Goal: Task Accomplishment & Management: Complete application form

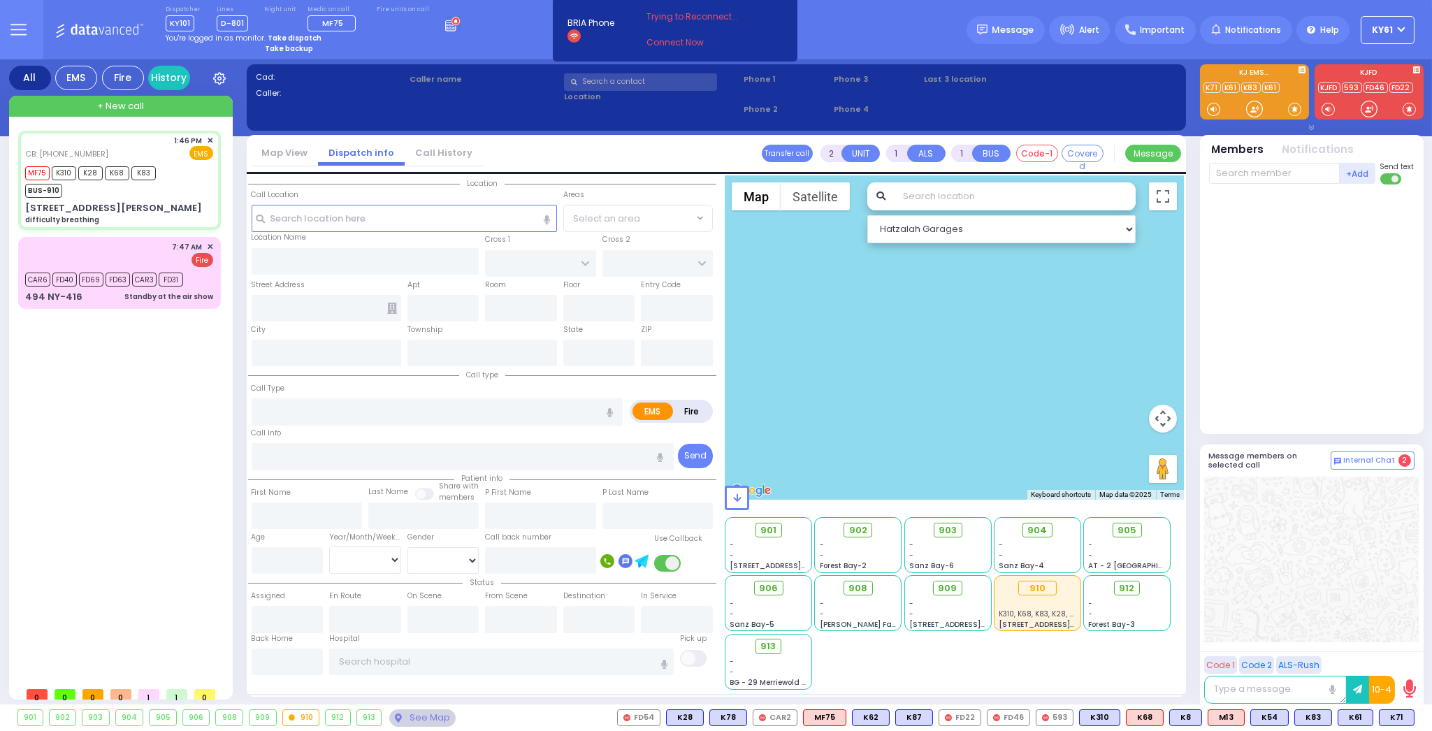
select select
type input "difficulty breathing"
radio input "true"
type input "rieder"
select select
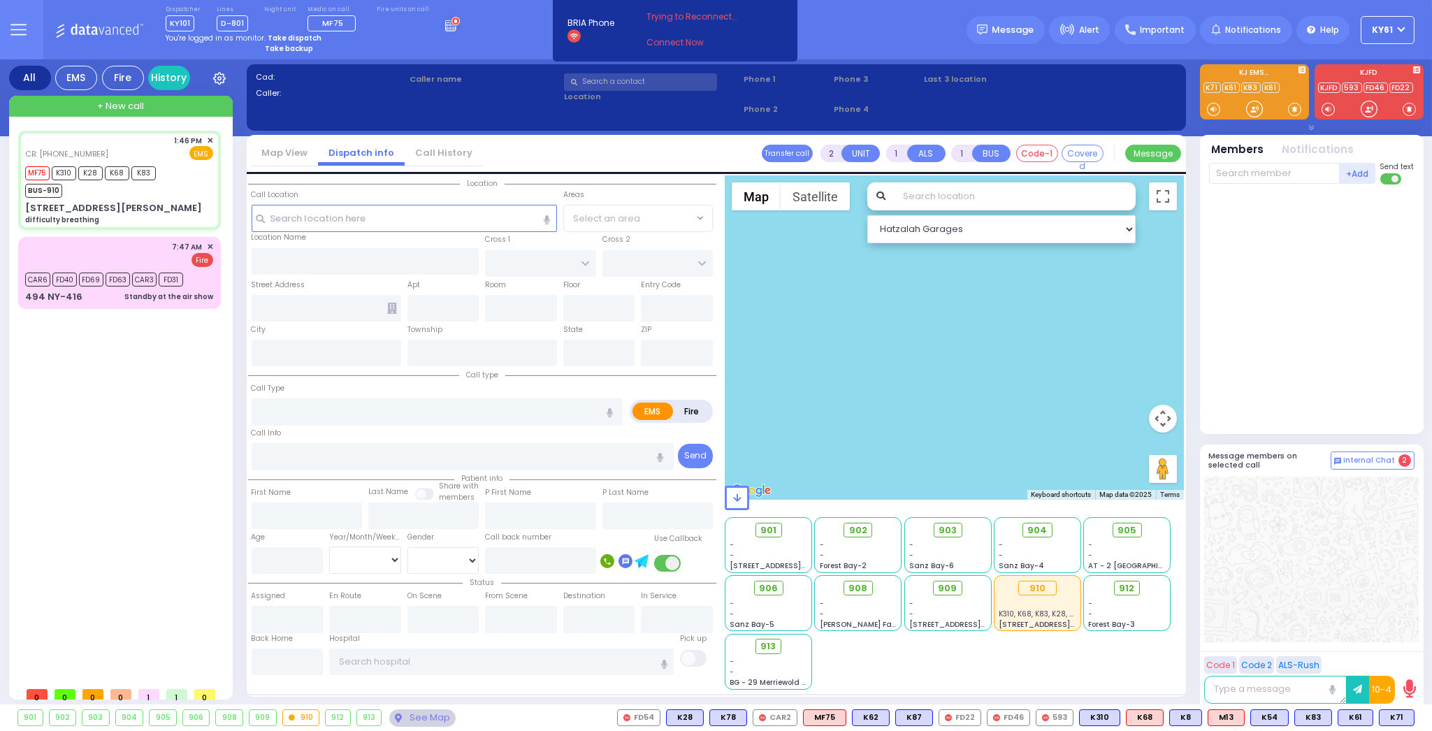
type input "7187550507"
type input "13:46"
type input "13:49"
type input "15:05"
select select "Hatzalah Garages"
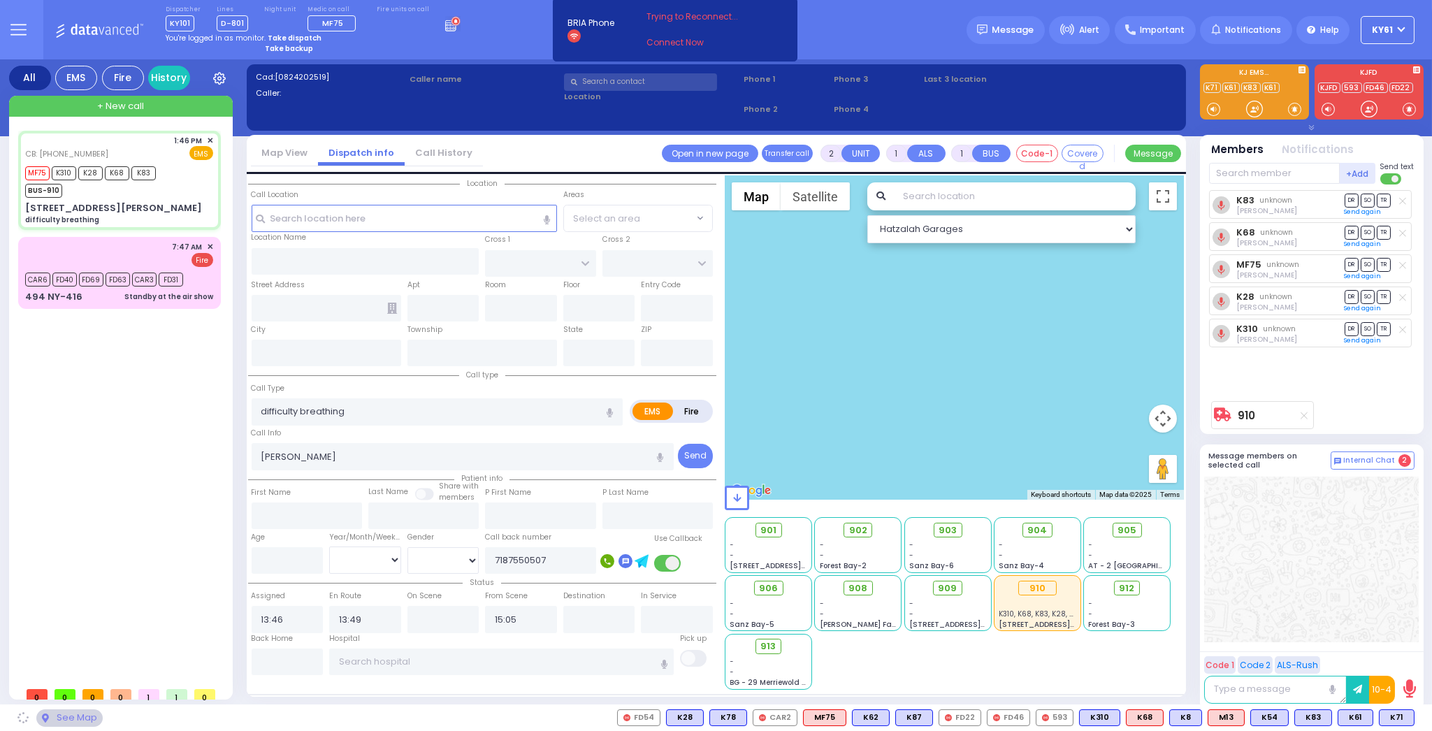
type input "COUNTRY WOODS DR"
type input "QUAKER HILL RD"
type input "60 Cromwell Rd"
type input "54"
type input "Monroe"
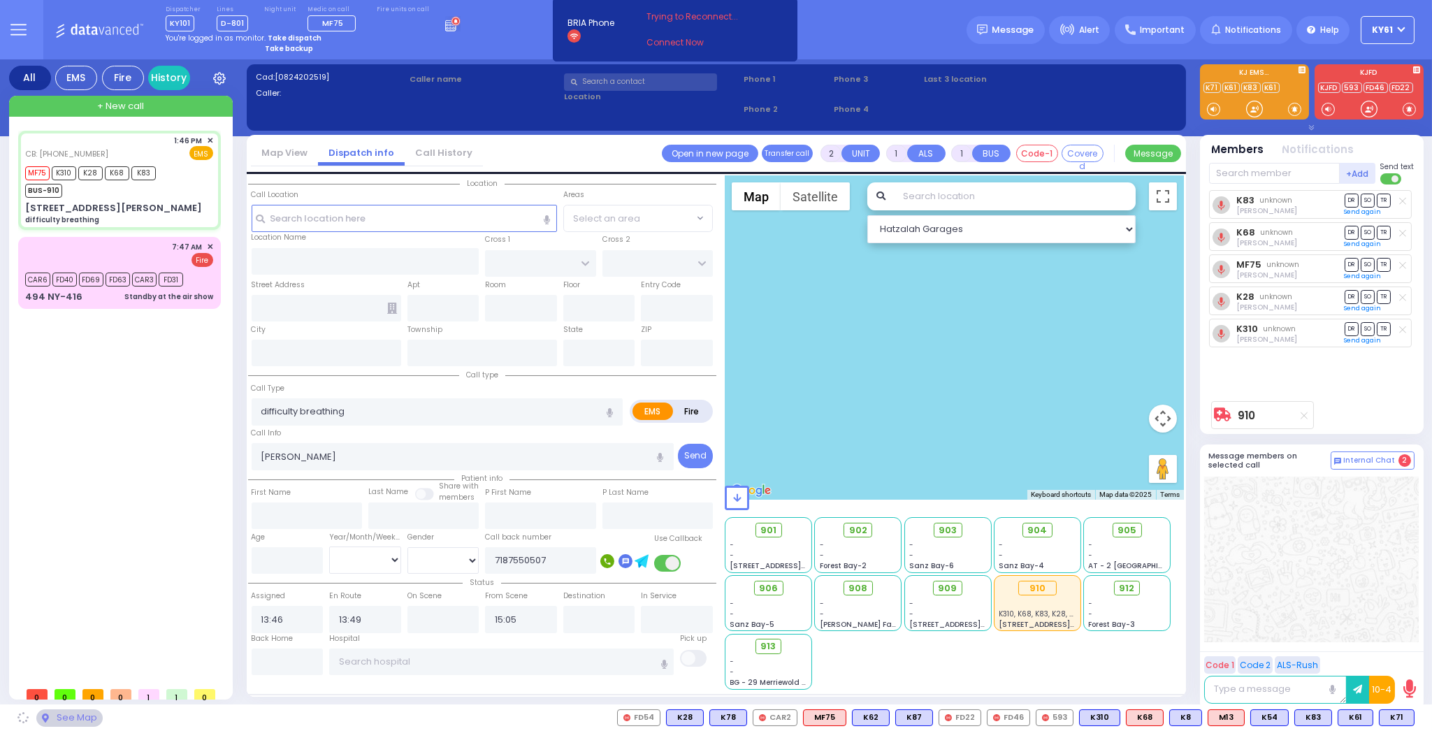
type input "[US_STATE]"
type input "10950"
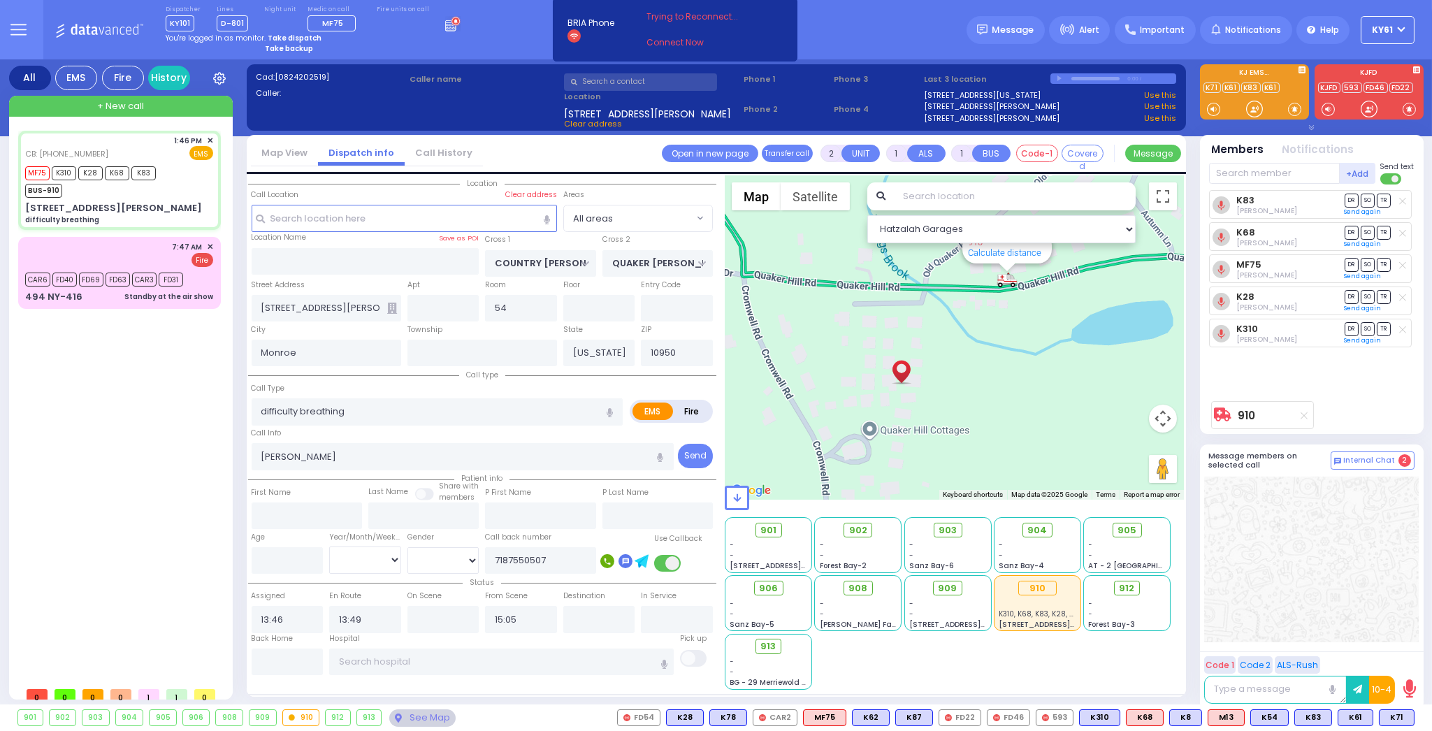
select select
radio input "true"
select select
type input "13:55"
select select "Hatzalah Garages"
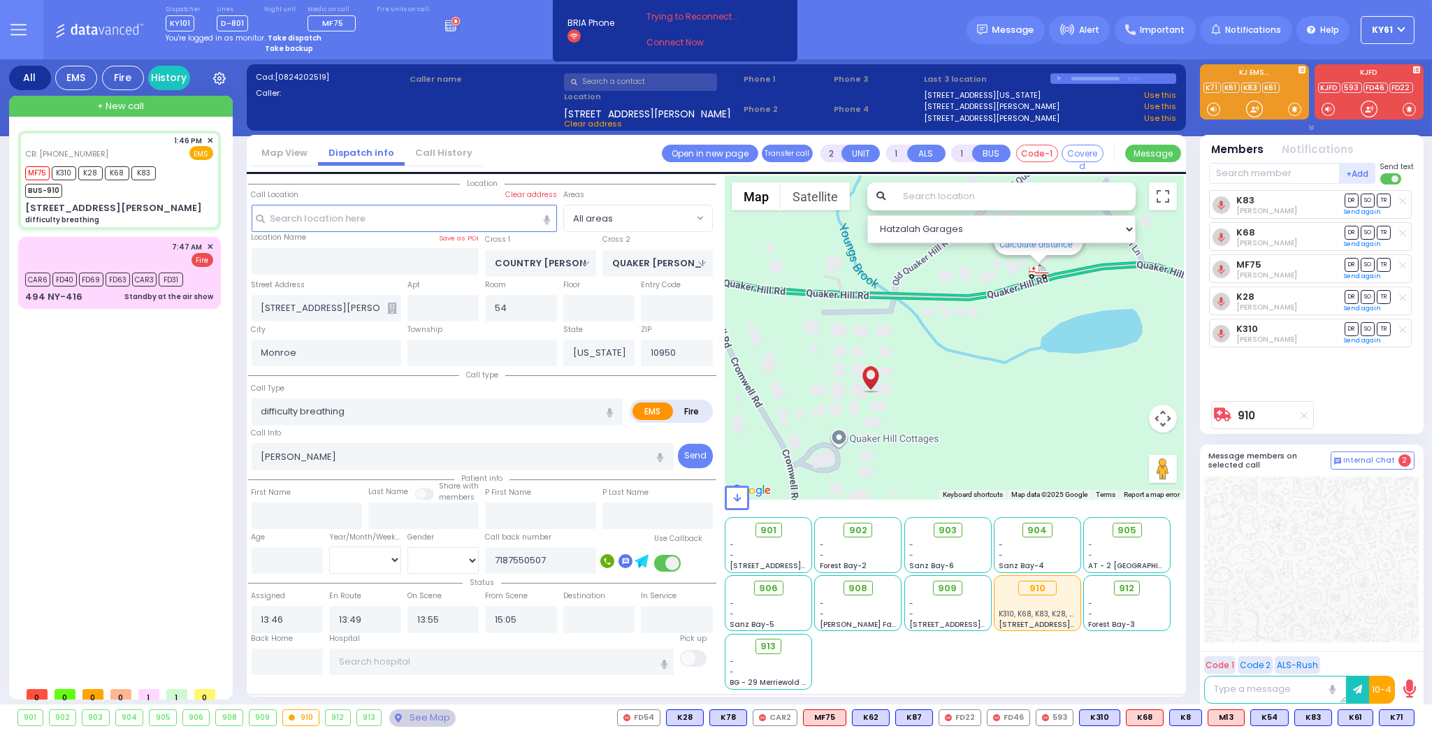
select select
radio input "true"
select select
type input "[GEOGRAPHIC_DATA]"
select select "Hatzalah Garages"
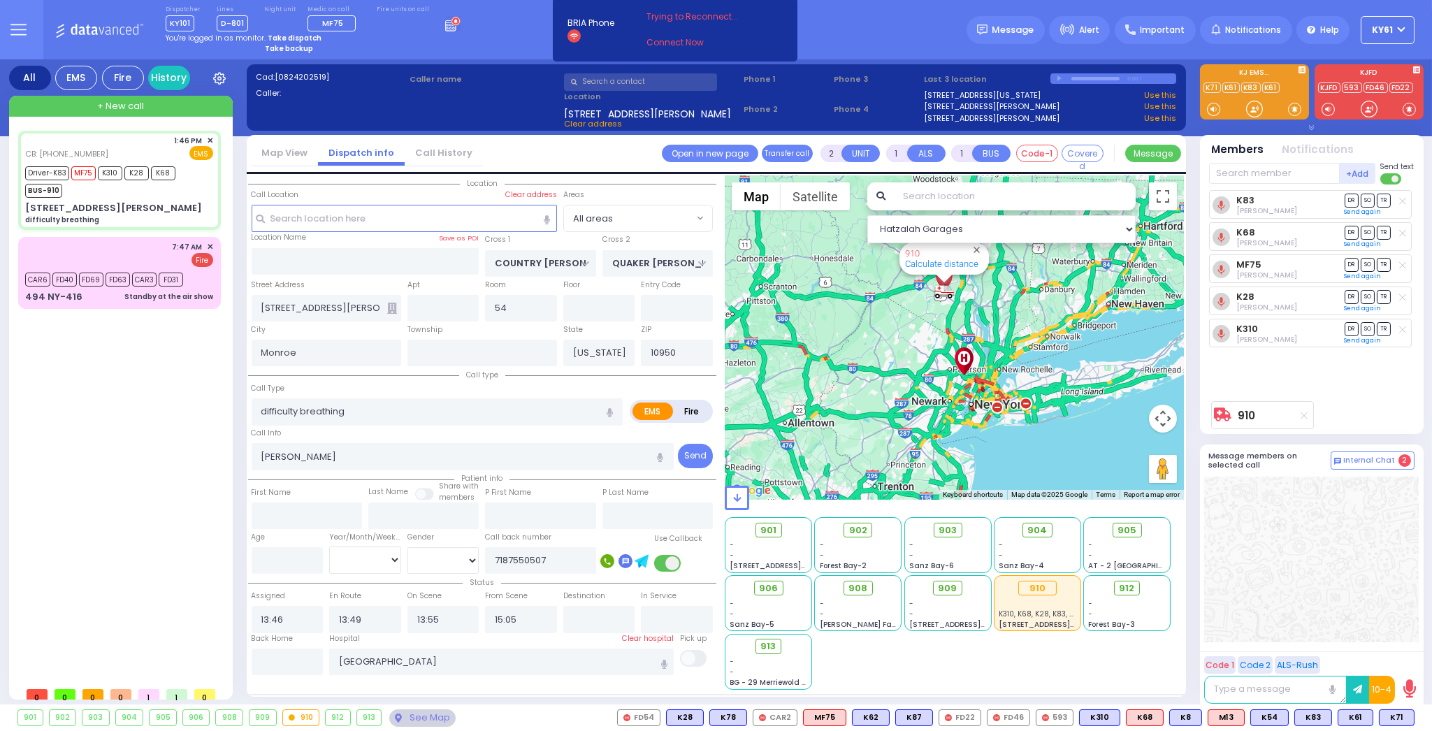
select select
radio input "true"
select select
select select "Hatzalah Garages"
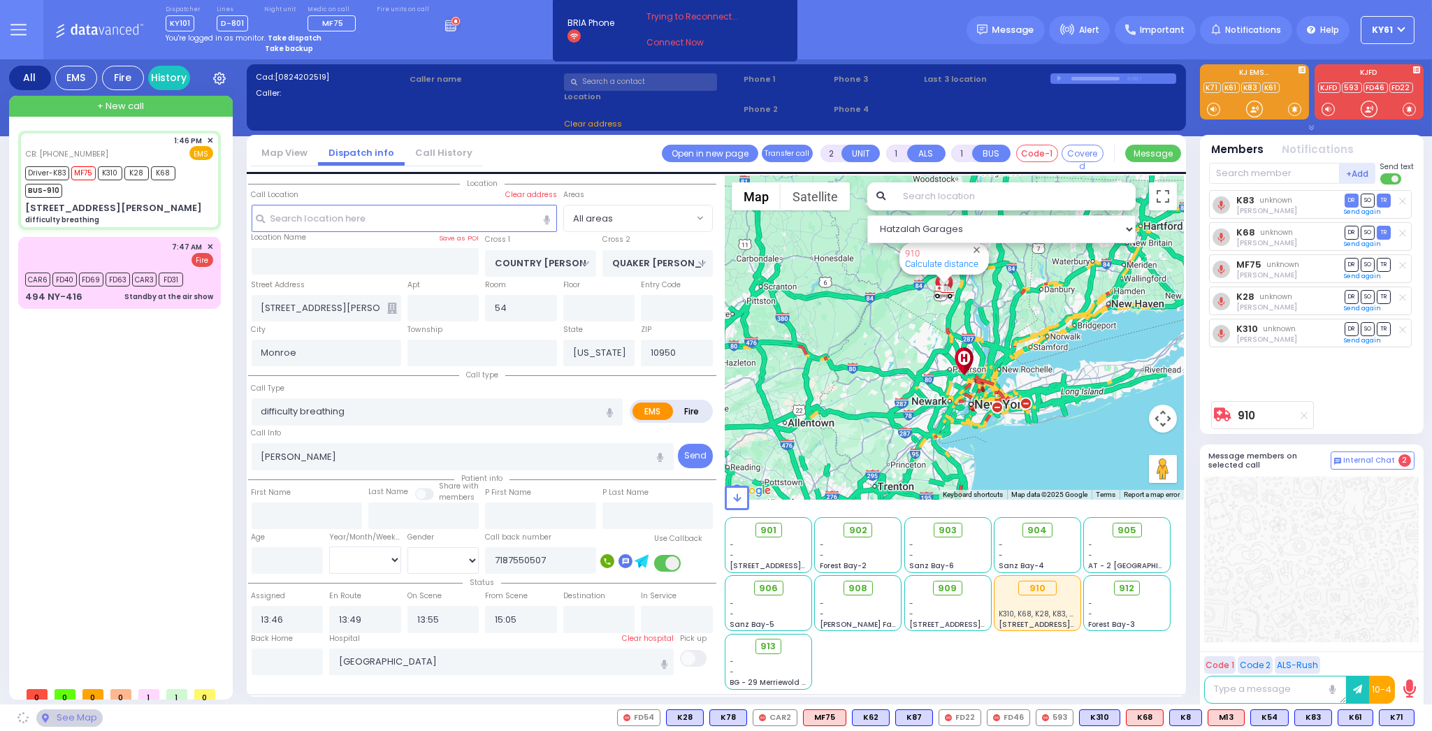
select select
radio input "true"
select select
select select "Hatzalah Garages"
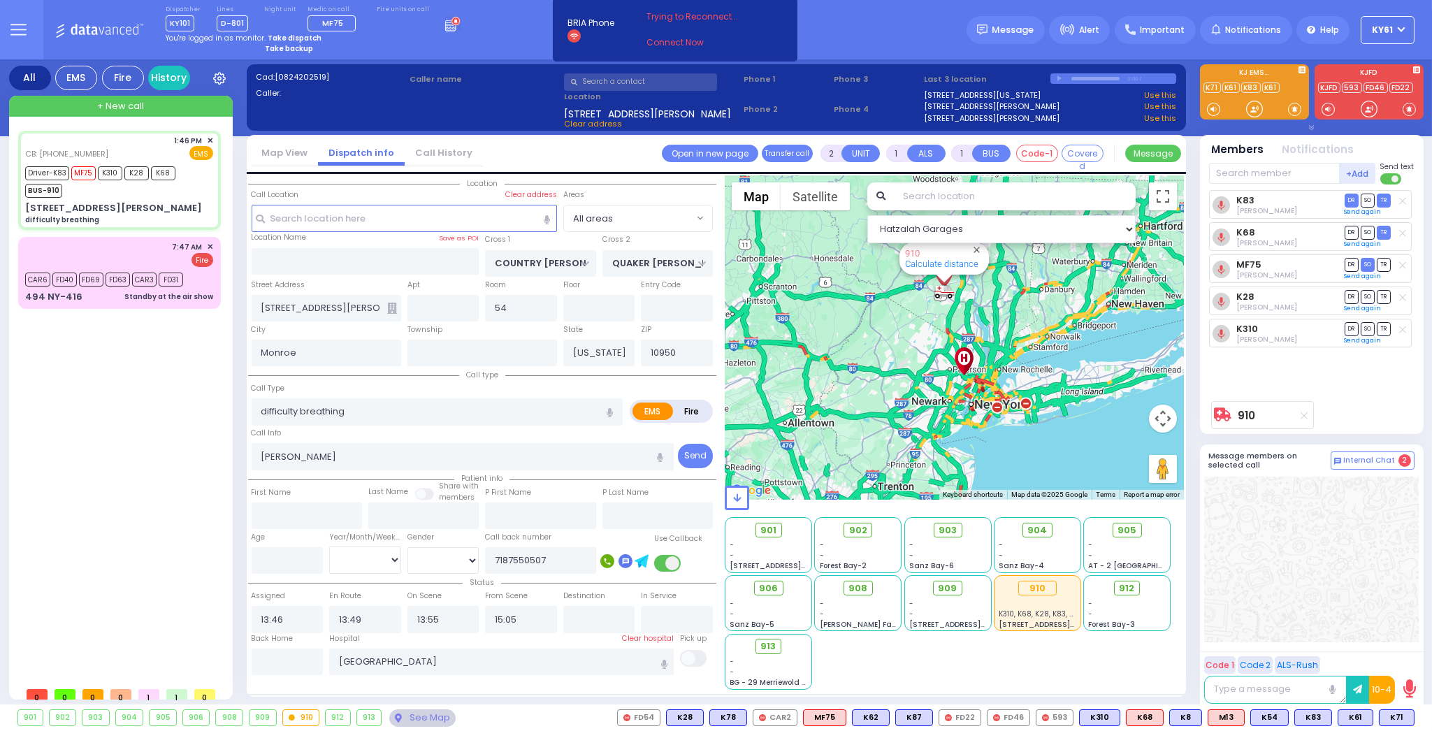
select select
radio input "true"
select select
select select "Hatzalah Garages"
select select
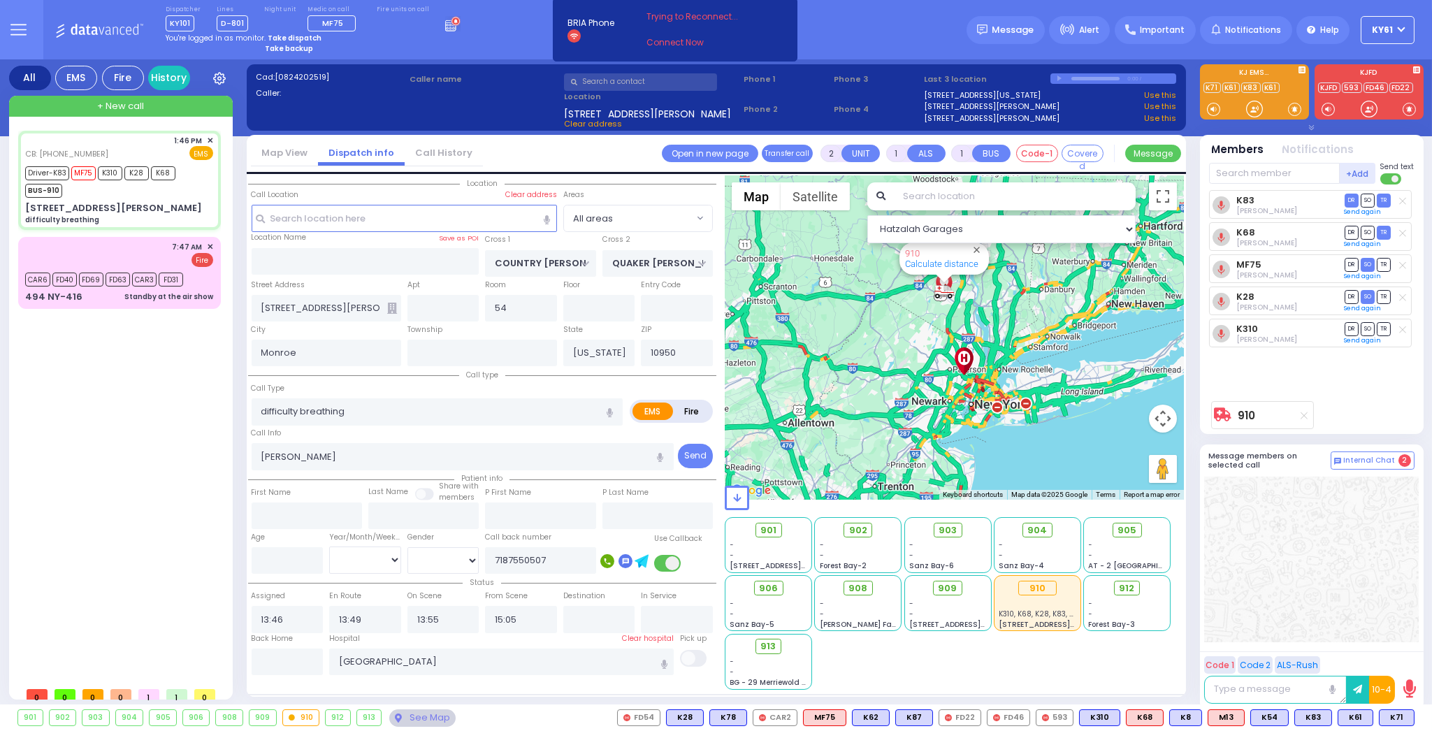
radio input "true"
select select
select select "Hatzalah Garages"
radio input "true"
select select
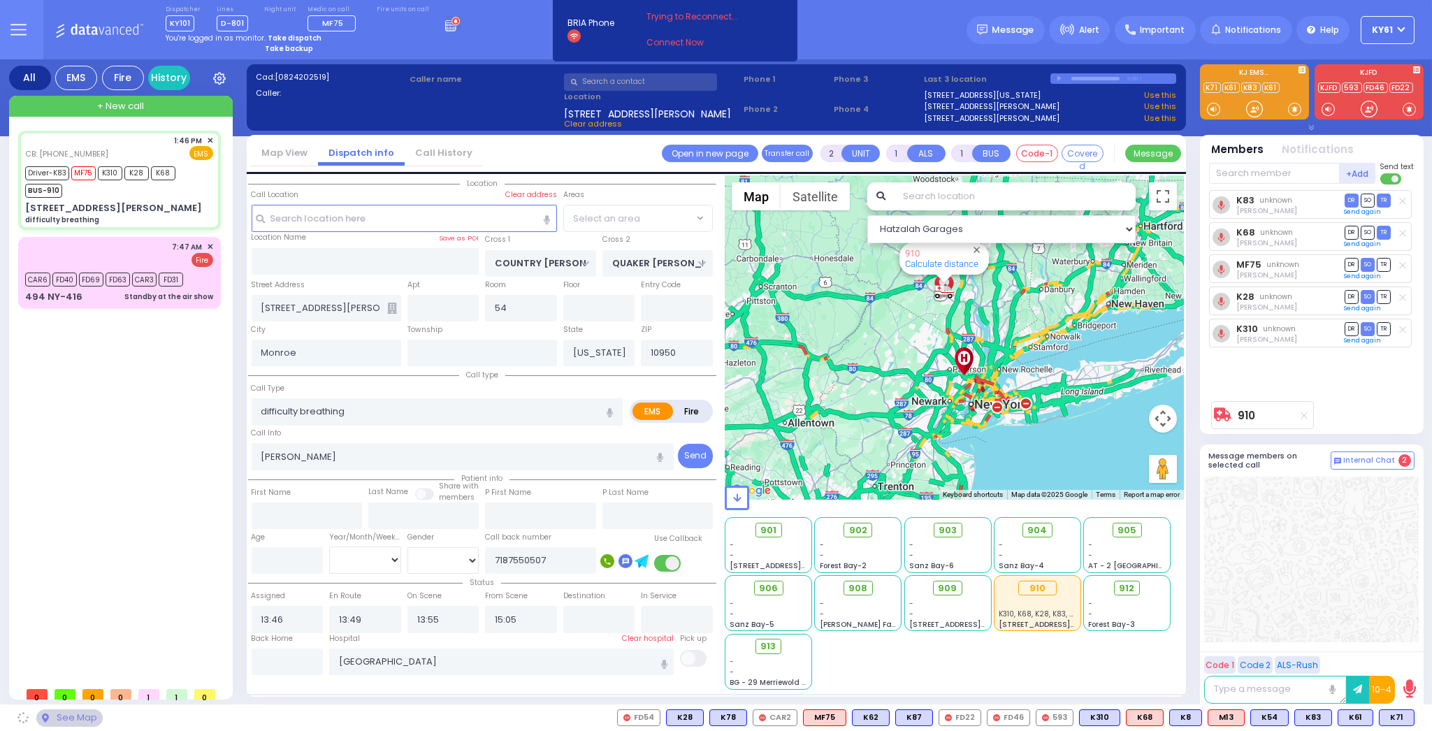
select select "All areas"
select select "Hatzalah Garages"
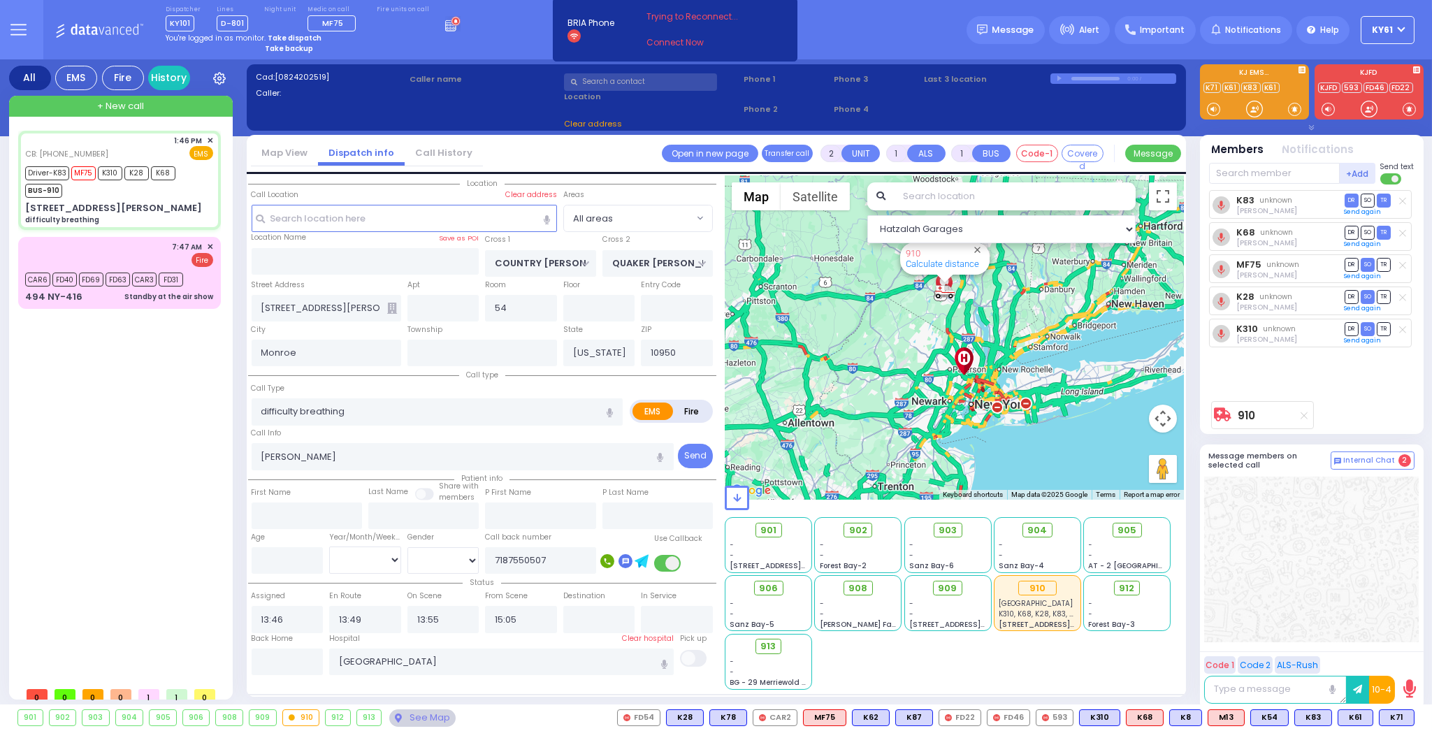
select select
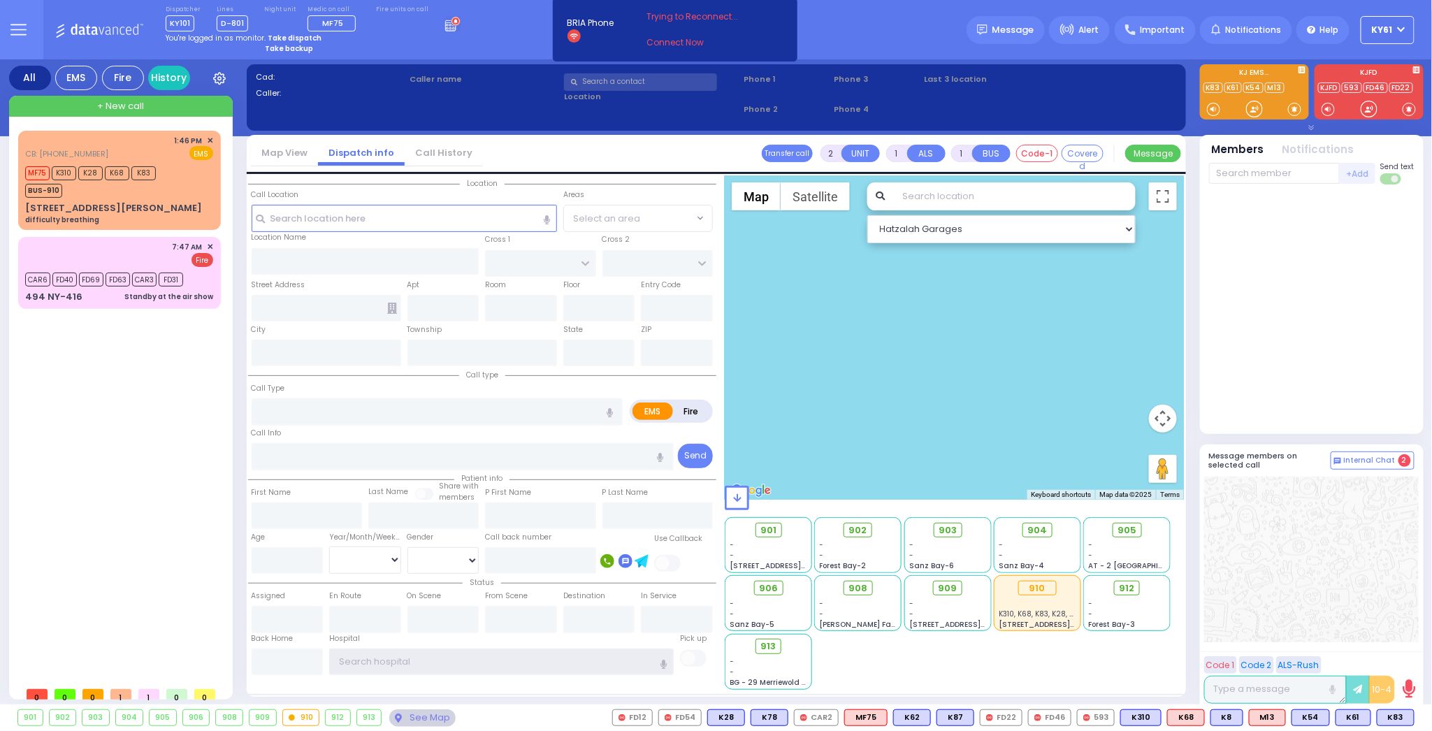
type input "ky61"
click at [1311, 126] on icon "button" at bounding box center [1312, 128] width 6 height 6
click at [1310, 125] on icon "button" at bounding box center [1310, 128] width 6 height 6
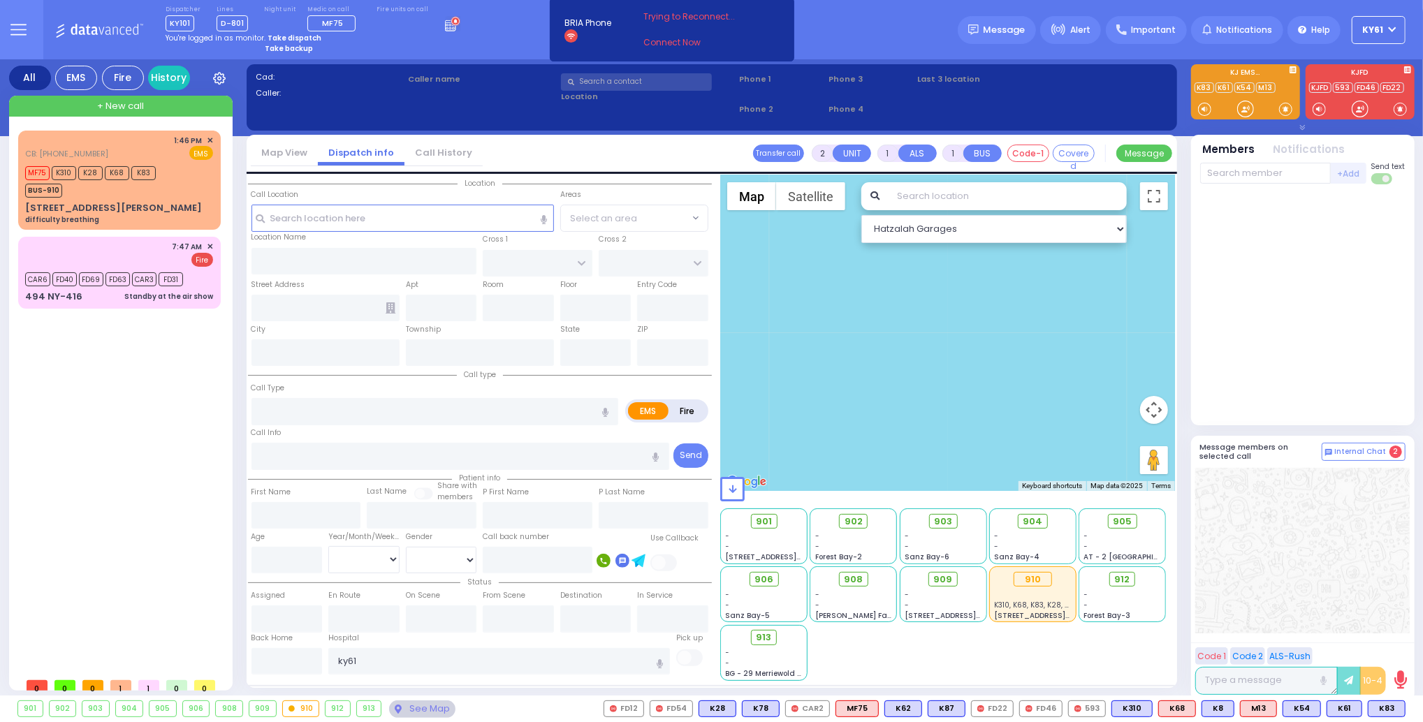
click at [1291, 69] on icon at bounding box center [1293, 69] width 7 height 7
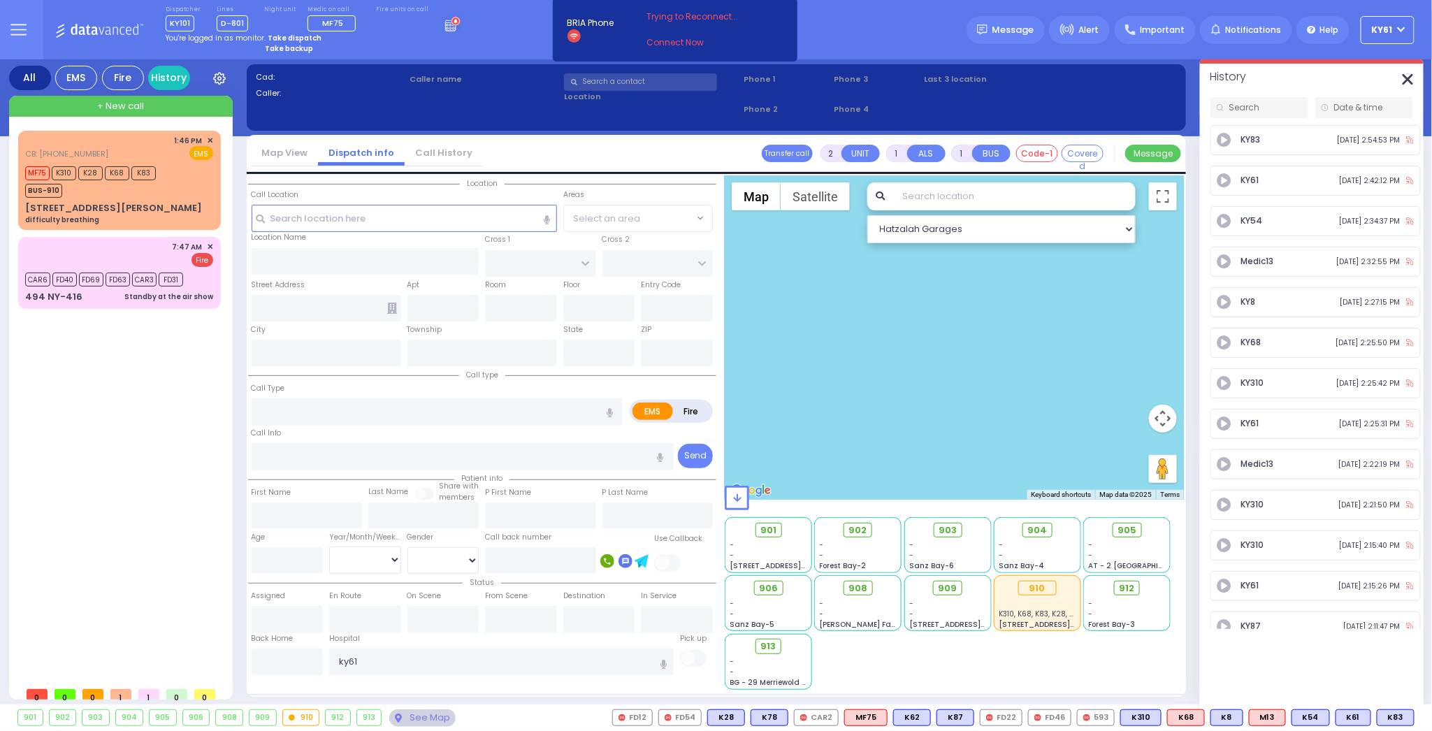
click at [1410, 77] on line "button" at bounding box center [1407, 79] width 9 height 9
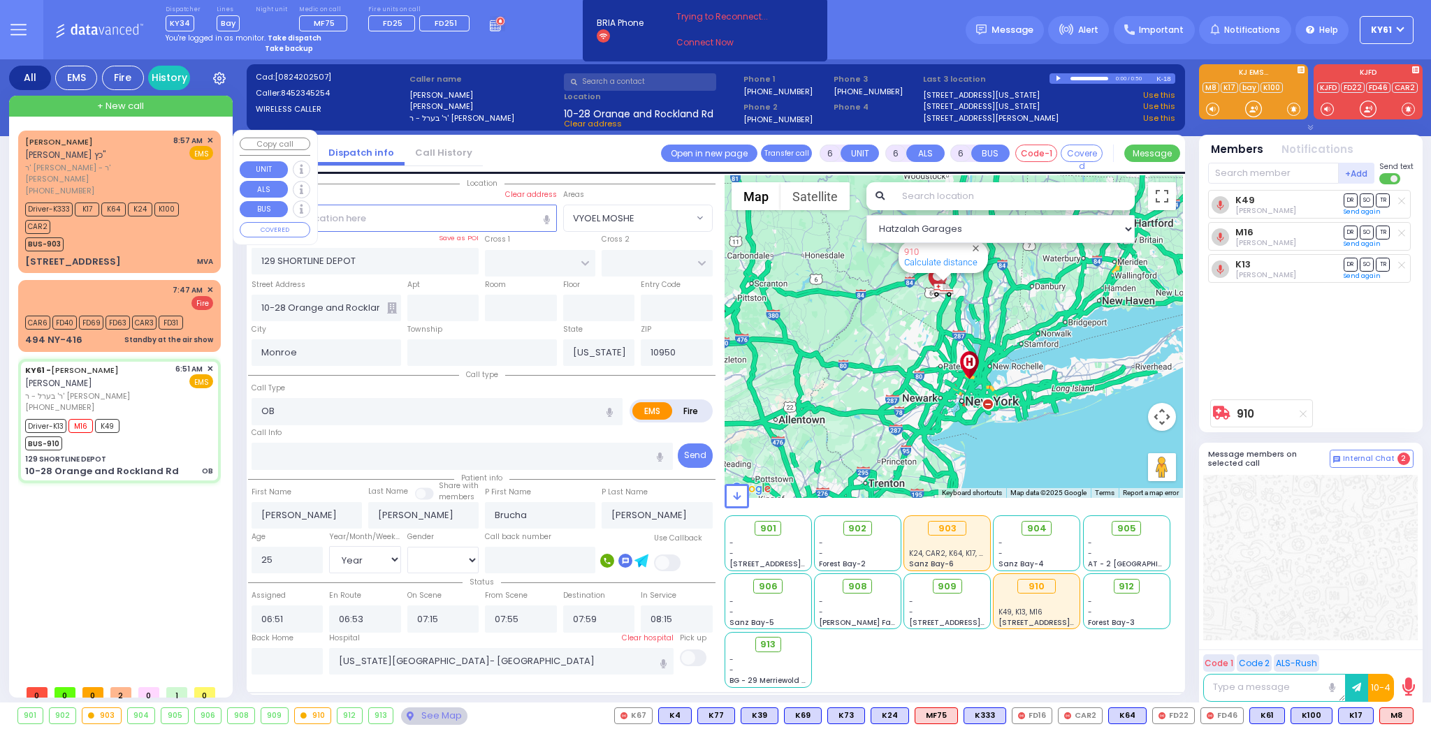
select select
select select "Year"
select select "[DEMOGRAPHIC_DATA]"
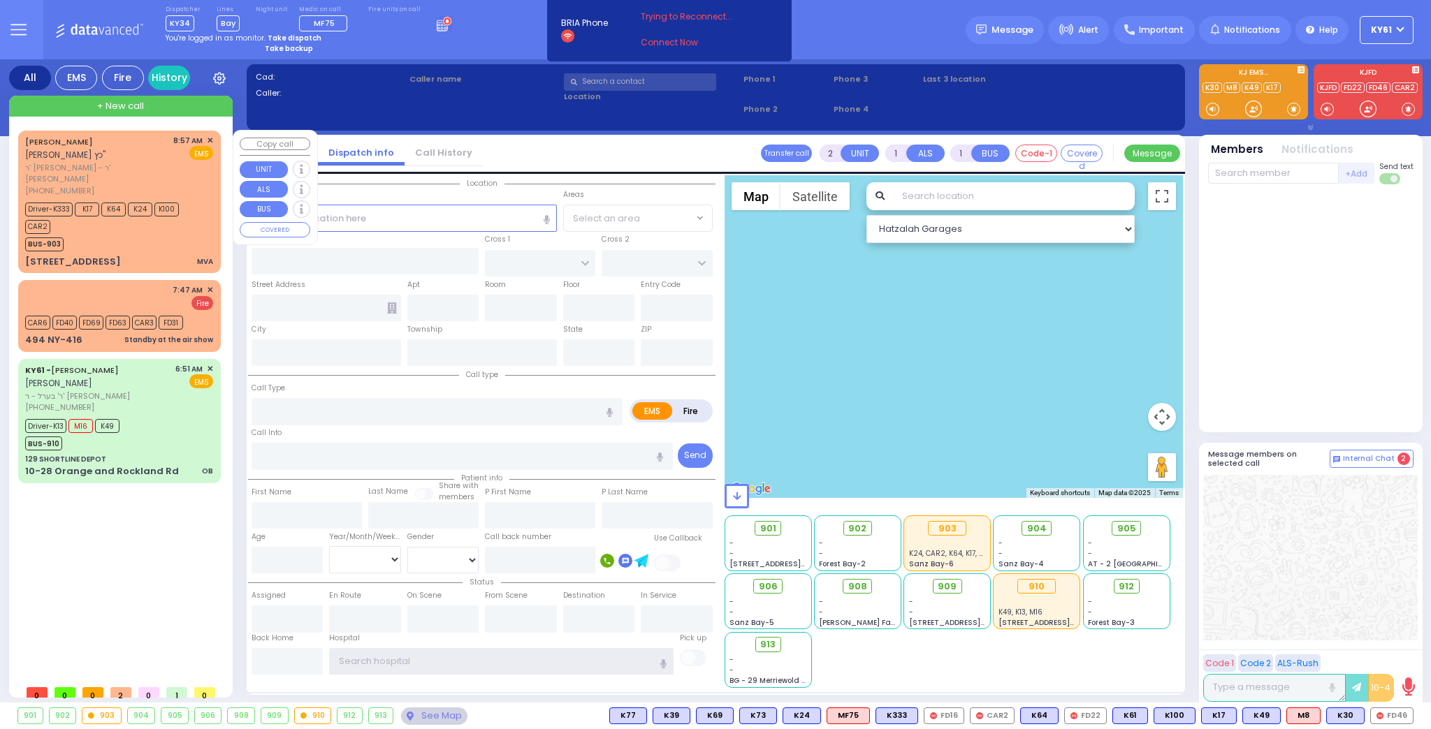
type input "ky61"
click at [137, 234] on div "BUS-903" at bounding box center [112, 242] width 175 height 17
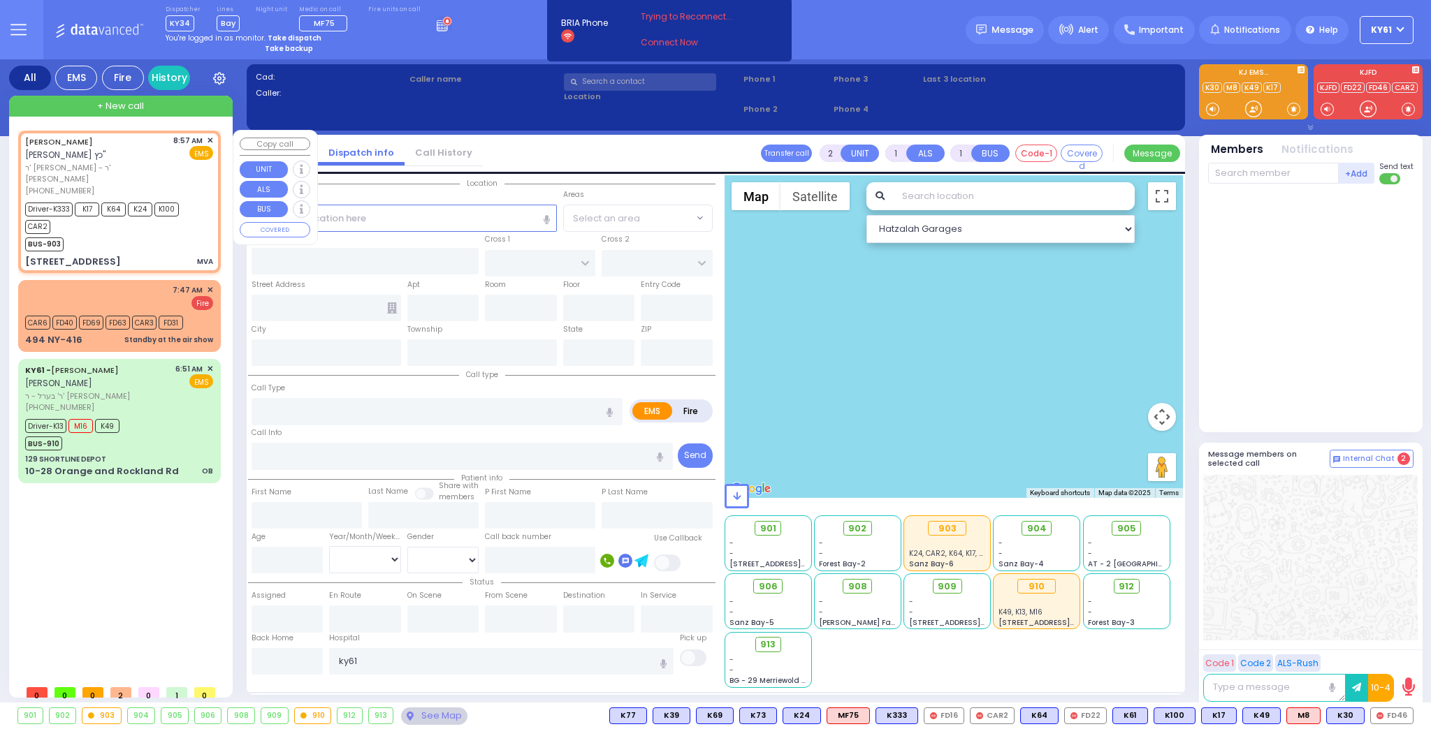
type input "6"
select select
type input "MVA"
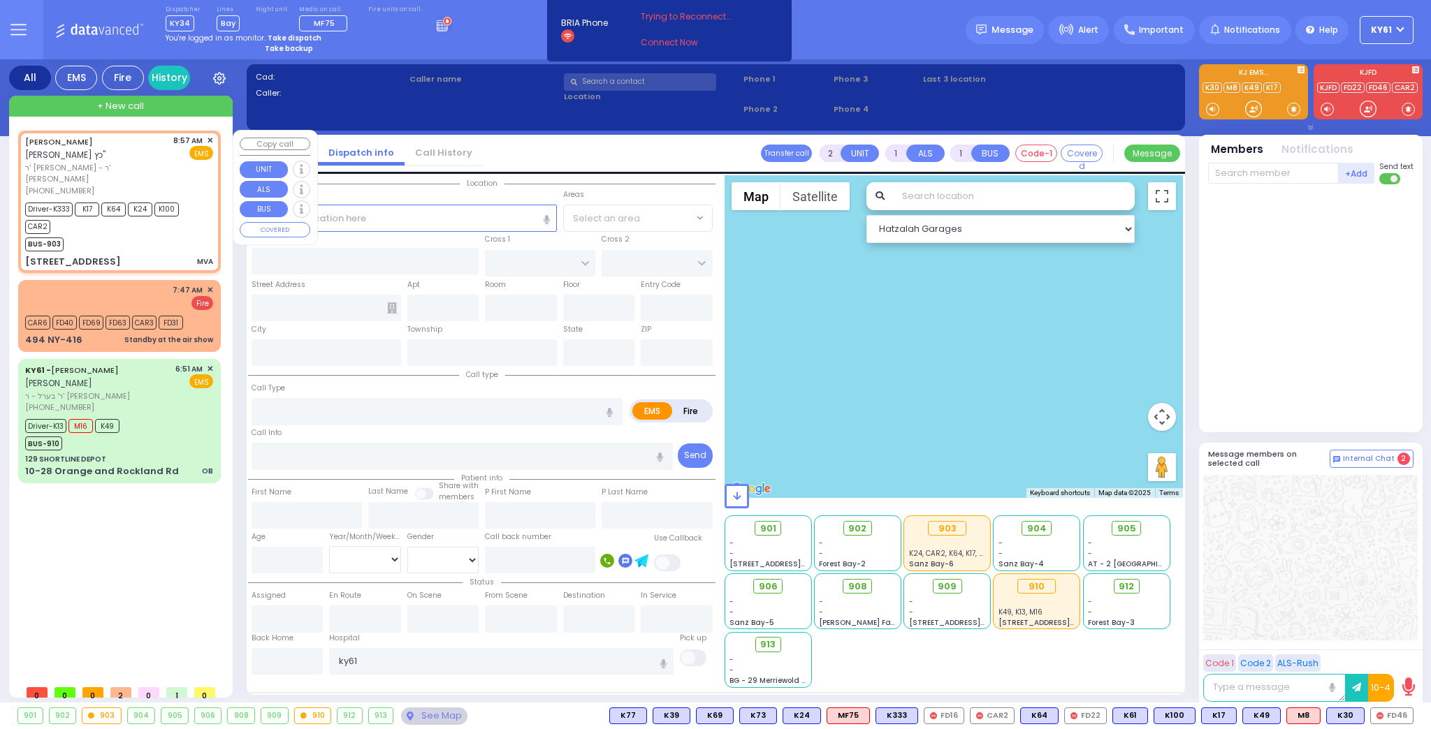
radio input "true"
type input "YECHESKEL SHRAGA"
type input "KATZ"
type input "Mordecha"
type input "[PERSON_NAME]"
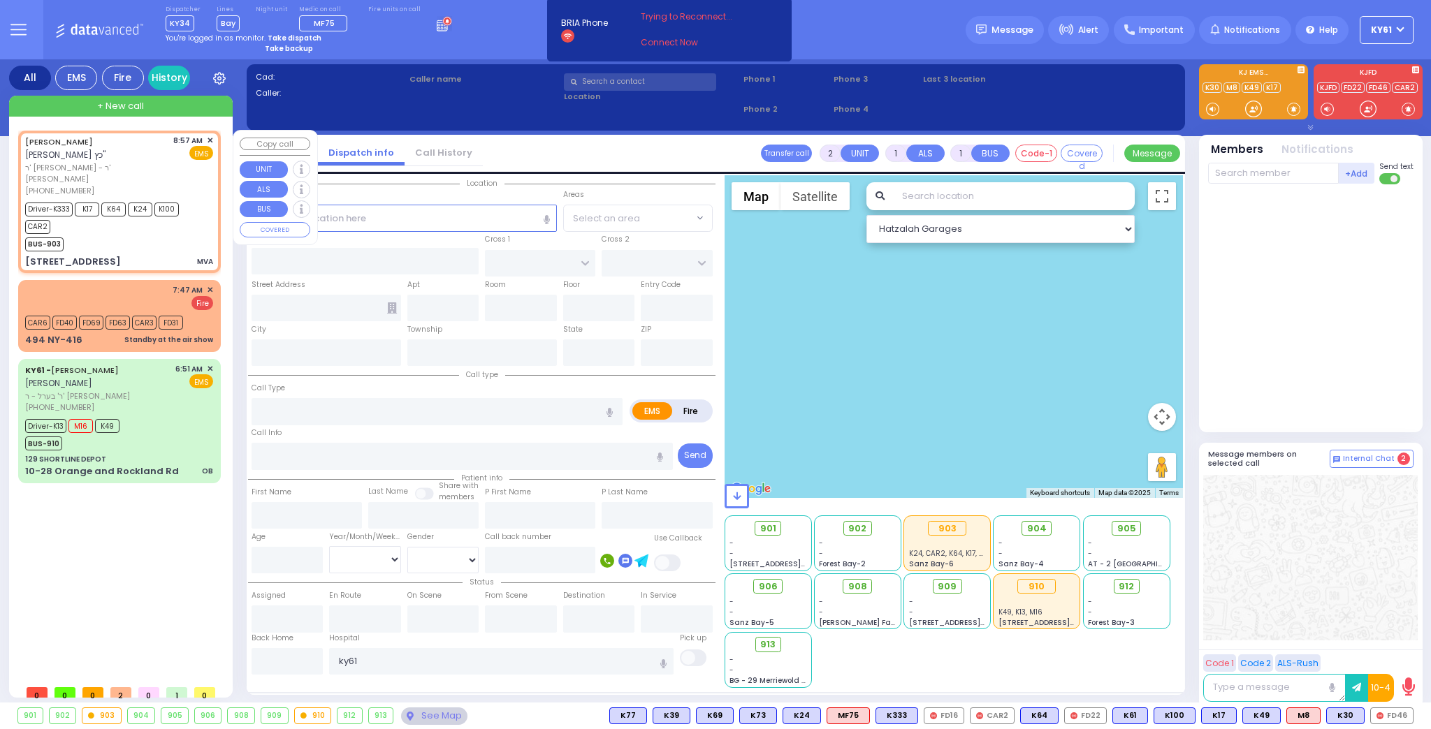
type input "32"
select select "Year"
select select "[DEMOGRAPHIC_DATA]"
type input "08:57"
type input "08:59"
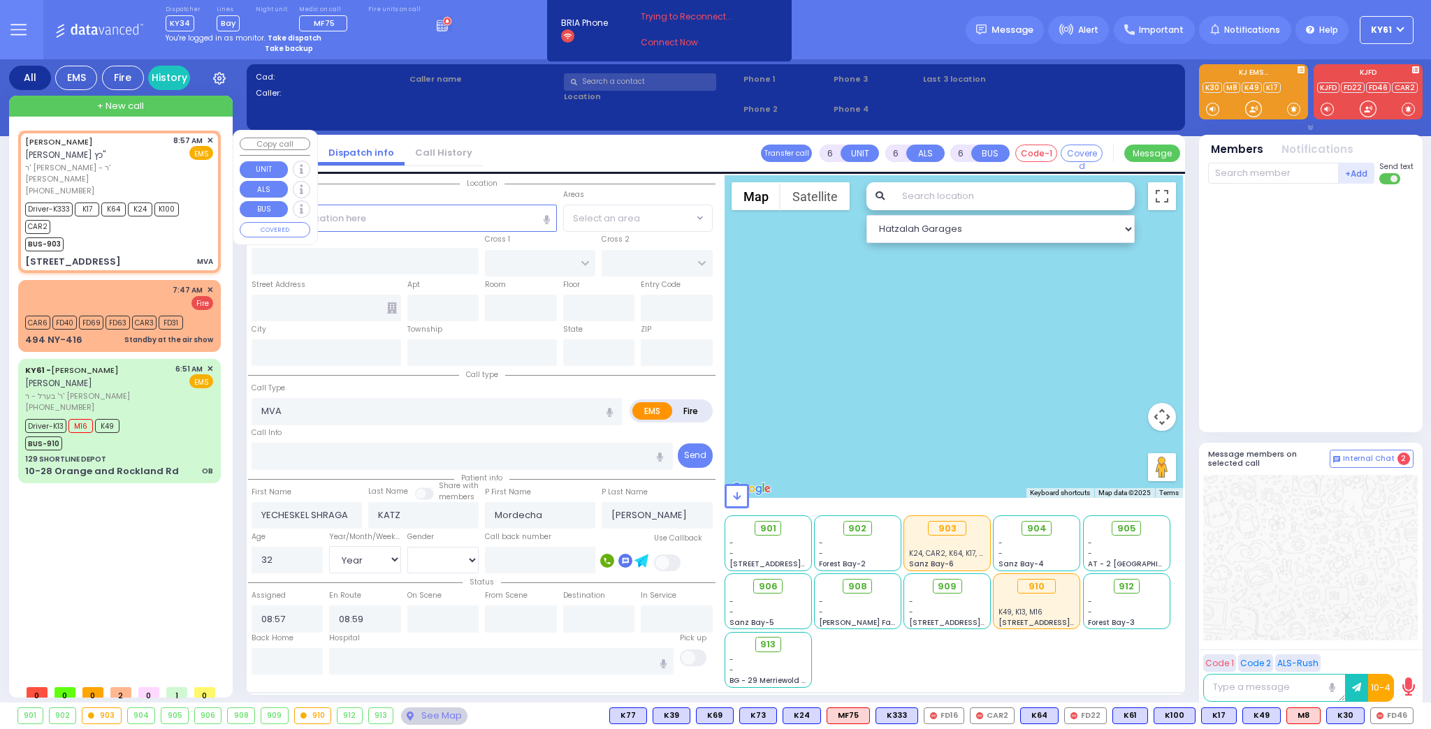
select select "Hatzalah Garages"
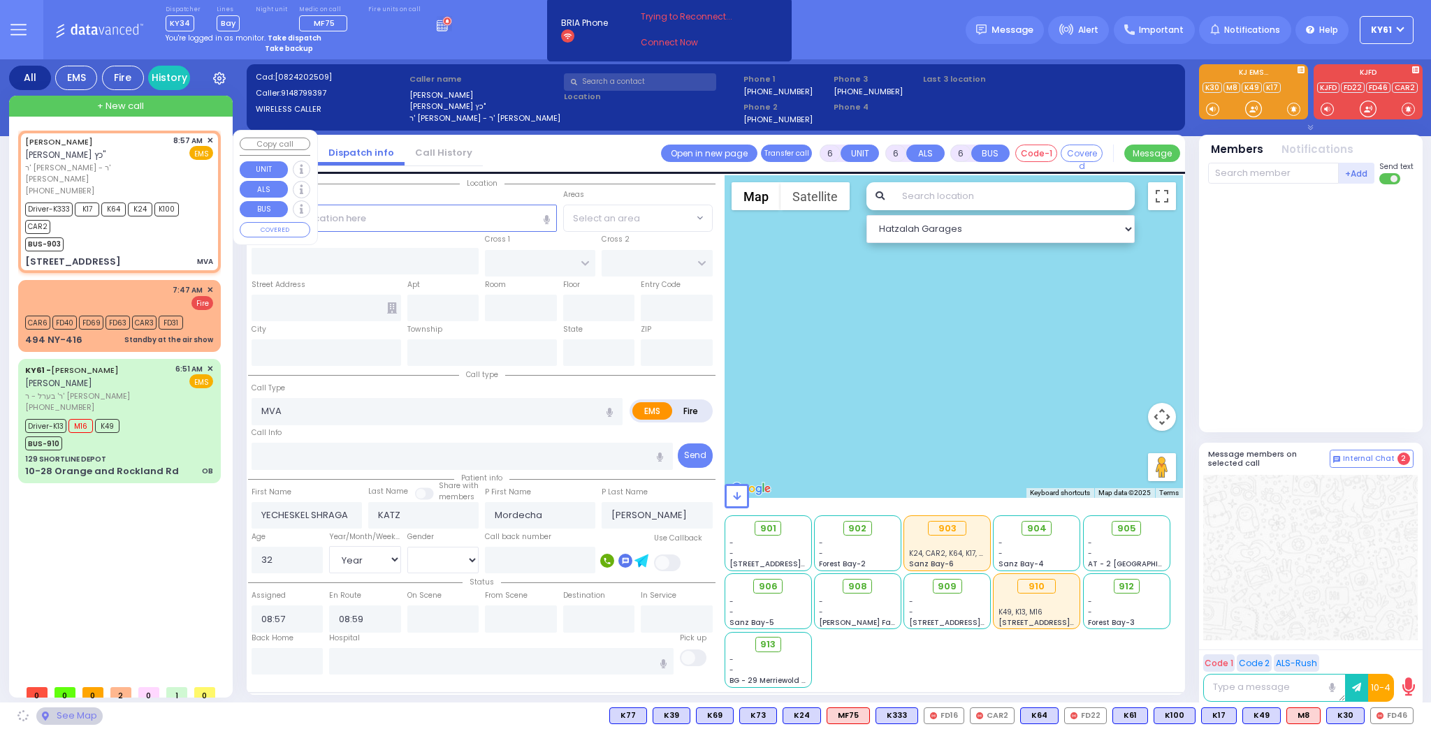
type input "EAHAL COURT"
type input "12 Garfield Road"
type input "Kiryas Joel"
type input "[US_STATE]"
type input "10950"
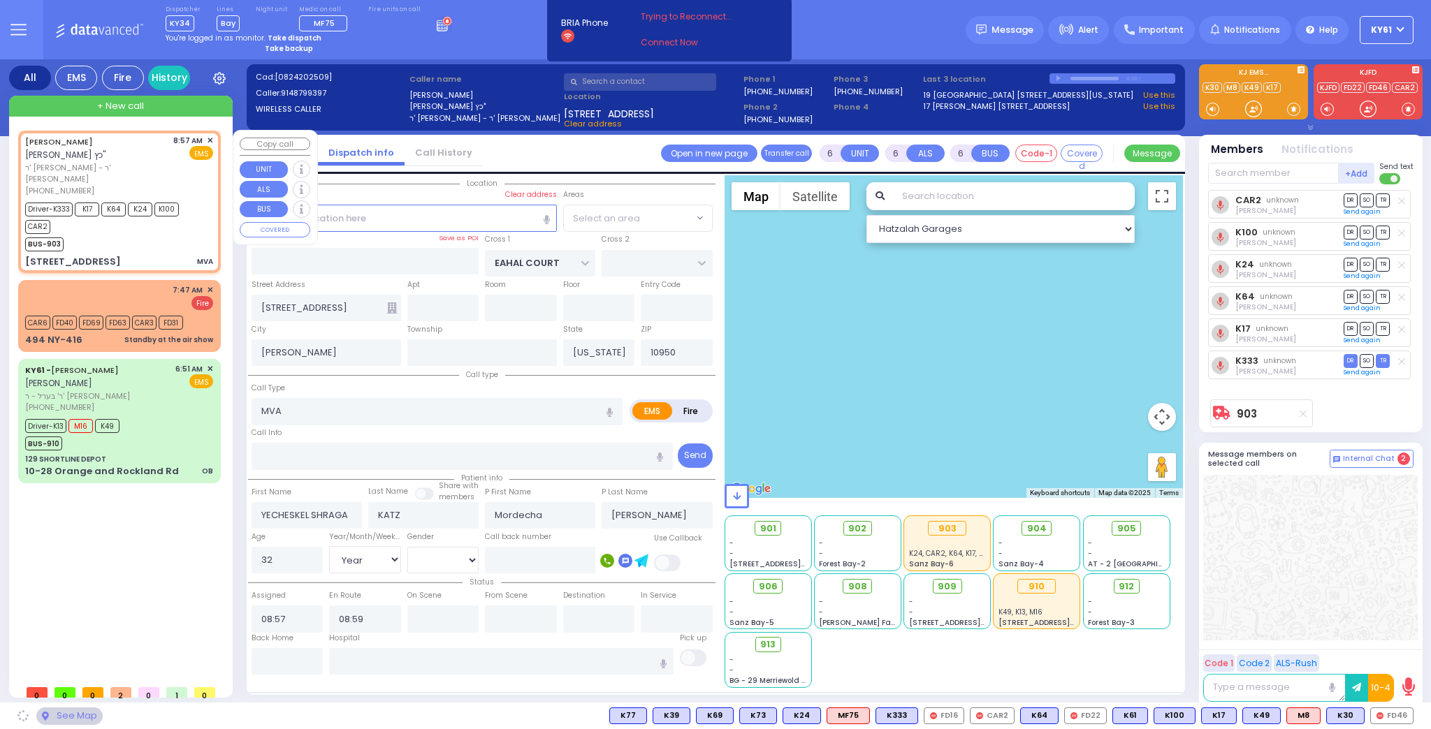
select select "SECTION 1"
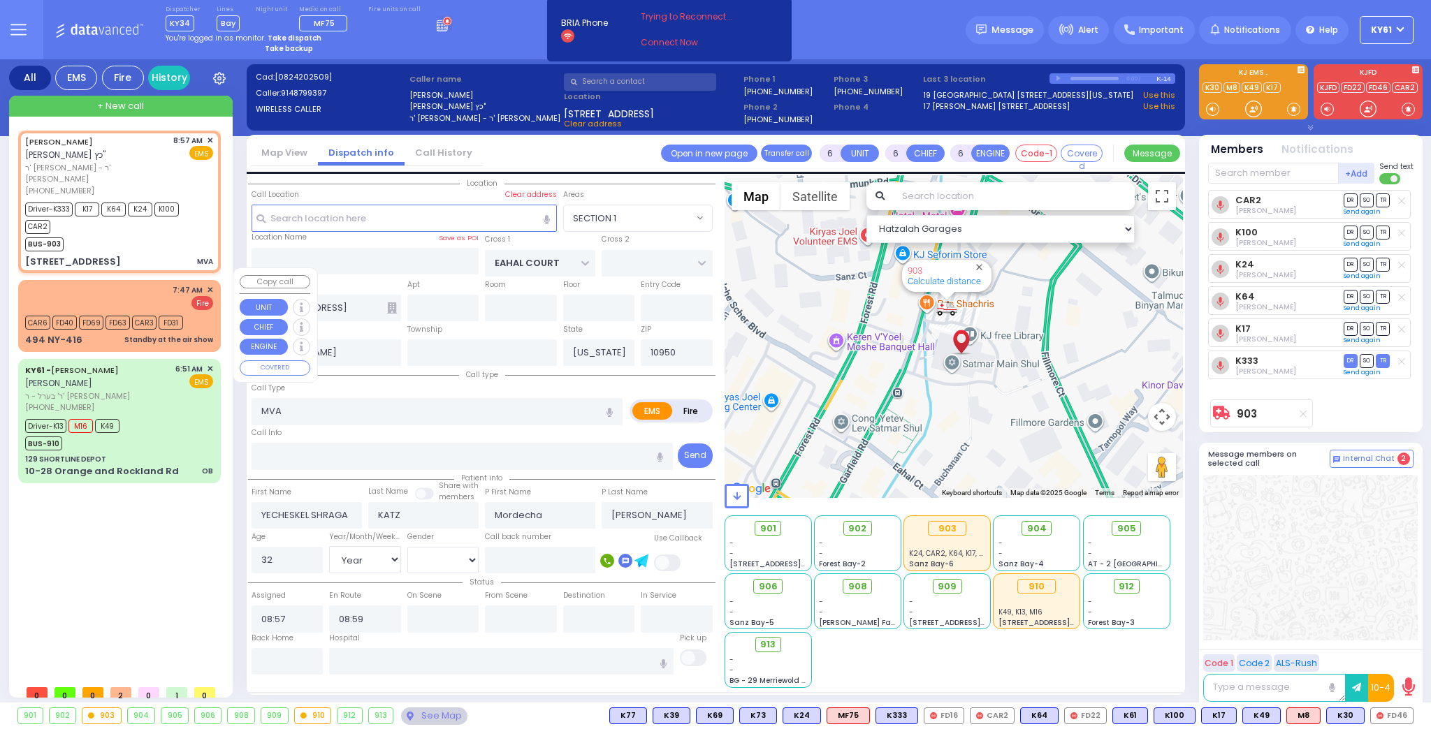
click at [156, 291] on div "7:47 AM ✕ Fire" at bounding box center [119, 297] width 188 height 26
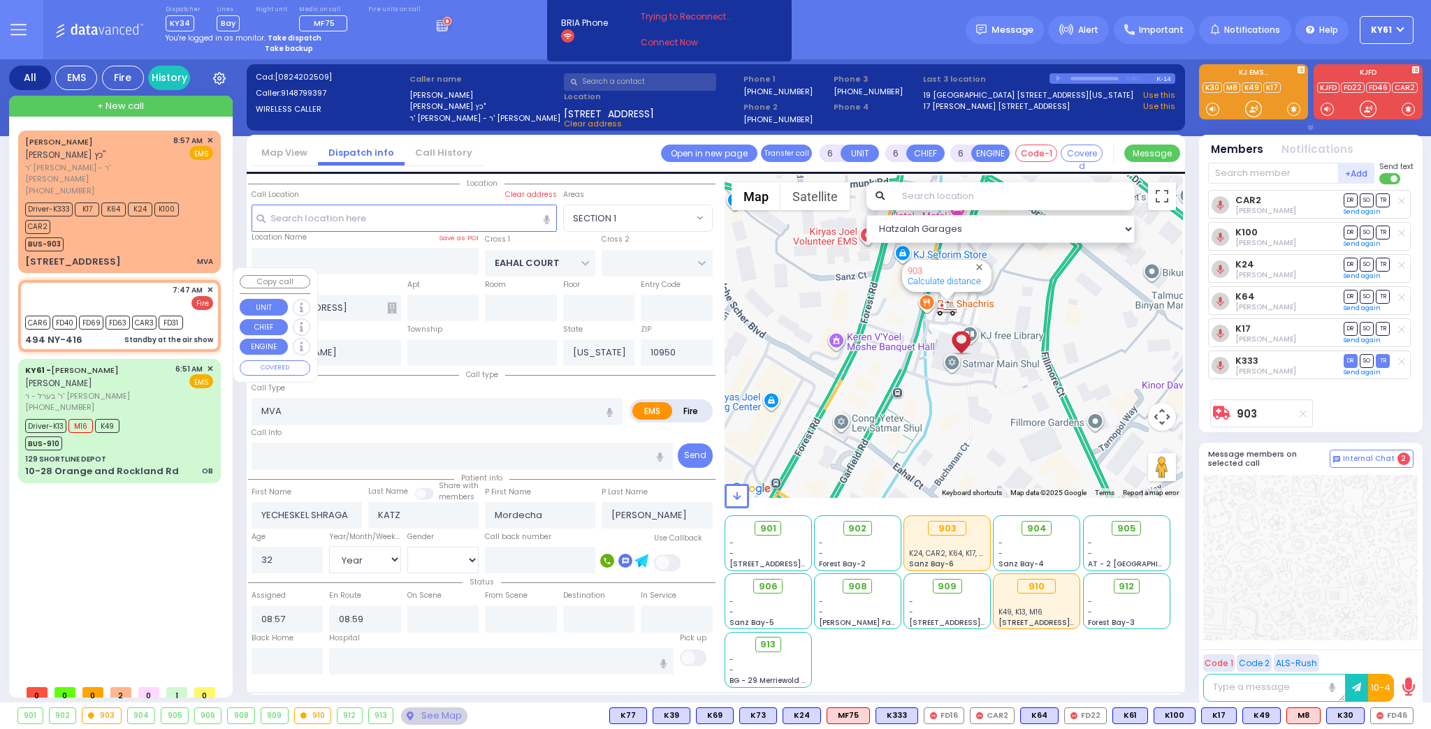
type input "2"
type input "1"
select select
type input "Standby at the air show"
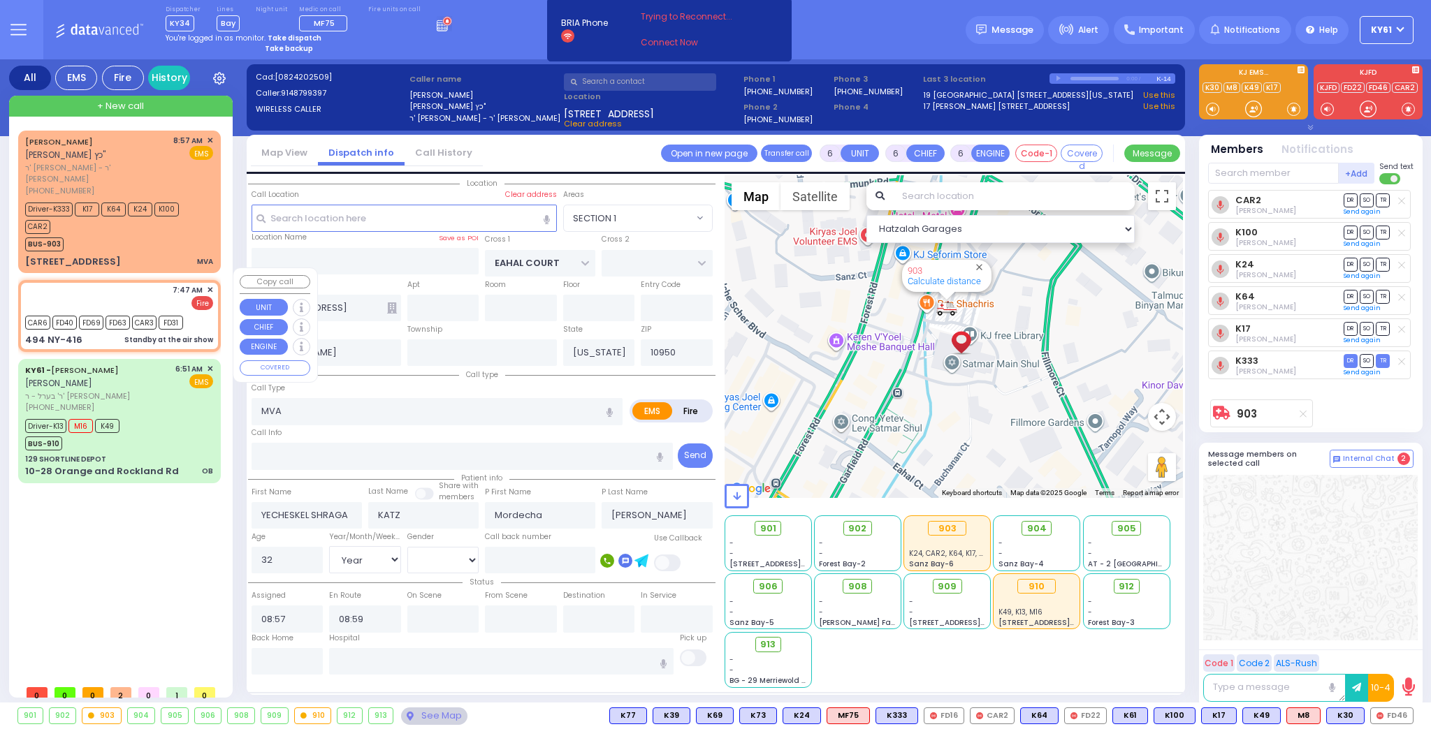
radio input "false"
radio input "true"
select select
type input "07:47"
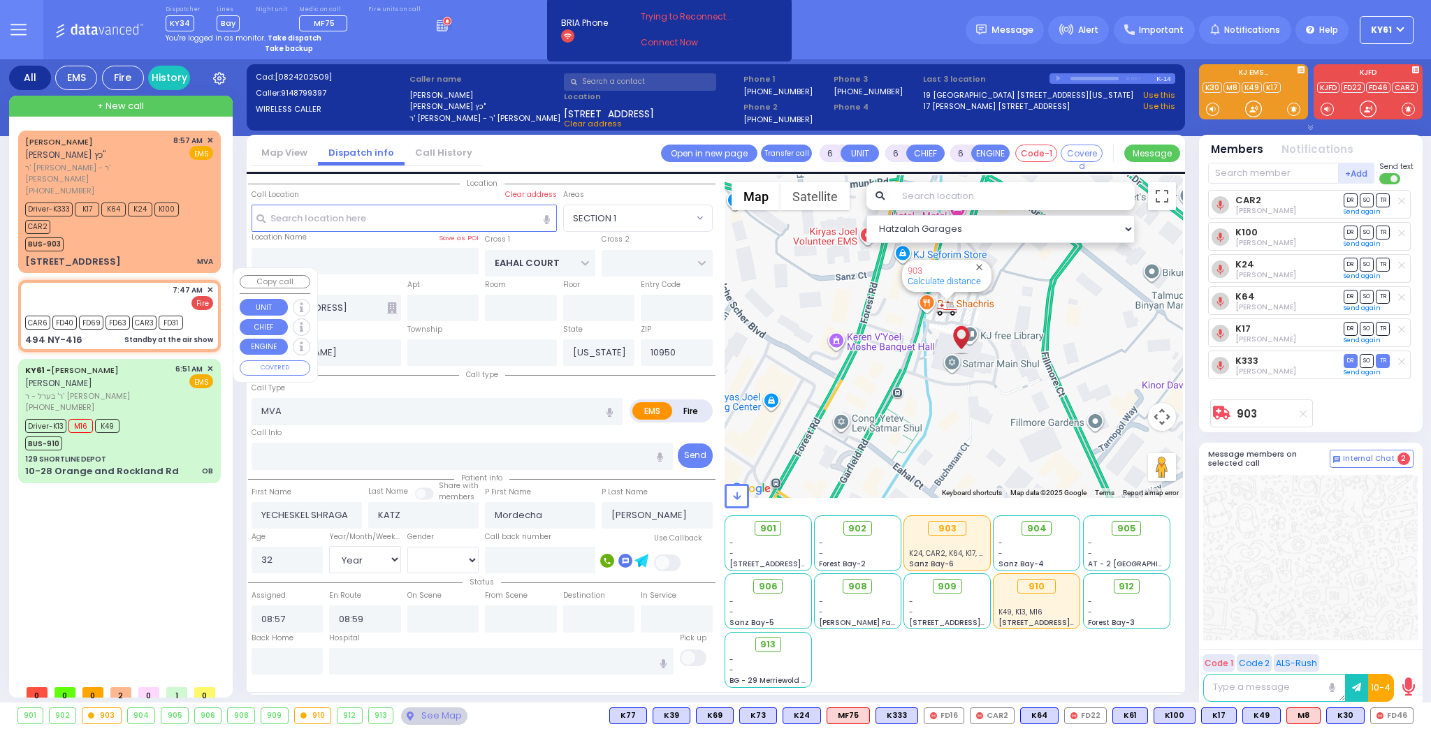
type input "07:49"
select select "Hatzalah Garages"
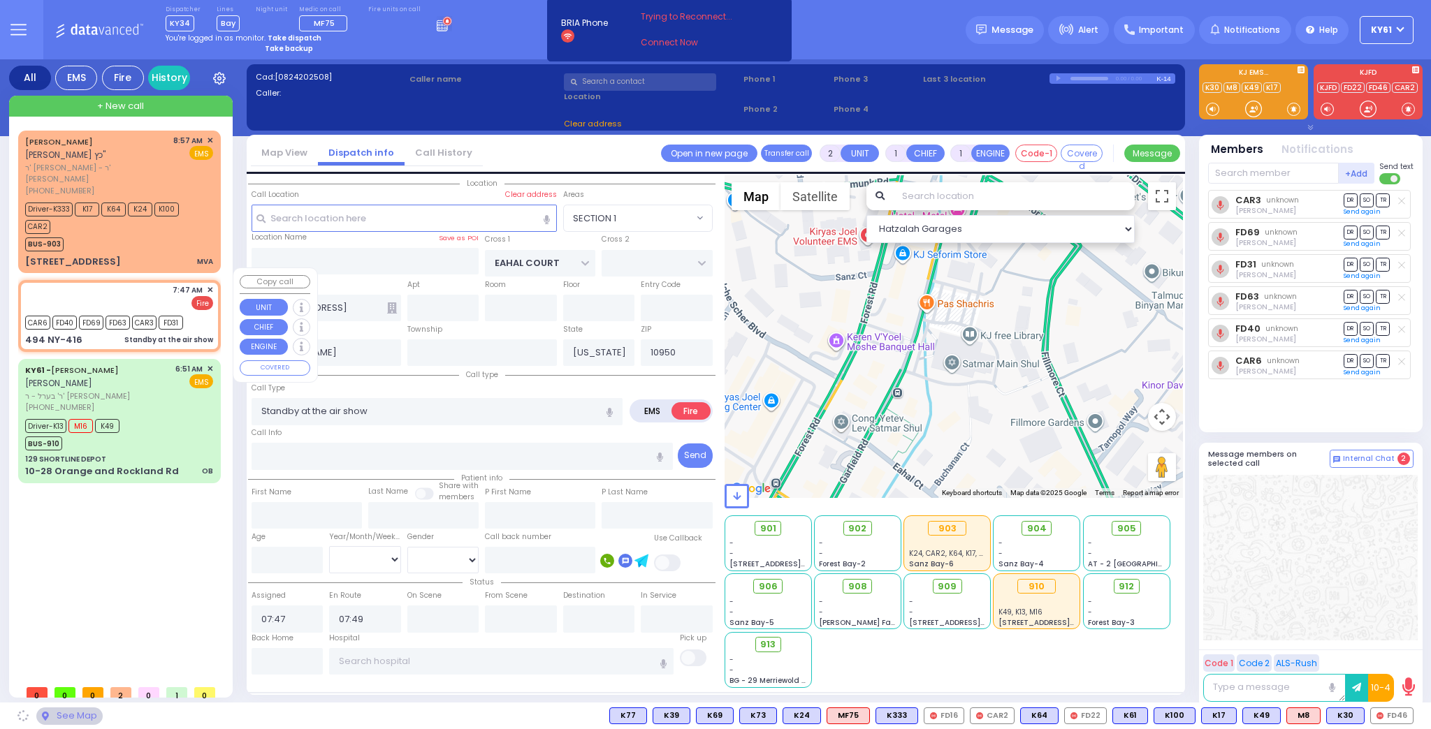
type input "CANNING RD"
type input "494 NY-416"
type input "Montgomery"
type input "12549"
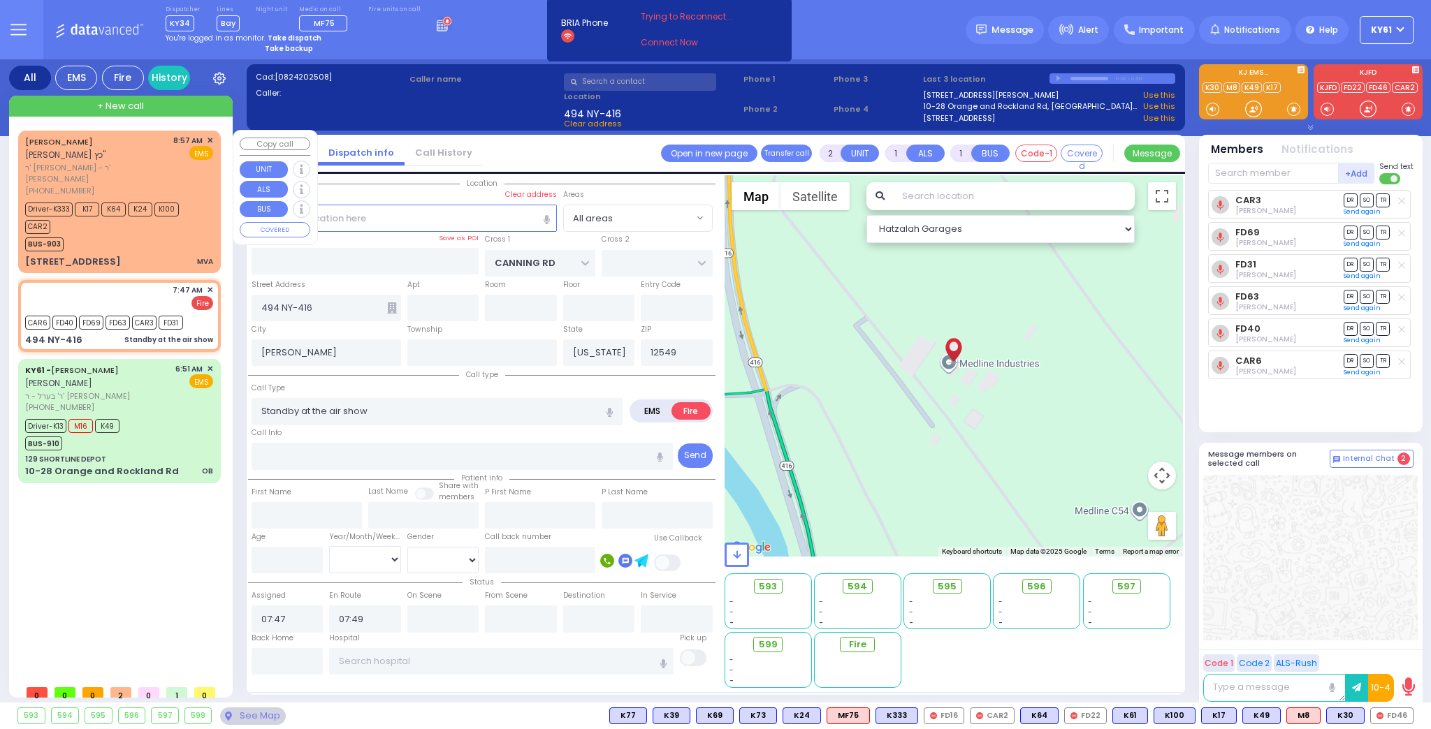
click at [119, 234] on div "BUS-903" at bounding box center [112, 242] width 175 height 17
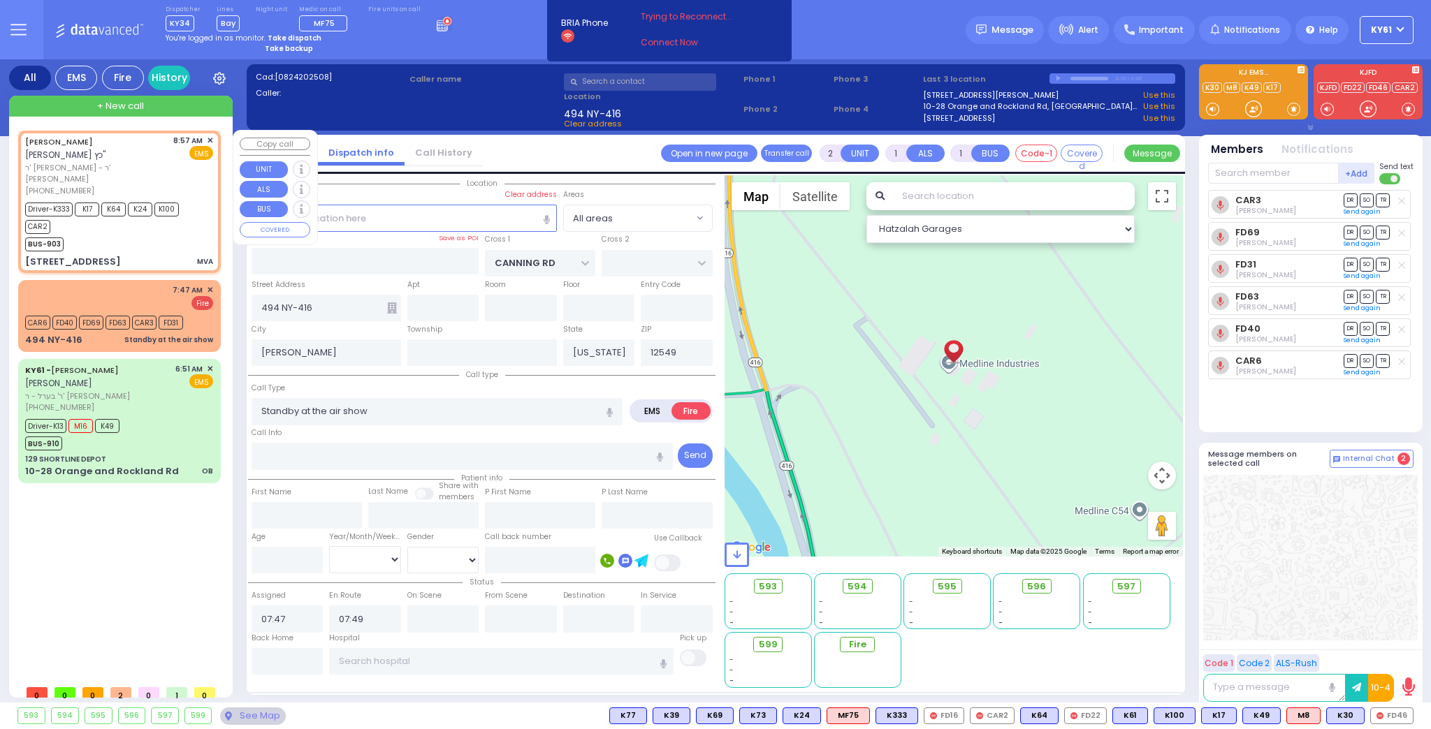
type input "6"
select select
type input "MVA"
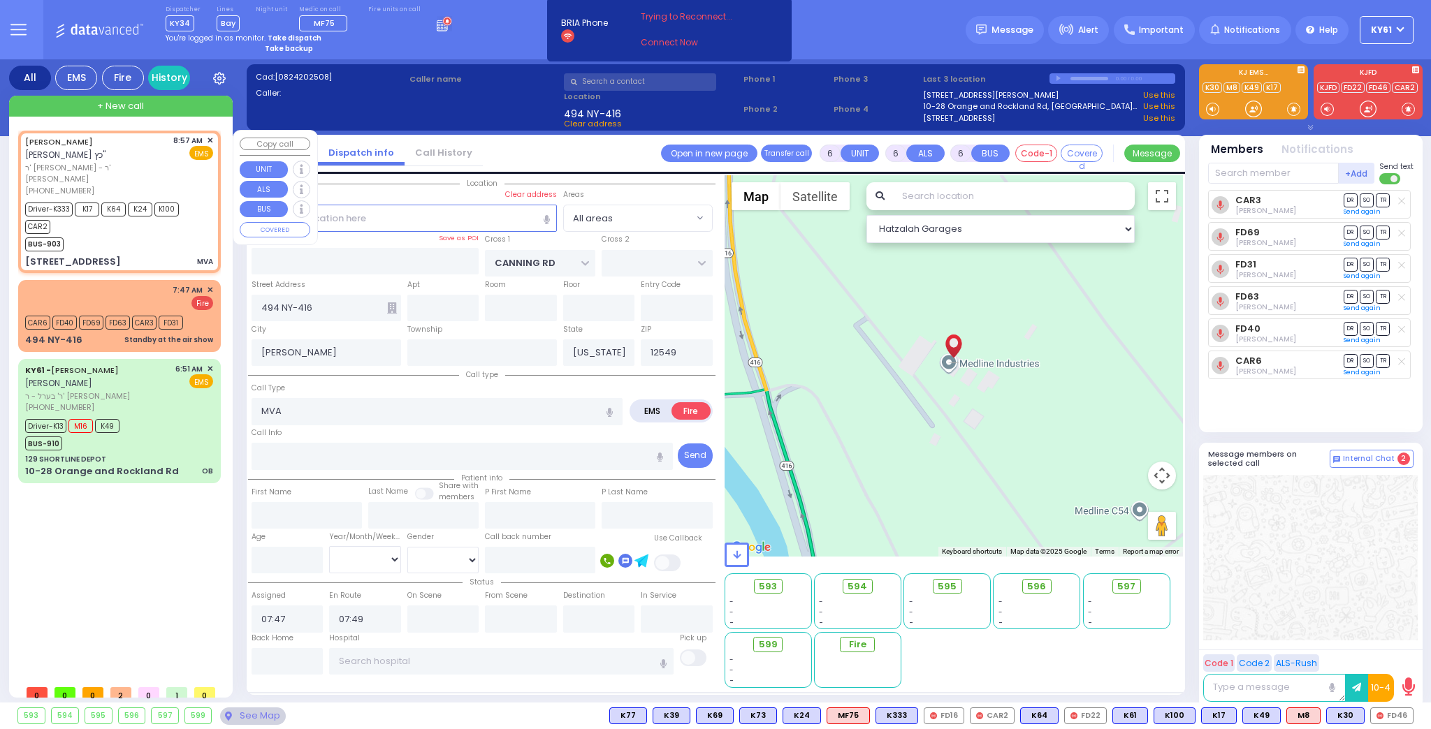
radio input "true"
type input "YECHESKEL SHRAGA"
type input "KATZ"
type input "Mordecha"
type input "Katina"
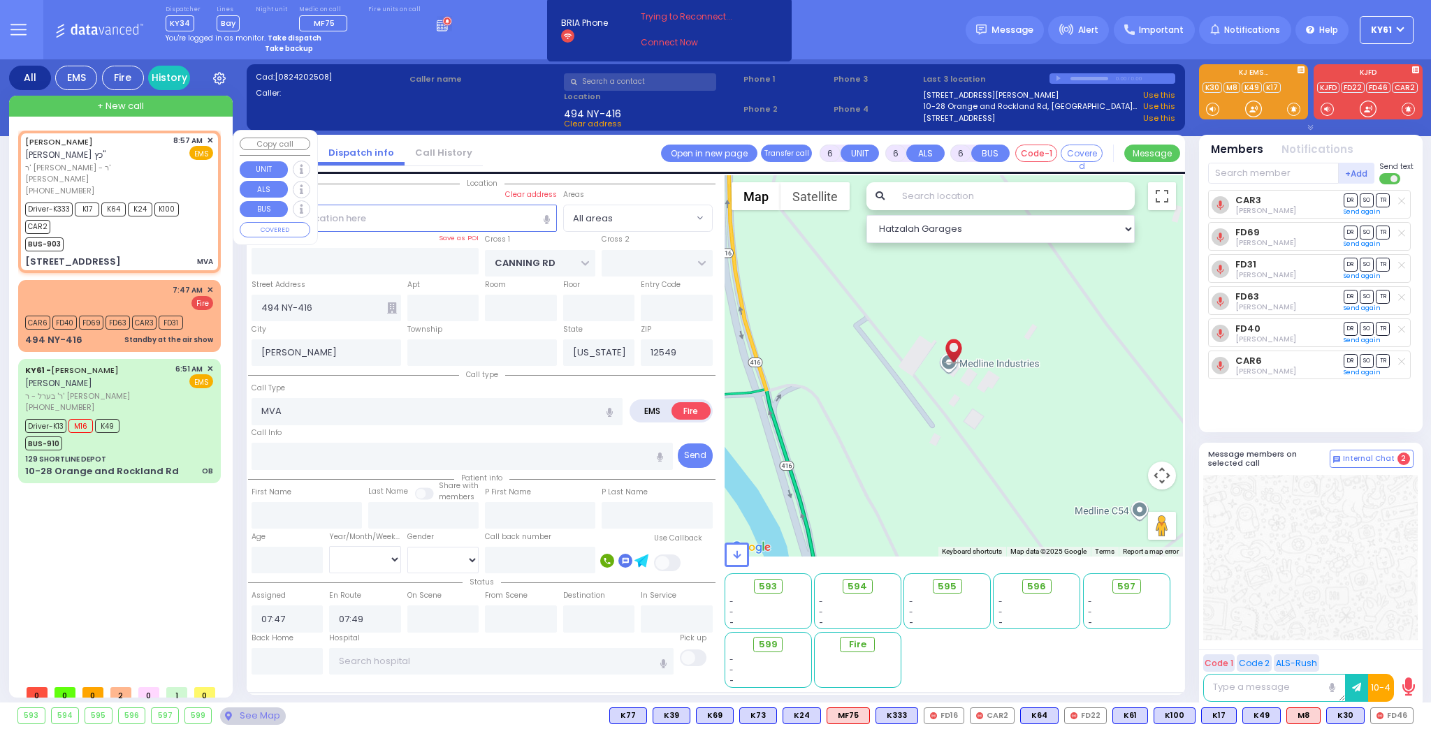
type input "32"
select select "Year"
select select "[DEMOGRAPHIC_DATA]"
type input "08:57"
type input "08:59"
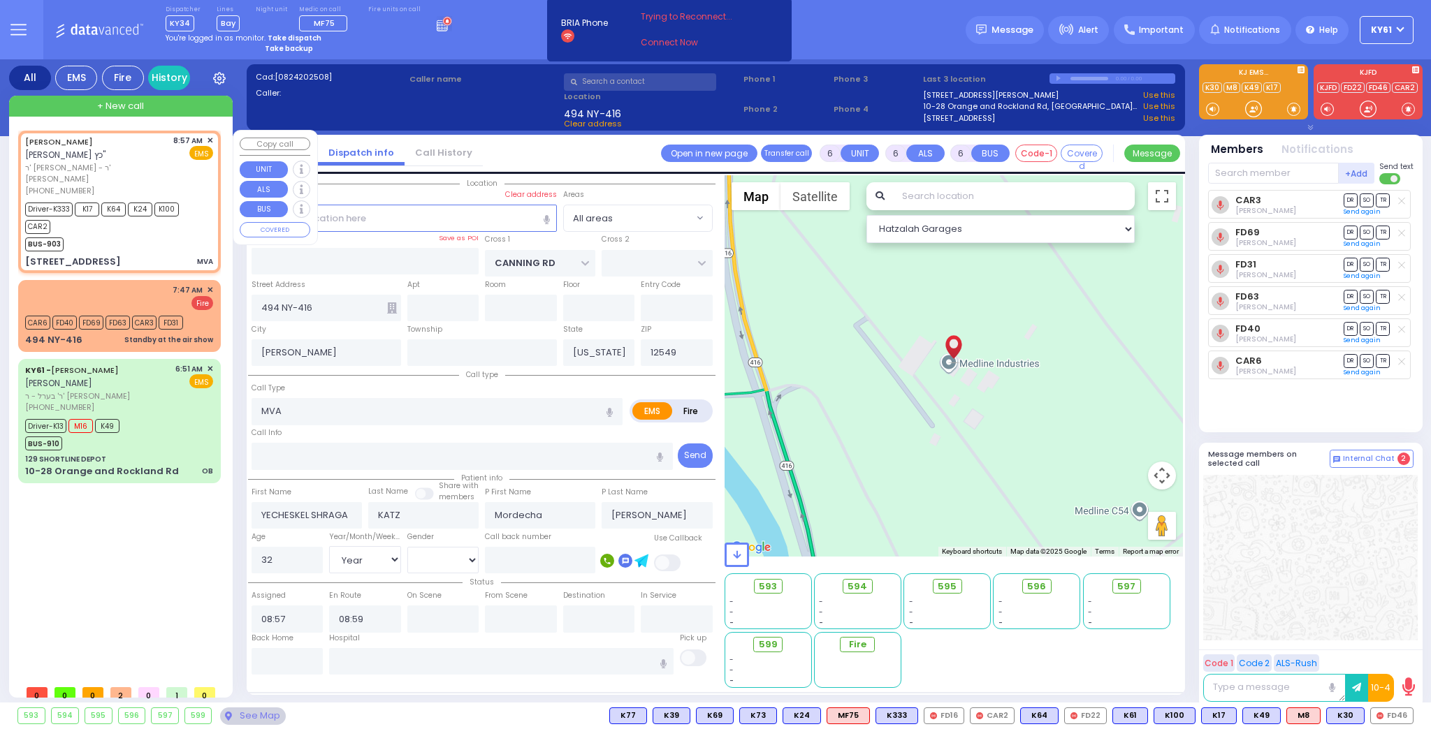
select select "Hatzalah Garages"
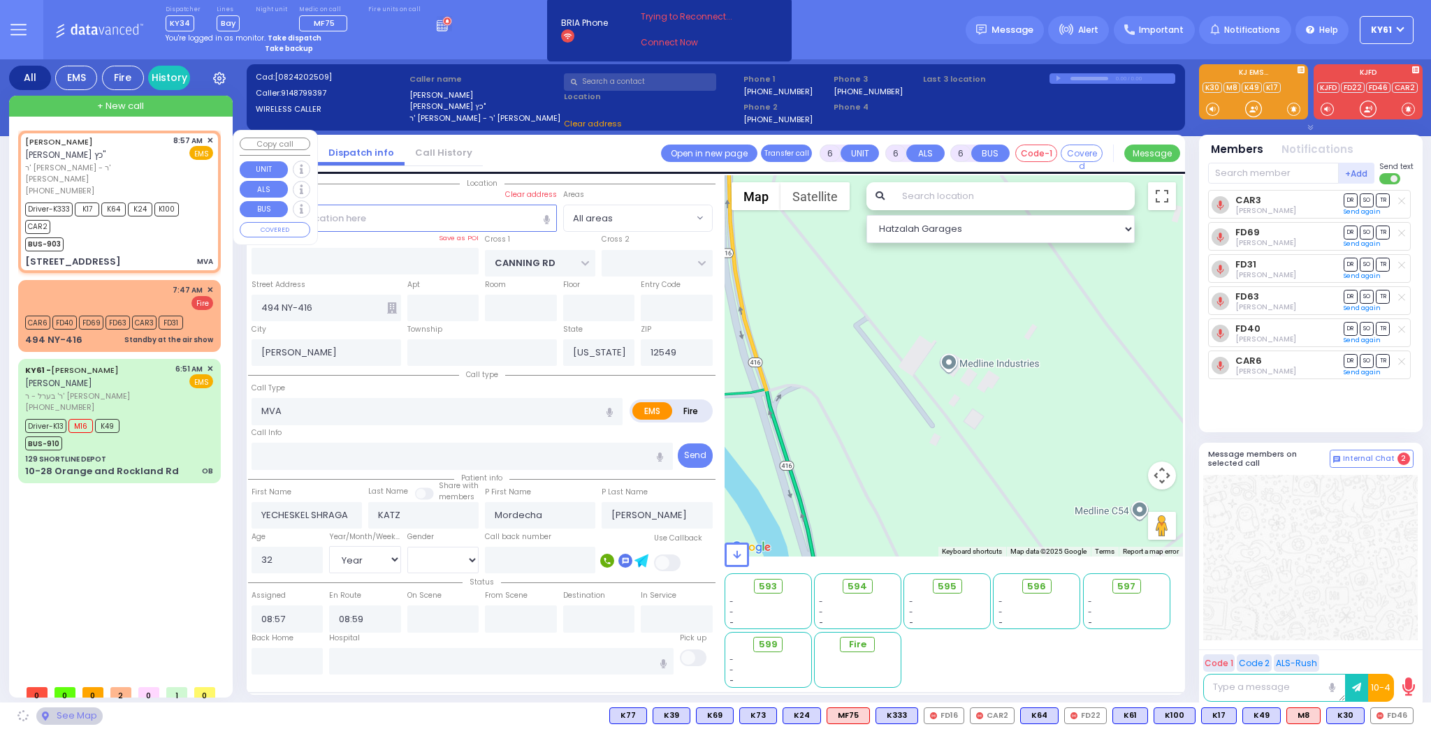
type input "EAHAL COURT"
type input "12 Garfield Road"
type input "Kiryas Joel"
type input "10950"
select select "SECTION 1"
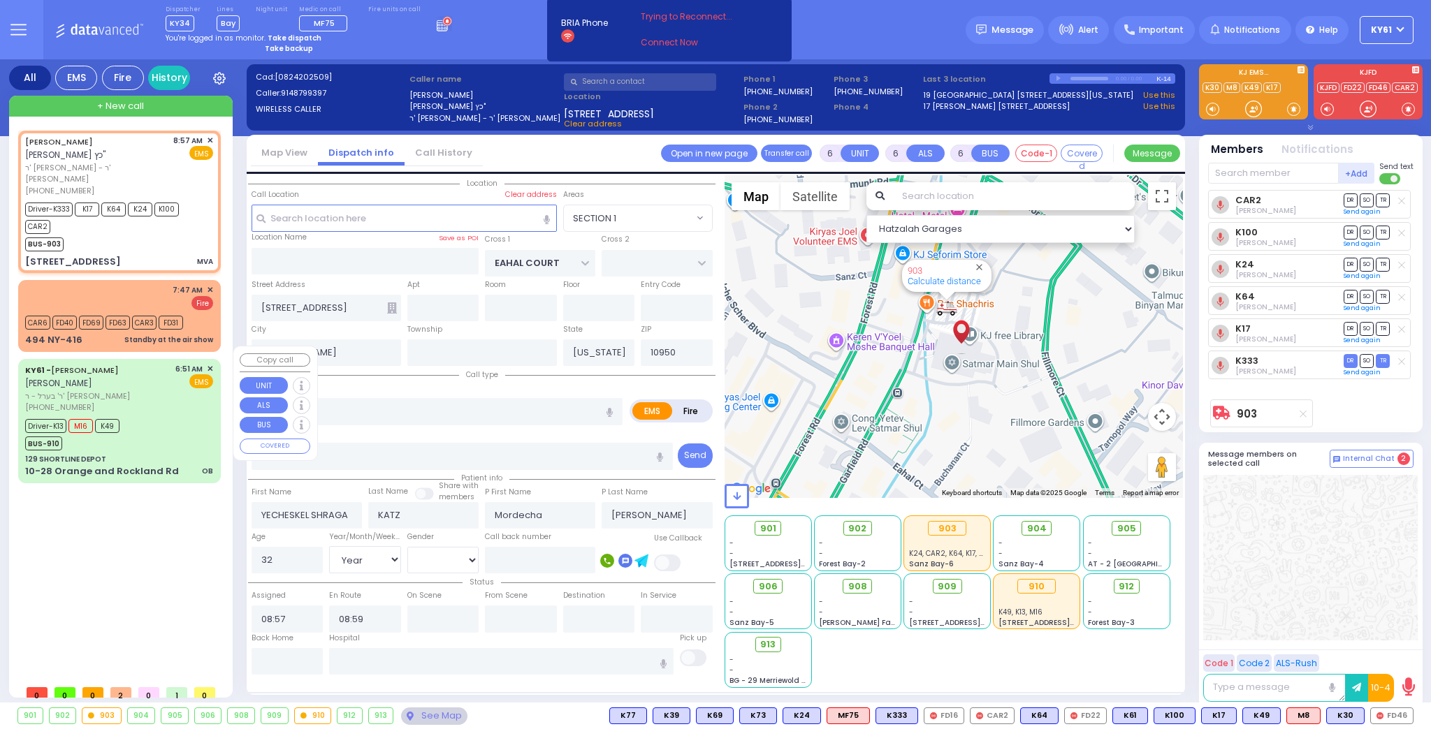
click at [197, 416] on div "Driver-K13 M16 K49 BUS-910" at bounding box center [119, 433] width 188 height 35
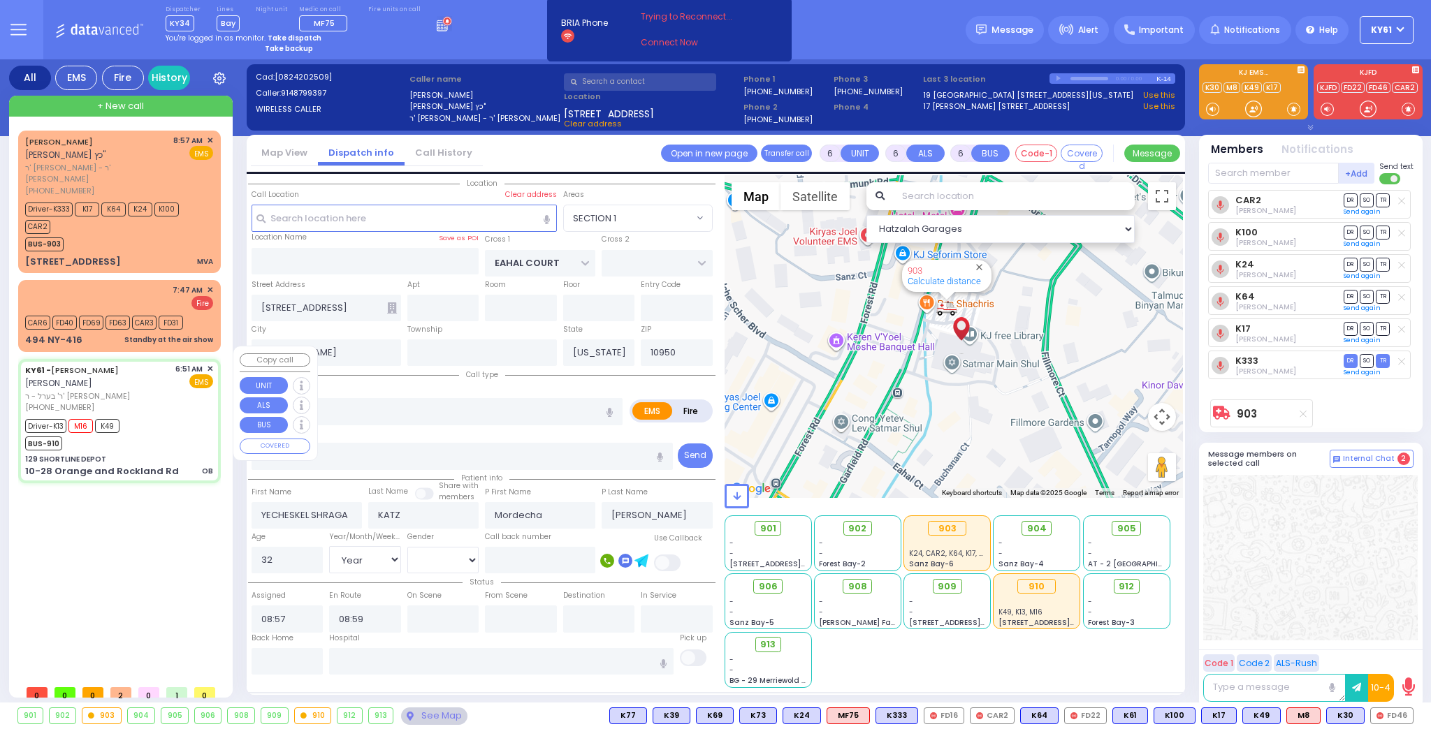
select select
type input "OB"
radio input "true"
type input "ARON ZEV"
type input "POLACHECK"
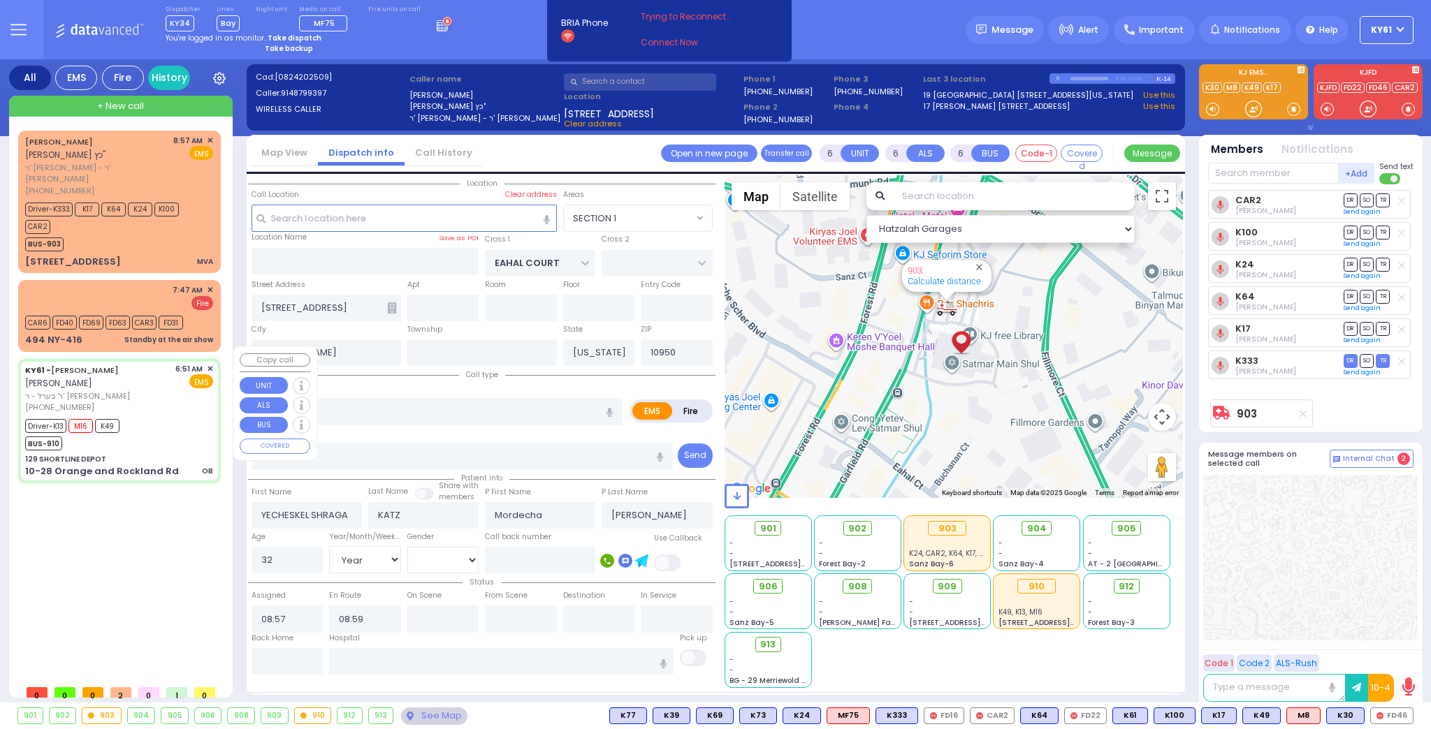
type input "Brucha"
type input "Rubin"
type input "25"
select select "Year"
select select "[DEMOGRAPHIC_DATA]"
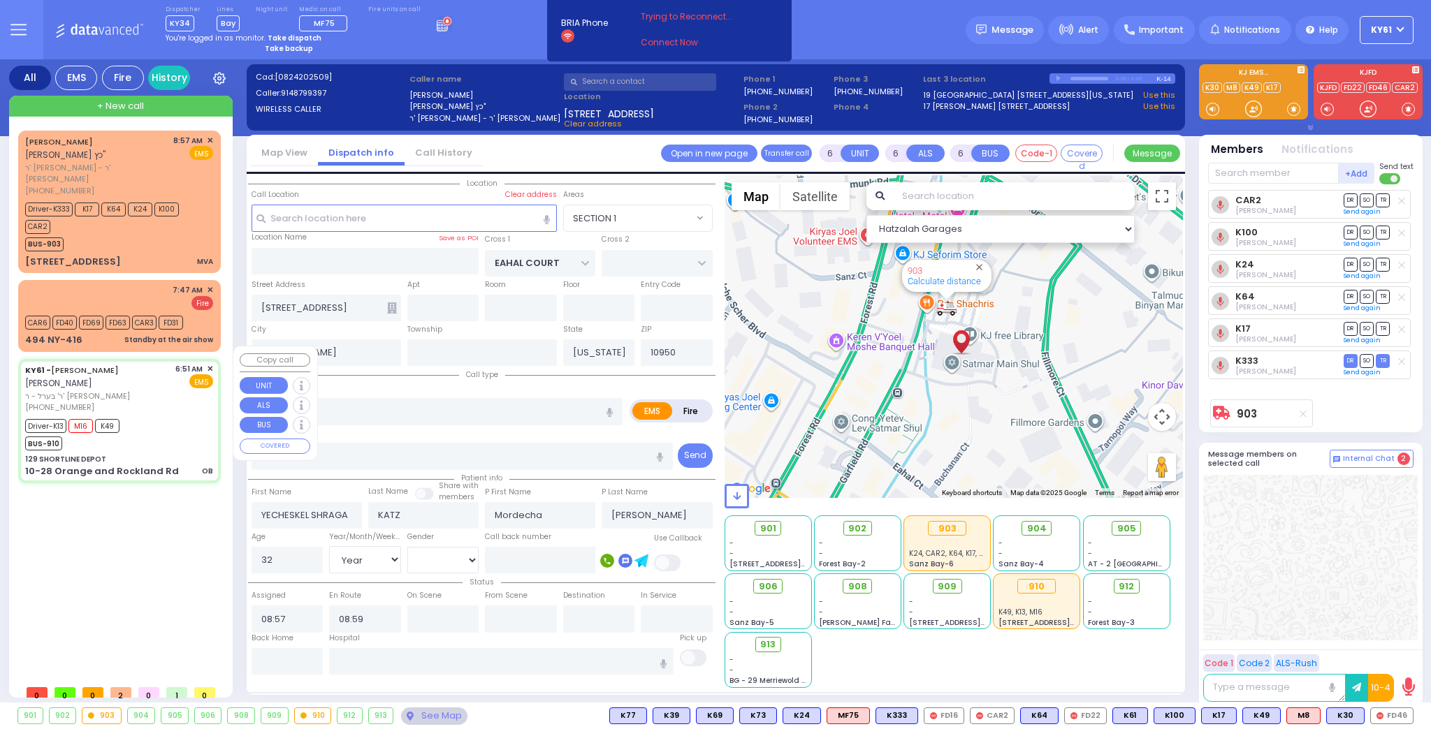
type input "06:51"
type input "06:53"
type input "07:15"
type input "07:55"
type input "07:59"
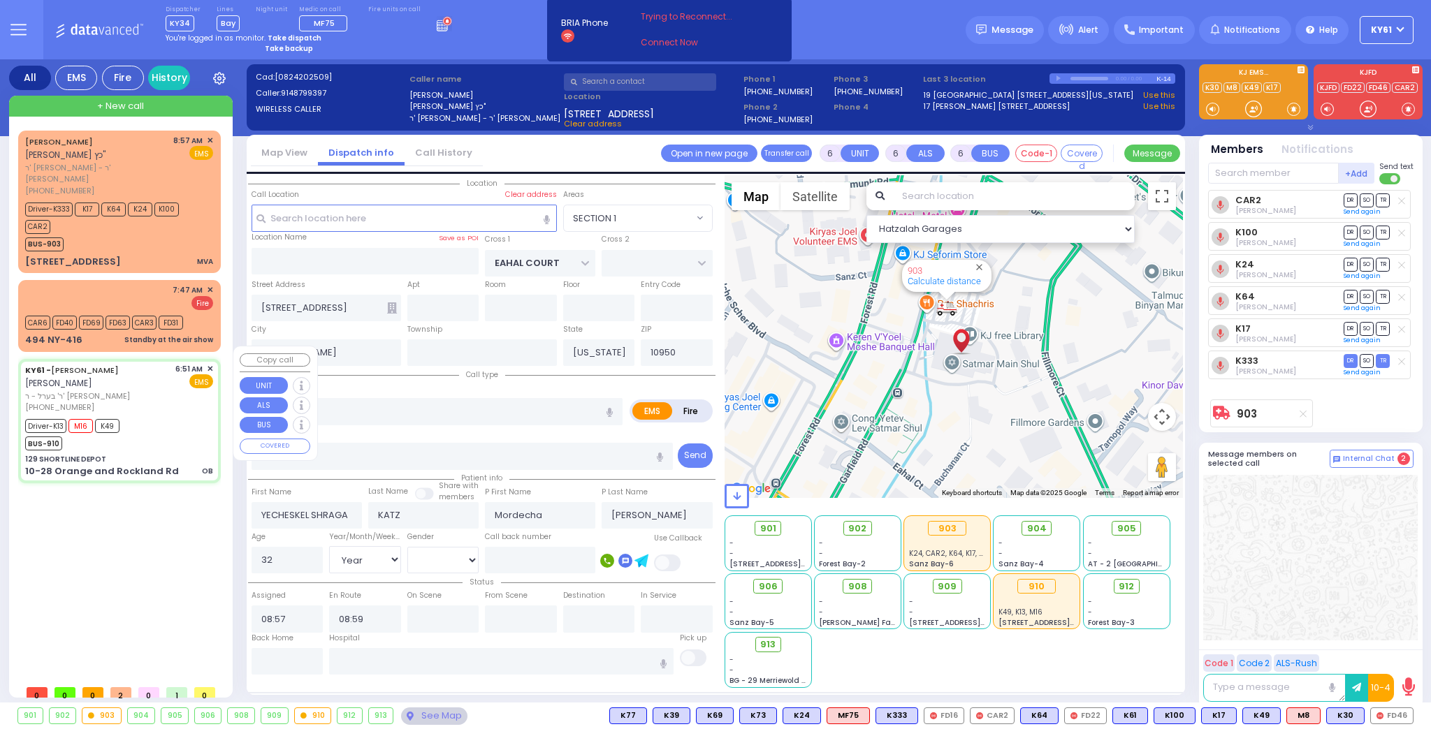
type input "08:15"
type input "New York Presbyterian Hospital- Columbia Campus"
select select "Hatzalah Garages"
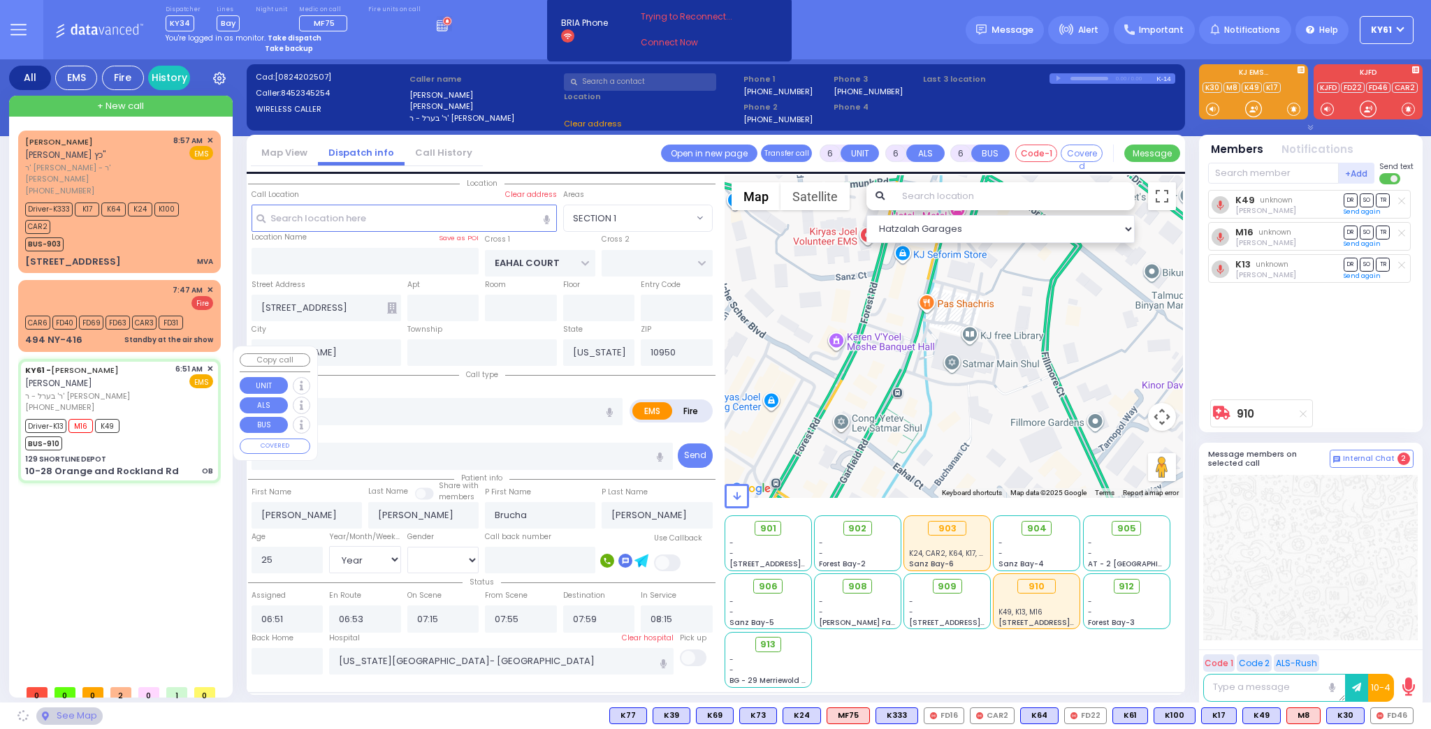
type input "129 SHORTLINE DEPOT"
type input "10-28 Orange and Rockland Rd"
type input "Monroe"
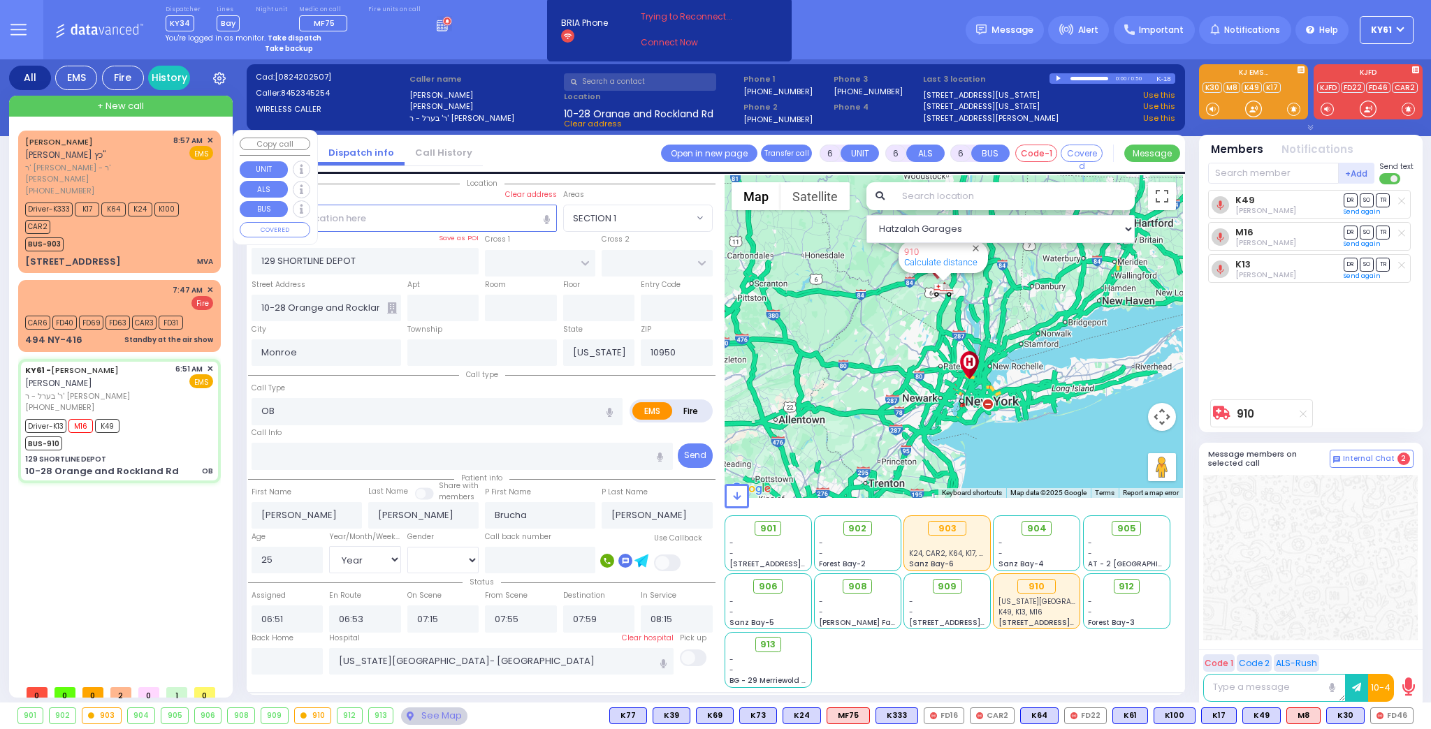
click at [166, 234] on div "BUS-903" at bounding box center [112, 242] width 175 height 17
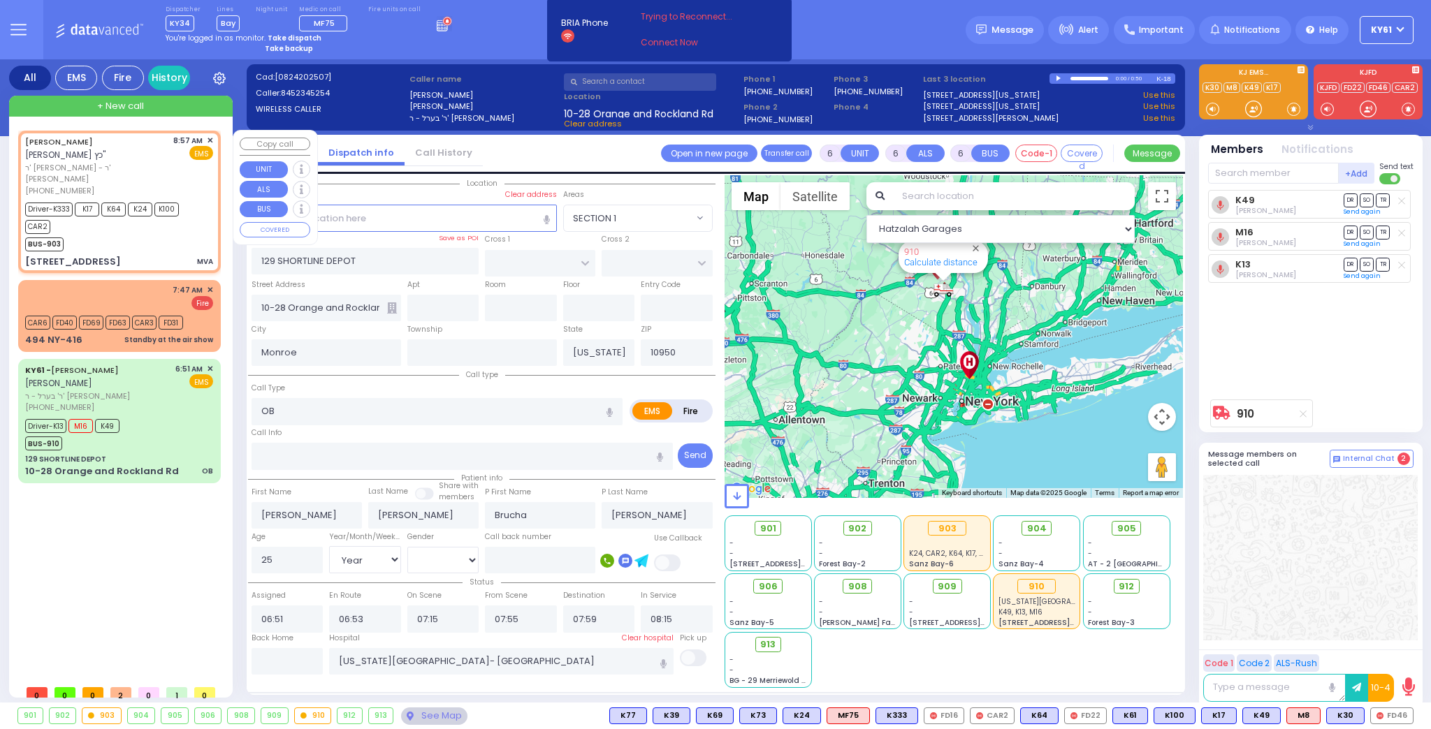
select select
type input "MVA"
radio input "true"
type input "YECHESKEL SHRAGA"
type input "KATZ"
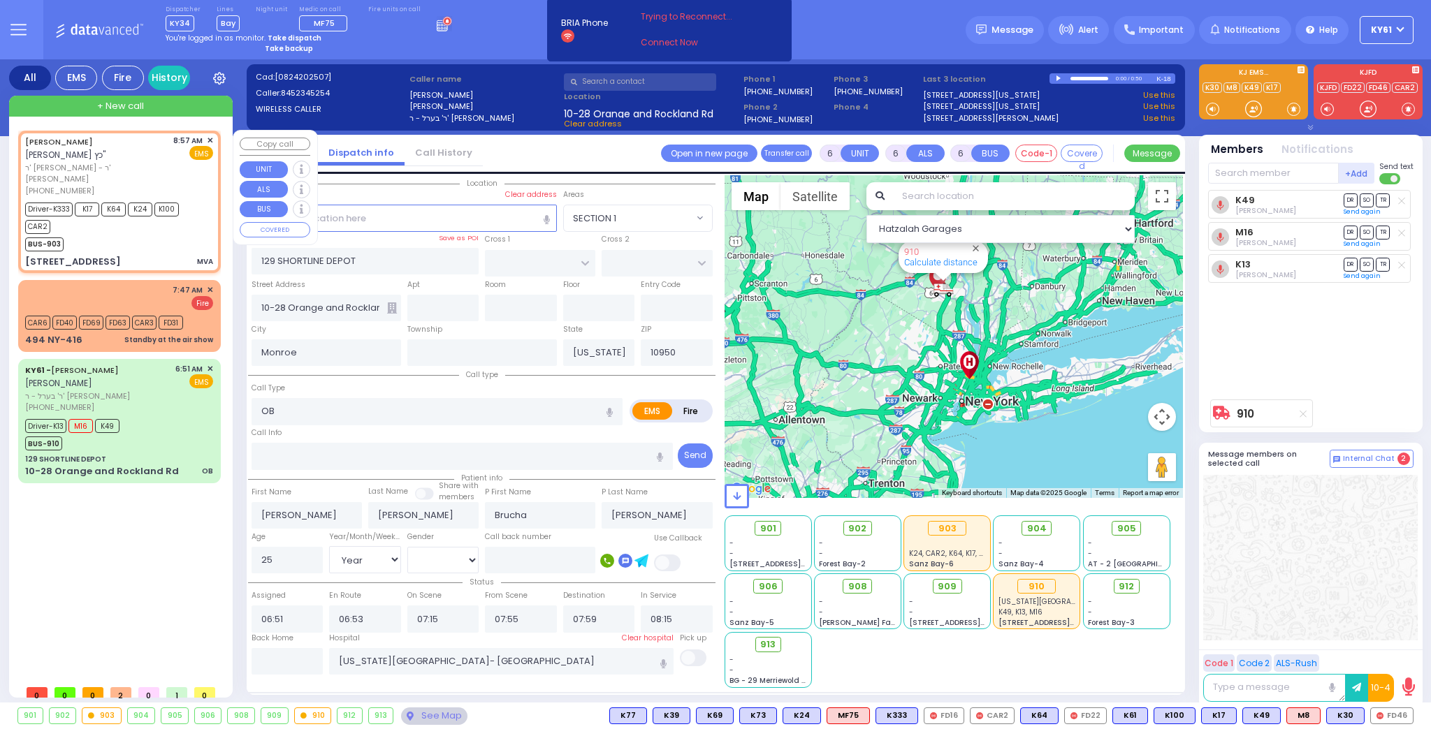
type input "Mordecha"
type input "Katina"
type input "32"
select select "Year"
select select "[DEMOGRAPHIC_DATA]"
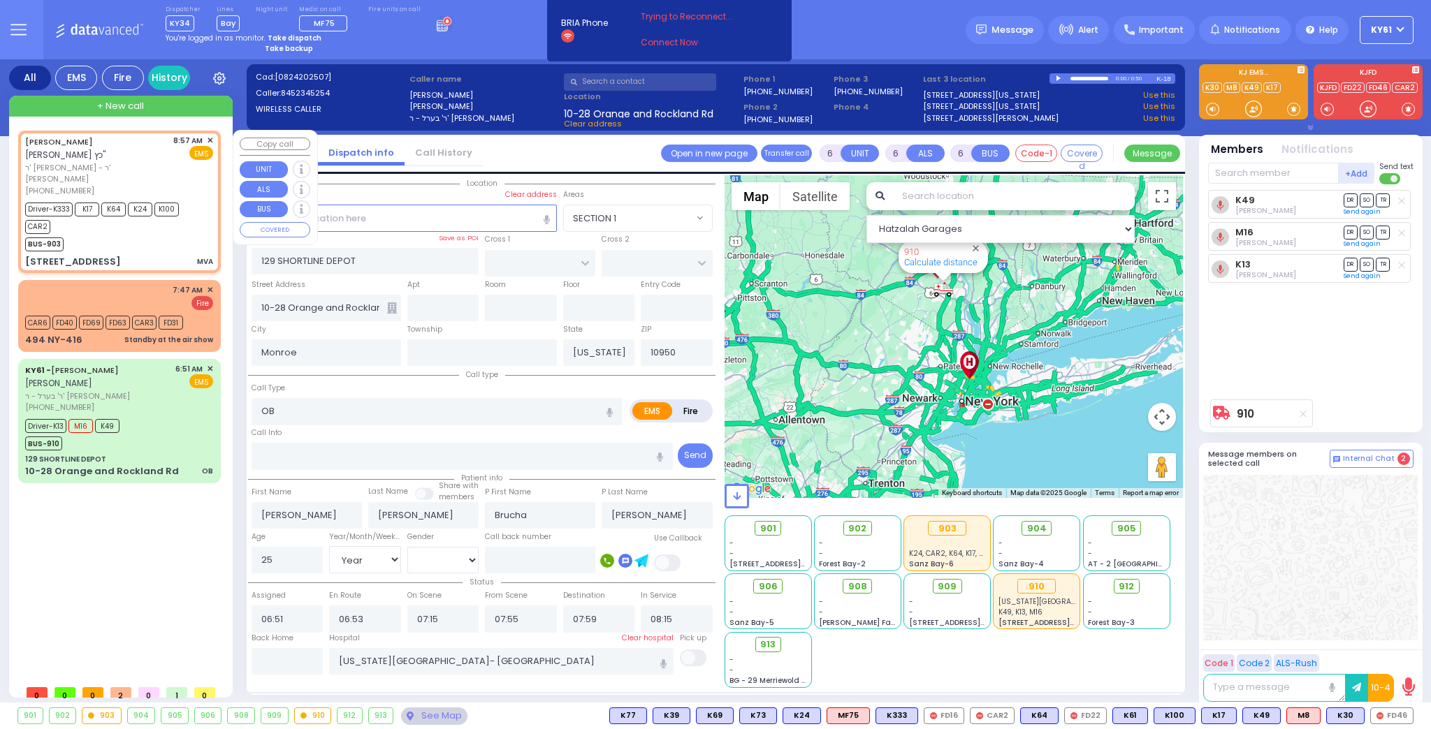
type input "08:57"
type input "08:59"
select select "Hatzalah Garages"
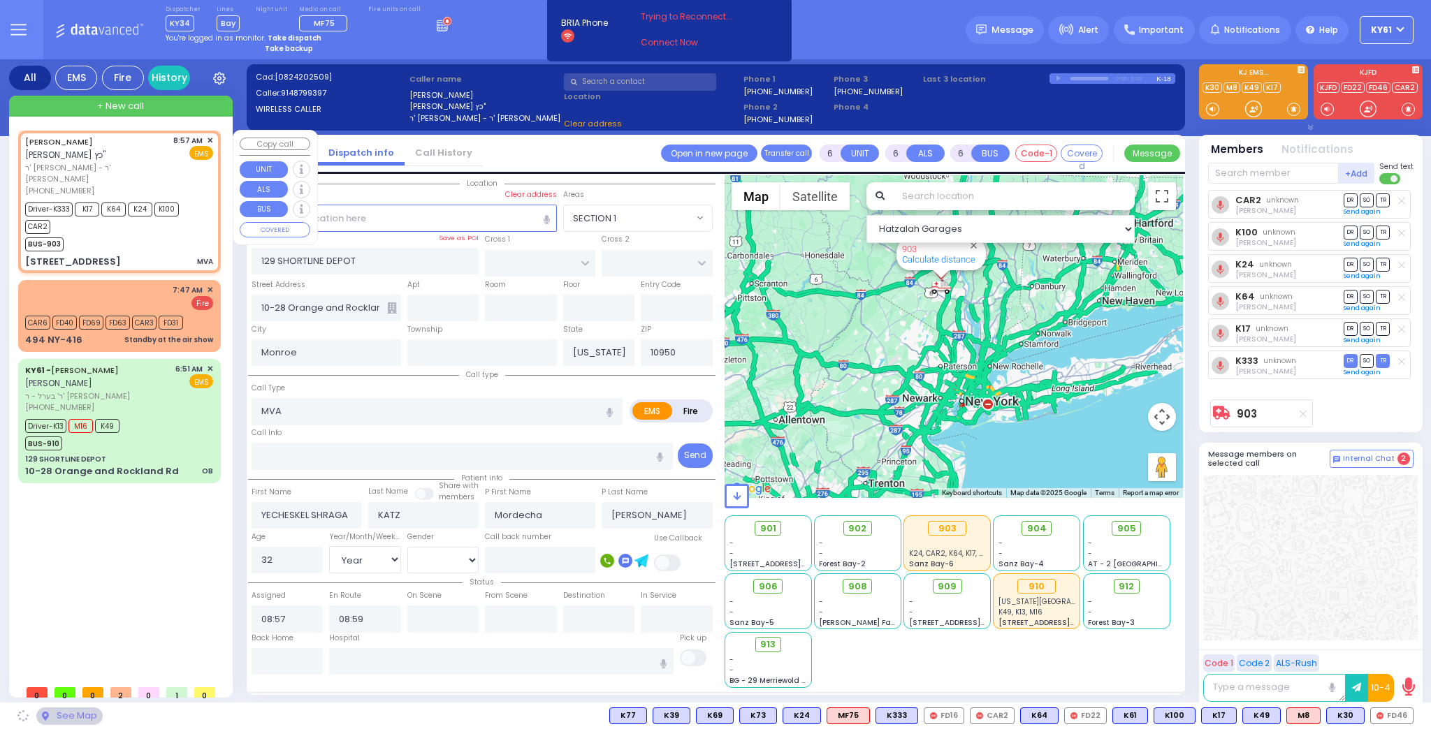
type input "EAHAL COURT"
type input "12 Garfield Road"
type input "Kiryas Joel"
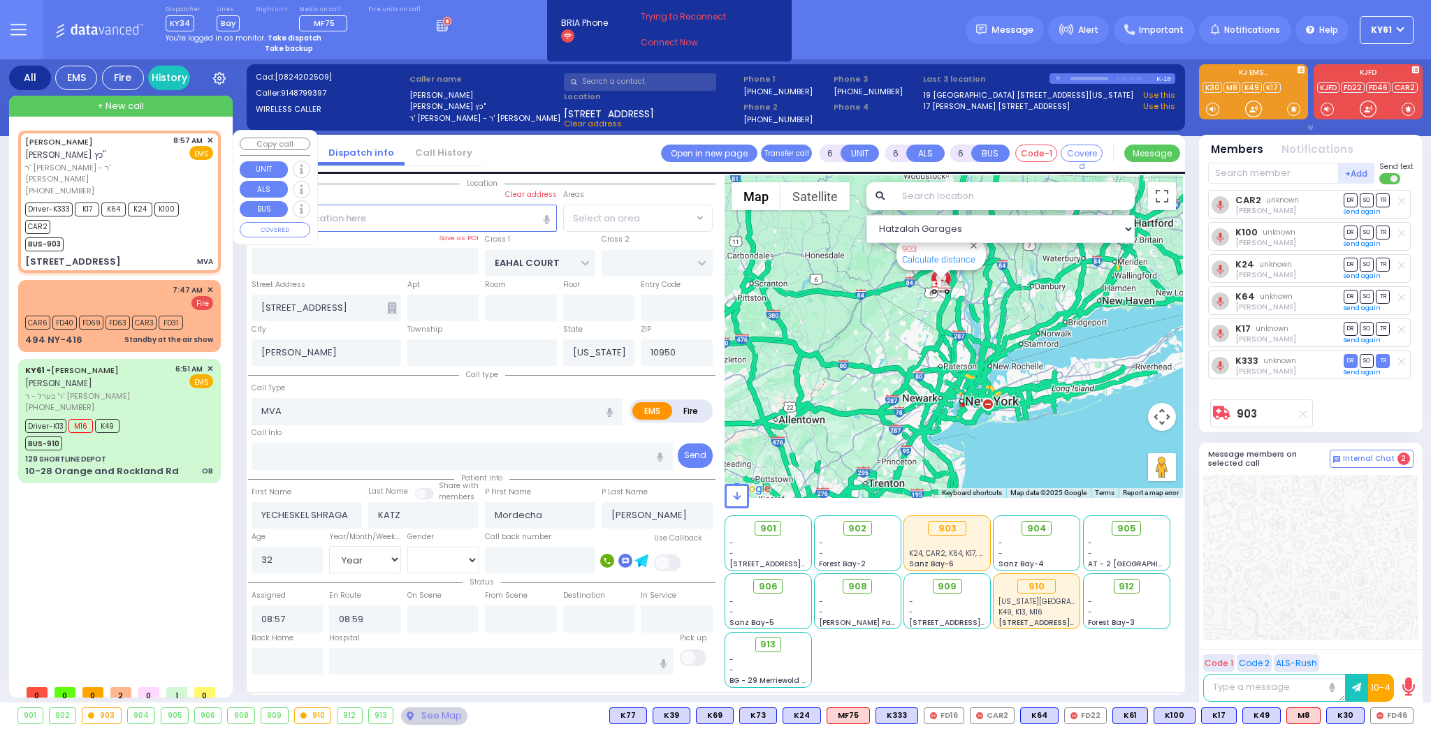
select select "SECTION 1"
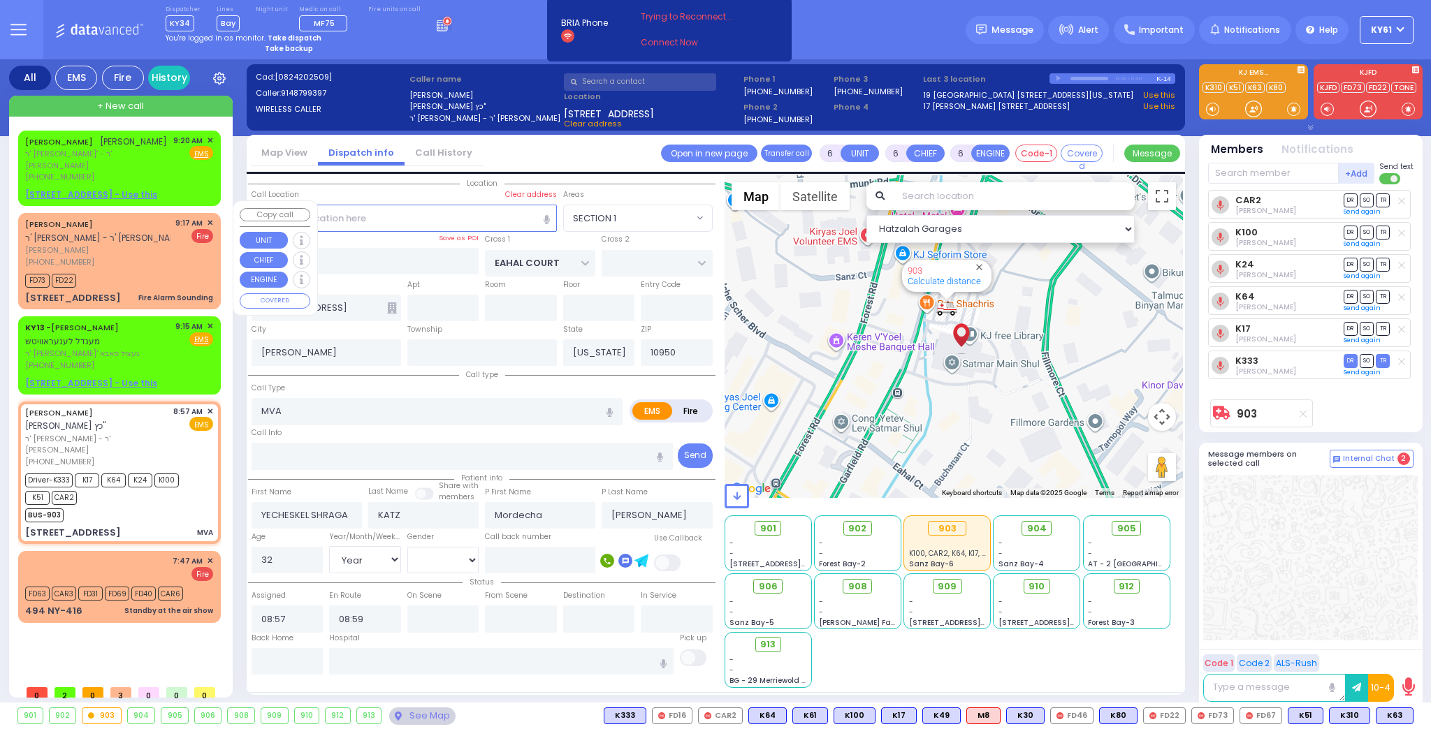
select select
radio input "true"
select select "Year"
select select "[DEMOGRAPHIC_DATA]"
select select "Hatzalah Garages"
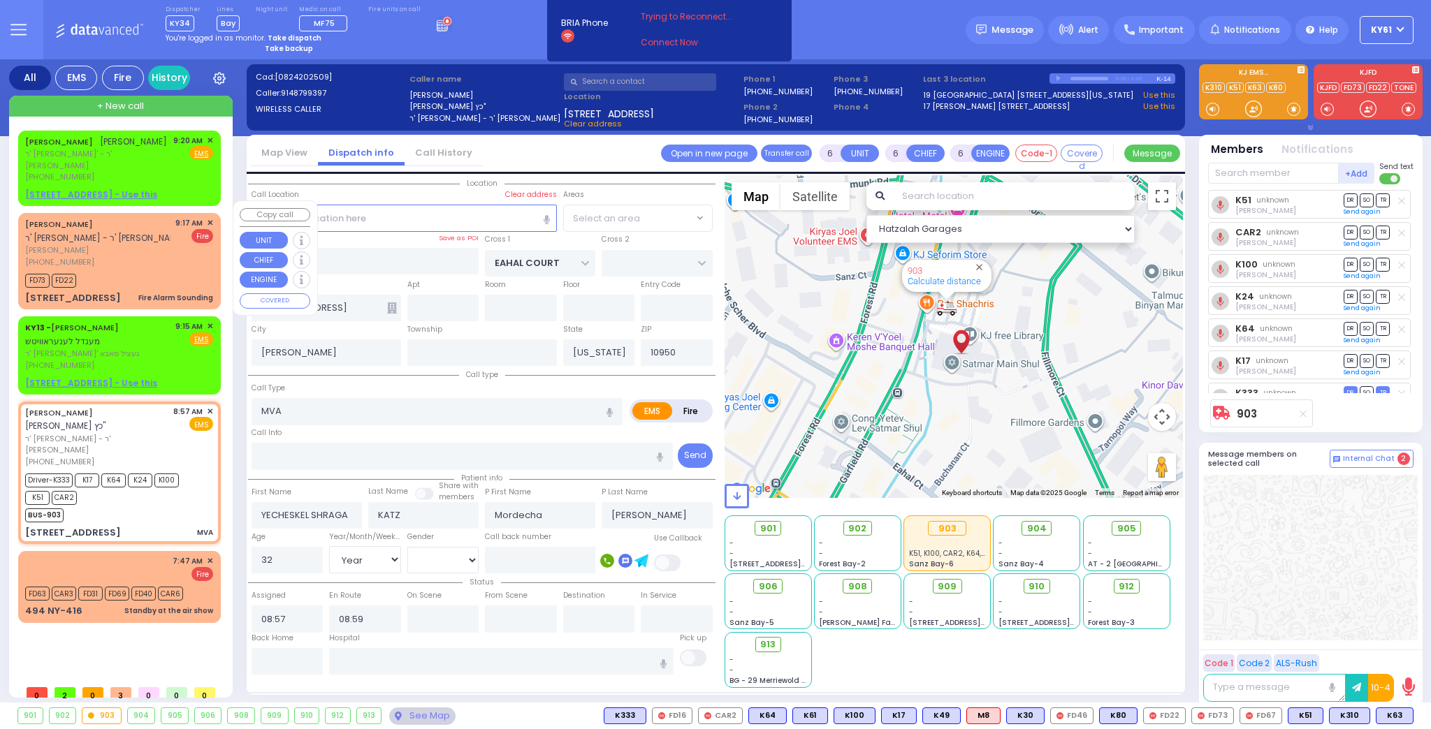
select select "SECTION 1"
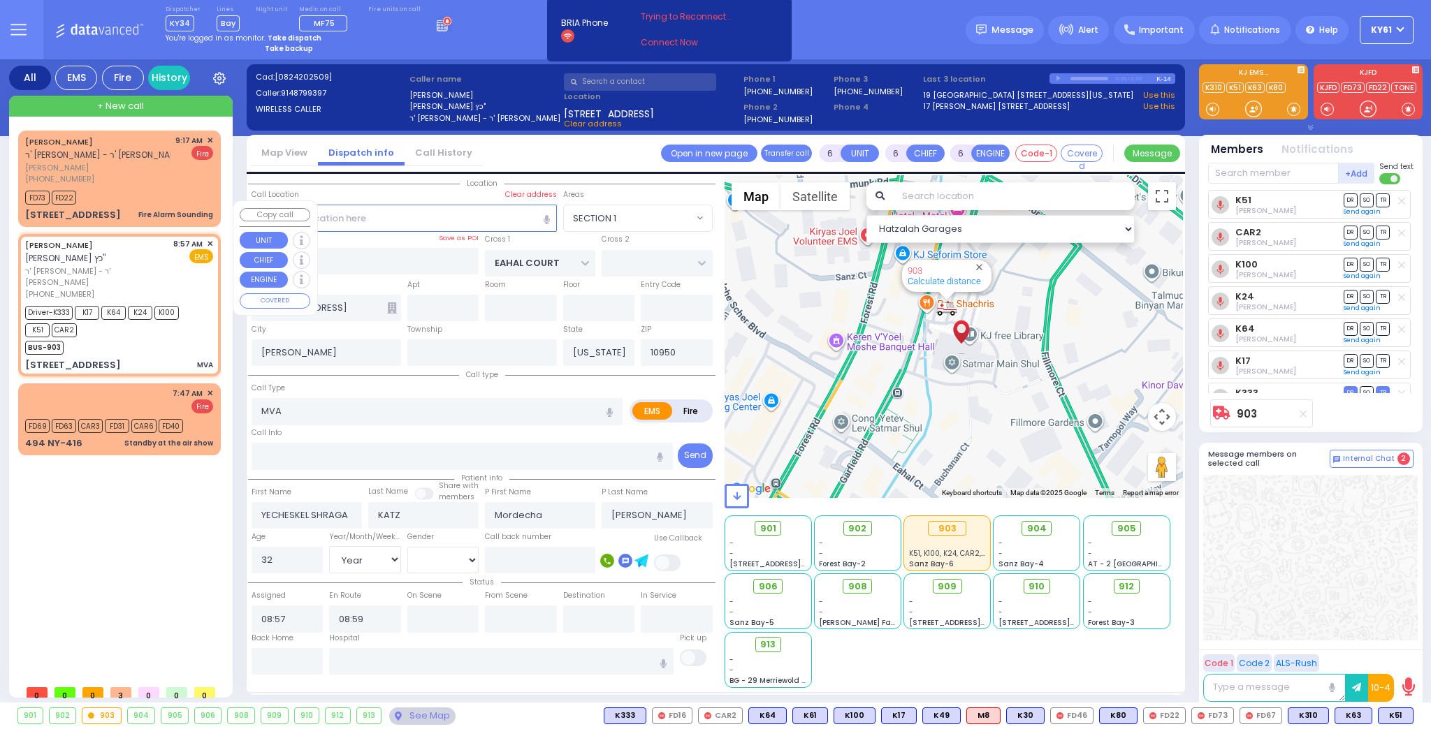
select select
radio input "true"
select select "Year"
select select "[DEMOGRAPHIC_DATA]"
select select "Hatzalah Garages"
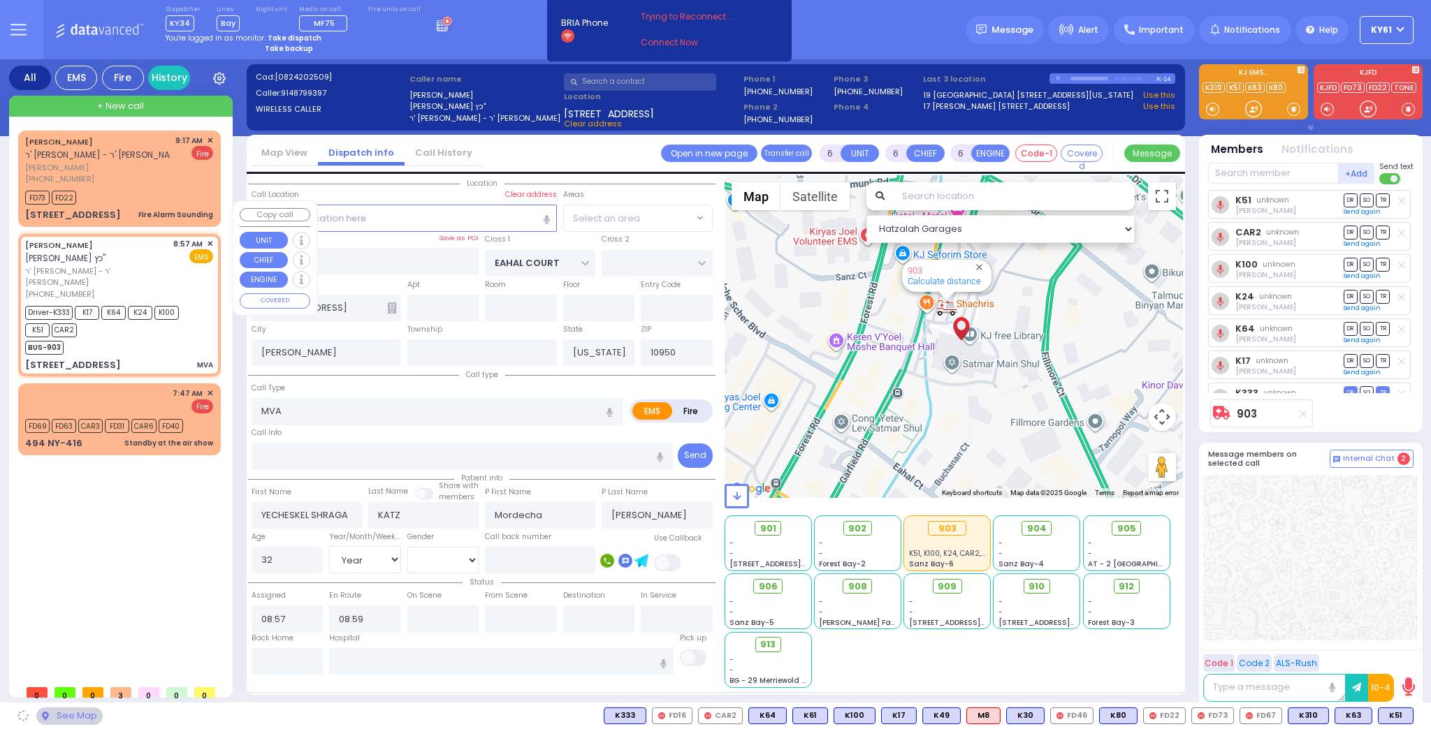
select select "SECTION 1"
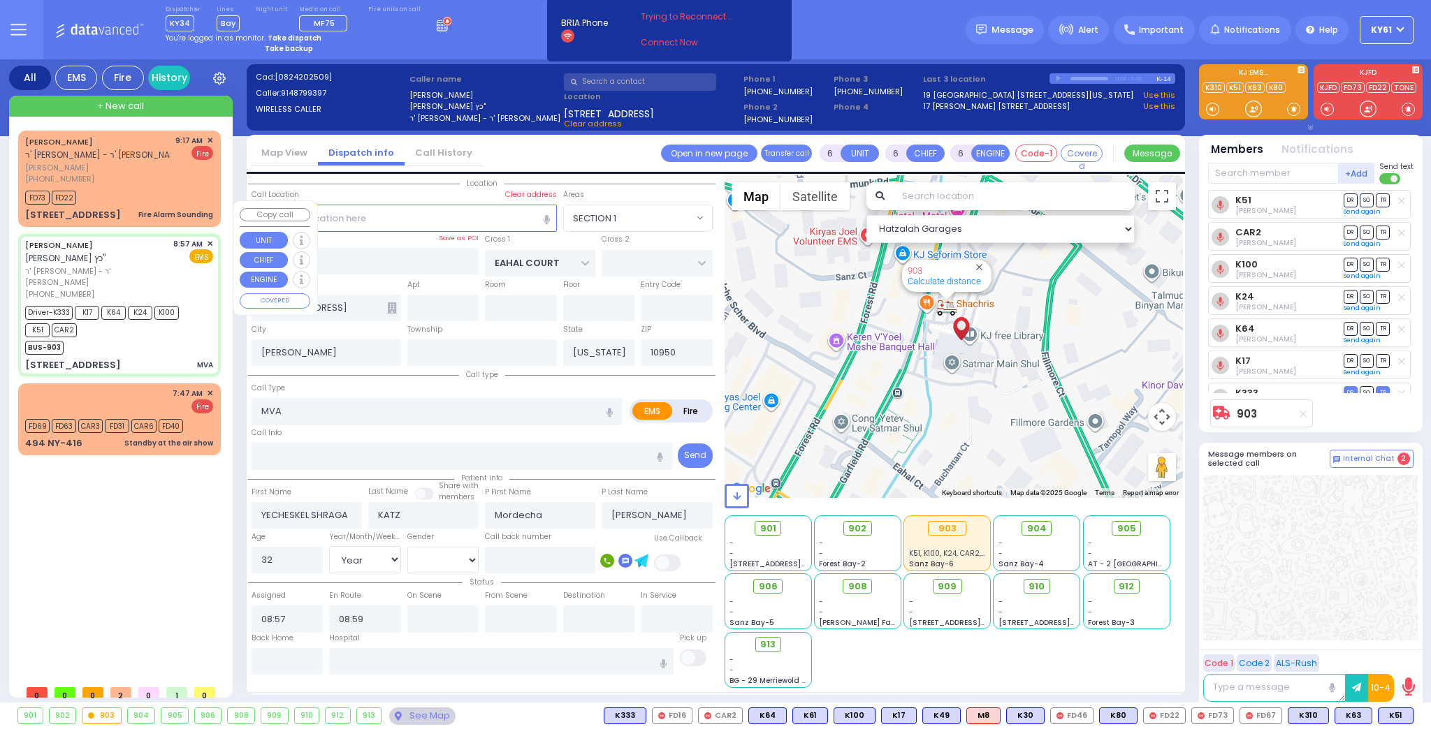
select select
radio input "true"
select select "Year"
select select "[DEMOGRAPHIC_DATA]"
type input "09:22"
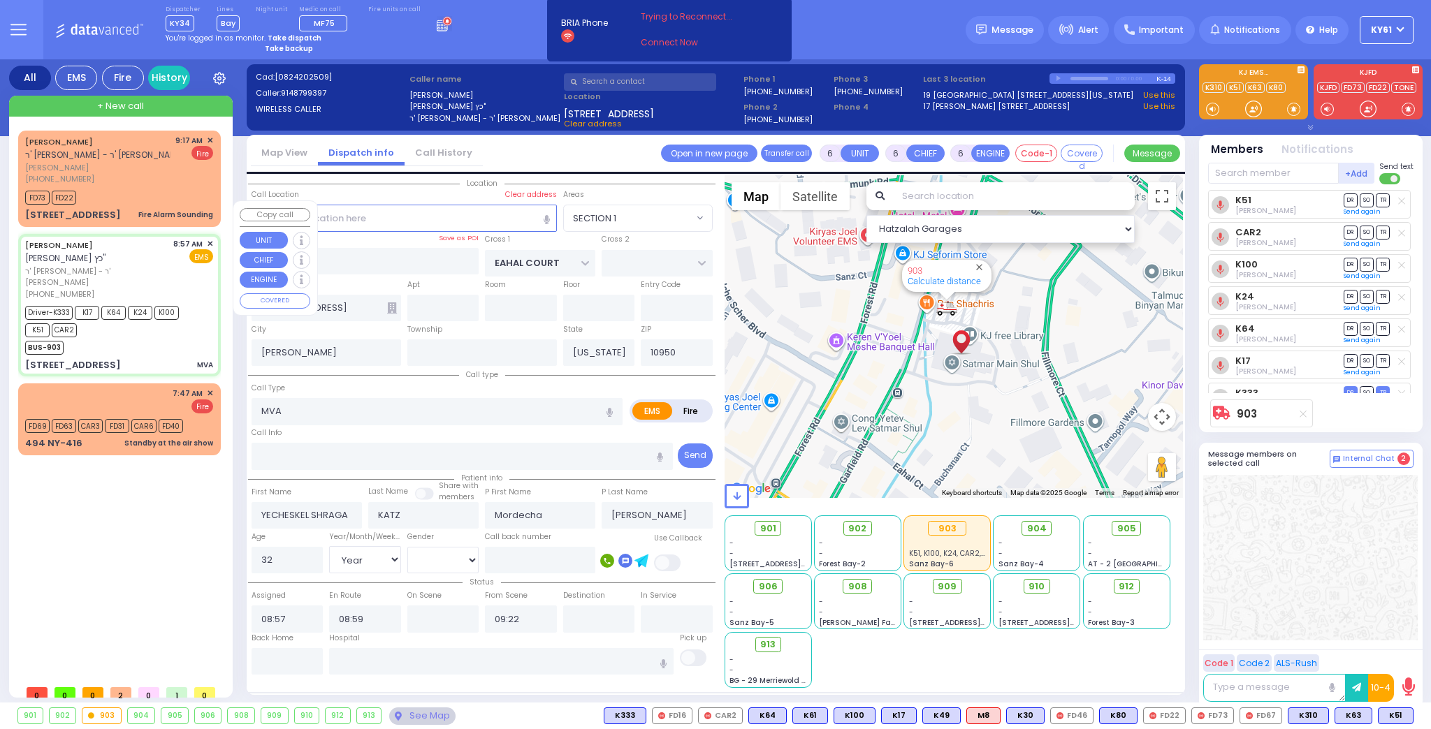
select select "Hatzalah Garages"
select select "SECTION 1"
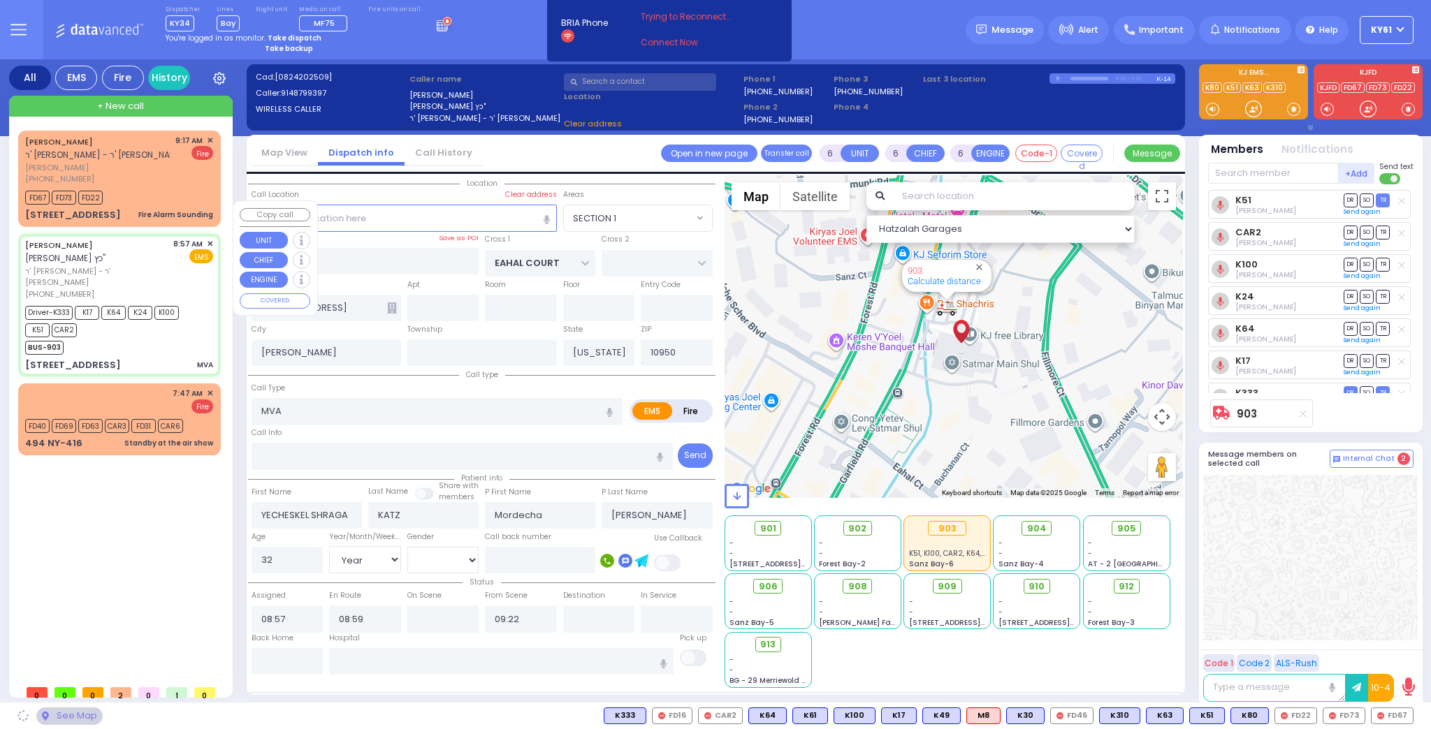
select select
radio input "true"
select select "Year"
select select "[DEMOGRAPHIC_DATA]"
select select "Hatzalah Garages"
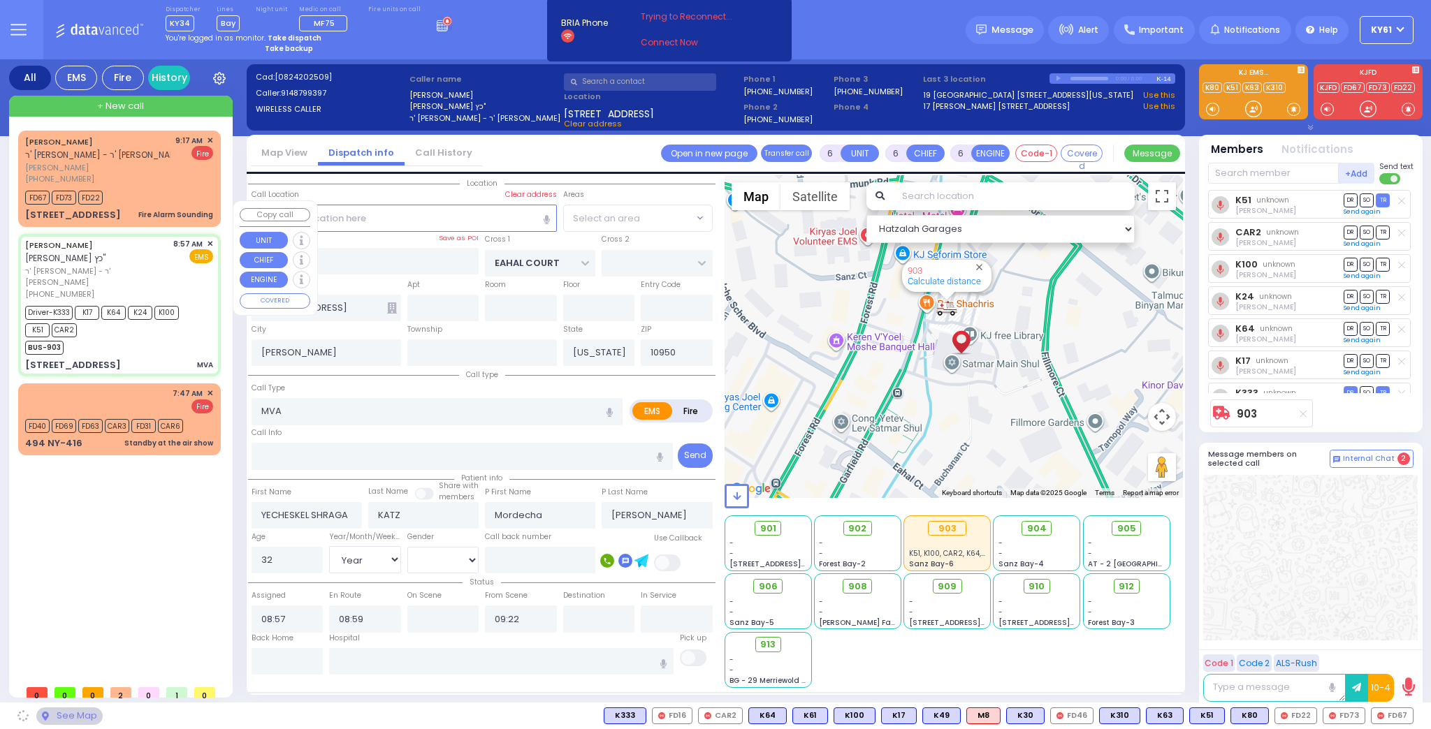
select select "SECTION 1"
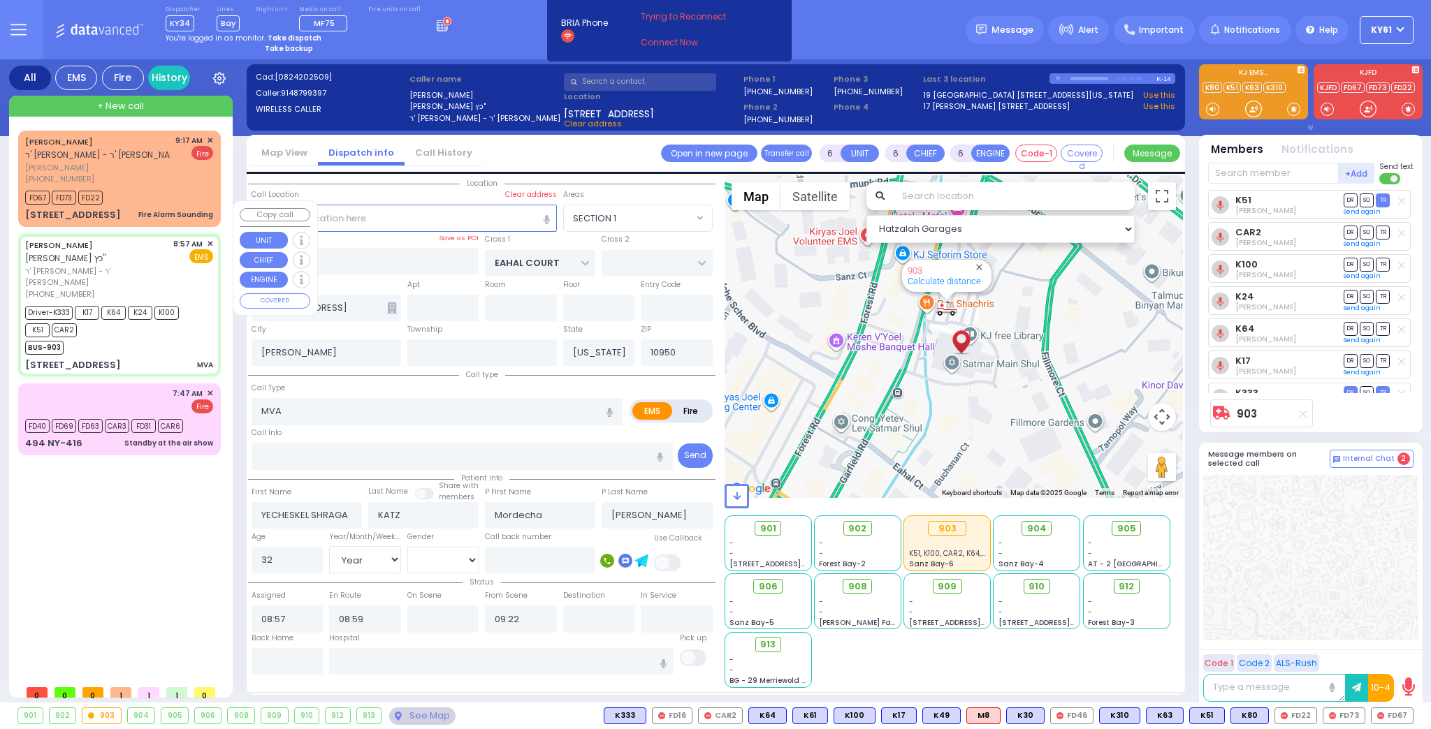
select select
radio input "true"
select select "Year"
select select "[DEMOGRAPHIC_DATA]"
select select "Hatzalah Garages"
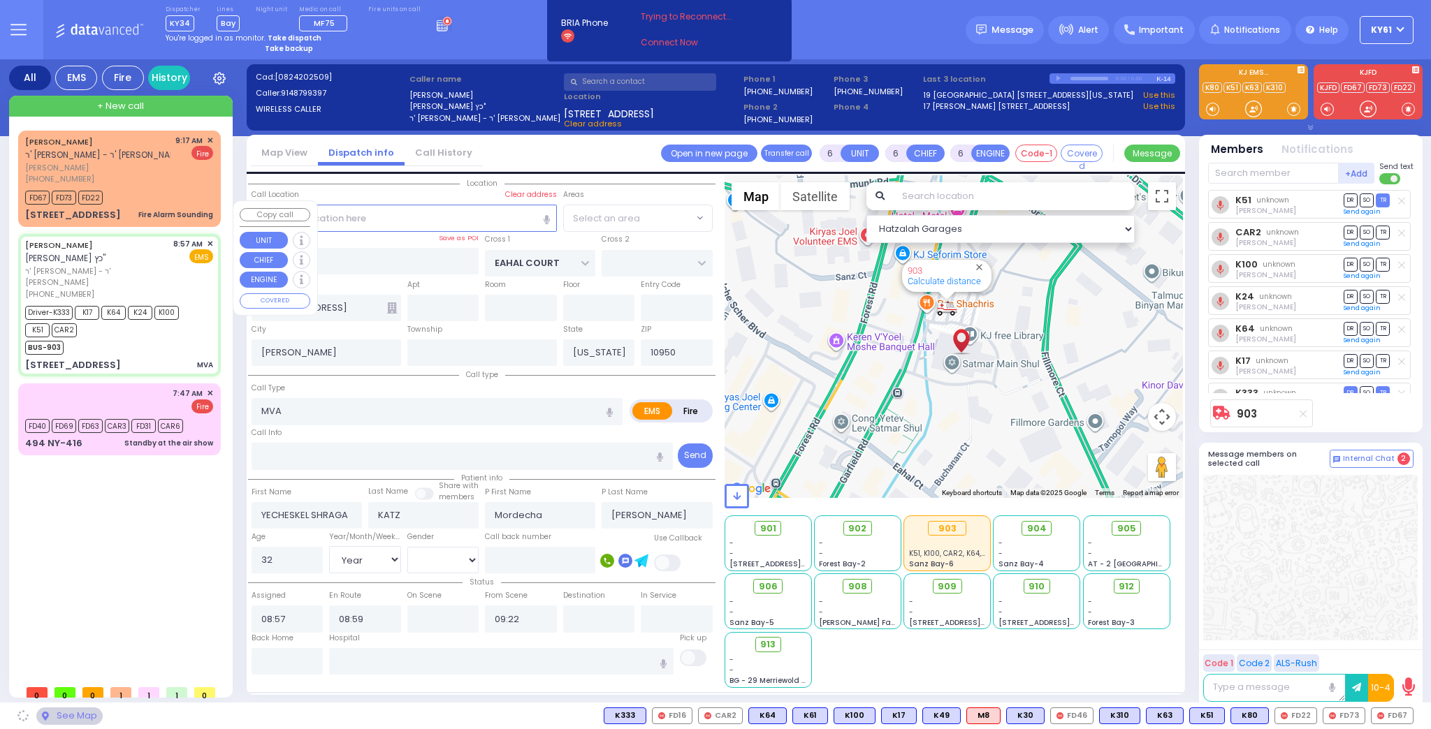
select select "SECTION 1"
select select
radio input "true"
select select "Year"
select select "[DEMOGRAPHIC_DATA]"
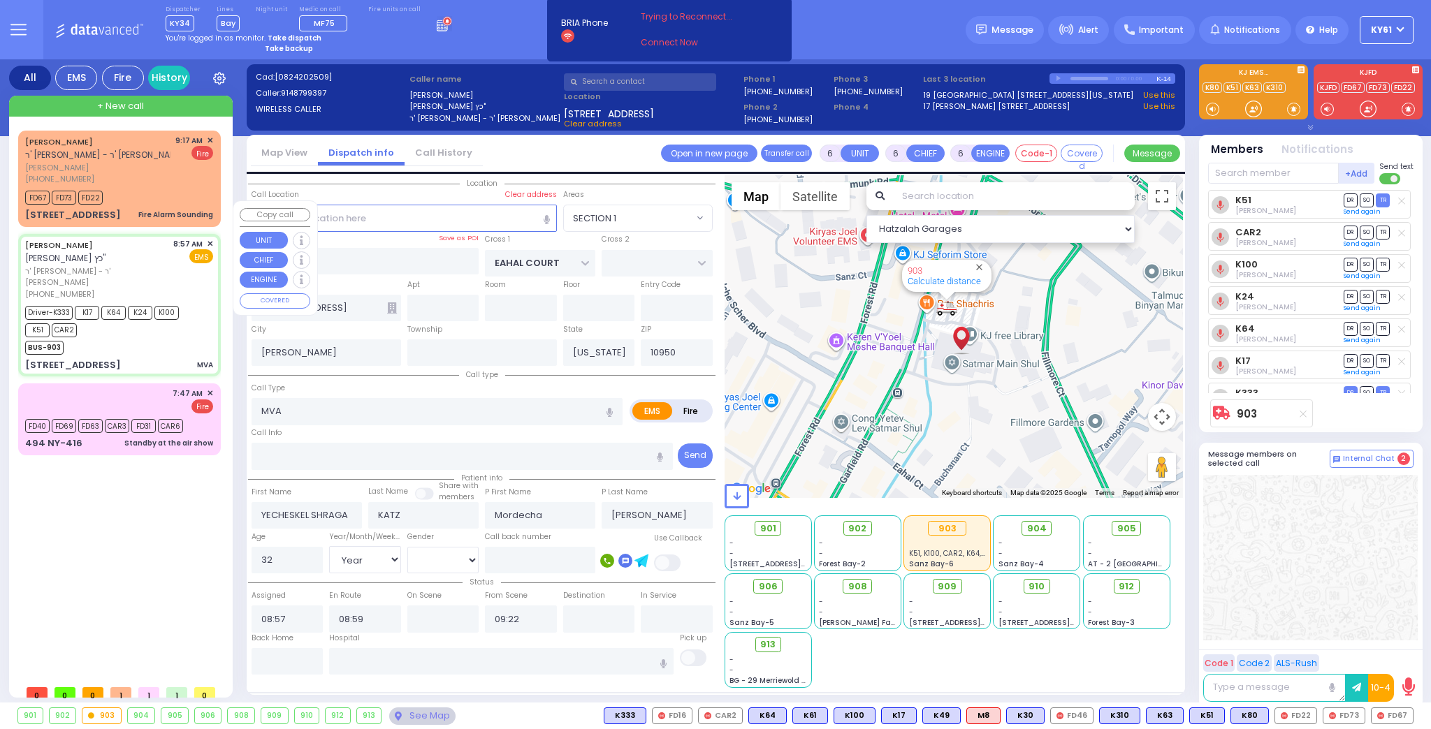
select select "Hatzalah Garages"
select select "SECTION 1"
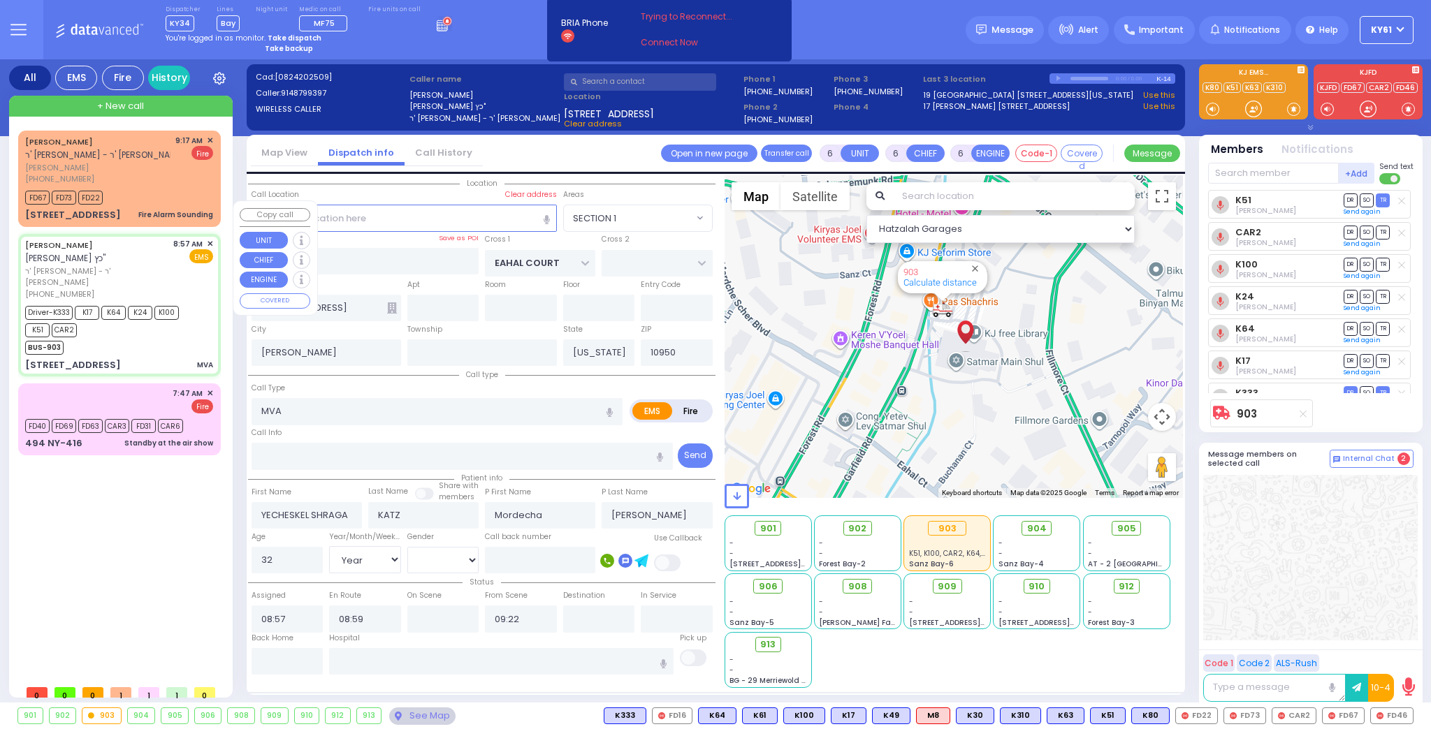
select select
radio input "true"
select select "Year"
select select "[DEMOGRAPHIC_DATA]"
select select "Hatzalah Garages"
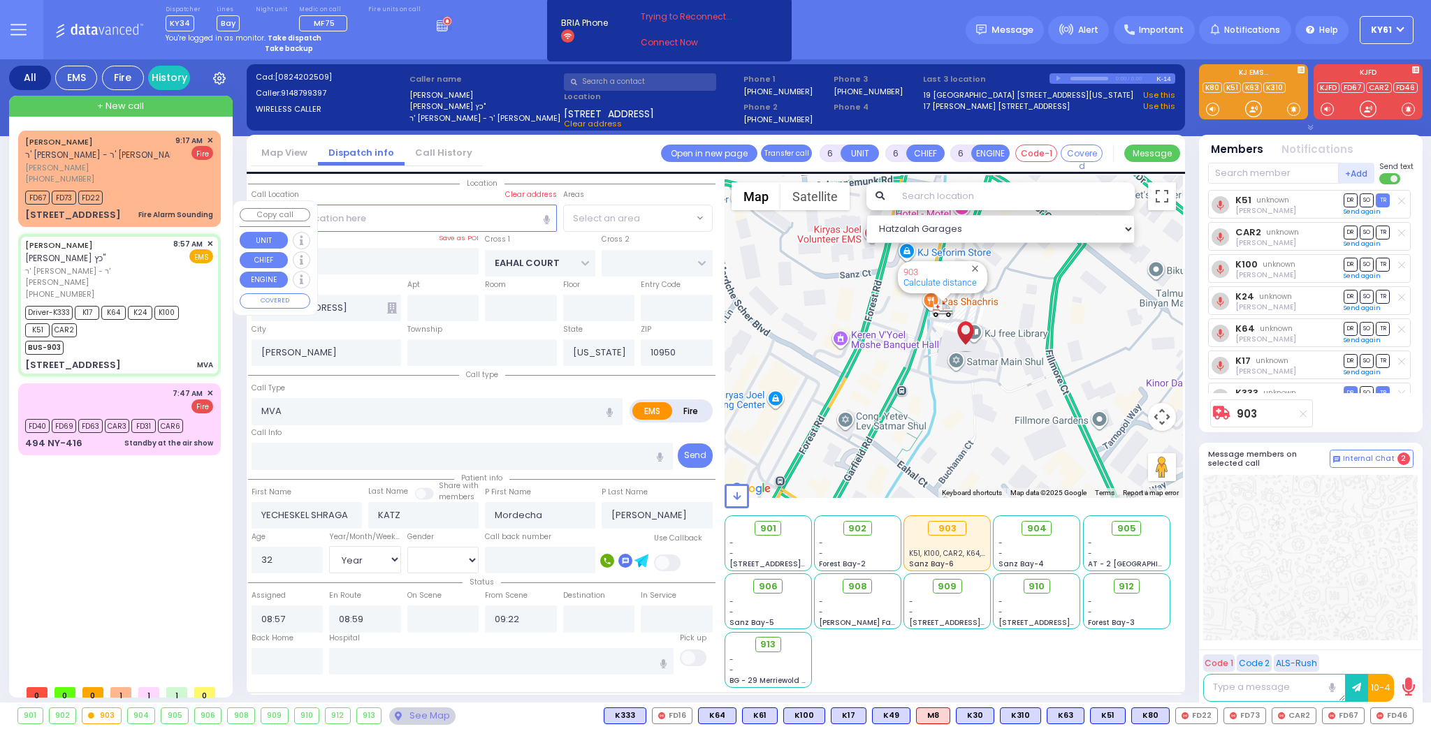
select select "SECTION 1"
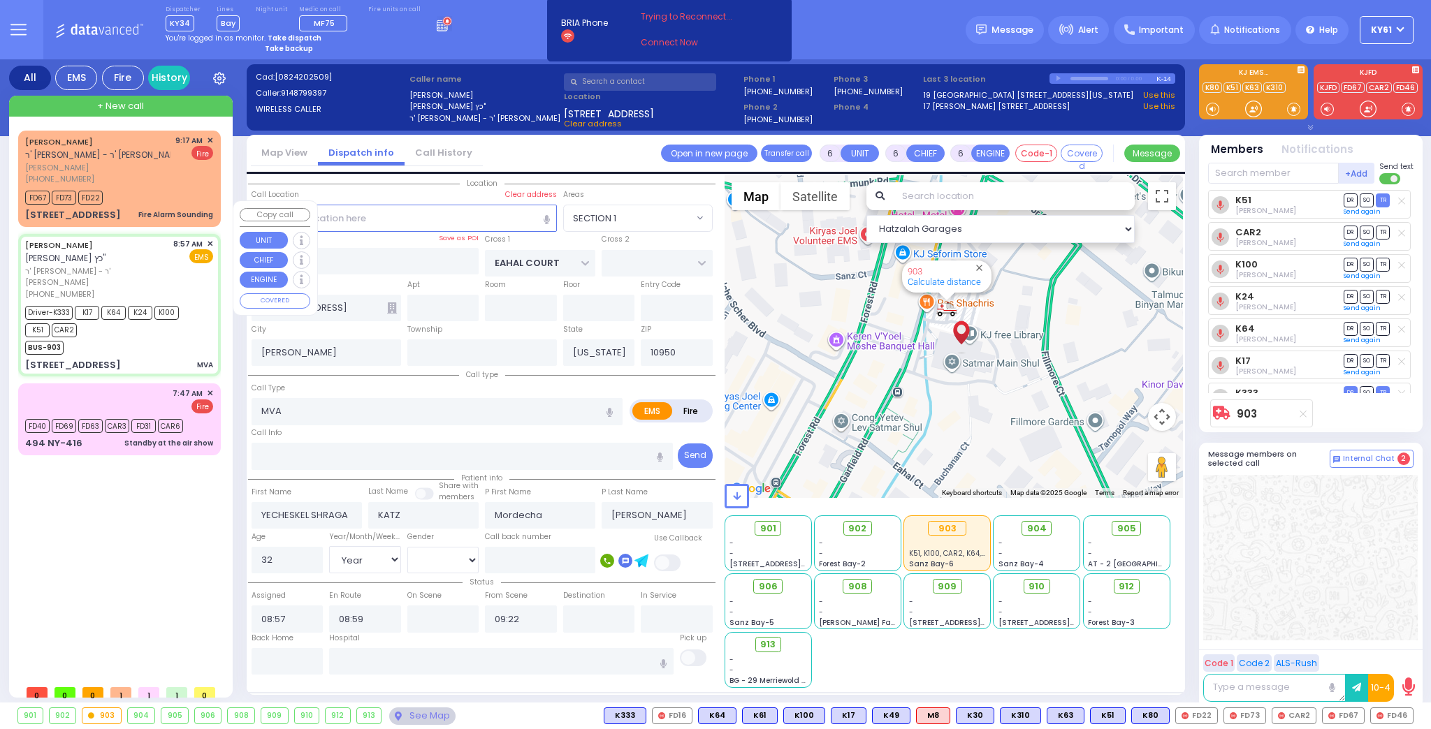
select select
radio input "true"
select select "Year"
select select "[DEMOGRAPHIC_DATA]"
select select "Hatzalah Garages"
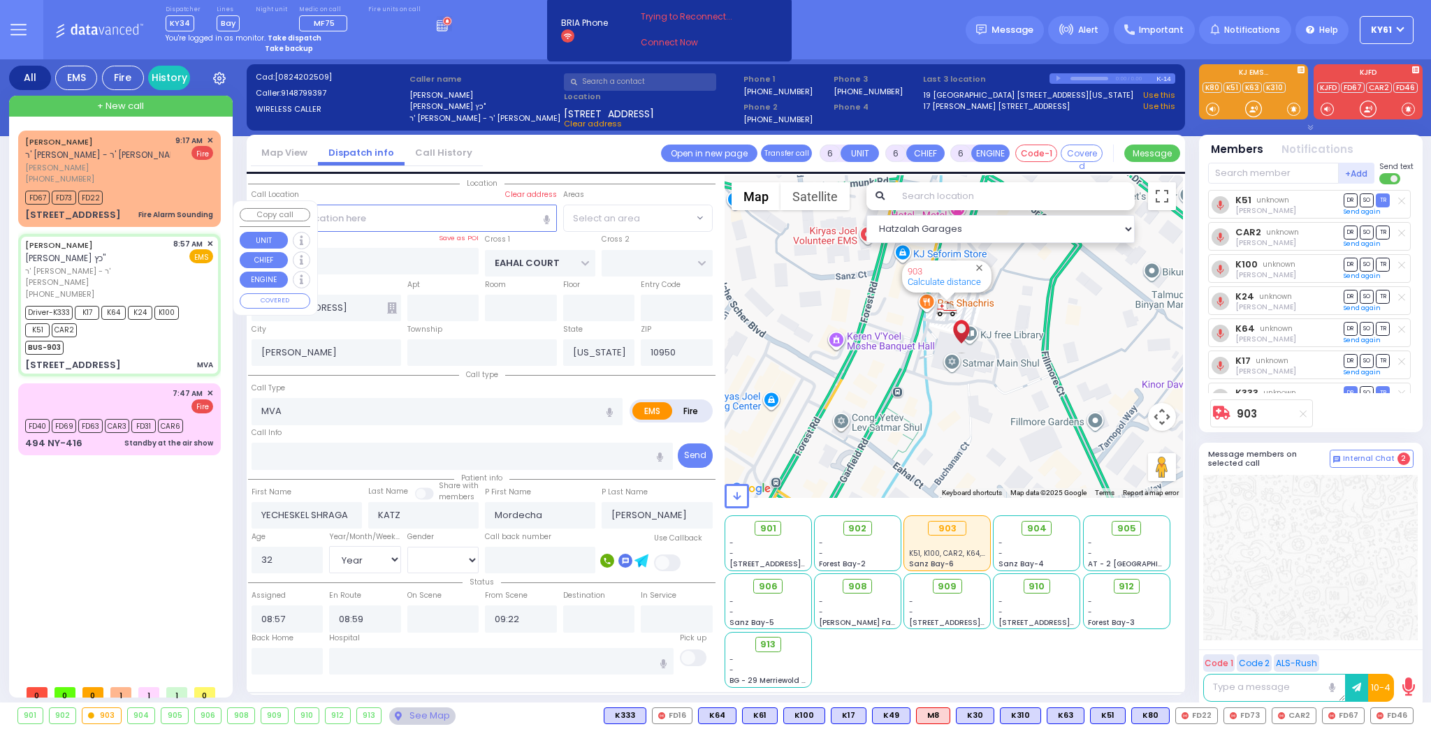
select select "SECTION 1"
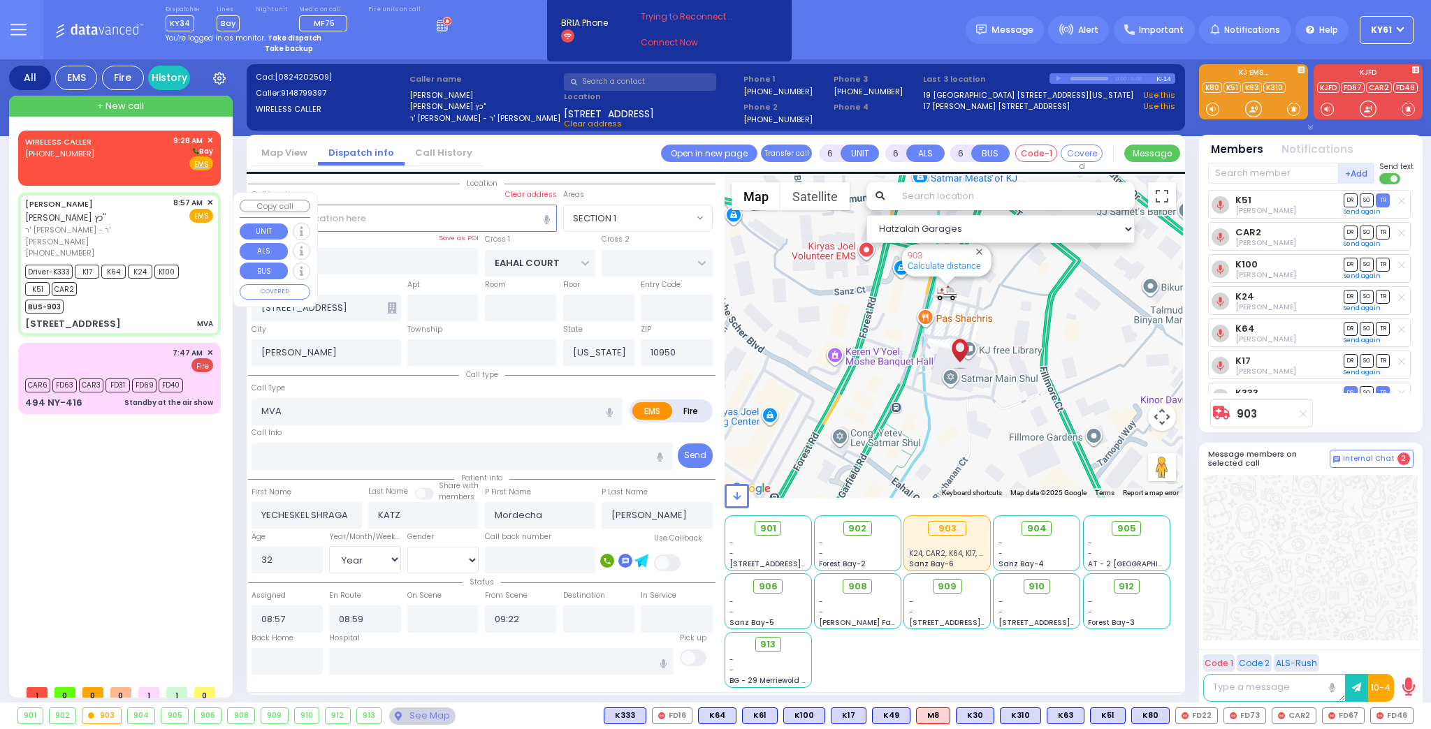
select select
radio input "true"
select select "Year"
select select "[DEMOGRAPHIC_DATA]"
select select "Hatzalah Garages"
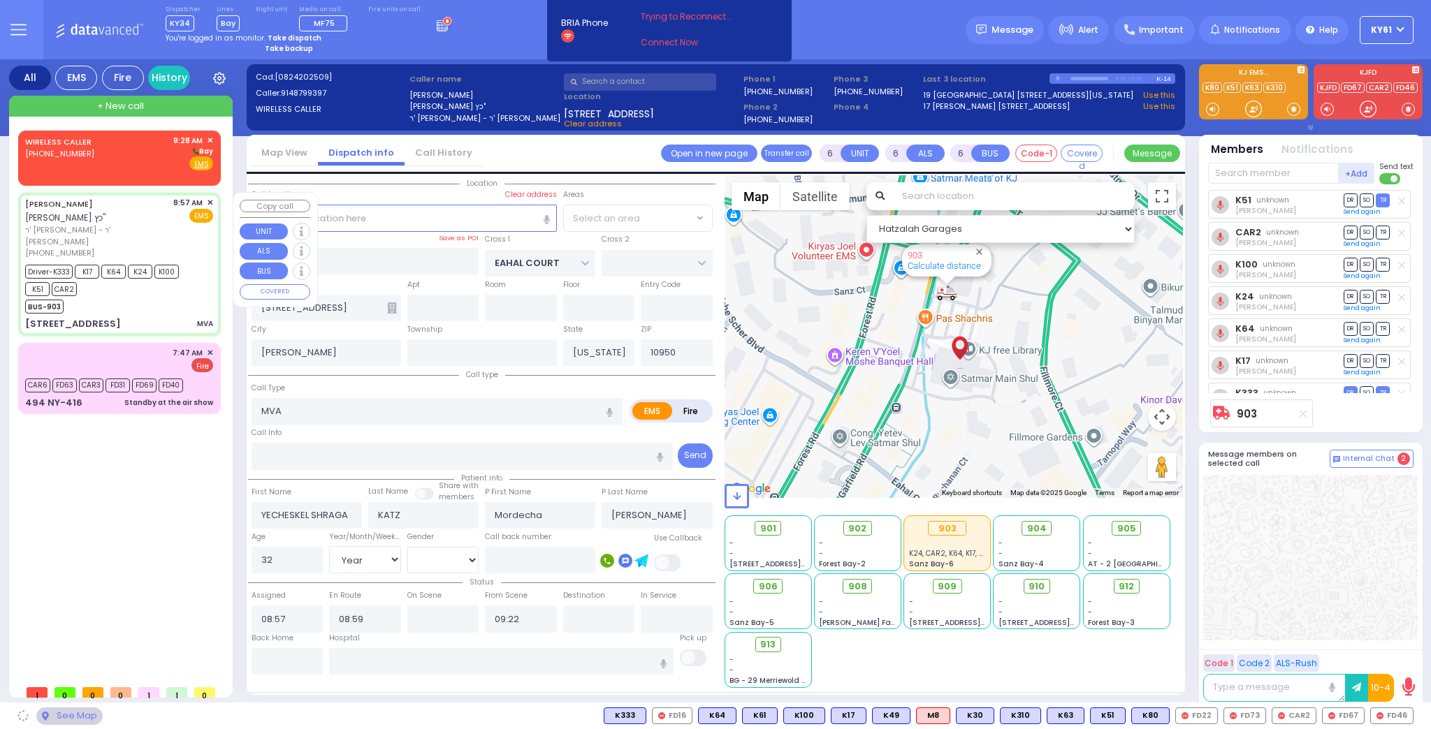
select select "SECTION 1"
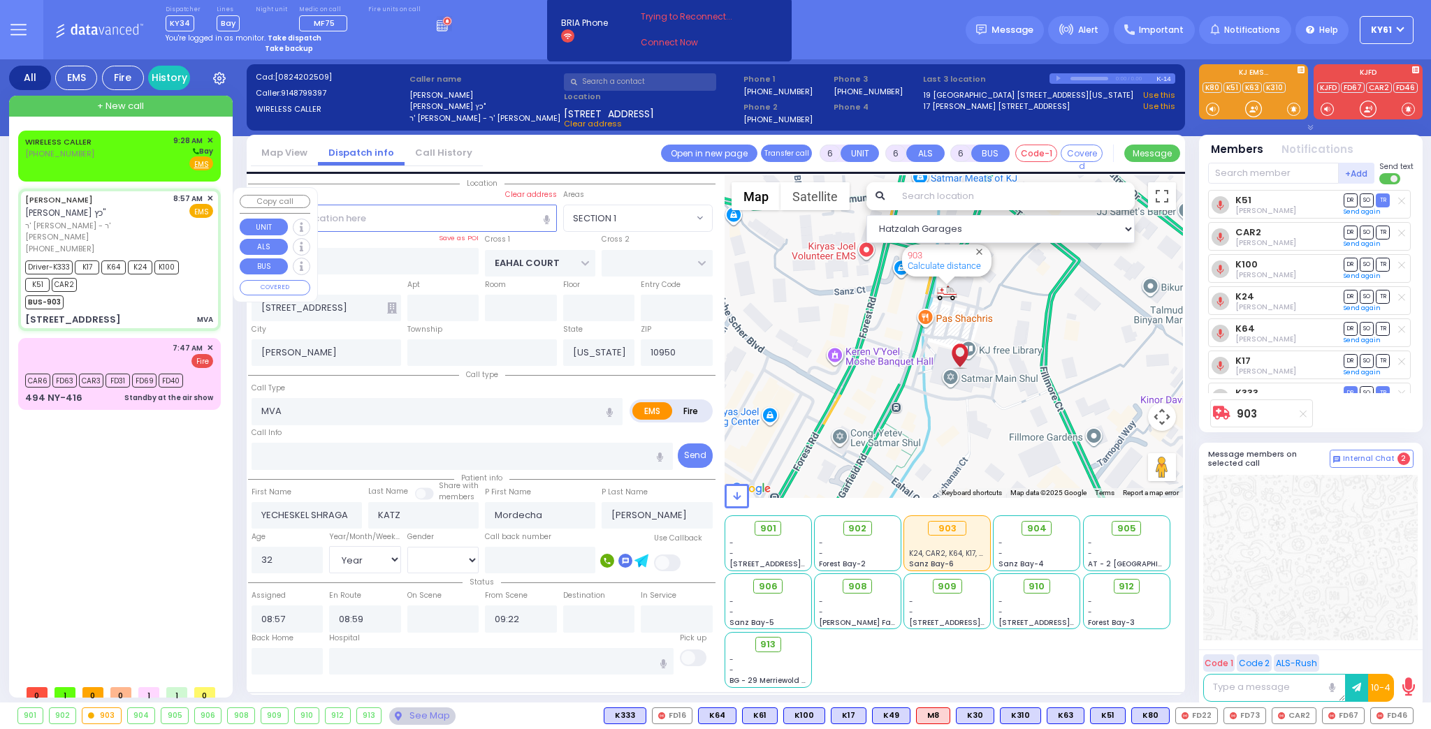
select select
radio input "true"
select select "Year"
select select "[DEMOGRAPHIC_DATA]"
select select "Hatzalah Garages"
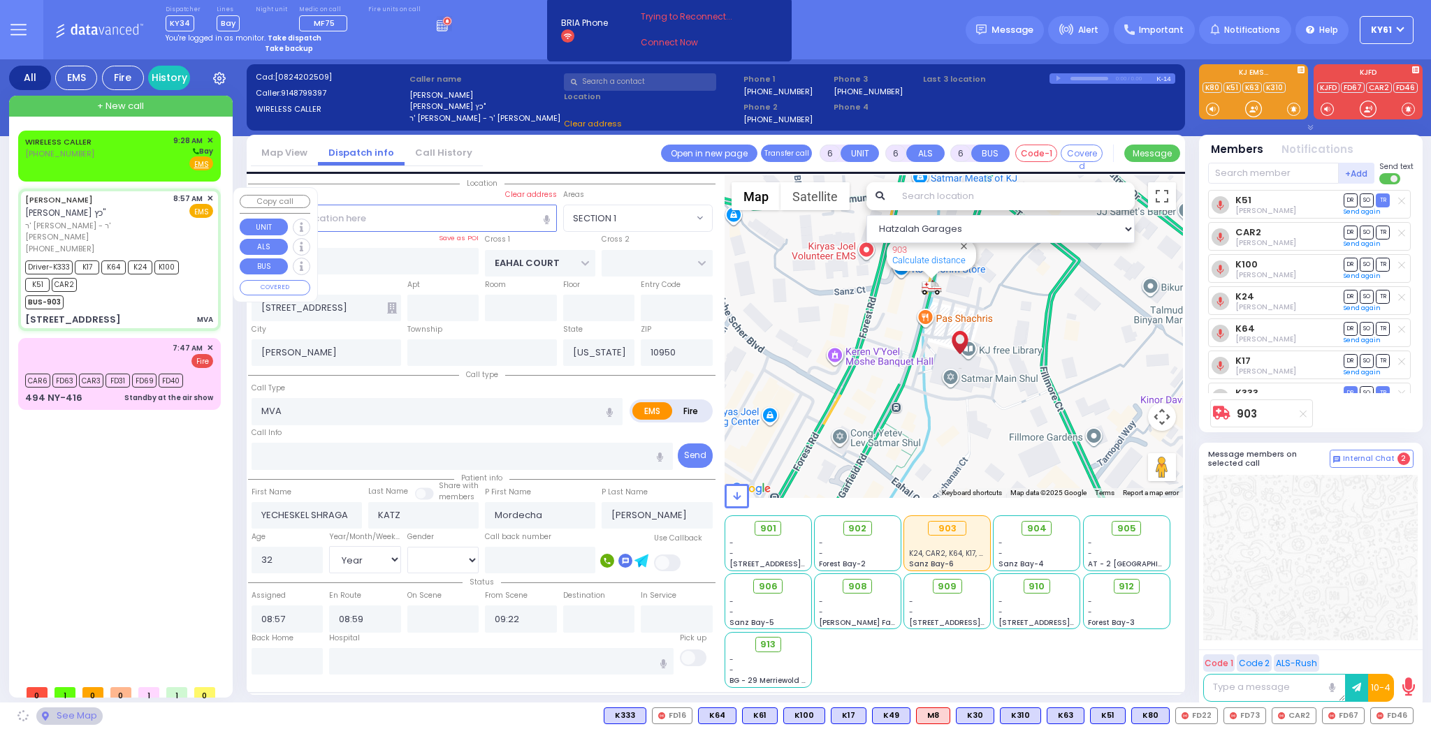
select select "SECTION 1"
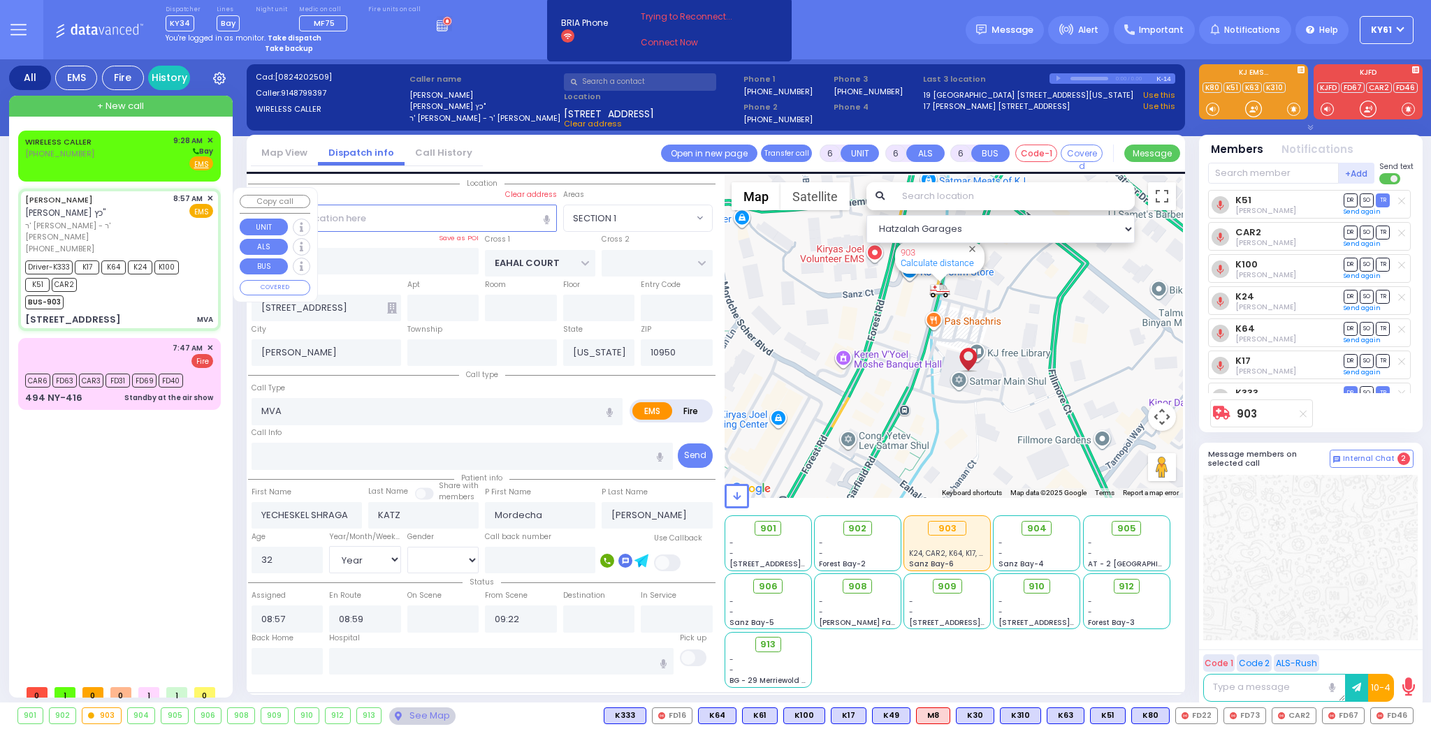
select select
radio input "true"
select select "Year"
select select "[DEMOGRAPHIC_DATA]"
select select "Hatzalah Garages"
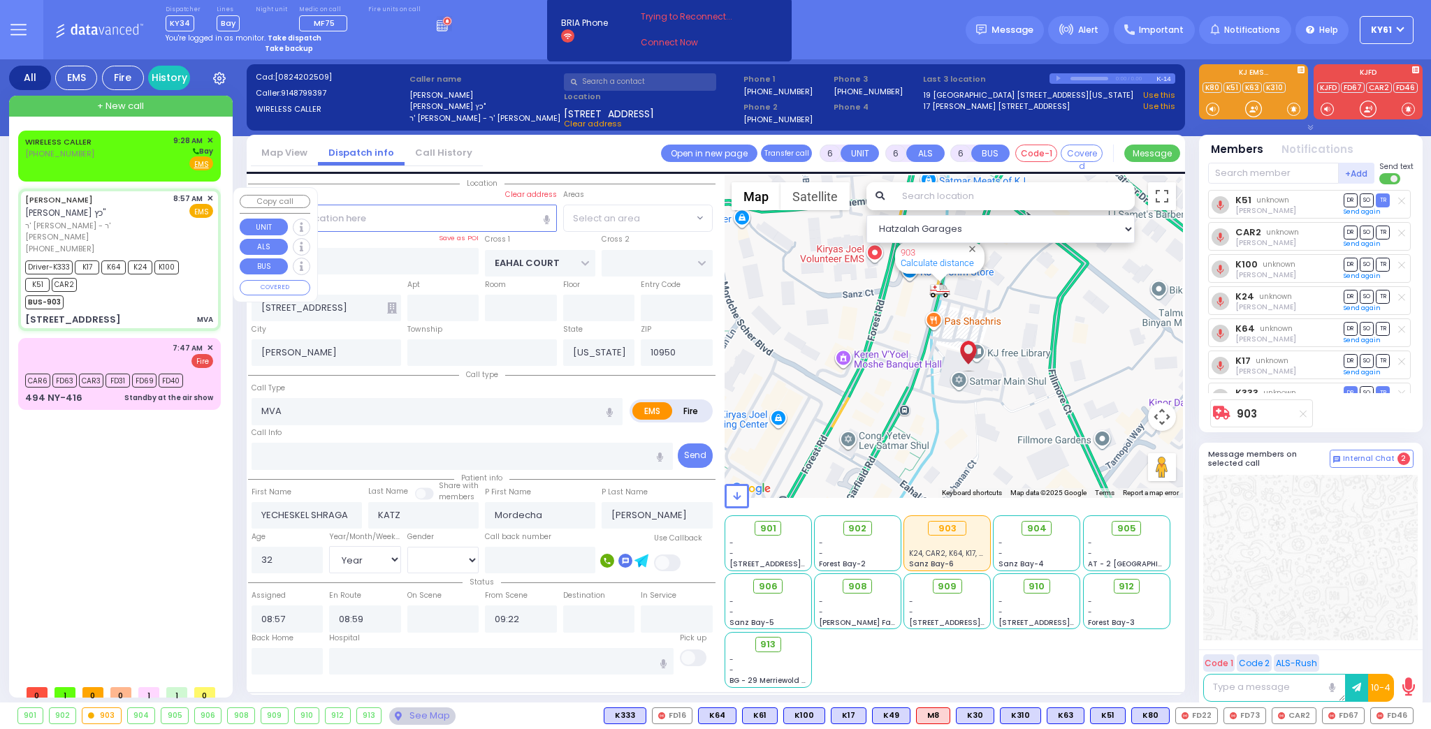
select select "SECTION 1"
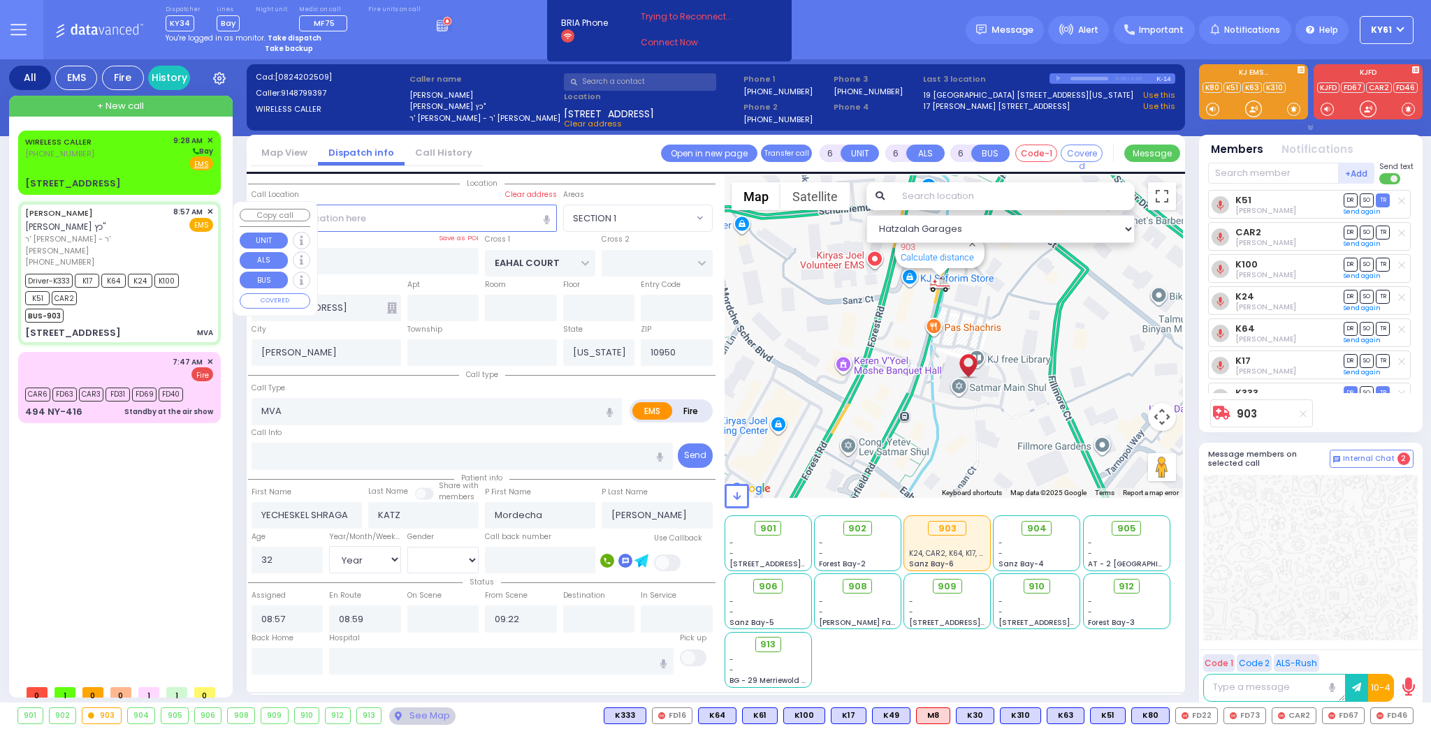
select select
radio input "true"
select select "Year"
select select "[DEMOGRAPHIC_DATA]"
select select "Hatzalah Garages"
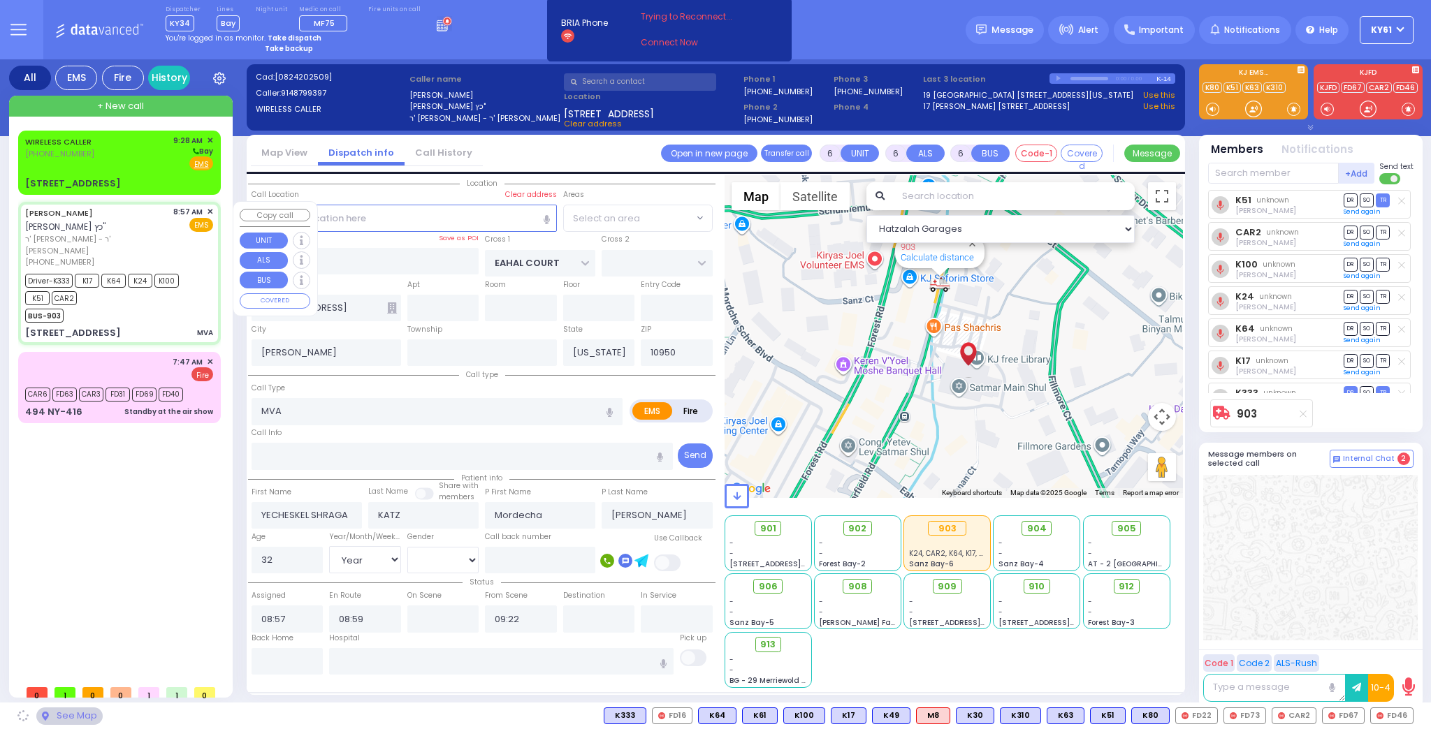
select select "SECTION 1"
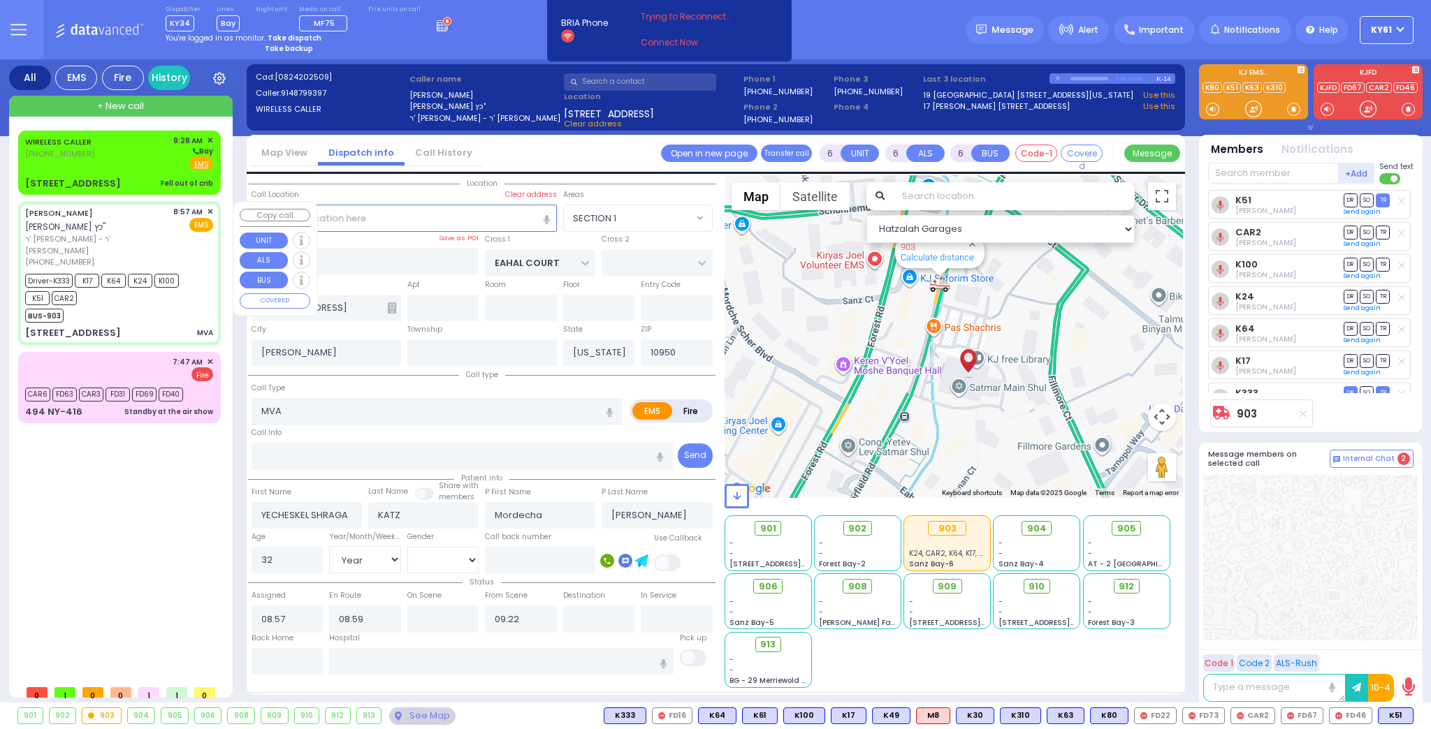
select select
radio input "true"
select select "Year"
select select "[DEMOGRAPHIC_DATA]"
select select "Hatzalah Garages"
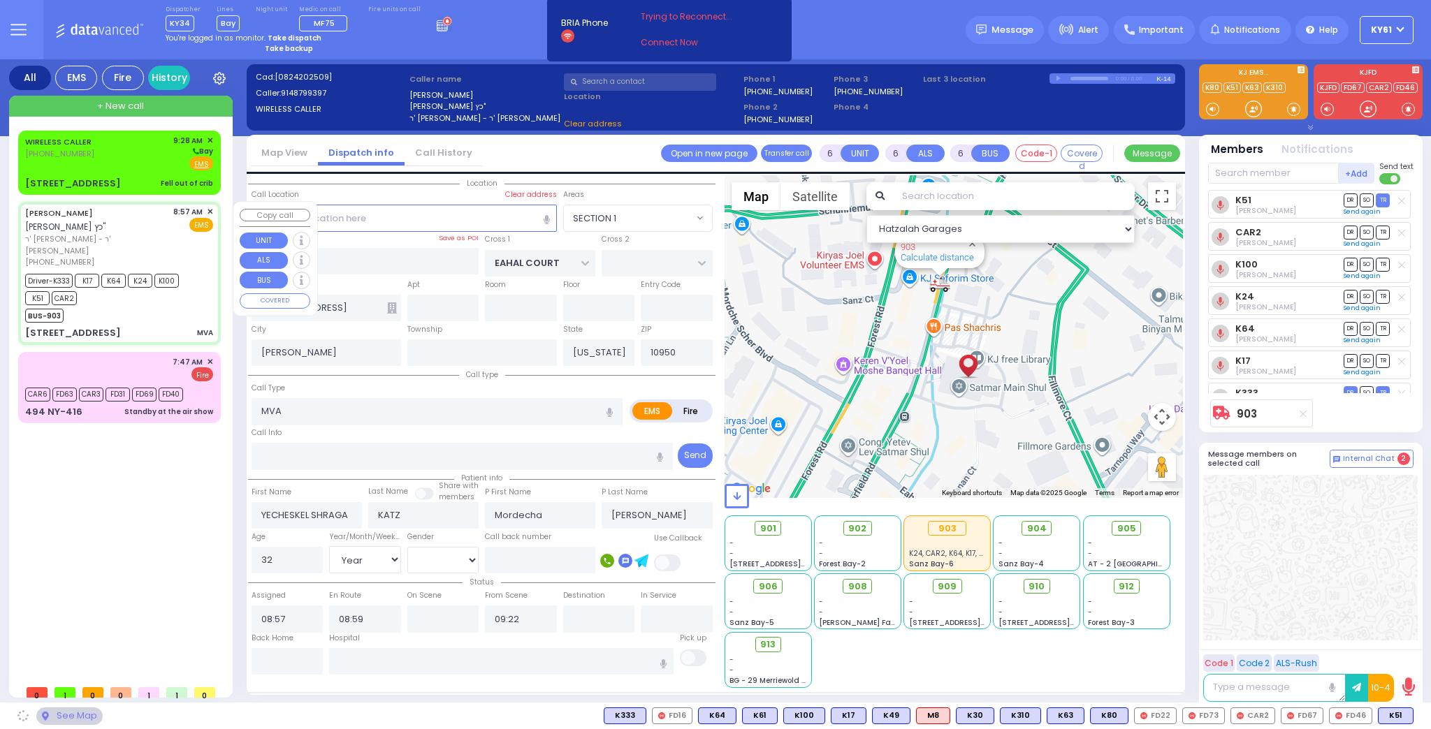
select select "SECTION 1"
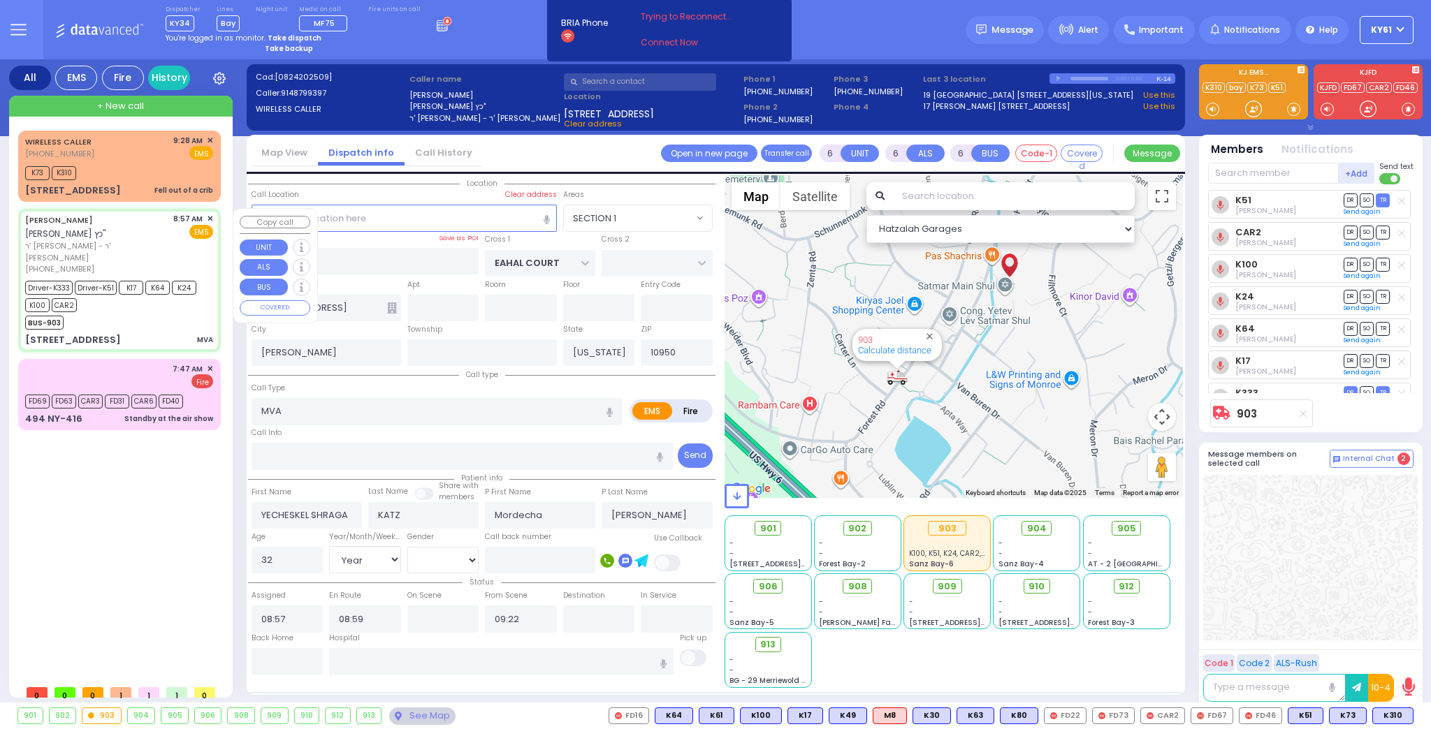
select select
radio input "true"
select select "Year"
select select "[DEMOGRAPHIC_DATA]"
type input "09:00"
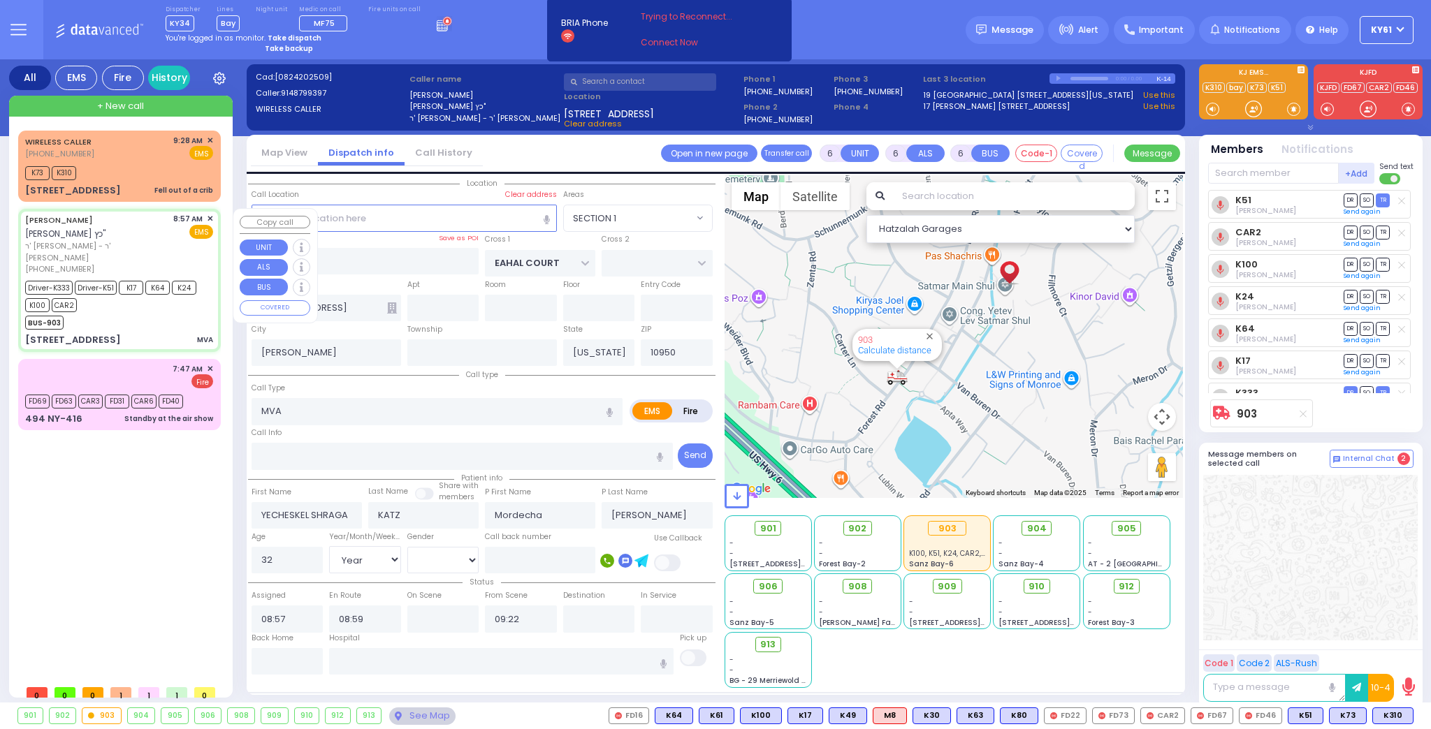
type input "09:25"
select select "Hatzalah Garages"
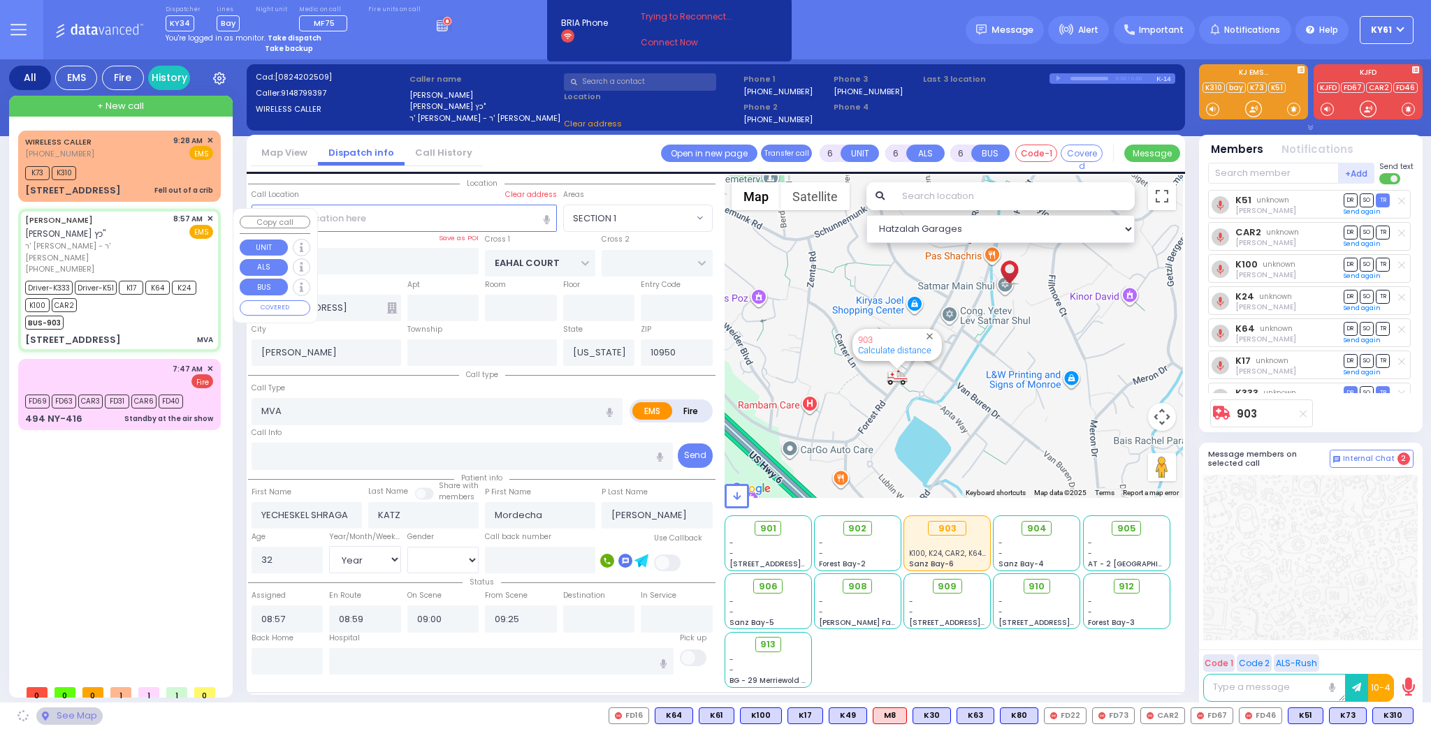
select select "SECTION 1"
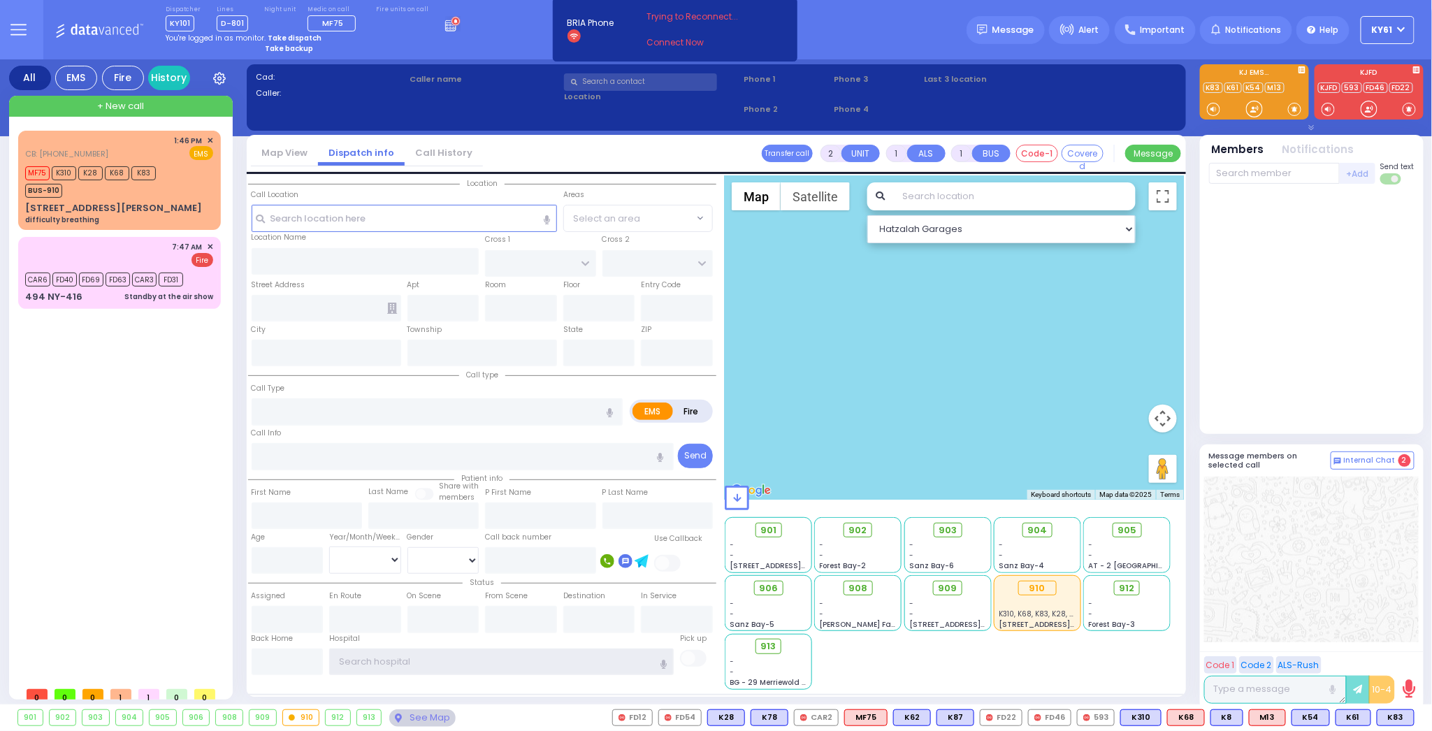
type input "ky61"
click at [1297, 107] on span at bounding box center [1294, 109] width 13 height 14
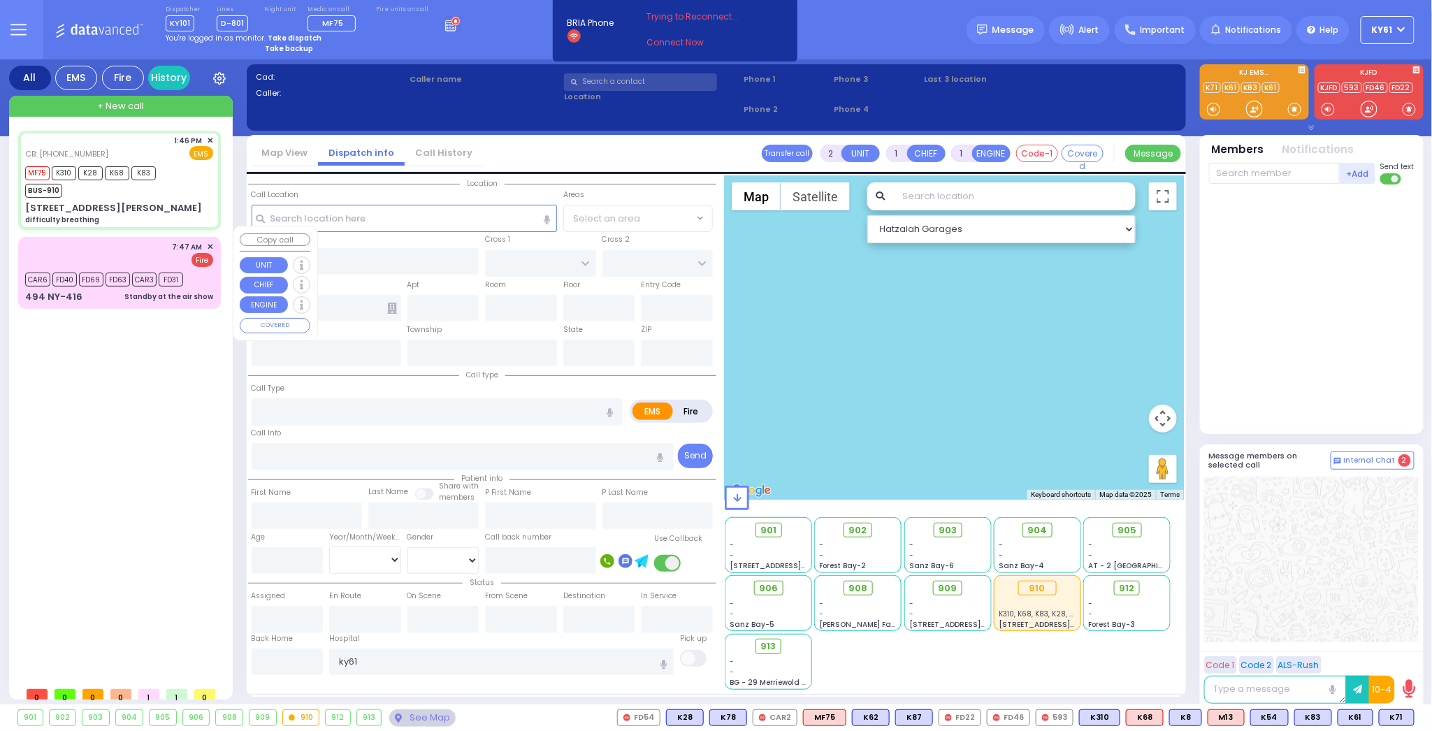
select select
type input "difficulty breathing"
radio input "true"
type input "[PERSON_NAME]"
select select
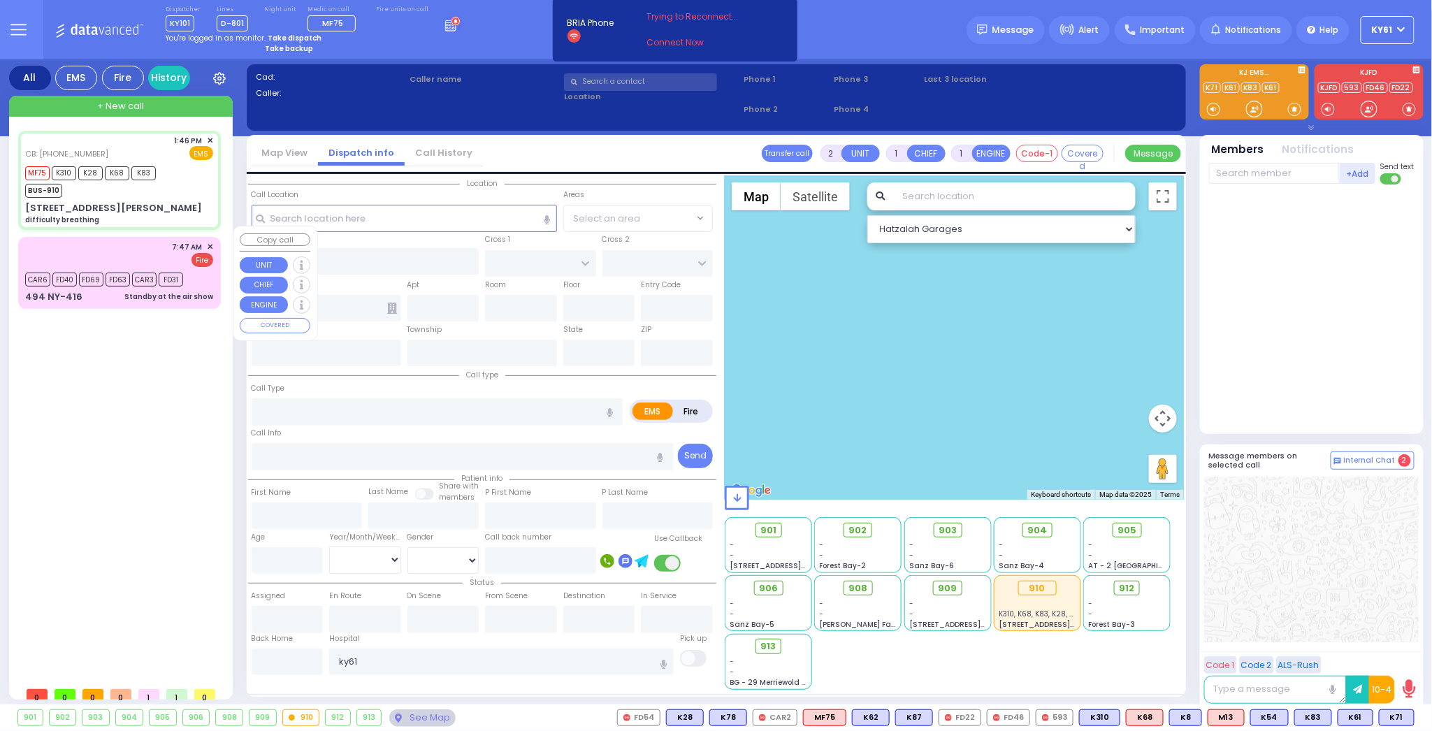
type input "7187550507"
type input "13:46"
type input "13:49"
type input "15:05"
select select "Hatzalah Garages"
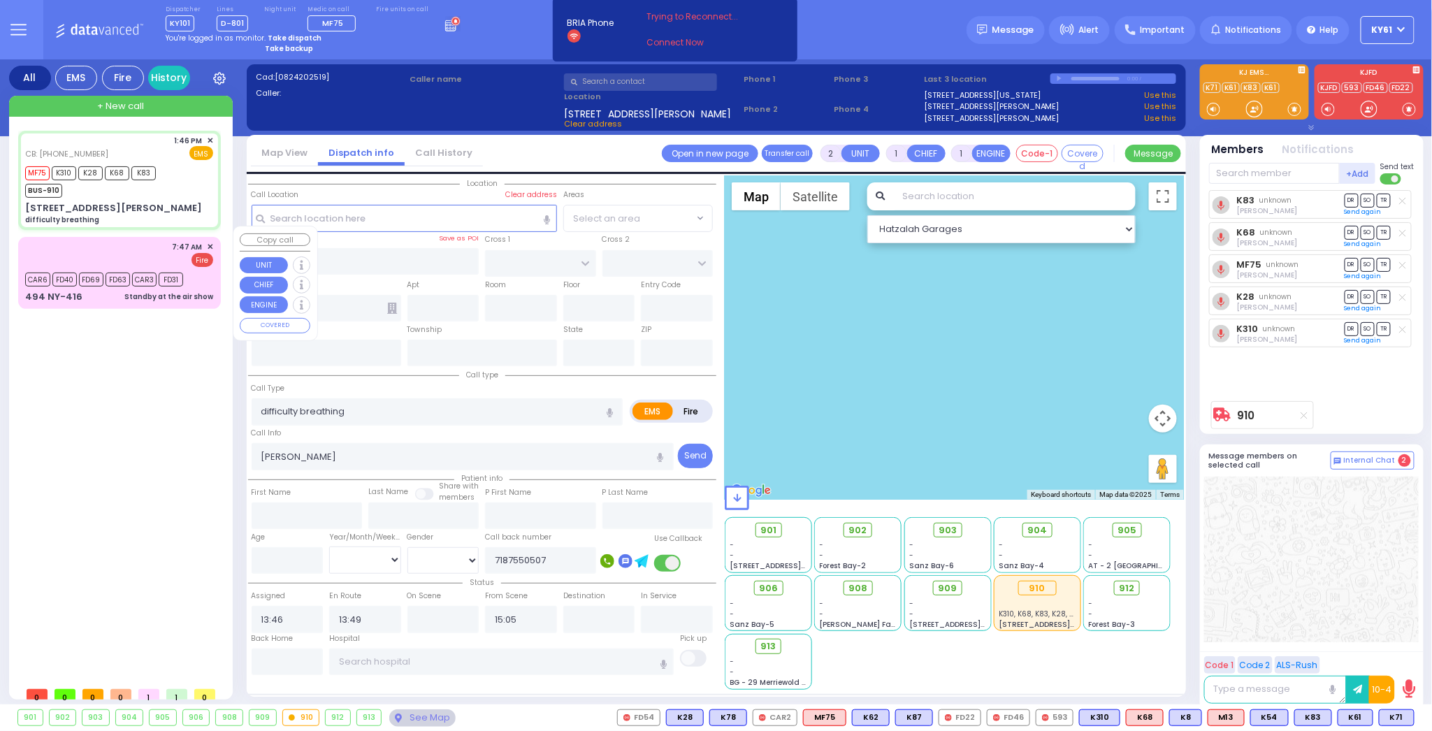
type input "COUNTRY [PERSON_NAME] DR"
type input "QUAKER [PERSON_NAME]"
type input "[STREET_ADDRESS][PERSON_NAME]"
type input "54"
type input "Monroe"
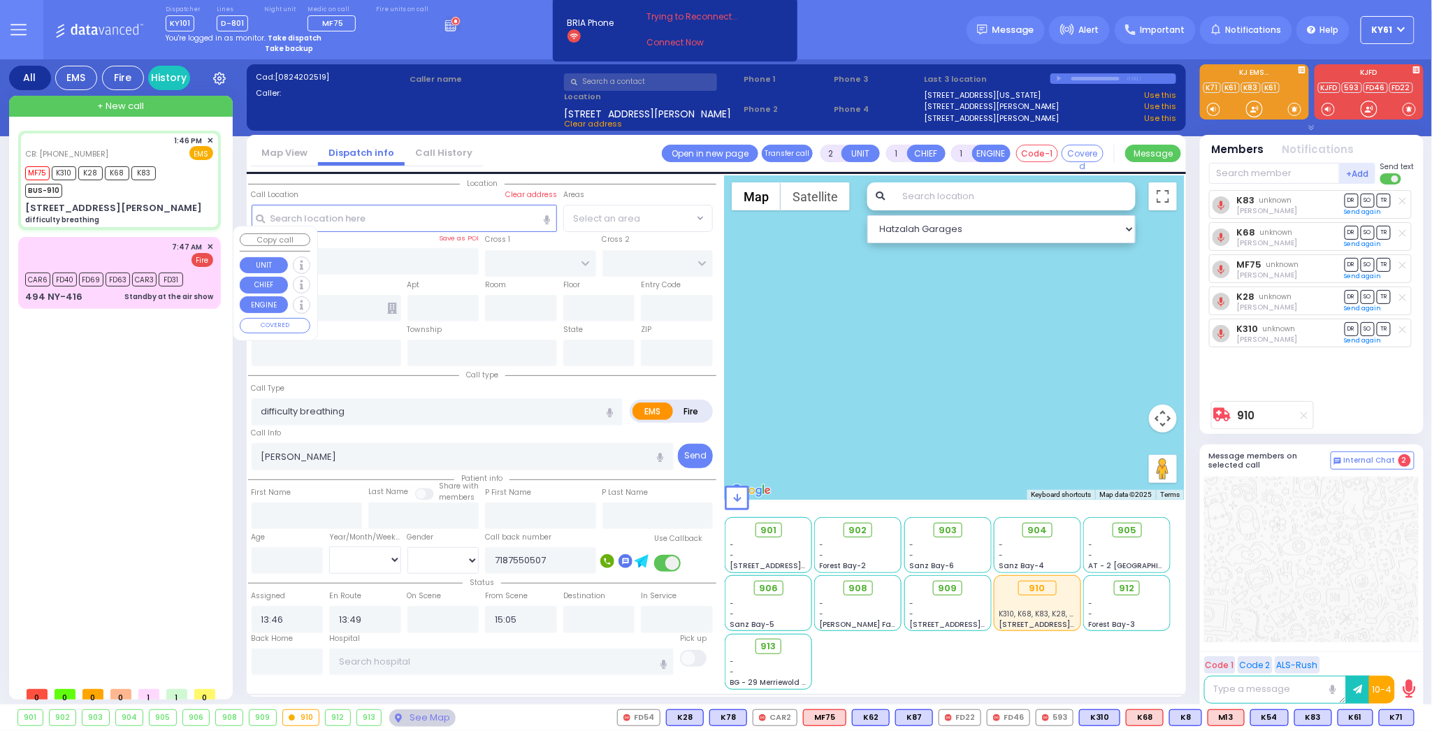
type input "[US_STATE]"
type input "10950"
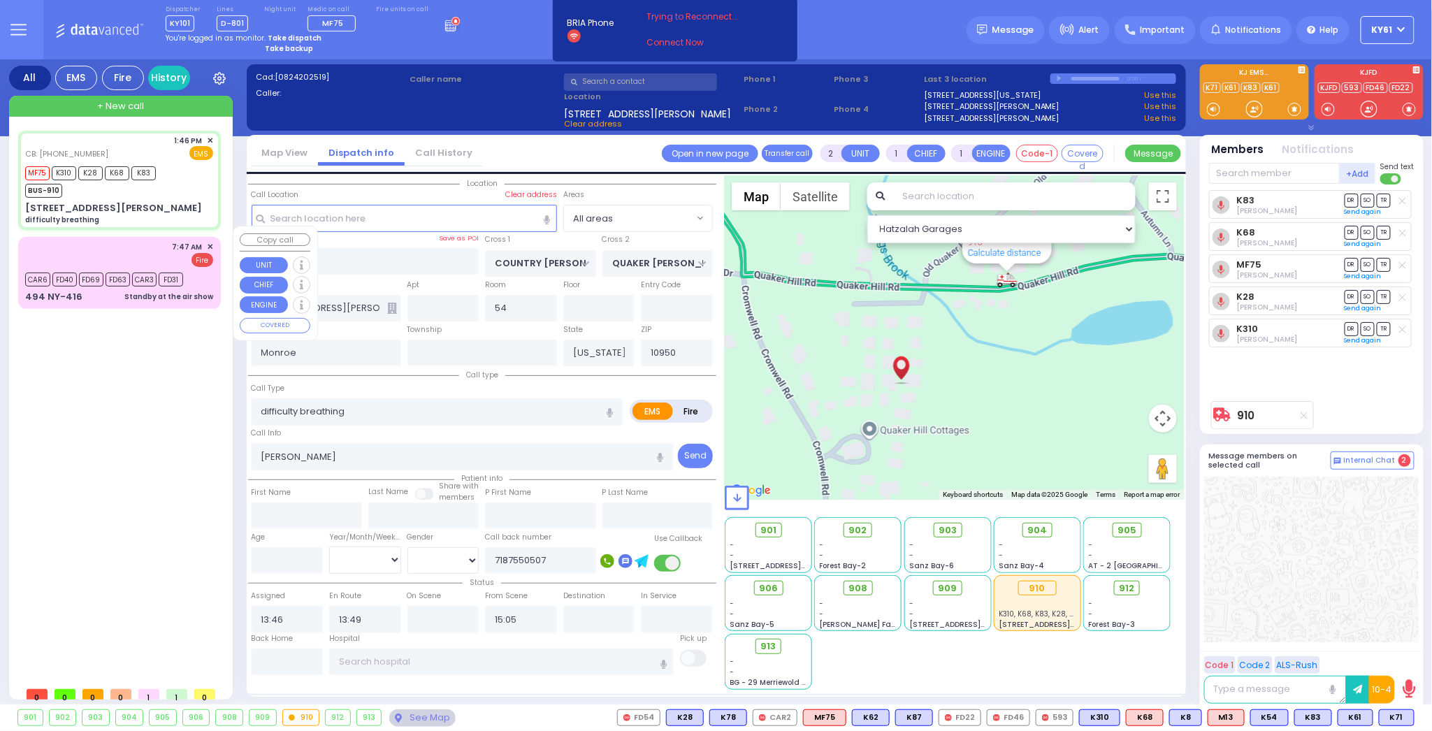
select select
radio input "true"
select select
type input "13:55"
select select "Hatzalah Garages"
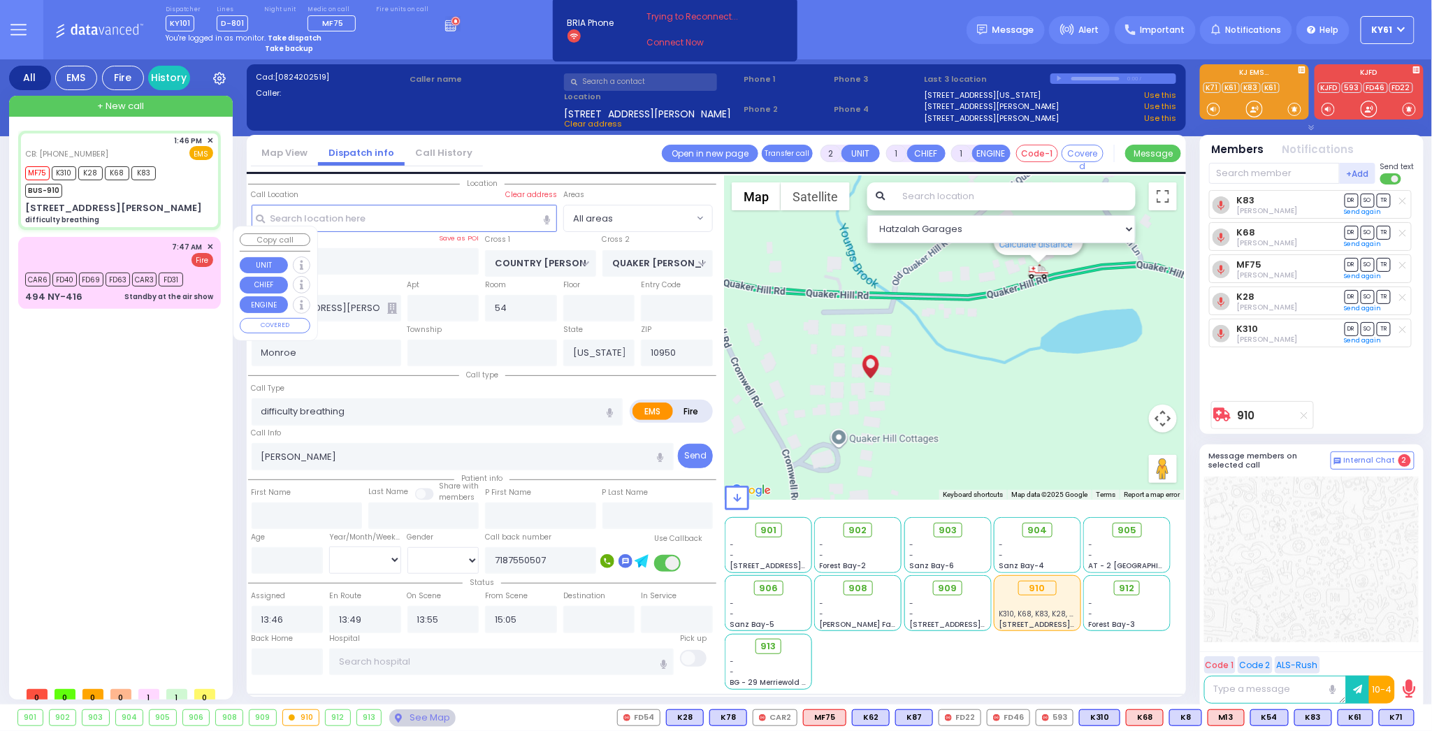
select select
radio input "true"
select select
type input "[GEOGRAPHIC_DATA]"
select select "Hatzalah Garages"
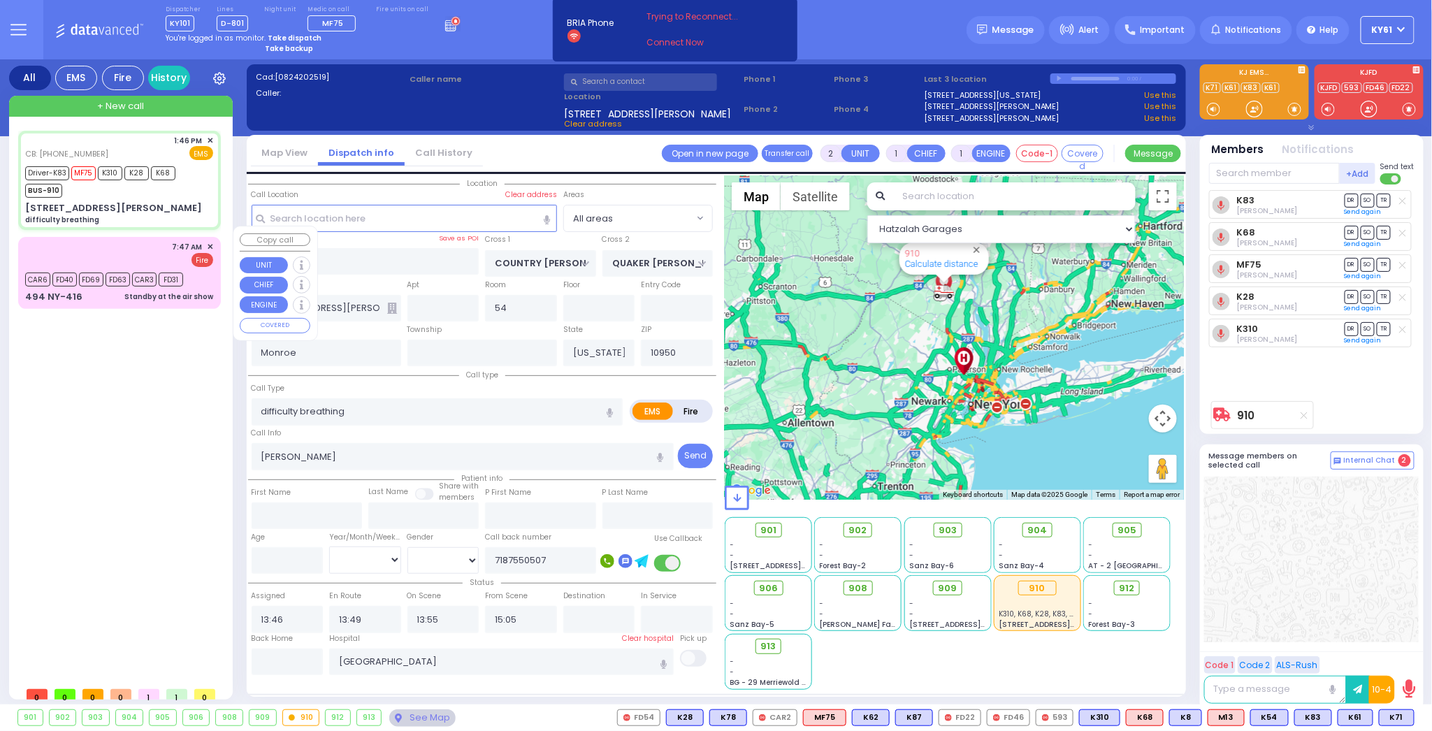
select select
radio input "true"
select select
select select "Hatzalah Garages"
select select
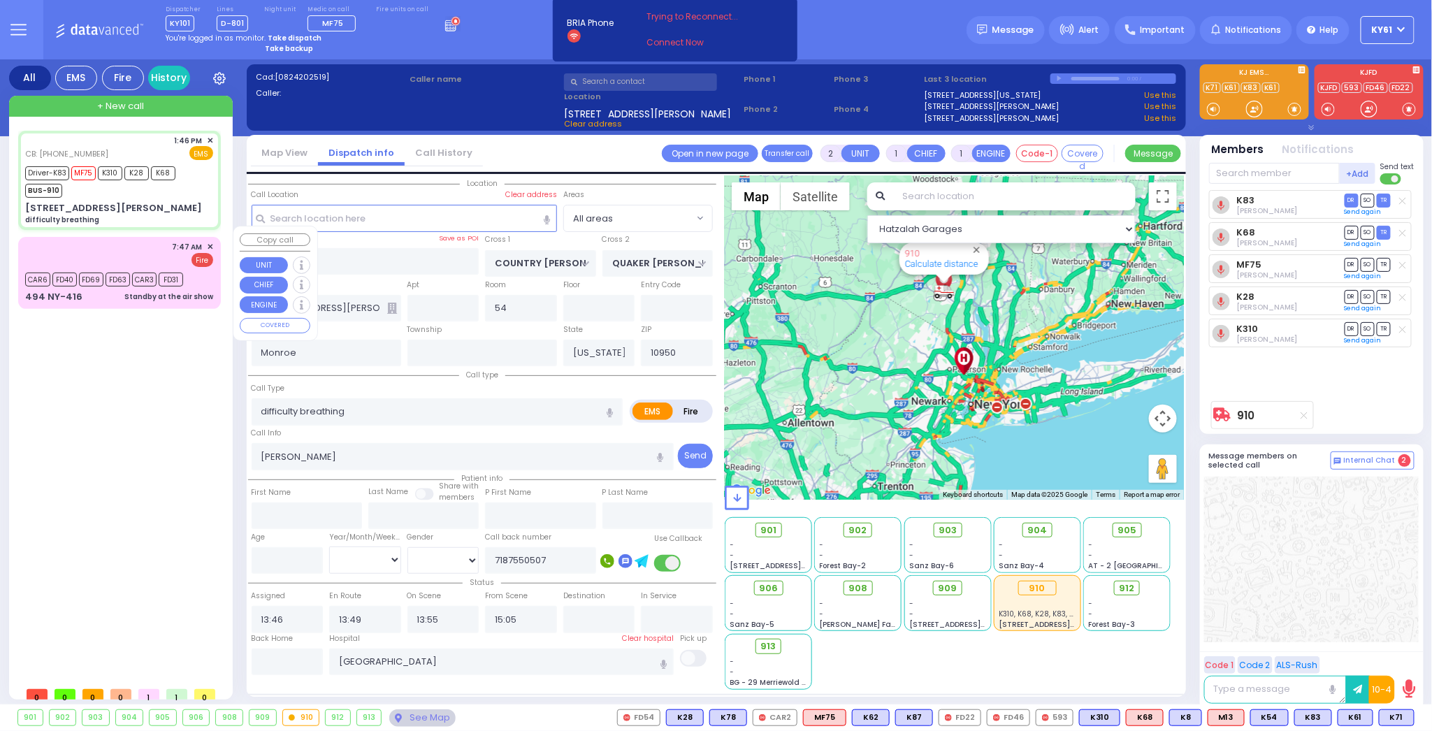
radio input "true"
select select
select select "Hatzalah Garages"
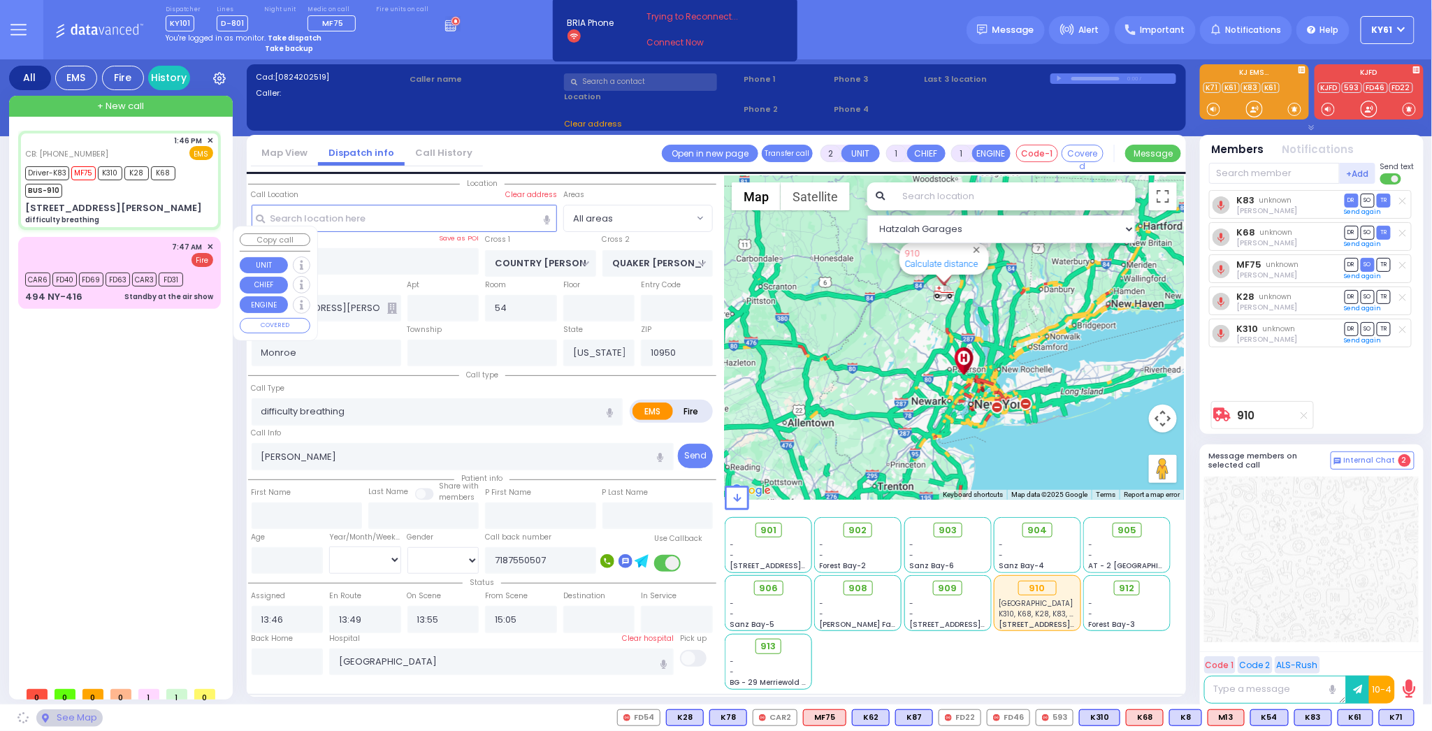
select select
radio input "true"
select select
select select "Hatzalah Garages"
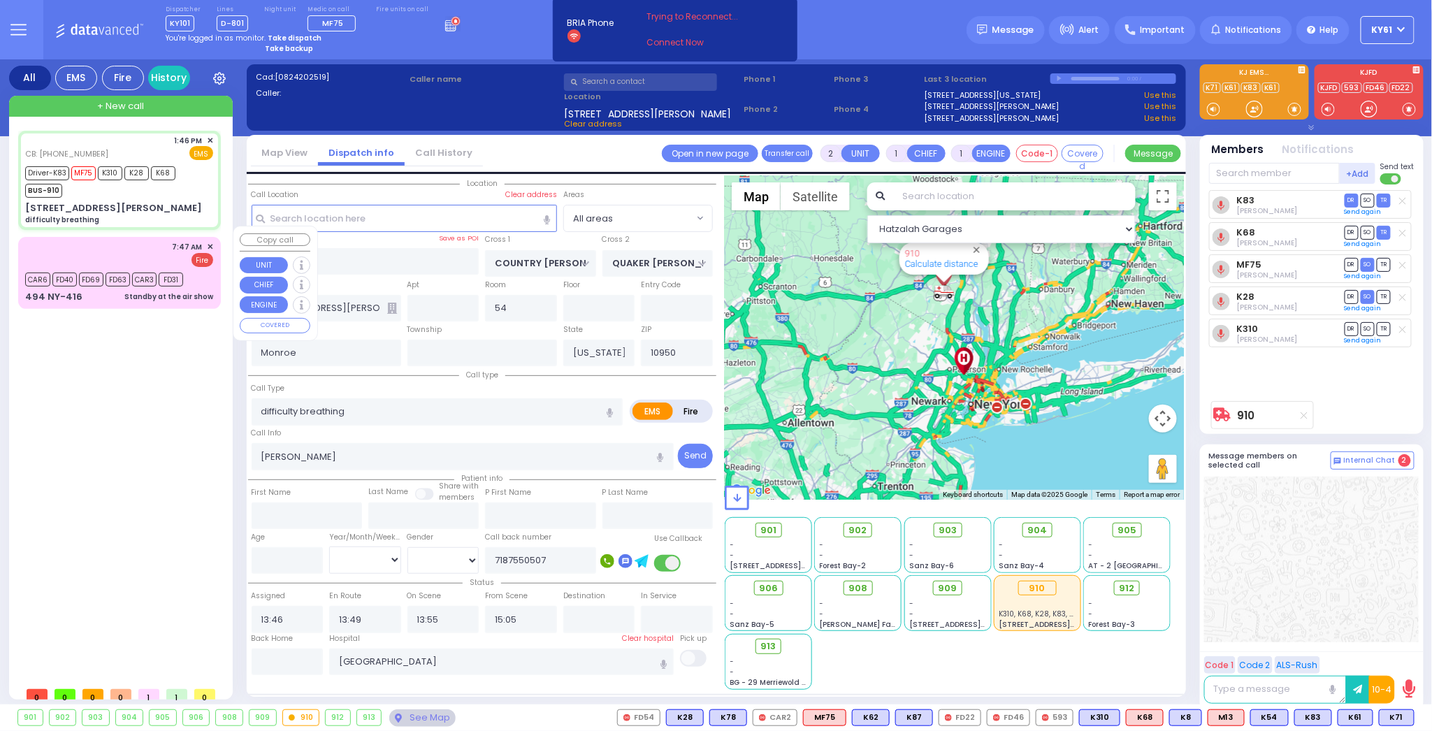
select select
radio input "true"
select select
select select "Hatzalah Garages"
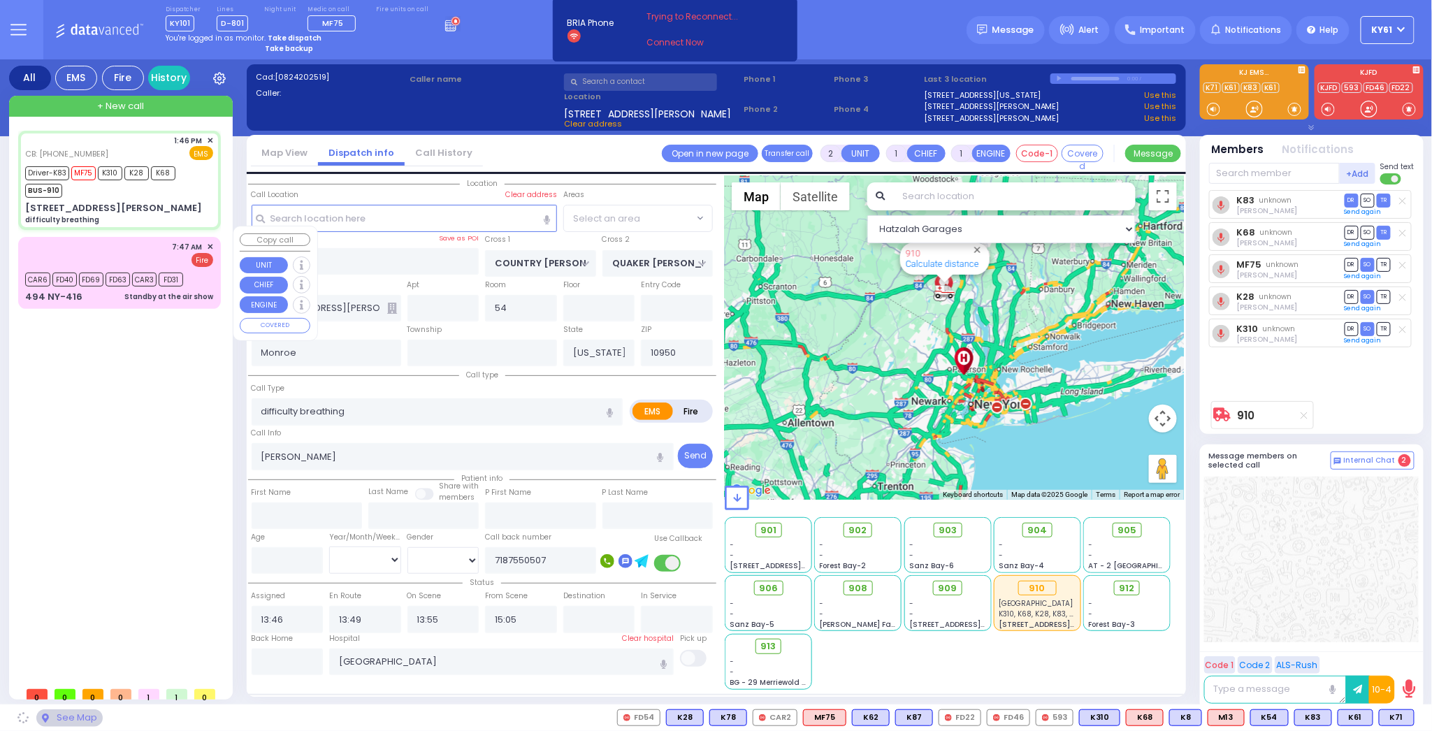
select select
radio input "true"
select select
select select "Hatzalah Garages"
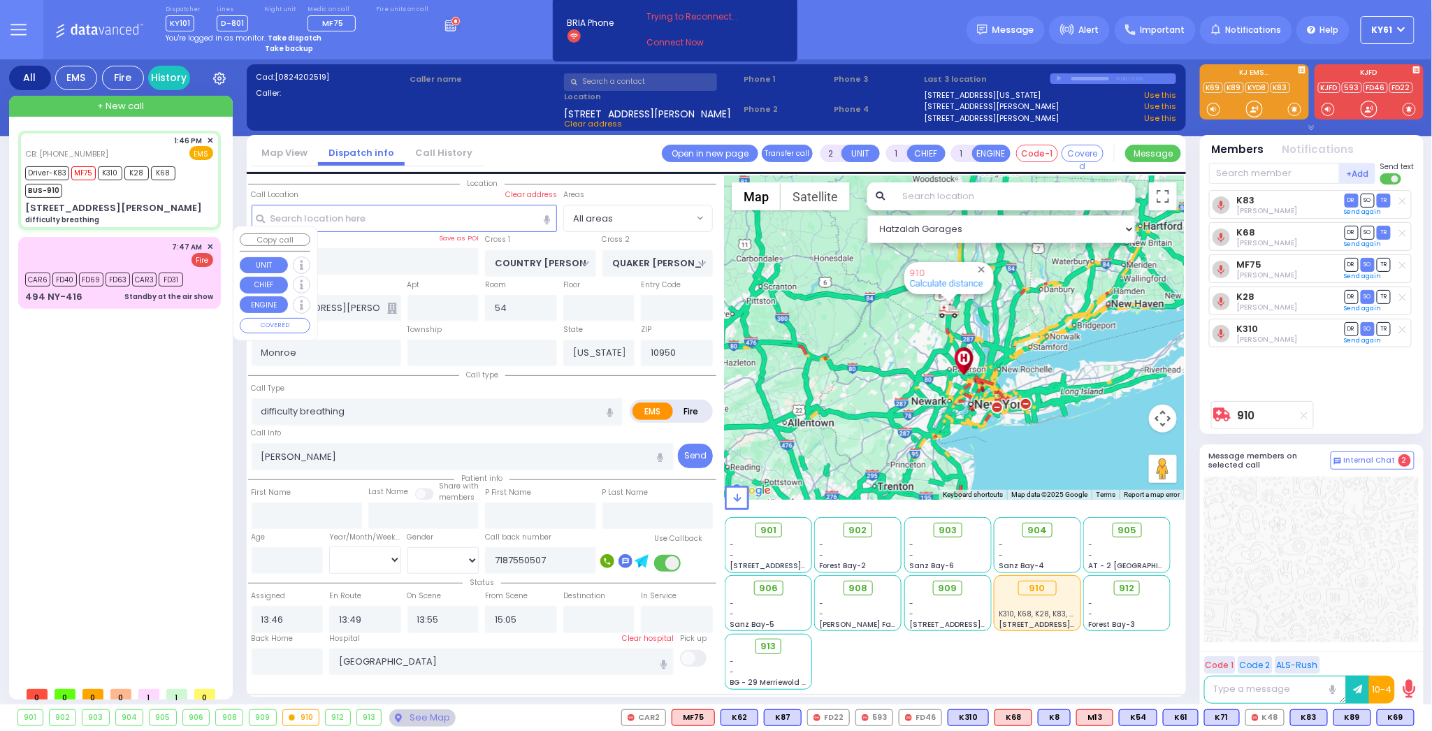
type input "6"
select select
radio input "true"
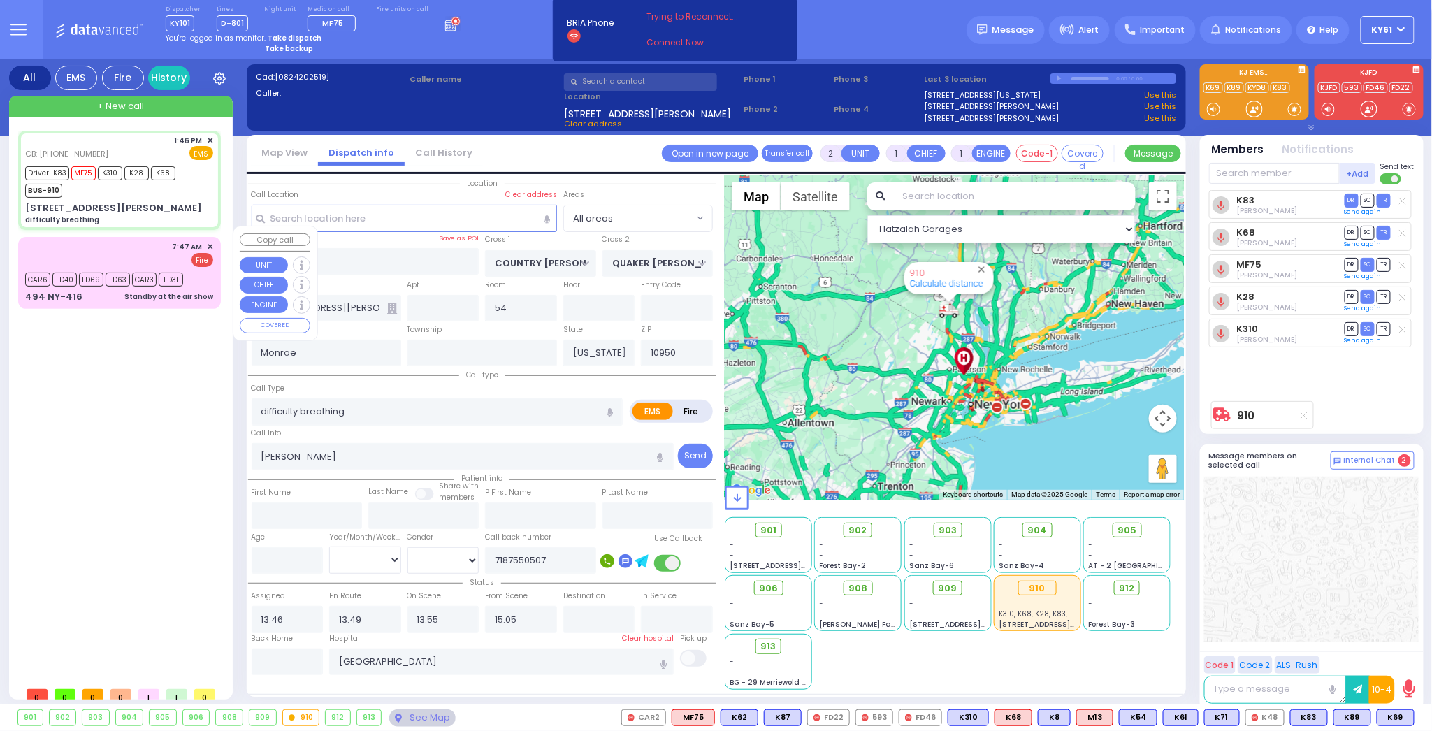
type input "Unknown"
select select "Year"
select select "Hatzalah Garages"
select select
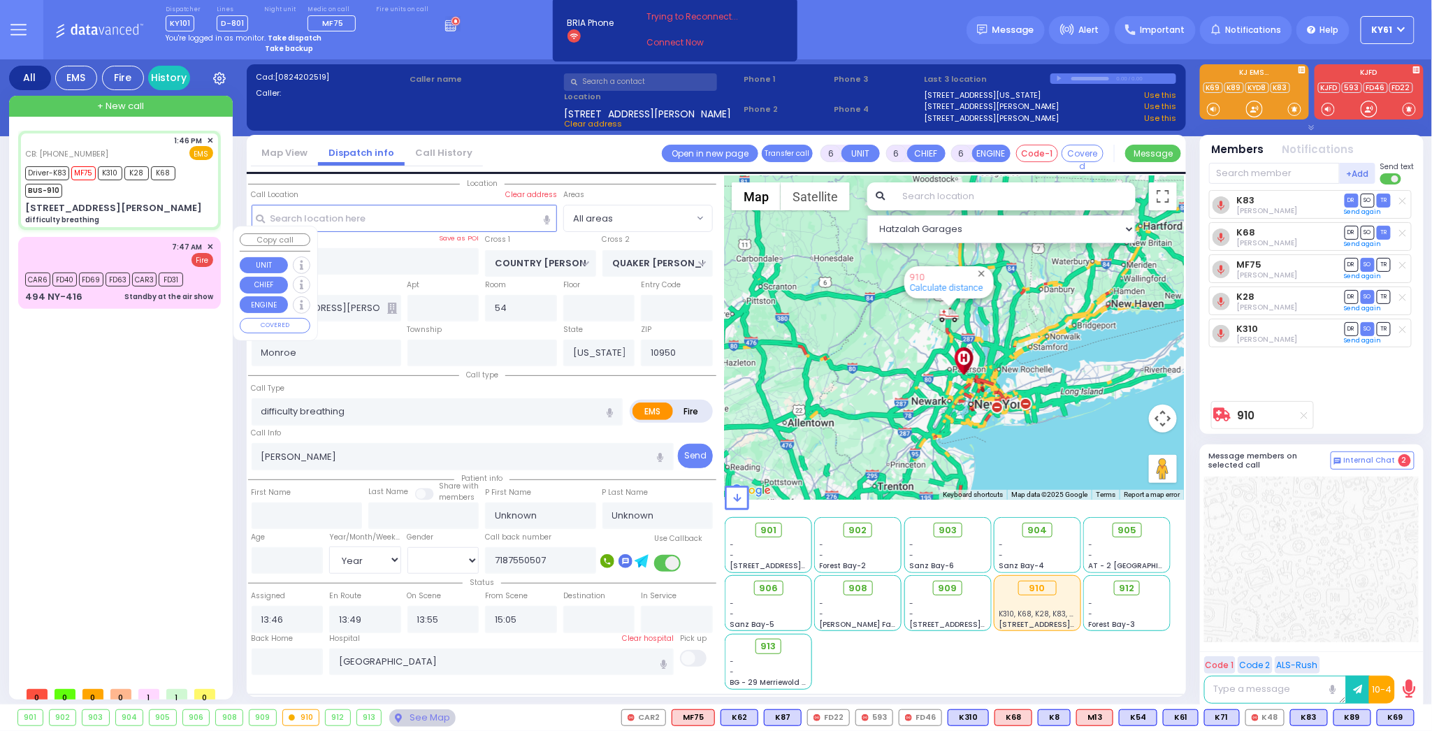
radio input "true"
type input "[PERSON_NAME]"
type input "Rapaport"
select select "Year"
type input "14:00"
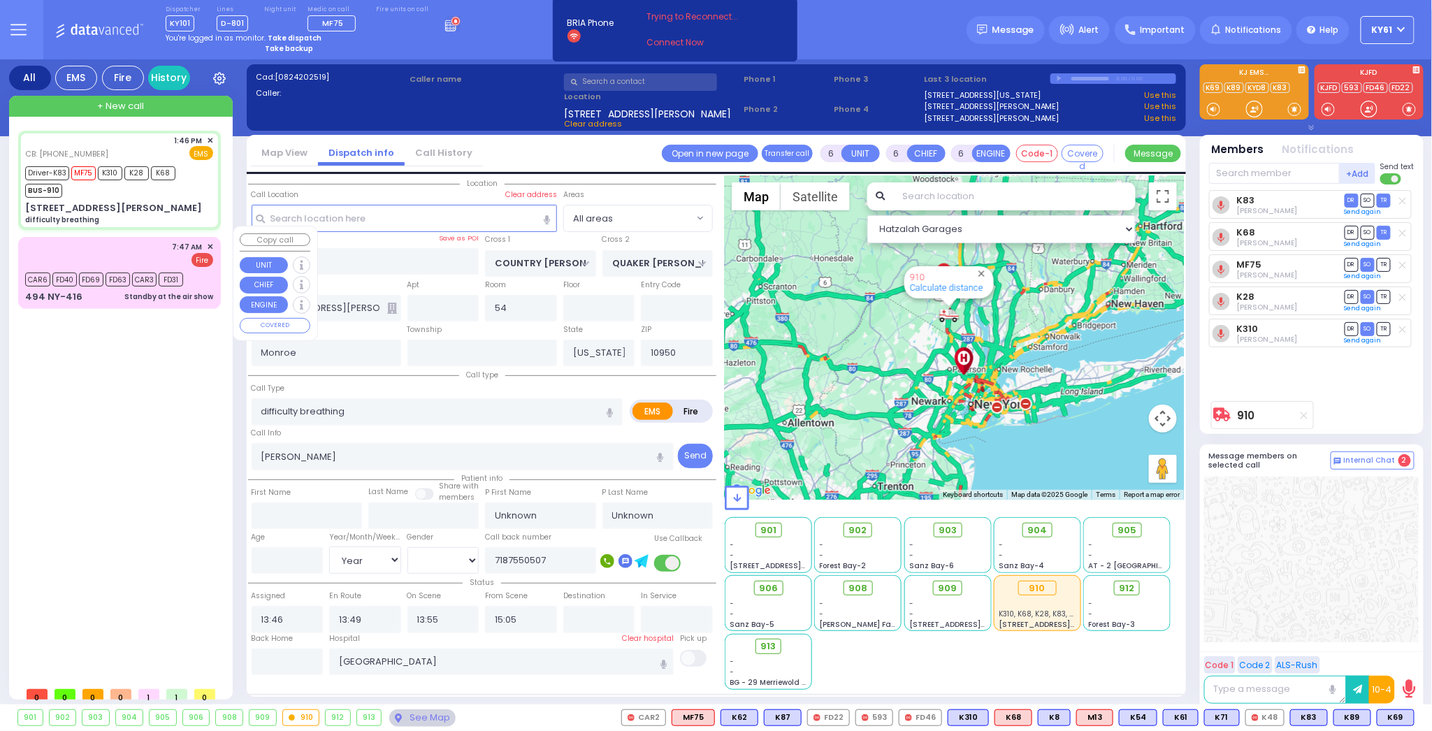
type input "14:05"
type input "14:20"
type input "15:45"
type input "16:45"
select select "Hatzalah Garages"
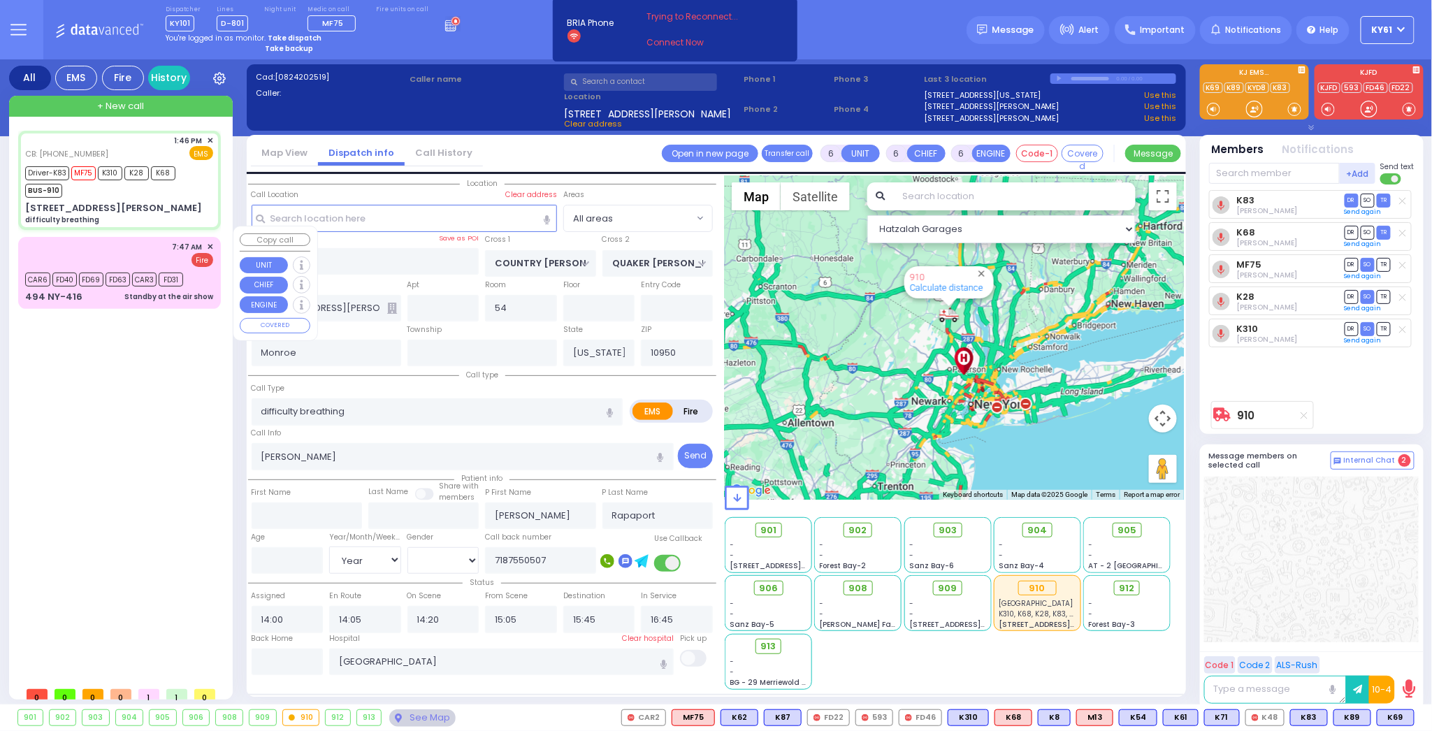
select select
radio input "true"
select select "Year"
select select "Hatzalah Garages"
select select
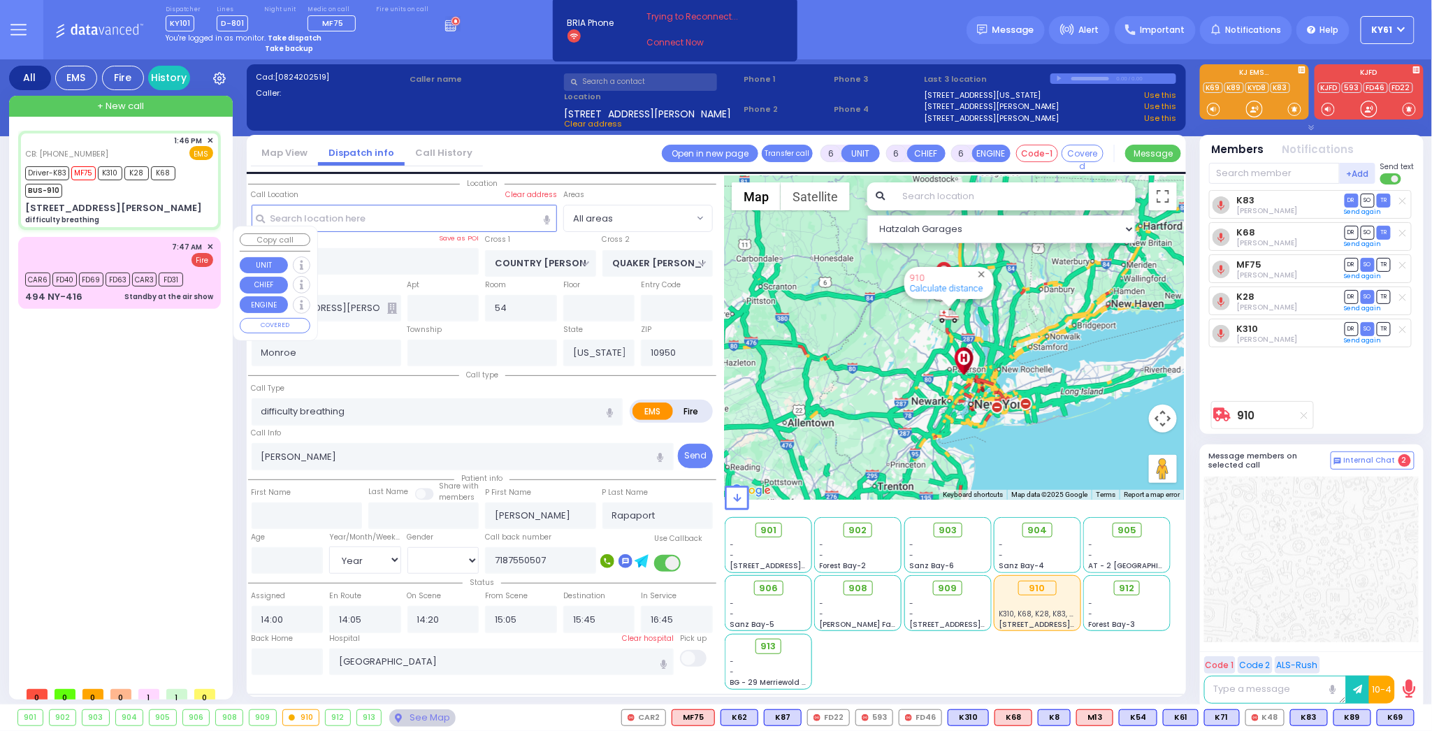
radio input "true"
select select "Year"
type input "13:46"
type input "13:49"
type input "13:55"
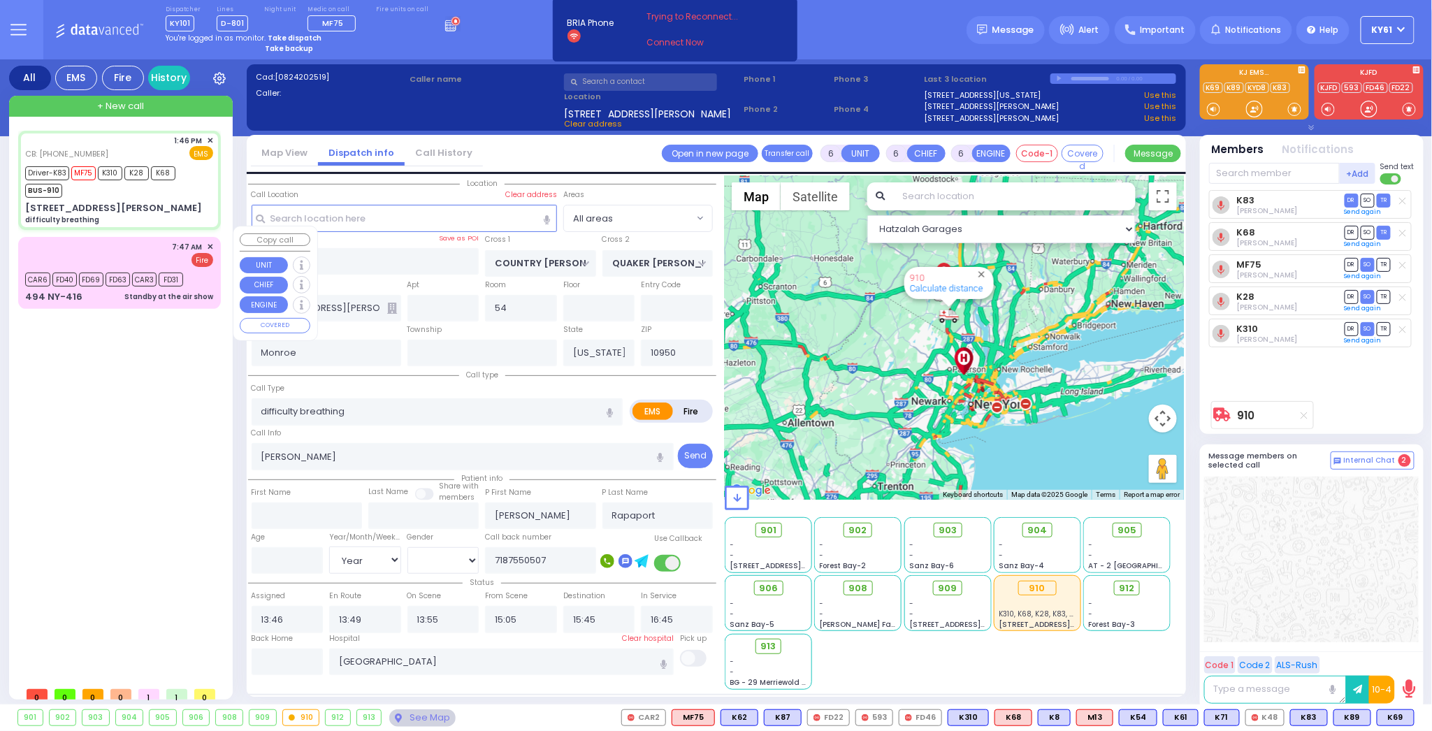
select select "Hatzalah Garages"
select select
radio input "true"
select select "Year"
select select "Hatzalah Garages"
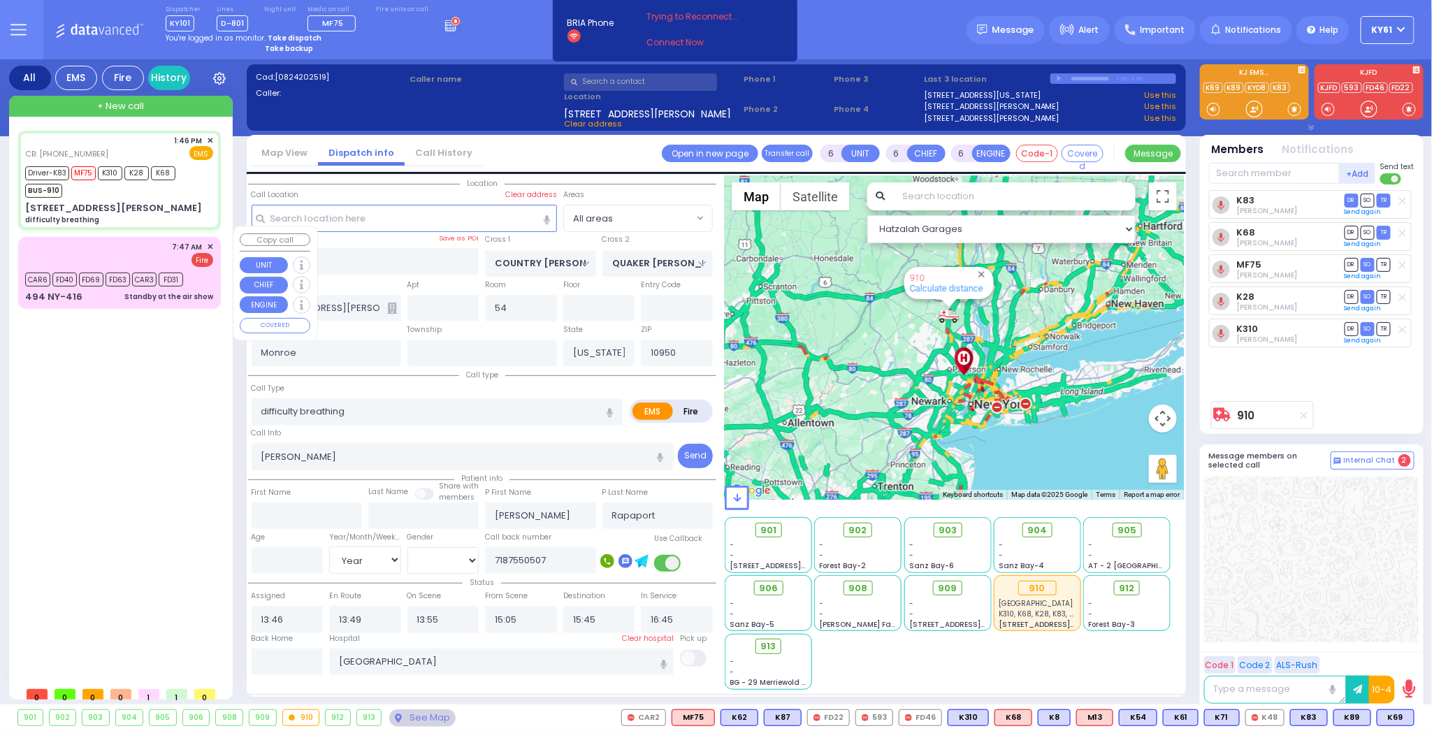
select select
radio input "true"
select select "Year"
select select "Hatzalah Garages"
select select
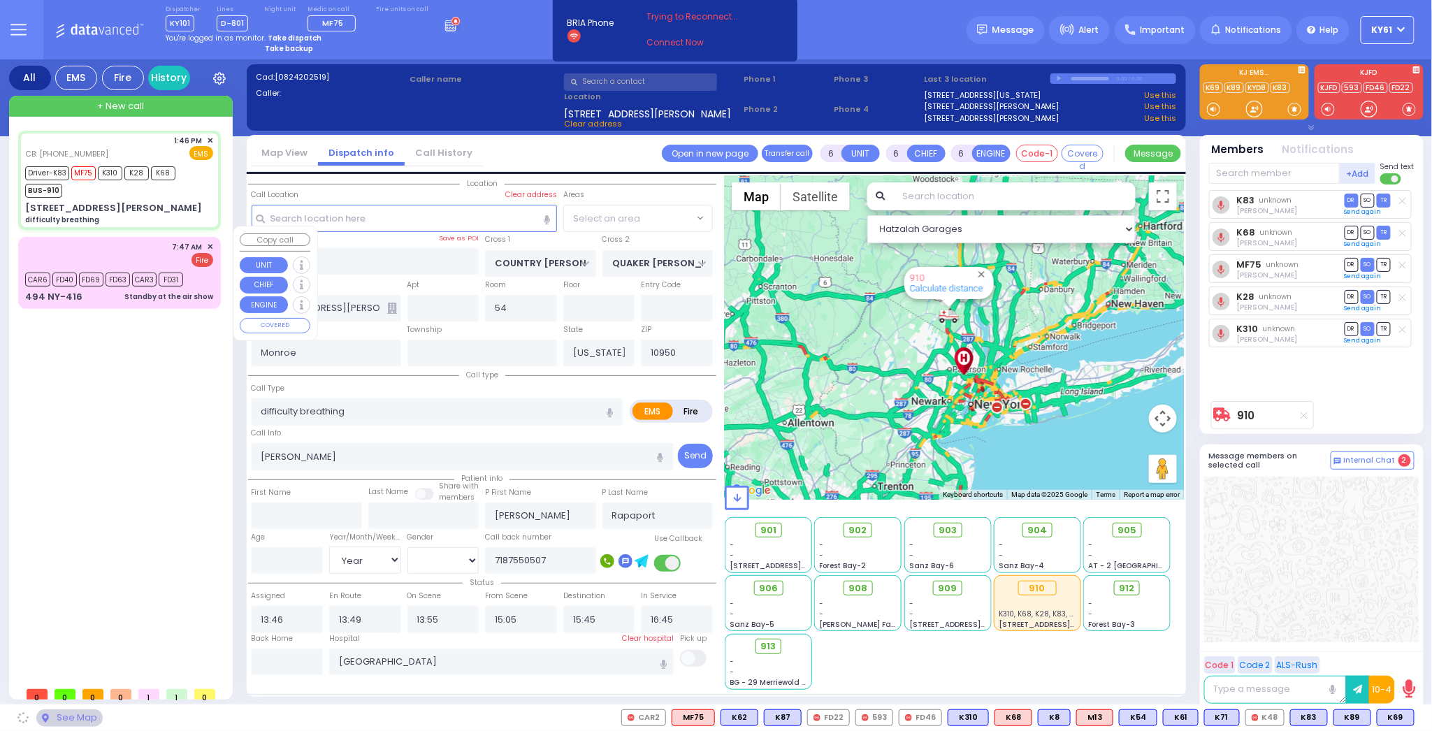
radio input "true"
select select "Year"
select select "Hatzalah Garages"
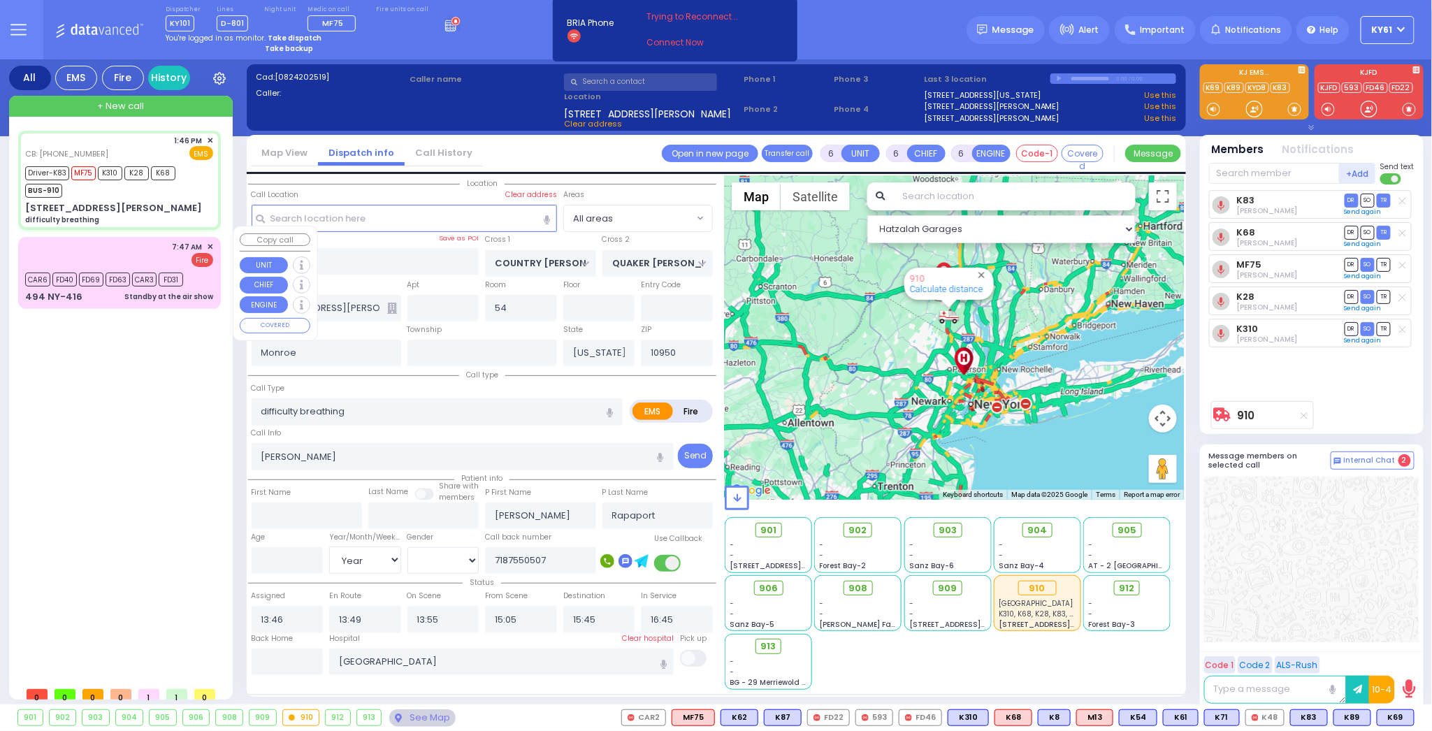
select select
radio input "true"
type input "97"
select select "Year"
select select "[DEMOGRAPHIC_DATA]"
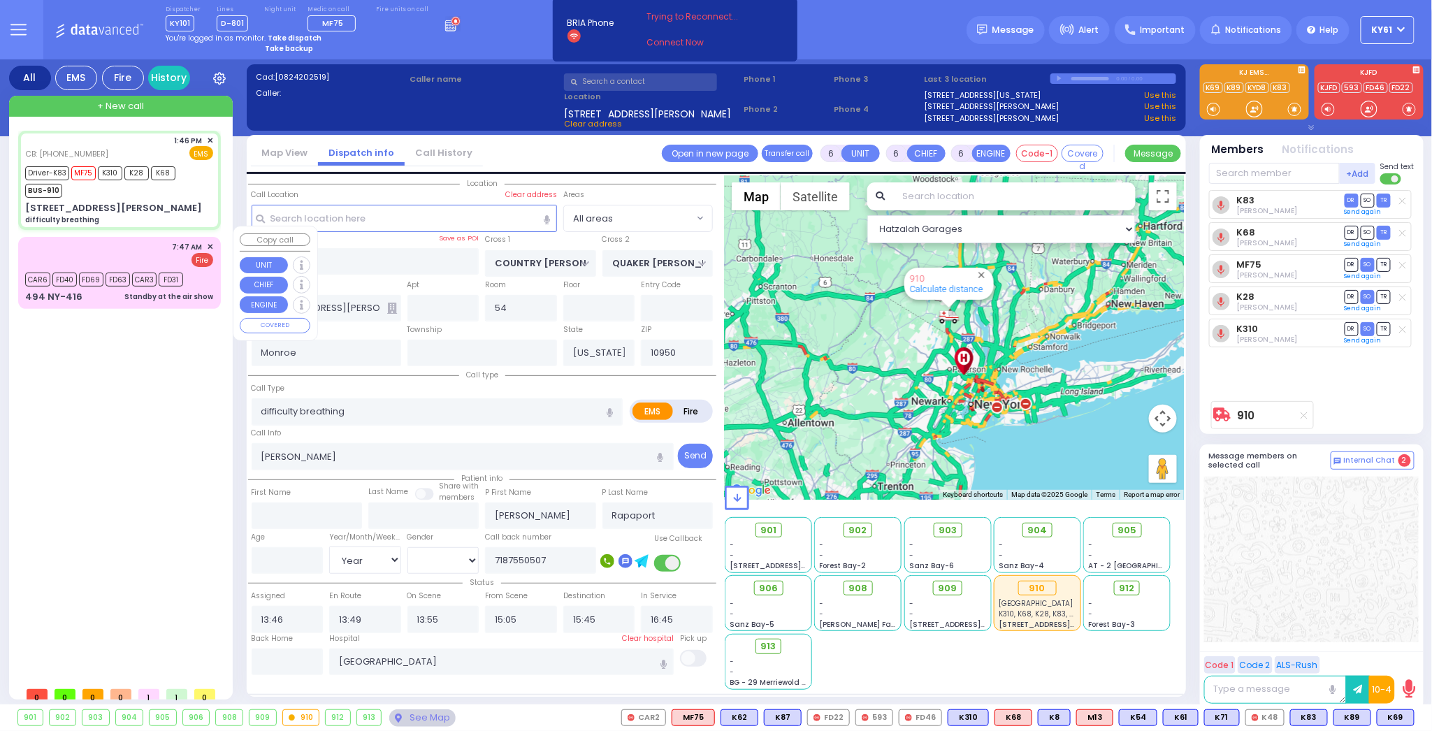
type input "14:00"
type input "14:05"
type input "14:20"
select select "Hatzalah Garages"
select select
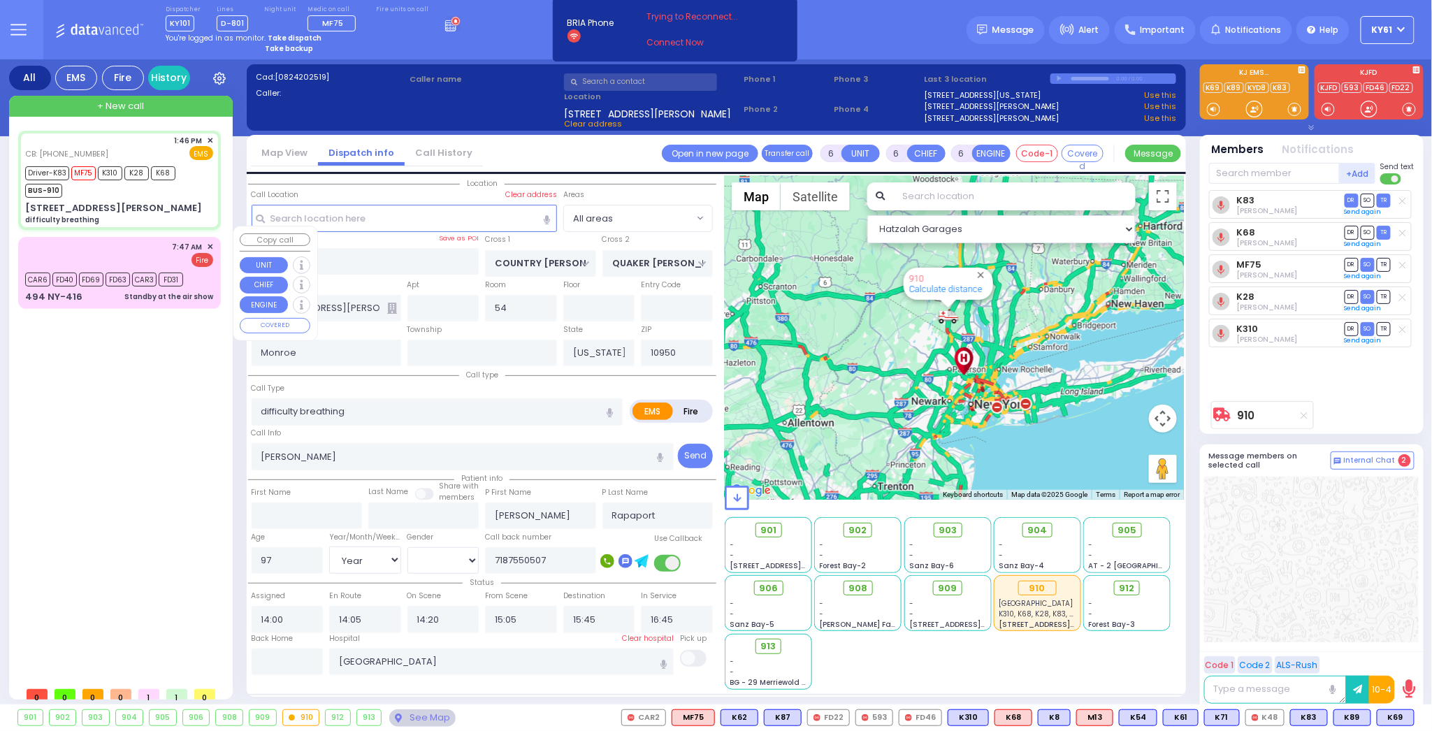
radio input "true"
select select "Year"
select select "[DEMOGRAPHIC_DATA]"
type input "13:46"
type input "13:49"
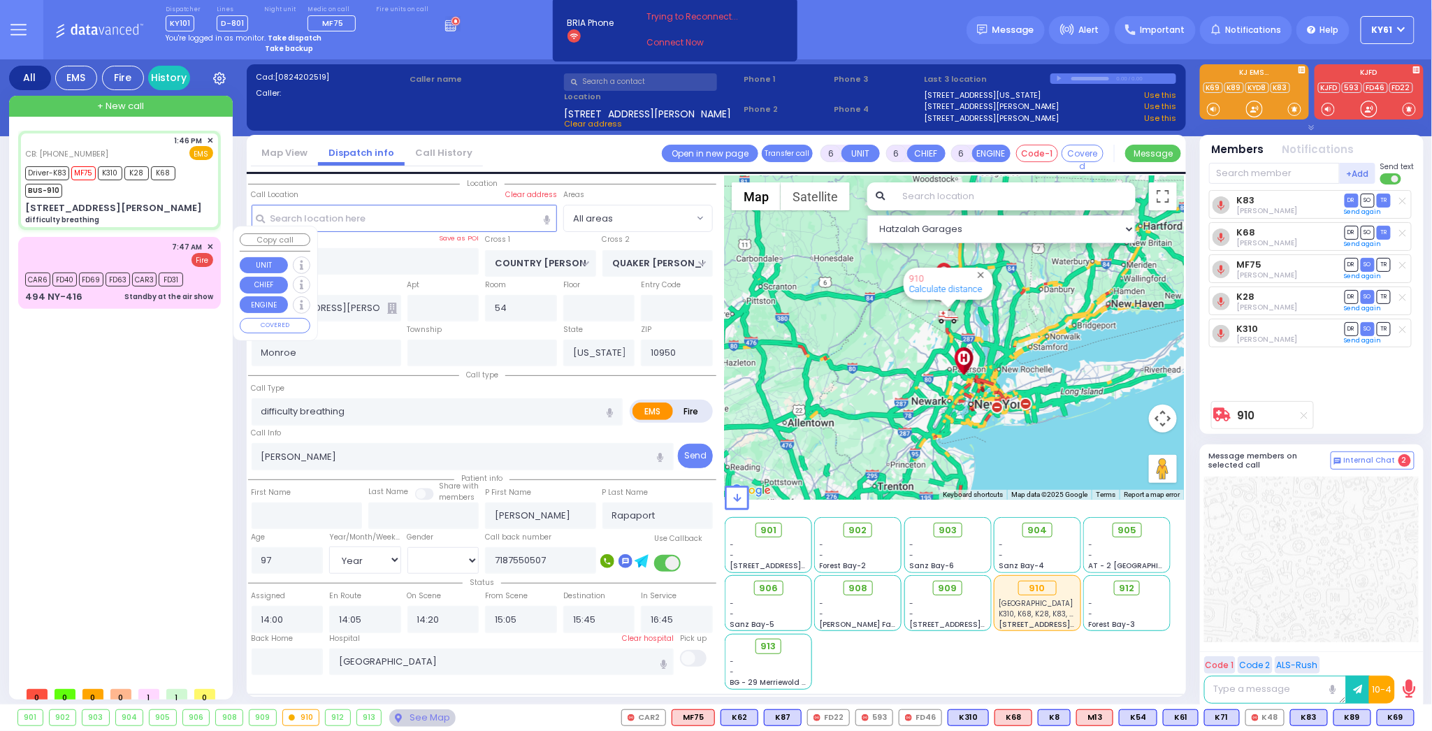
type input "13:55"
select select "Hatzalah Garages"
select select
radio input "true"
type input "97"
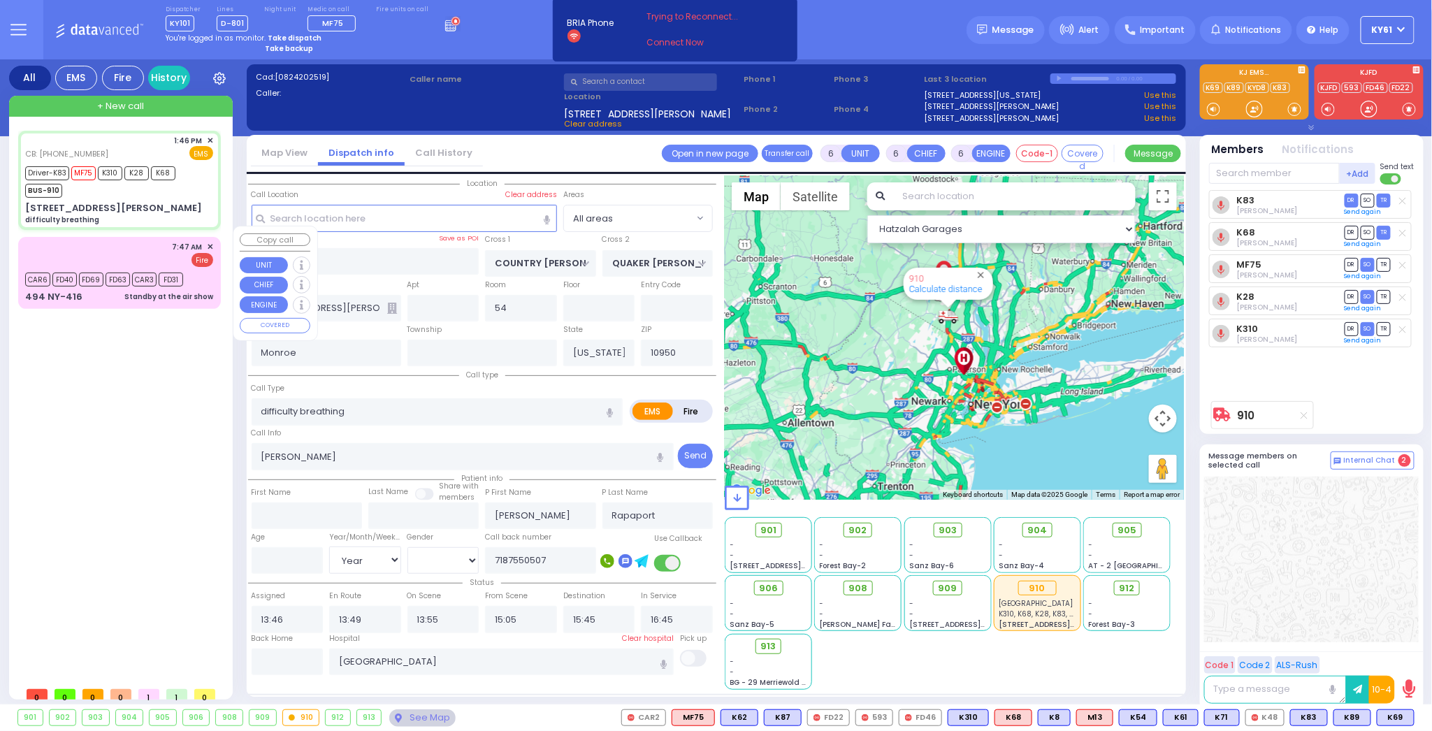
select select "Year"
select select "[DEMOGRAPHIC_DATA]"
select select "Hatzalah Garages"
select select
radio input "true"
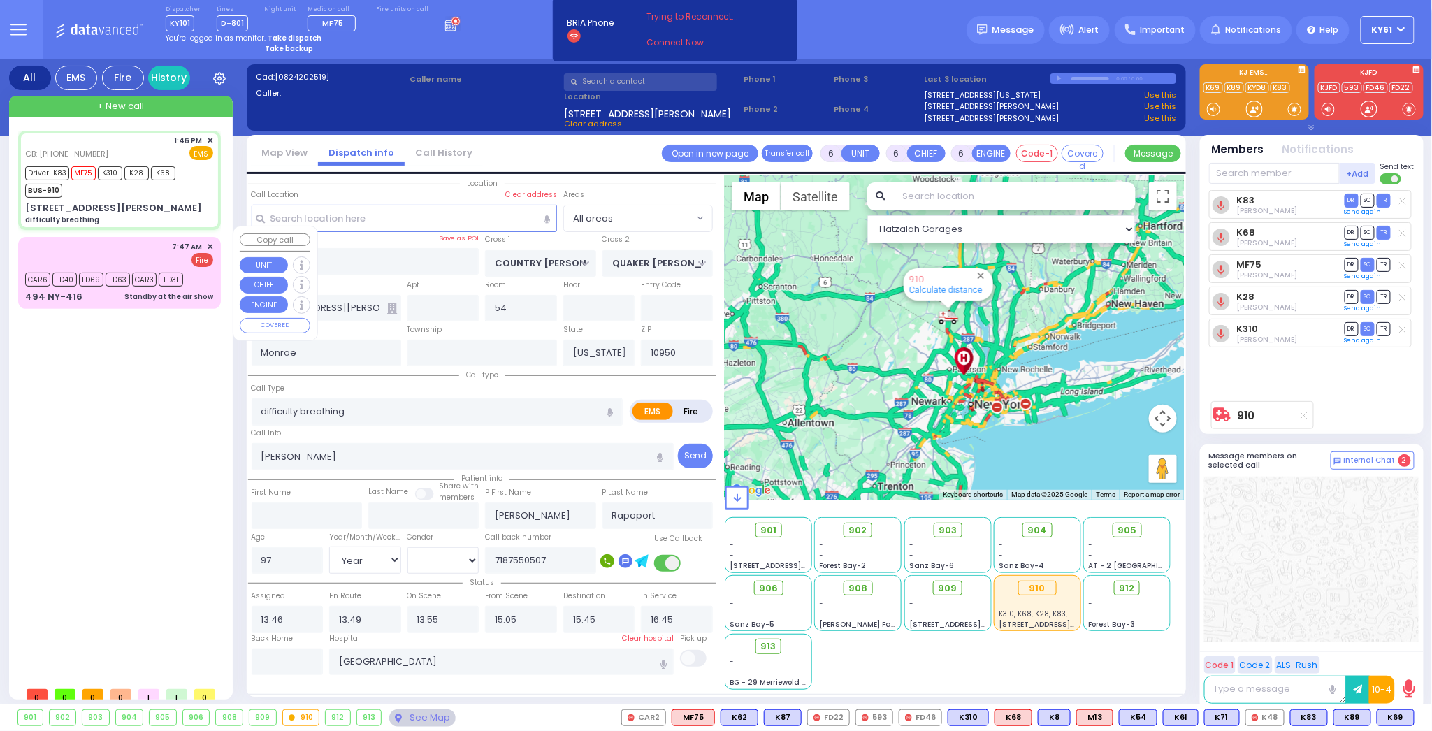
select select "Year"
select select "[DEMOGRAPHIC_DATA]"
select select "Hatzalah Garages"
select select
radio input "true"
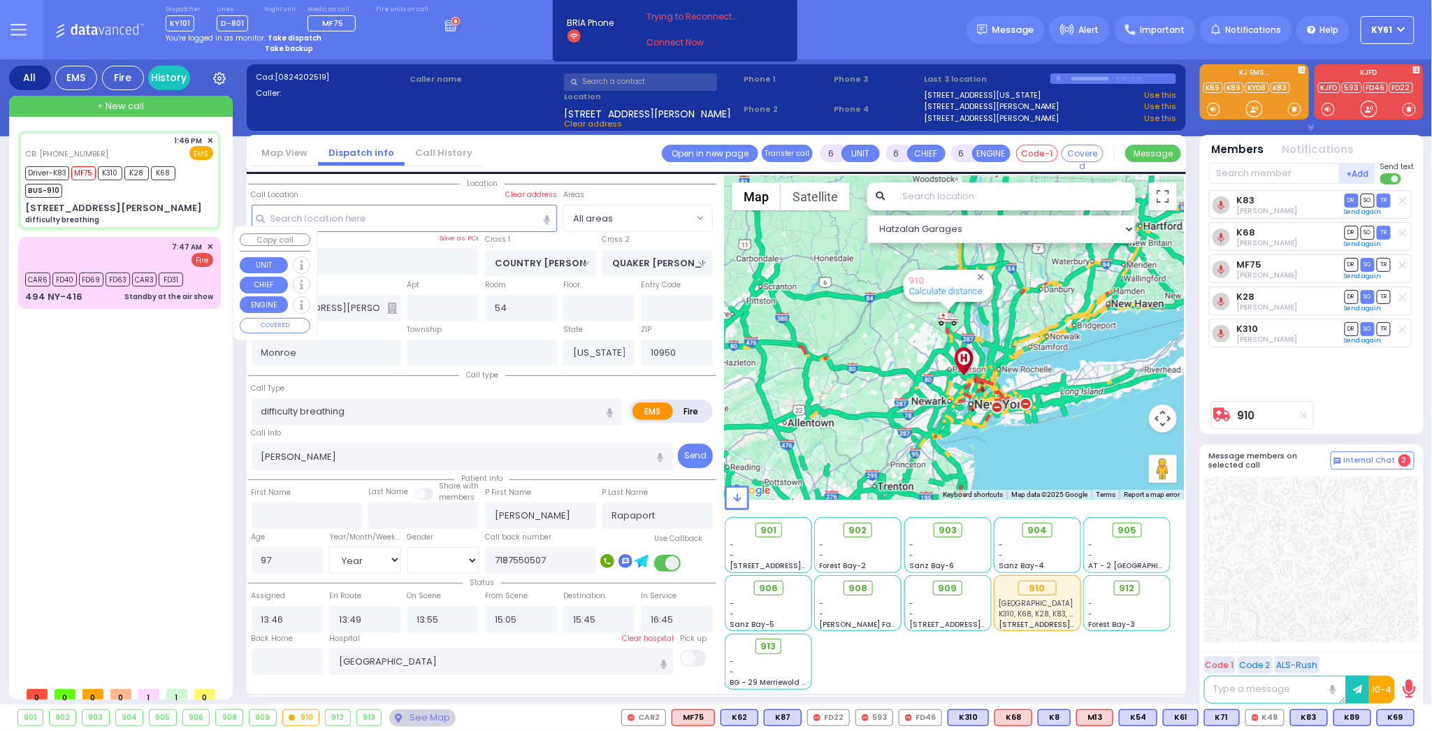
select select "Year"
select select "[DEMOGRAPHIC_DATA]"
select select "Hatzalah Garages"
select select
radio input "true"
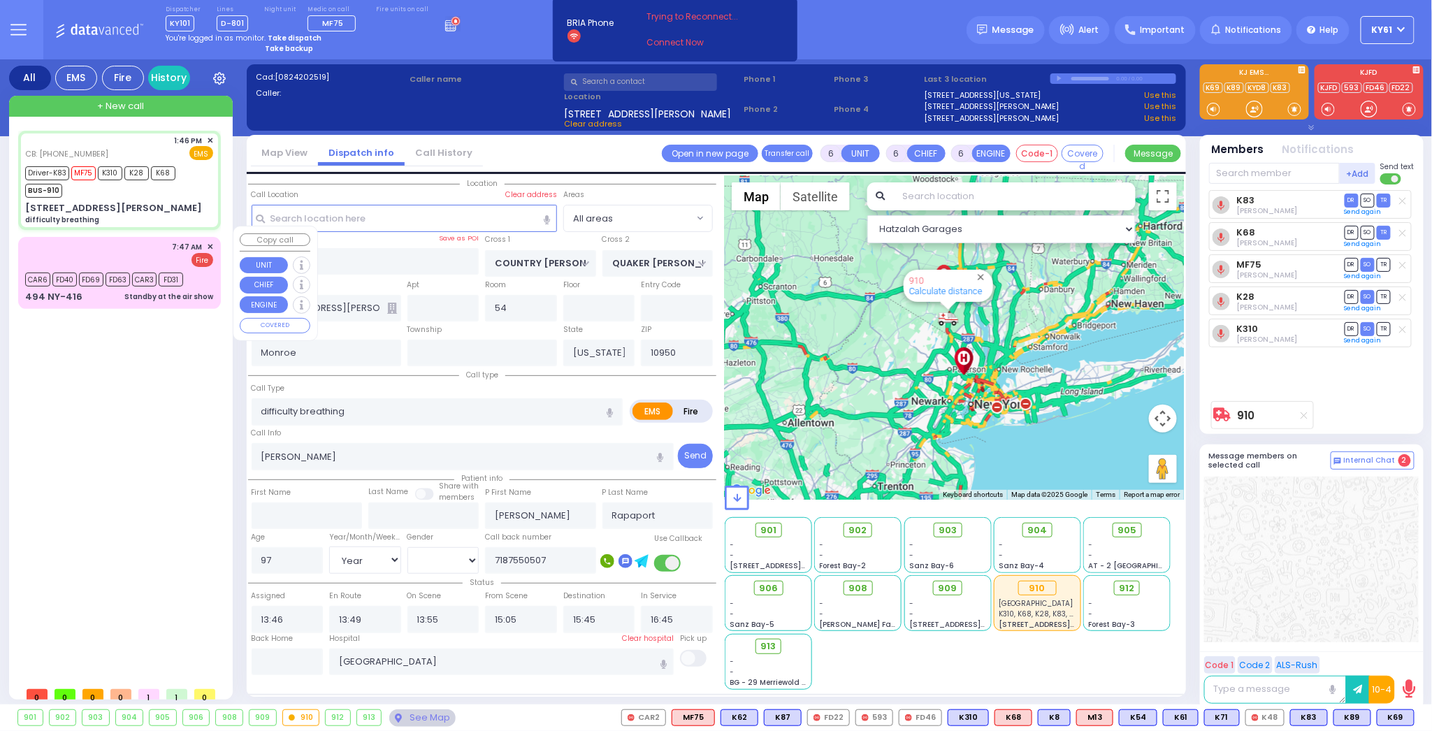
select select "Year"
select select "[DEMOGRAPHIC_DATA]"
select select "Hatzalah Garages"
select select
radio input "true"
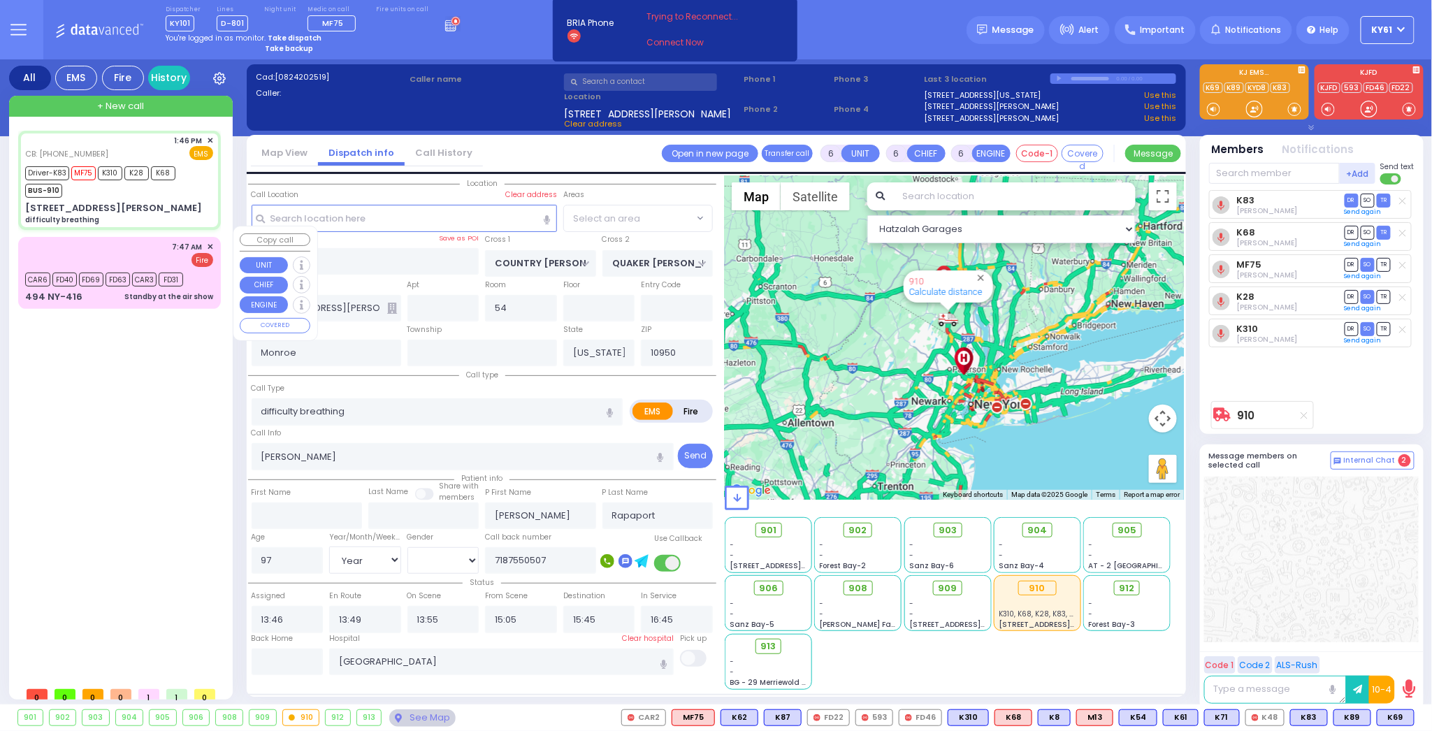
select select "Year"
select select "[DEMOGRAPHIC_DATA]"
select select "Hatzalah Garages"
select select
radio input "true"
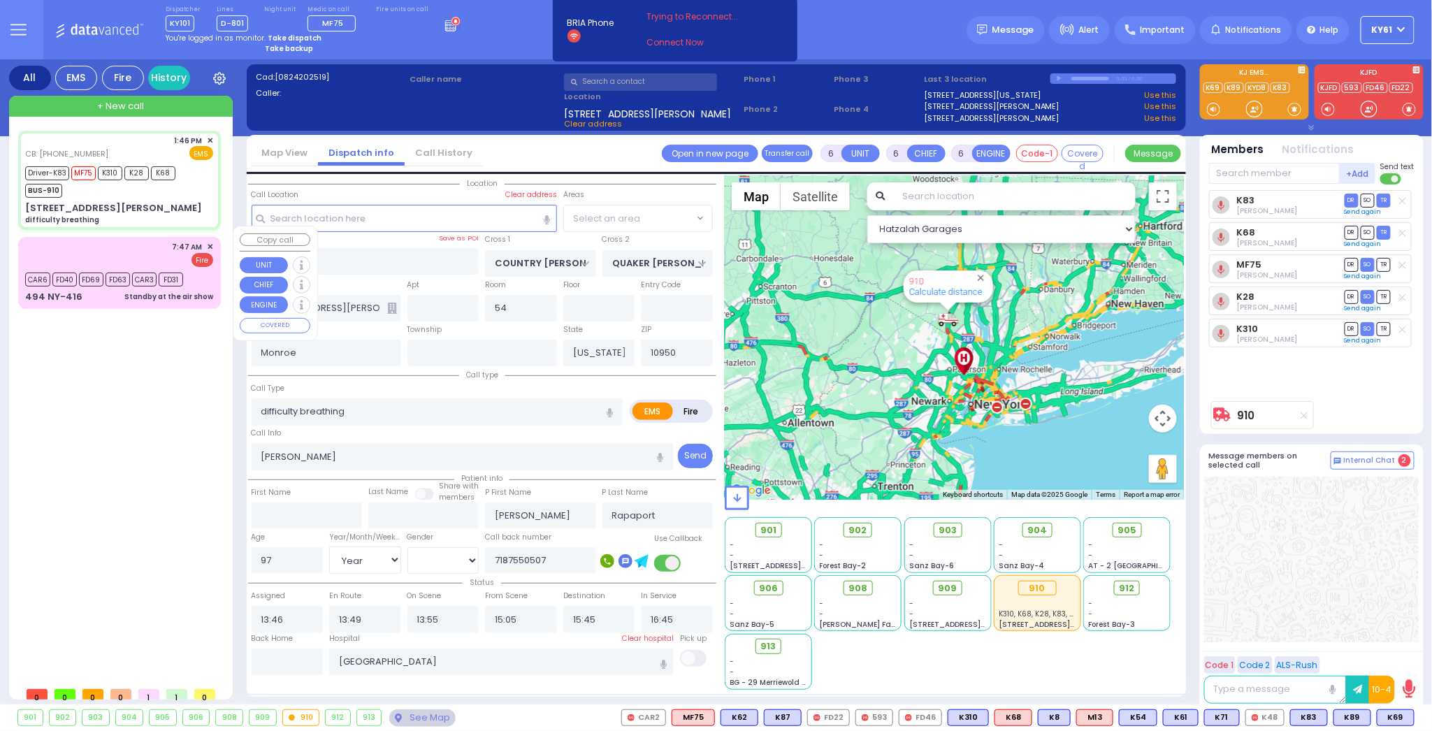
select select "Year"
select select "[DEMOGRAPHIC_DATA]"
select select "Hatzalah Garages"
select select
radio input "true"
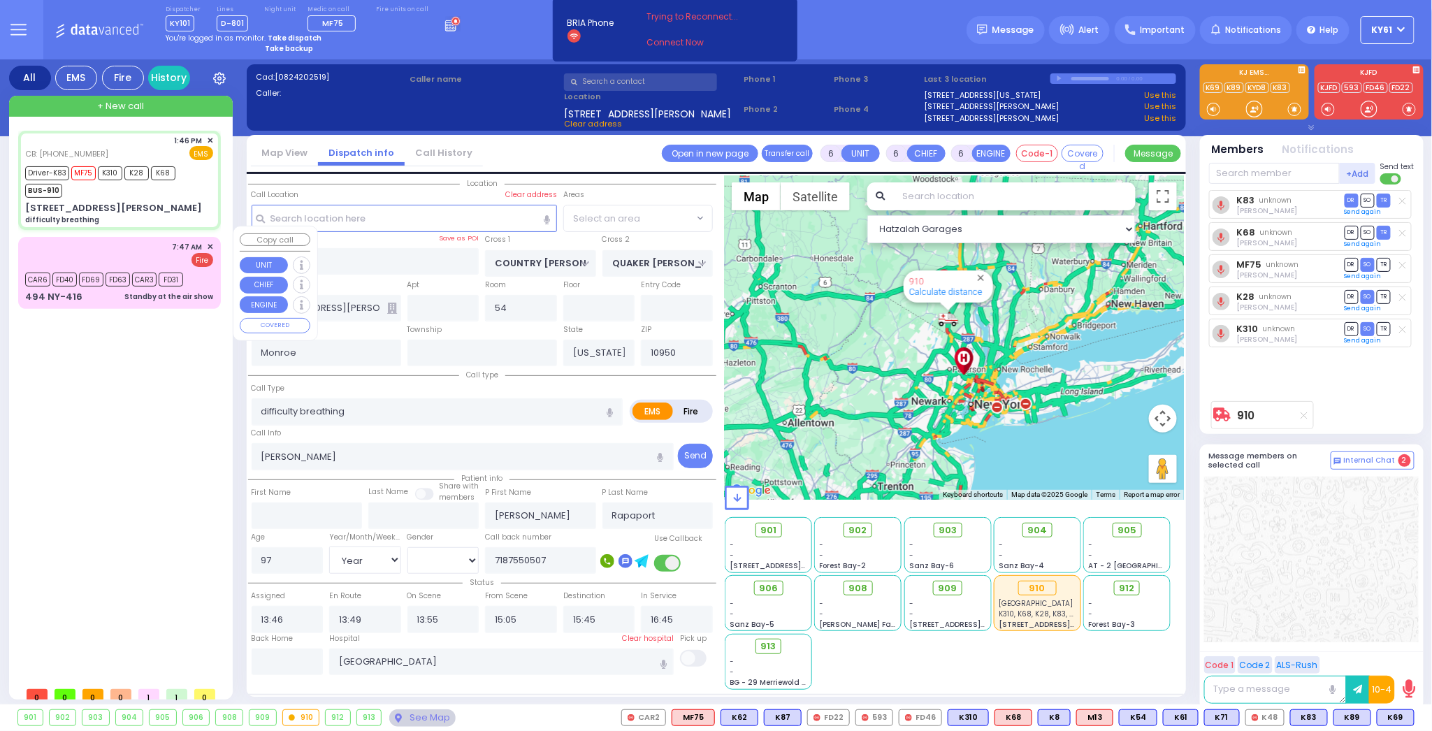
select select "Year"
select select "[DEMOGRAPHIC_DATA]"
select select "Hatzalah Garages"
select select
radio input "true"
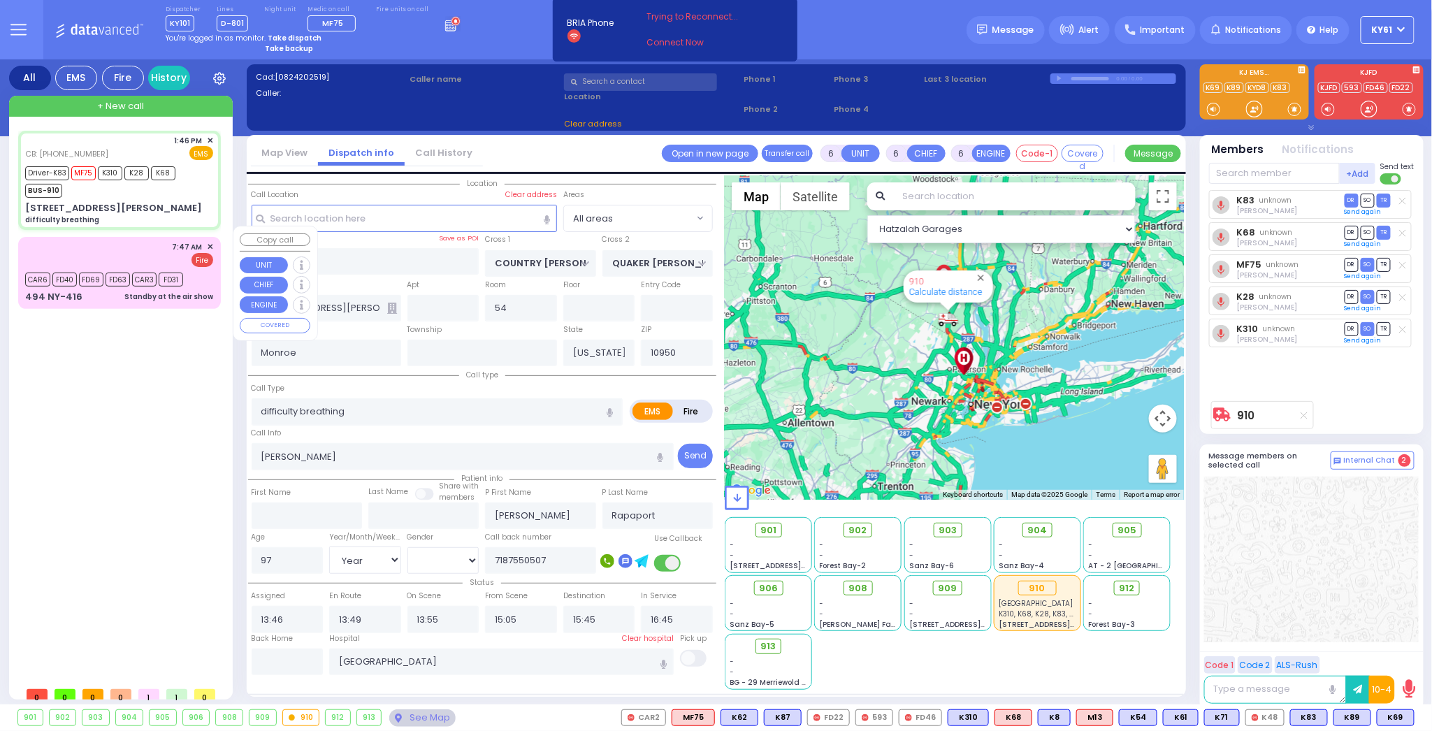
select select "Year"
select select "[DEMOGRAPHIC_DATA]"
select select "Hatzalah Garages"
select select
radio input "true"
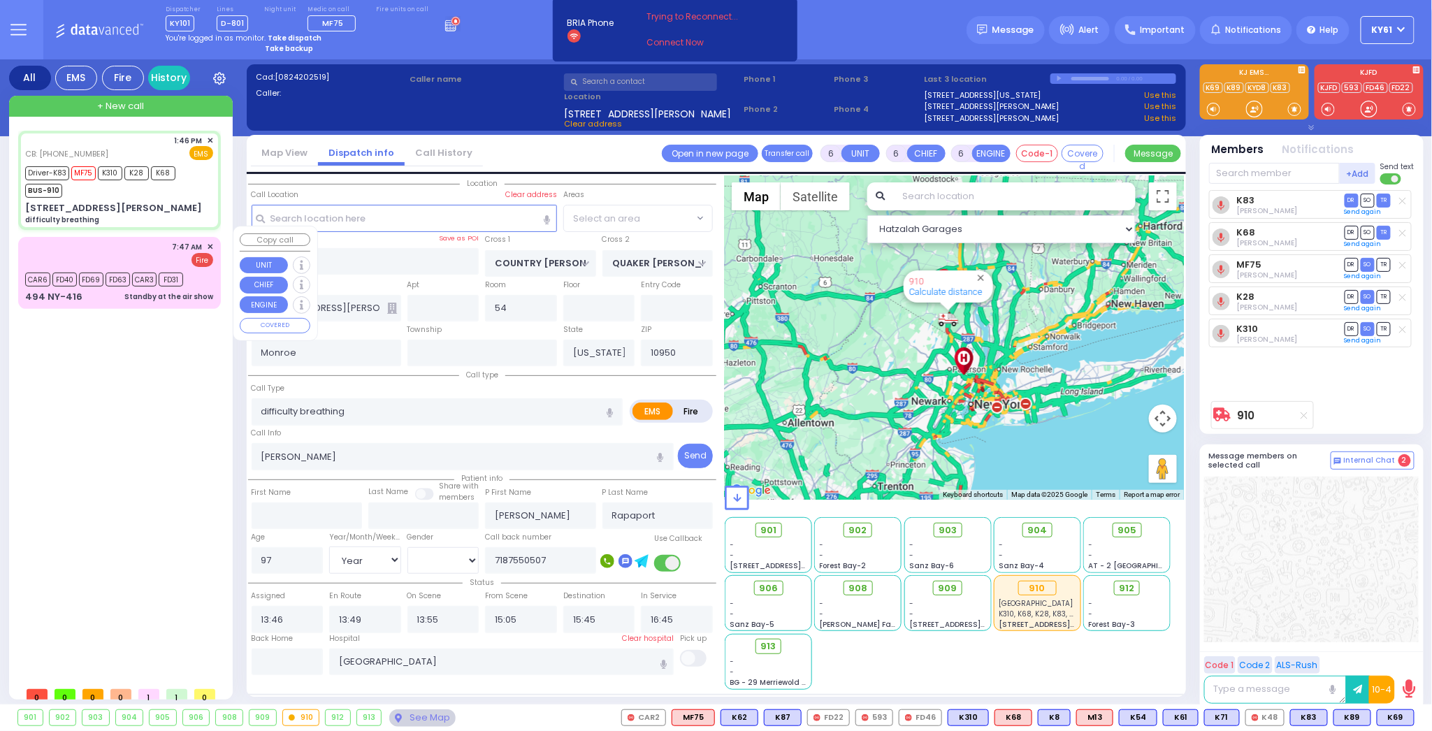
select select "Year"
select select "[DEMOGRAPHIC_DATA]"
select select "Hatzalah Garages"
select select
radio input "true"
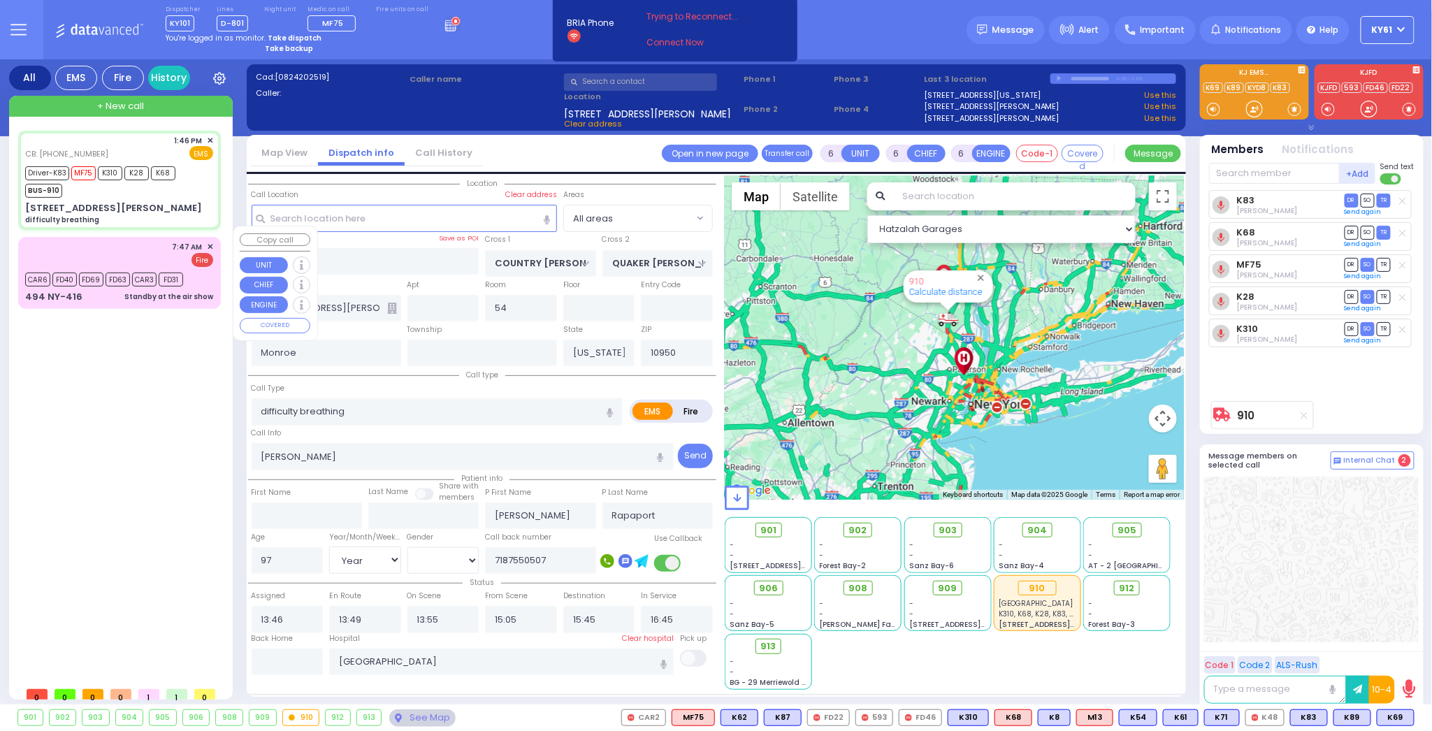
select select "Year"
select select "[DEMOGRAPHIC_DATA]"
type input "14:00"
type input "14:05"
type input "14:20"
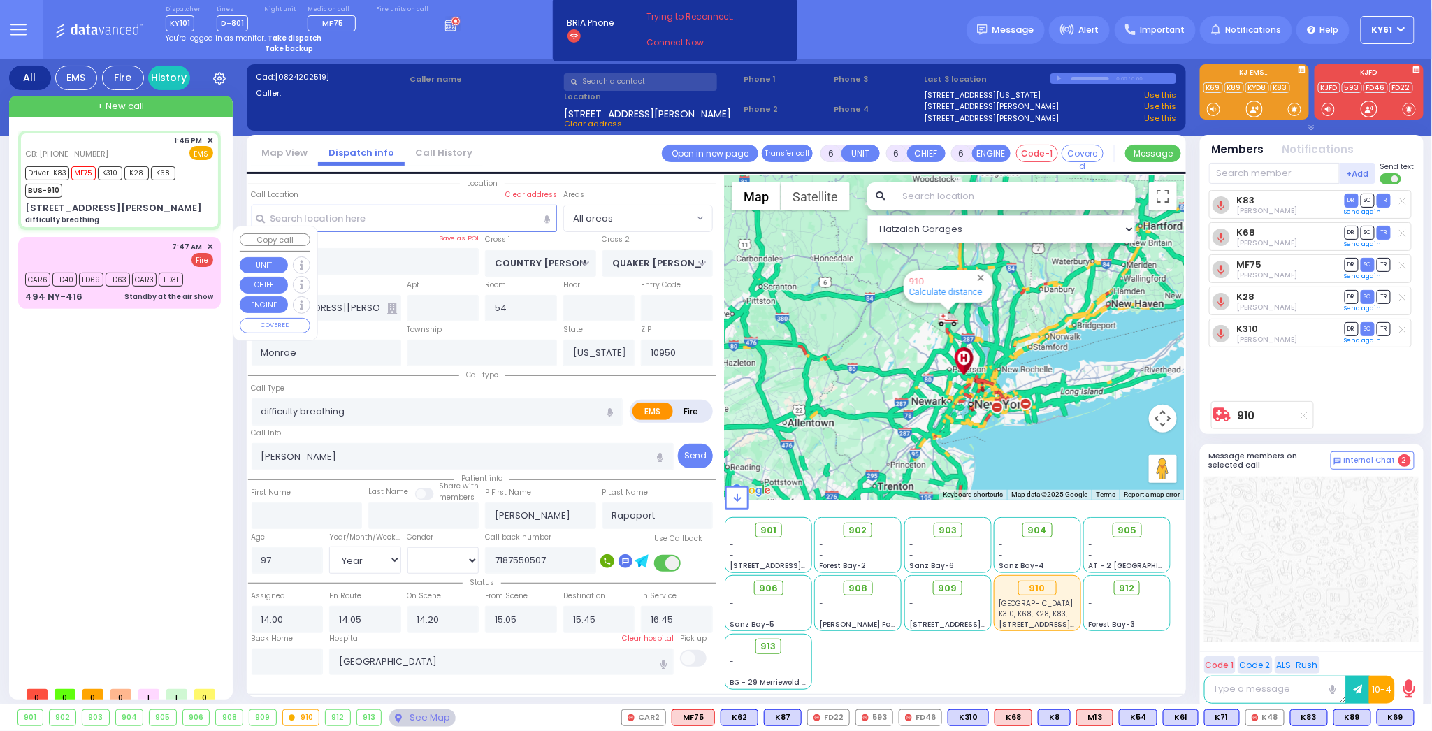
select select "Hatzalah Garages"
select select
radio input "true"
select select "Year"
select select "[DEMOGRAPHIC_DATA]"
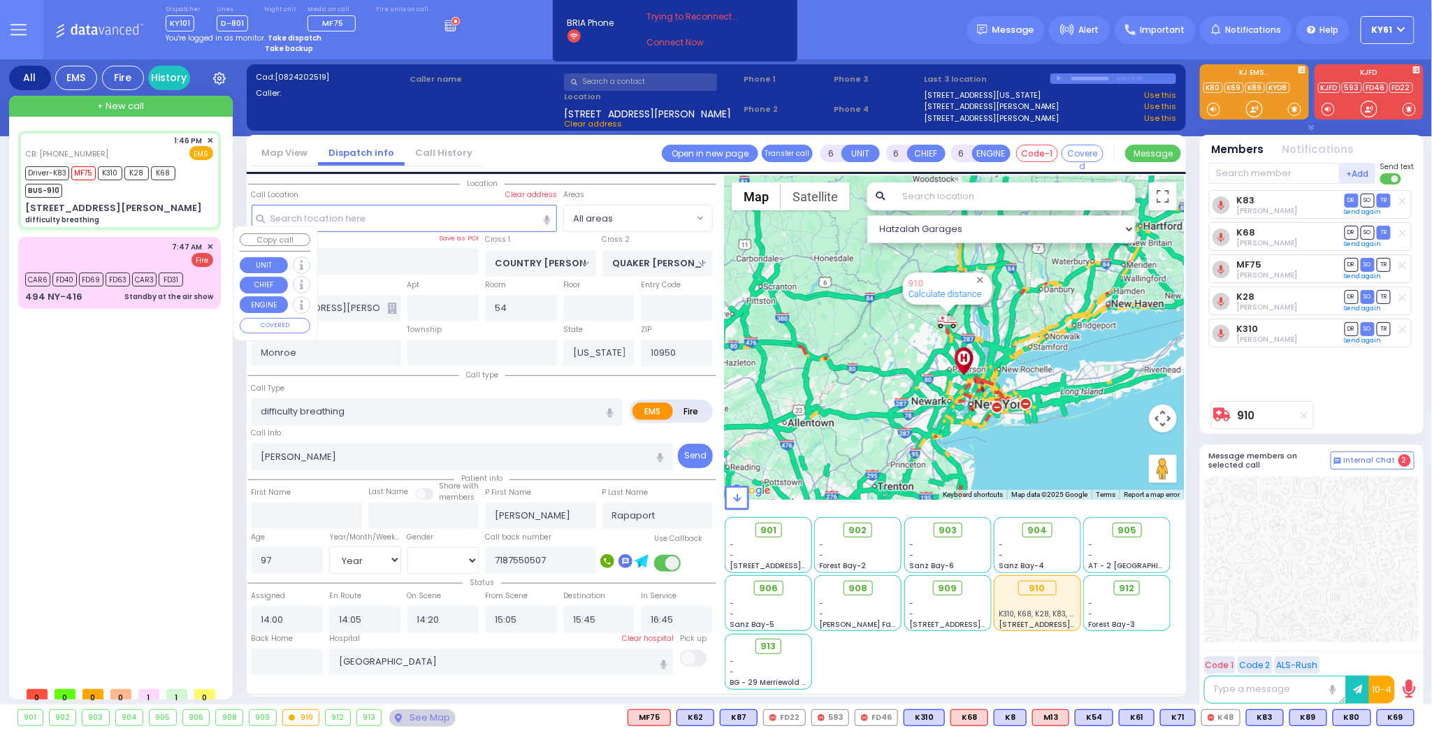
type input "13:46"
type input "13:49"
type input "13:55"
select select "Hatzalah Garages"
select select
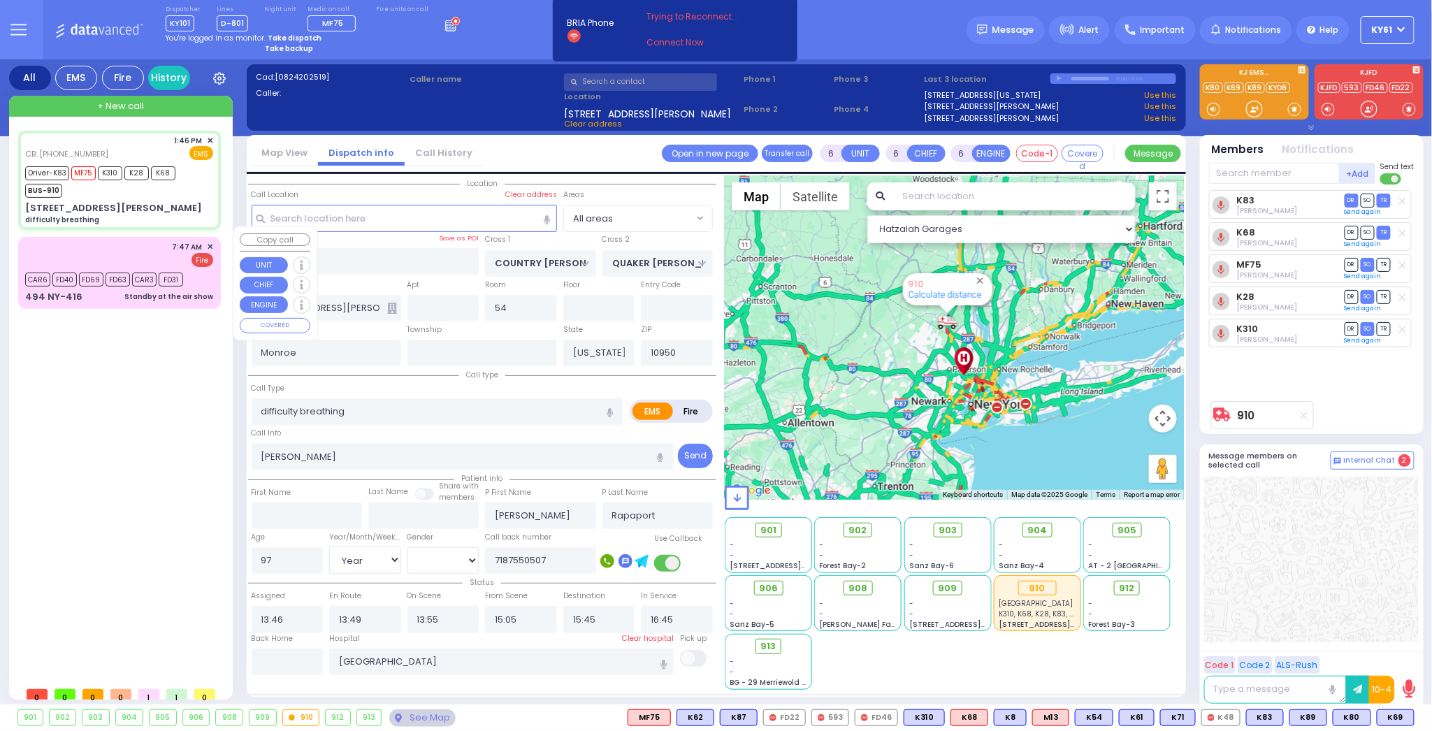
radio input "true"
select select "Year"
select select "[DEMOGRAPHIC_DATA]"
type input "14:00"
type input "14:05"
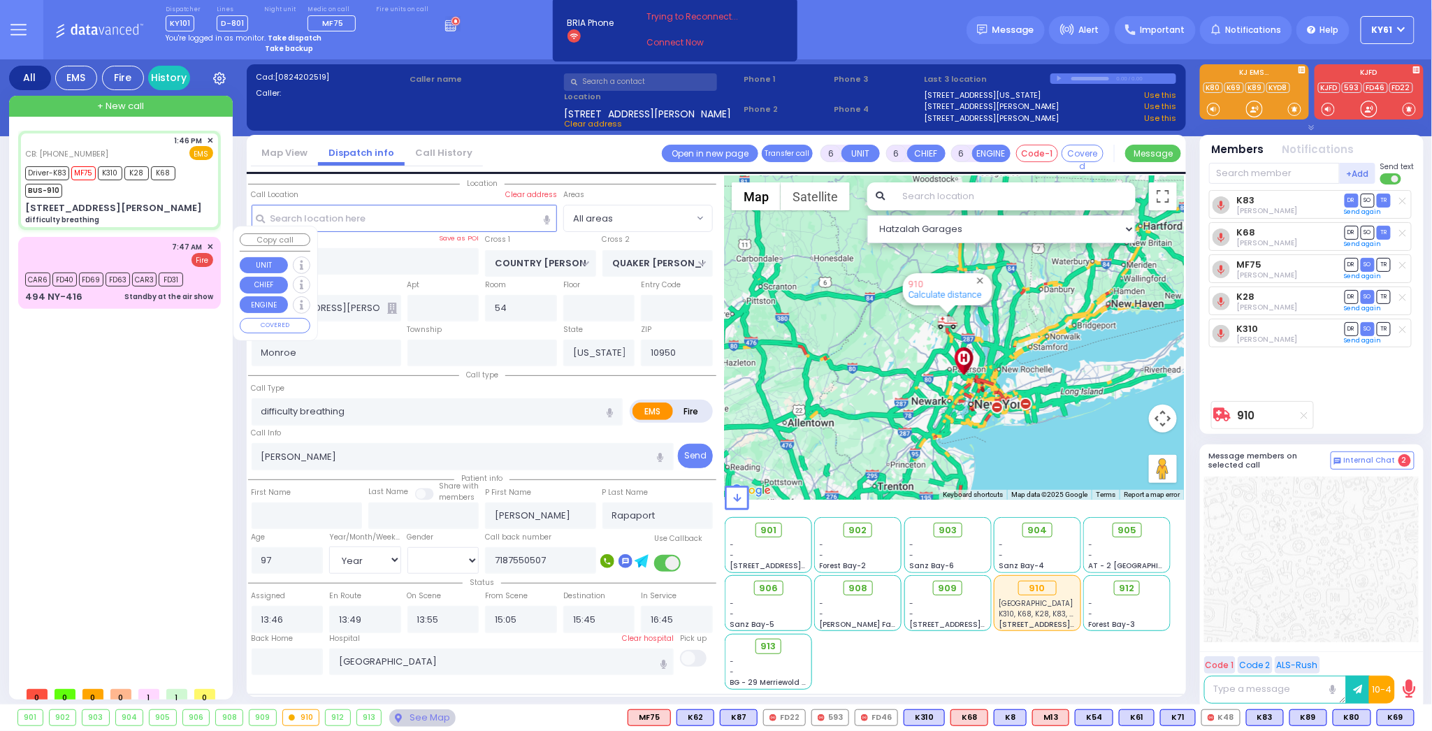
type input "14:20"
select select "Hatzalah Garages"
select select
radio input "true"
select select "Year"
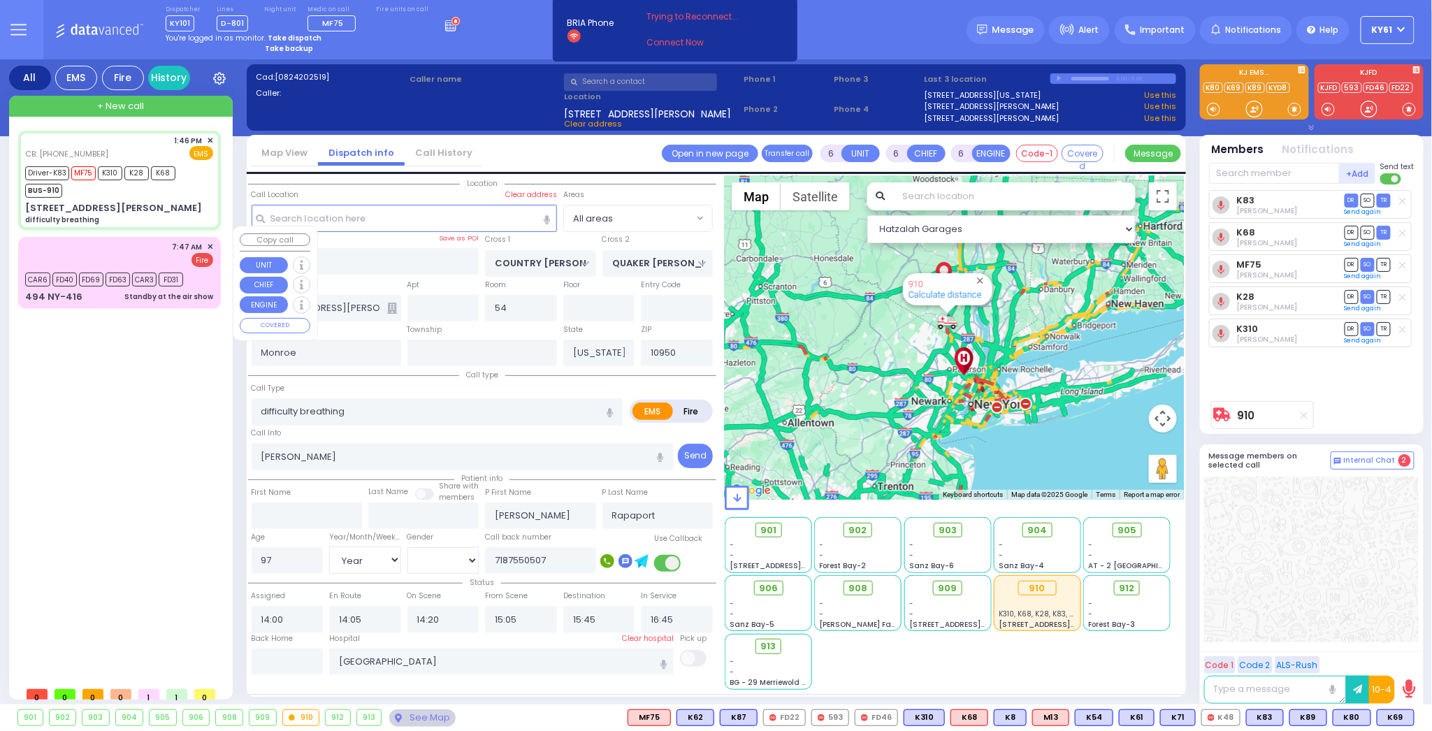
select select "[DEMOGRAPHIC_DATA]"
type input "13:46"
type input "13:49"
type input "13:55"
select select "Hatzalah Garages"
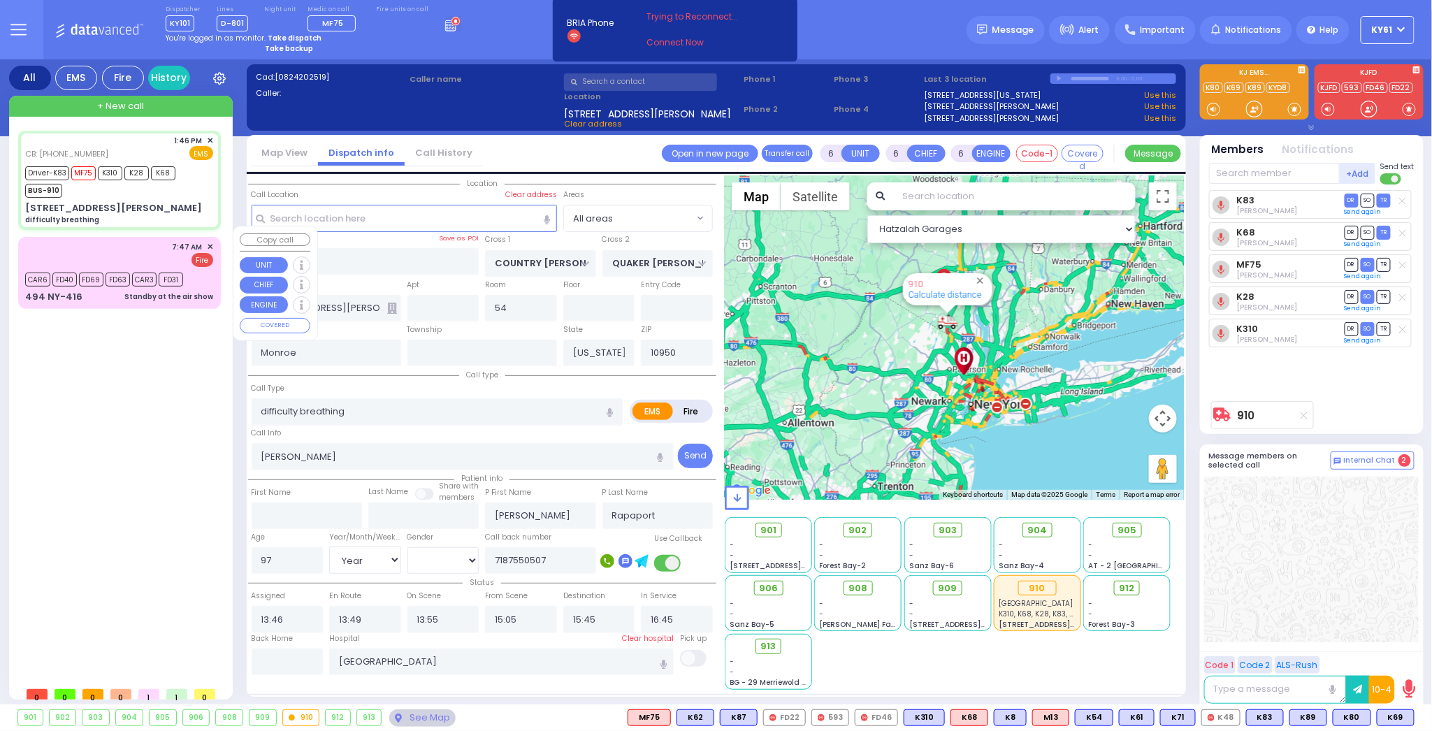
select select
radio input "true"
select select "Year"
select select "[DEMOGRAPHIC_DATA]"
select select "Hatzalah Garages"
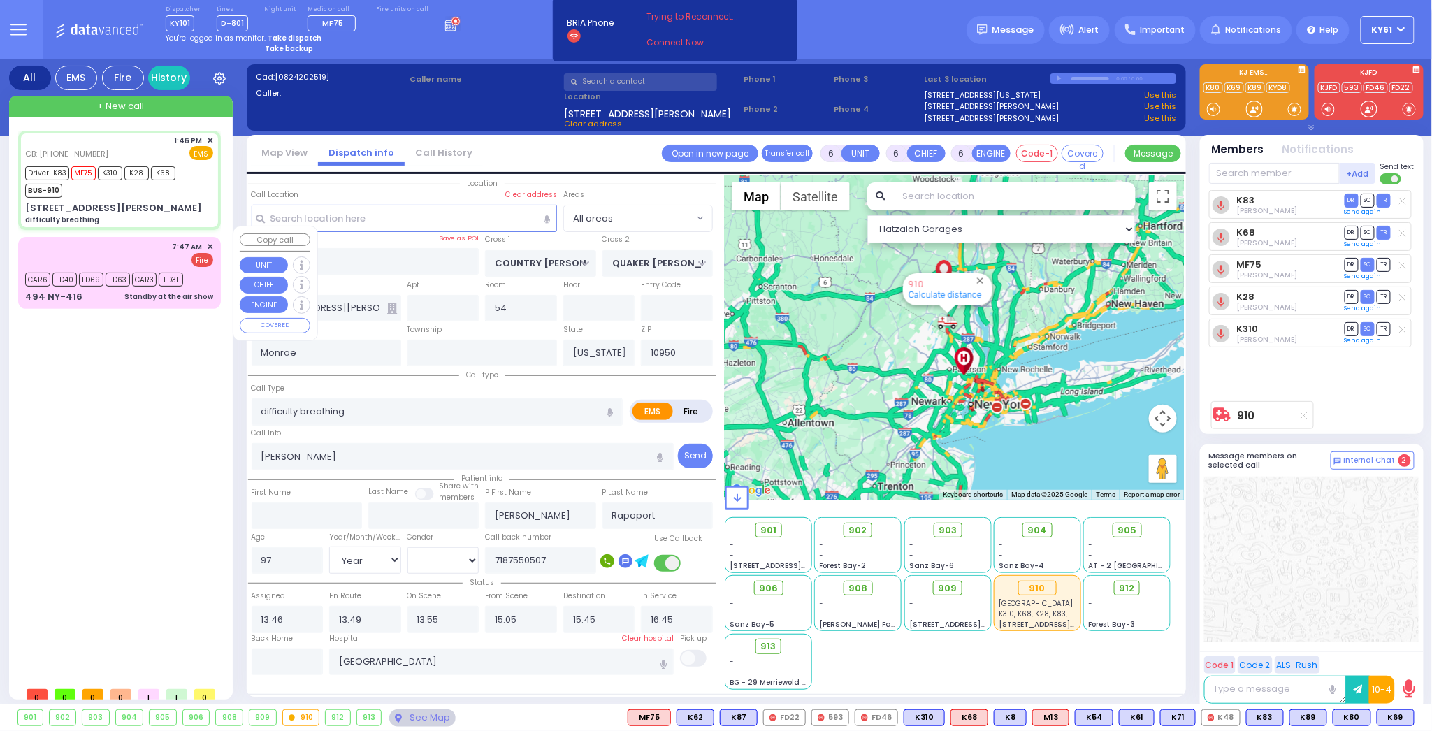
select select
radio input "true"
select select "Year"
select select "[DEMOGRAPHIC_DATA]"
select select "Hatzalah Garages"
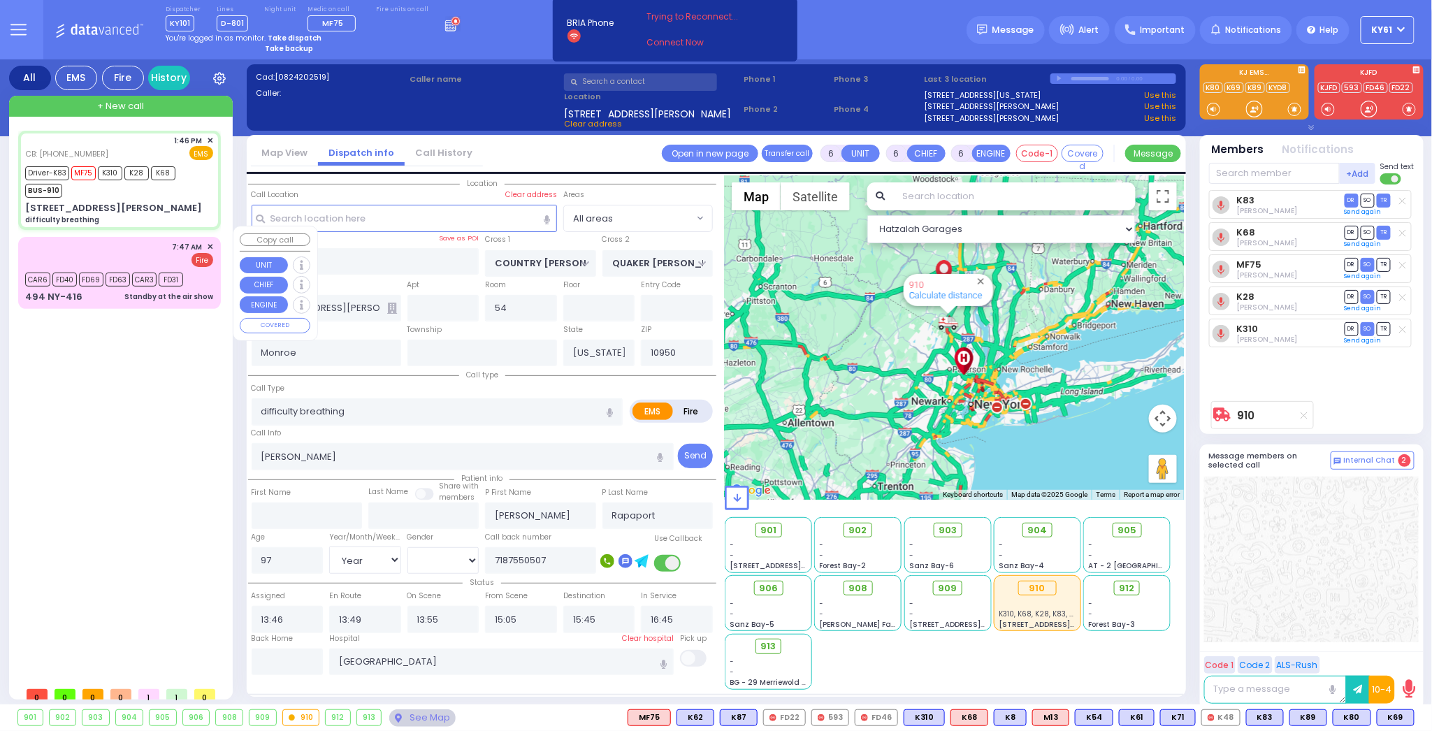
select select
radio input "true"
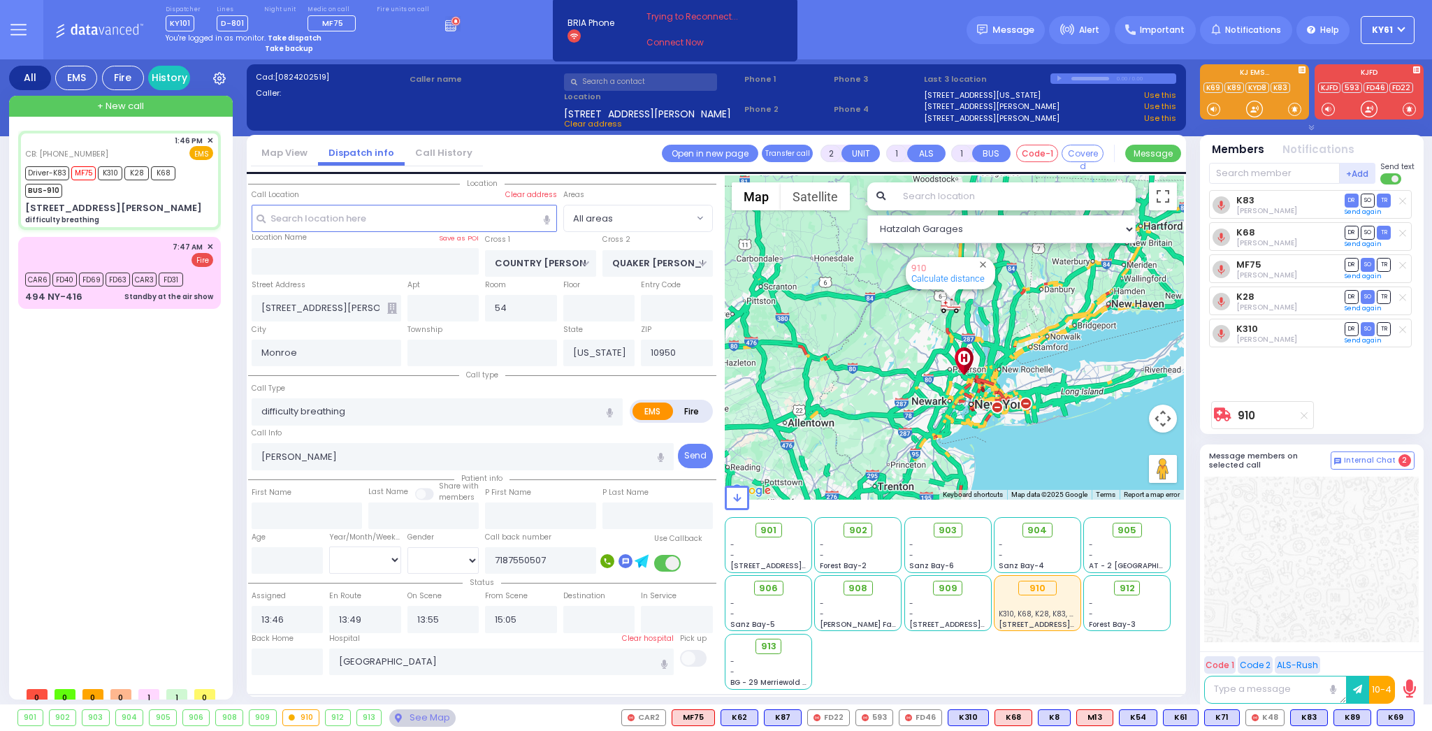
select select
type input "6"
select select
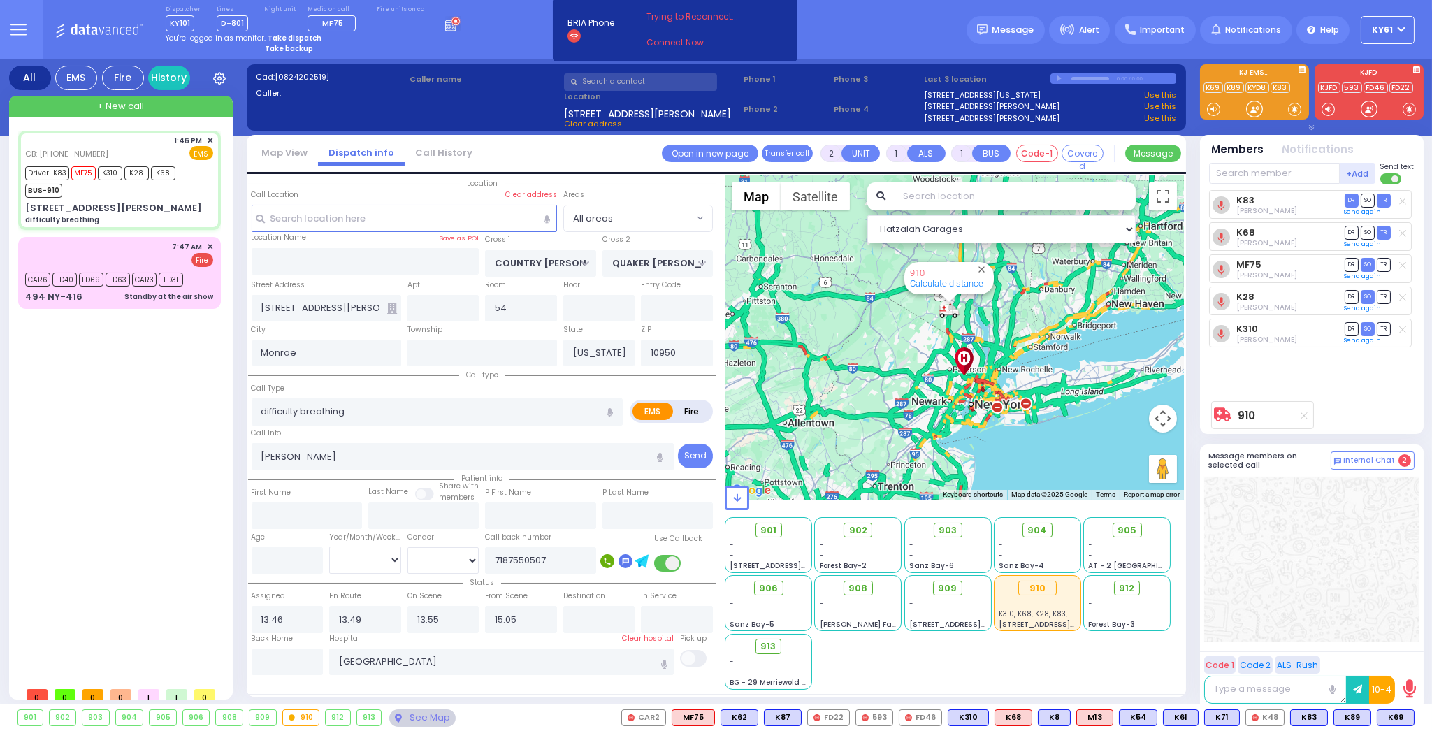
radio input "true"
type input "Unknown"
select select "Year"
select select "Hatzalah Garages"
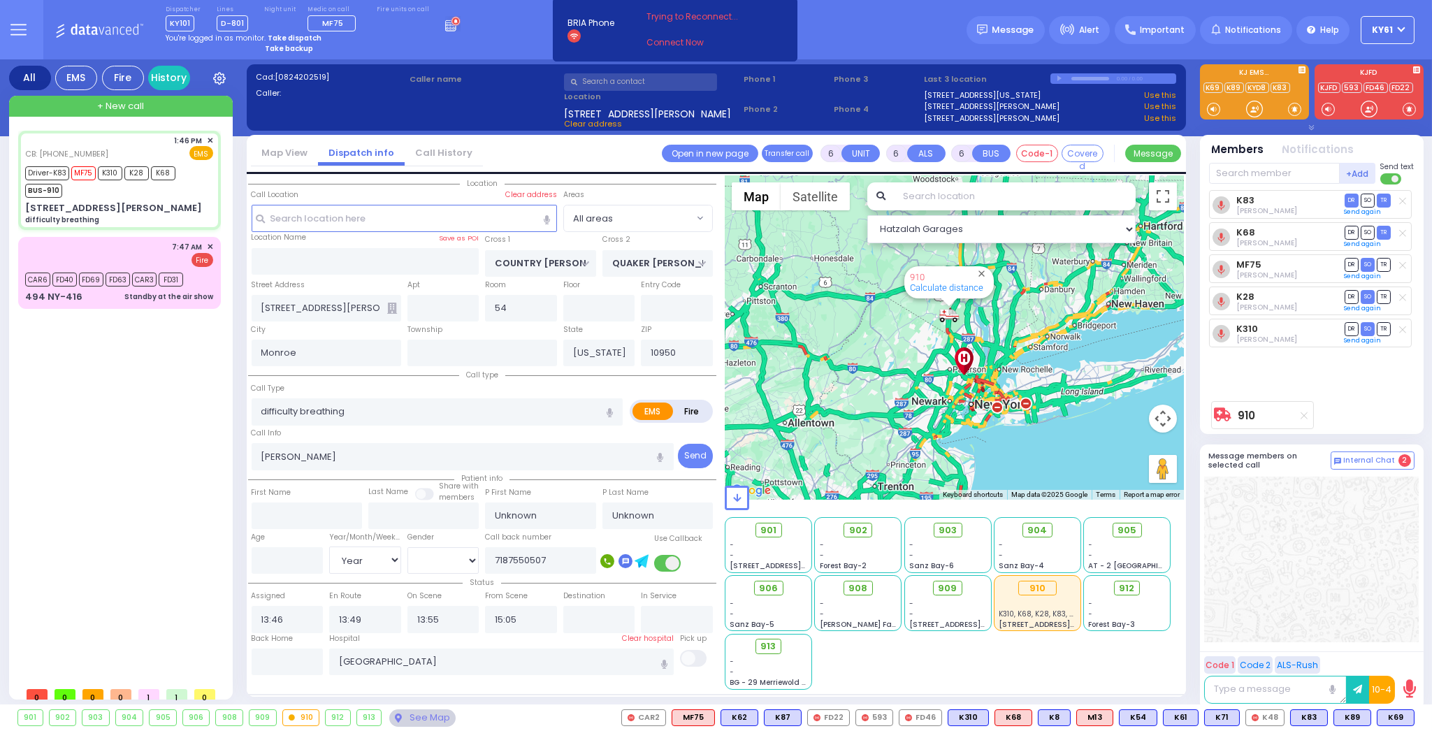
select select
radio input "true"
type input "[PERSON_NAME]"
type input "Rapaport"
select select "Year"
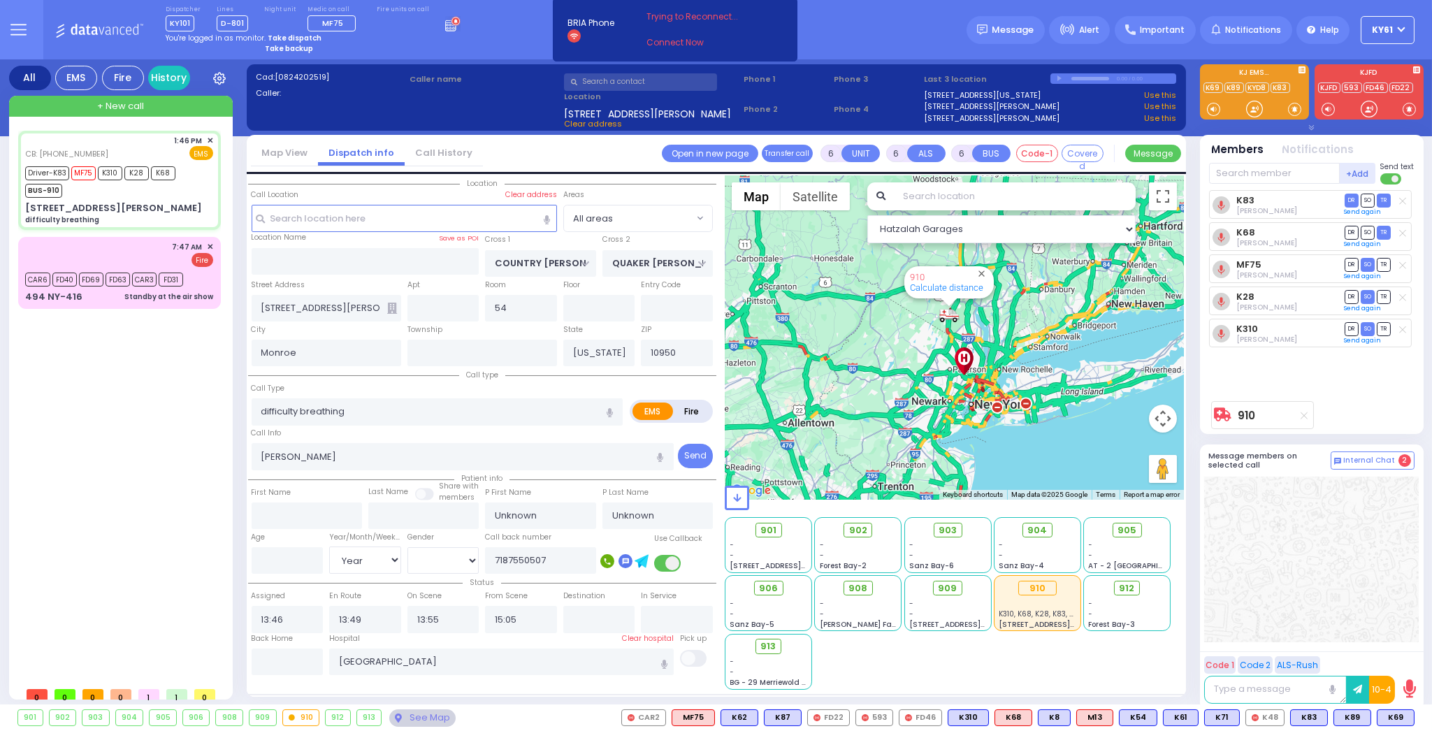
type input "14:00"
type input "14:05"
type input "14:20"
type input "15:45"
type input "16:45"
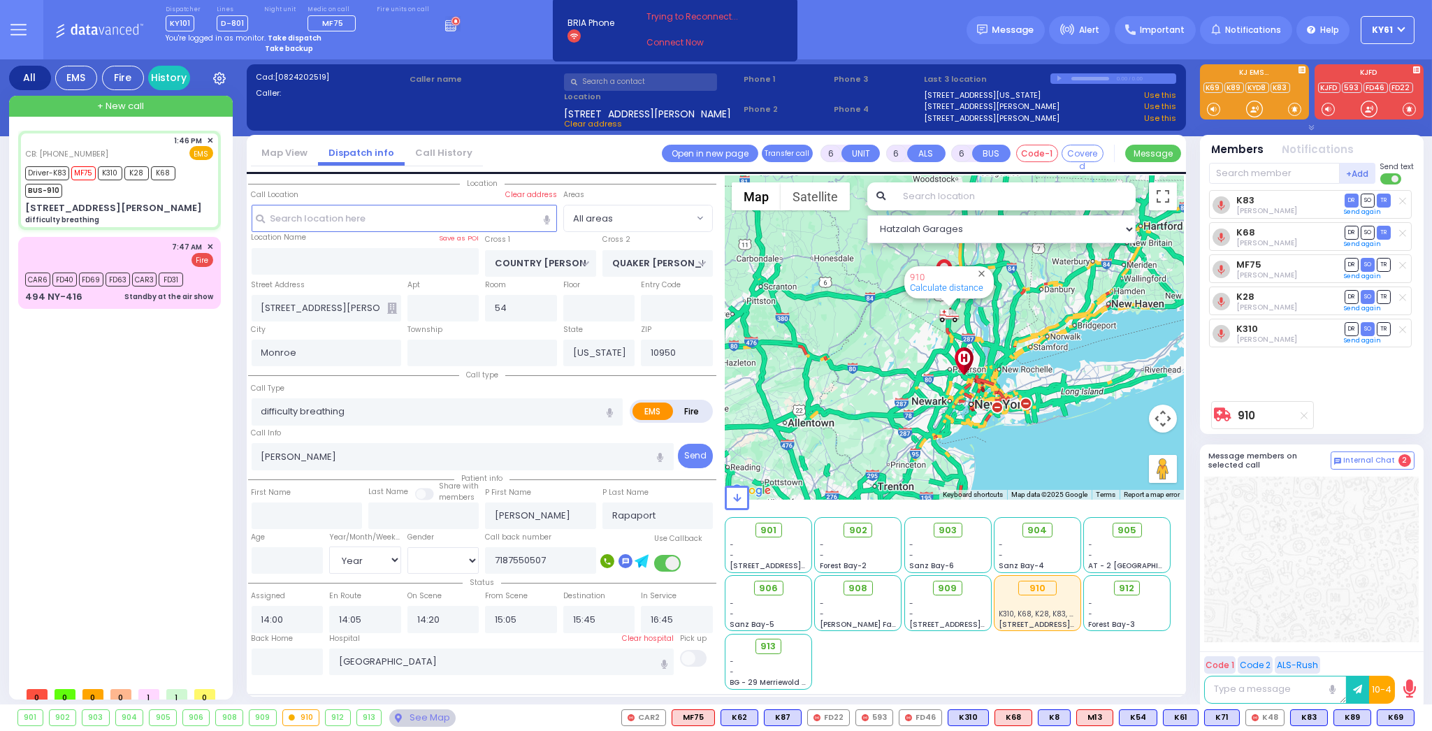
select select "Hatzalah Garages"
select select
radio input "true"
select select "Year"
select select "Hatzalah Garages"
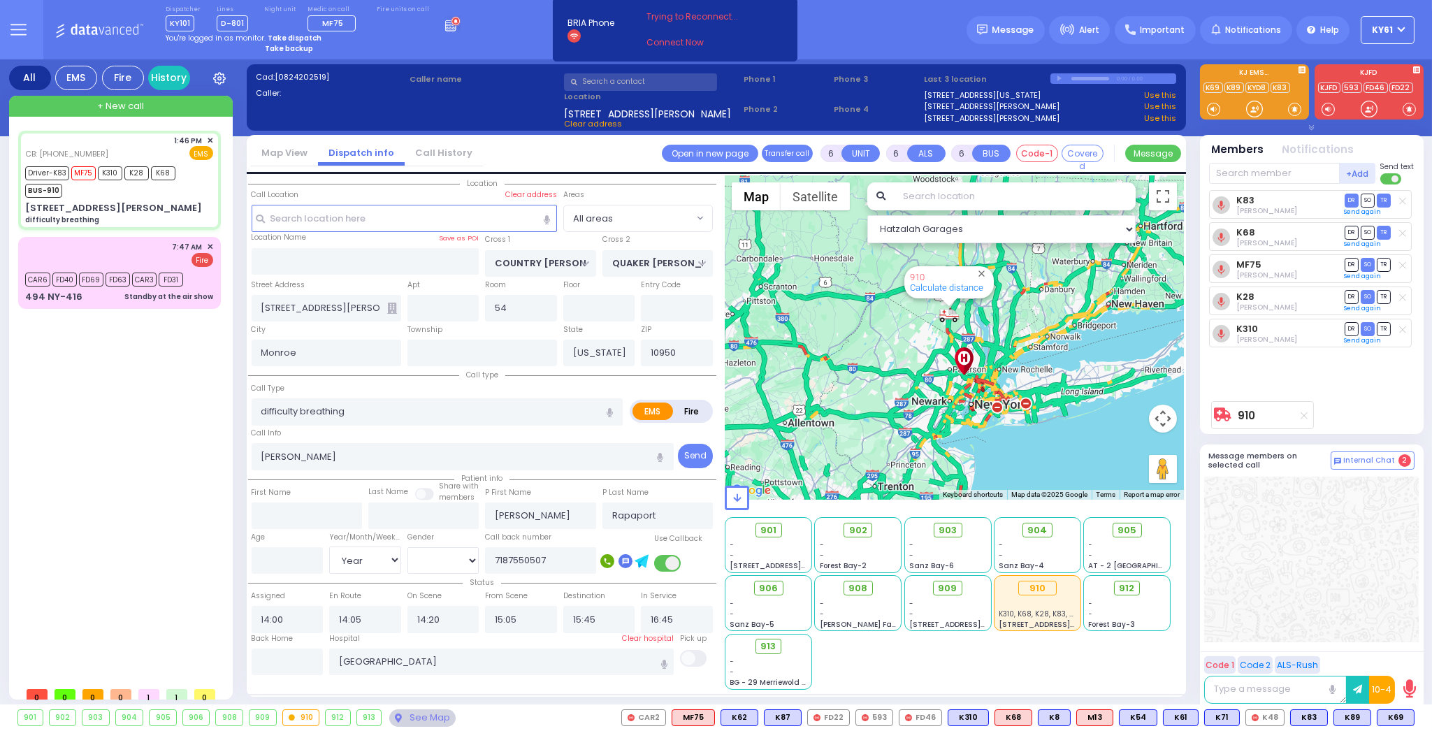
select select
radio input "true"
select select "Year"
type input "13:46"
type input "13:49"
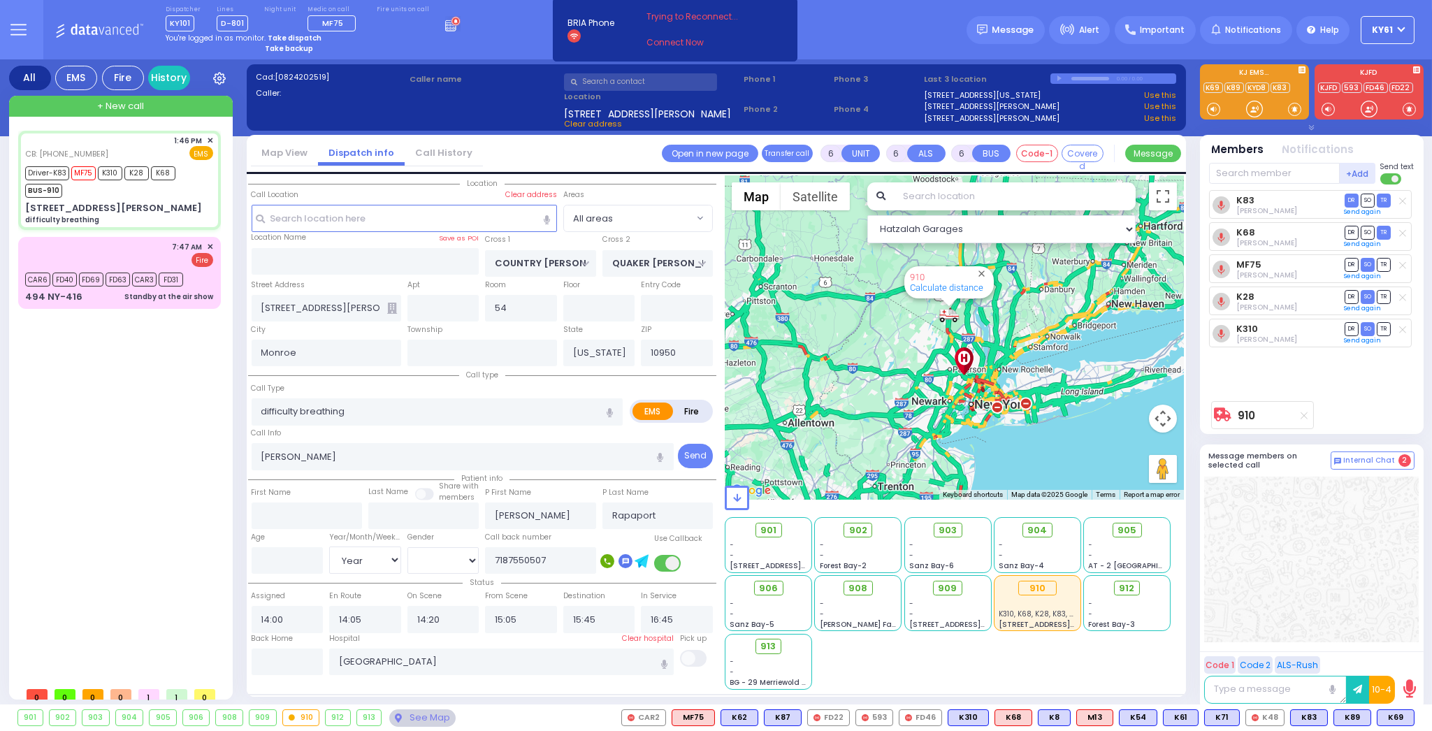
type input "13:55"
select select "Hatzalah Garages"
select select
radio input "true"
select select "Year"
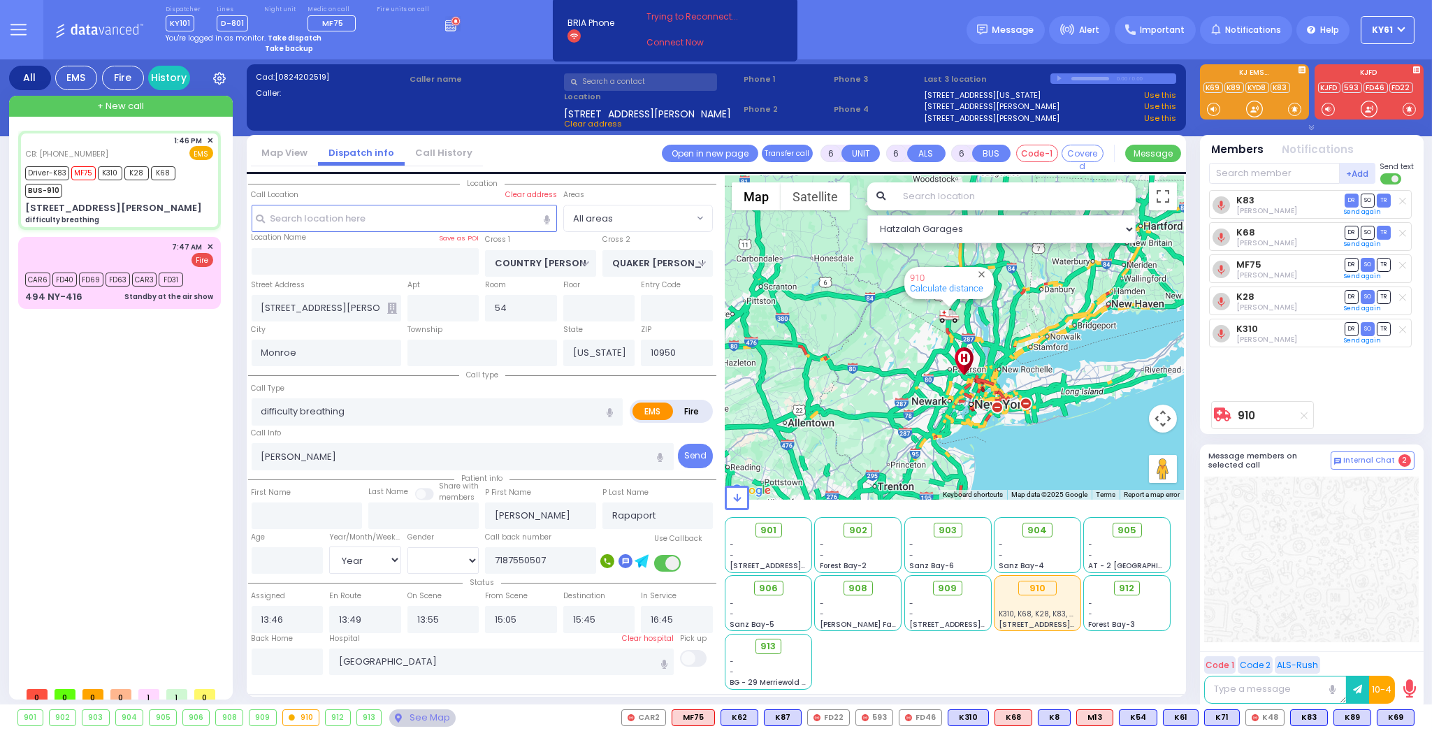
select select "Hatzalah Garages"
select select
radio input "true"
select select "Year"
select select "Hatzalah Garages"
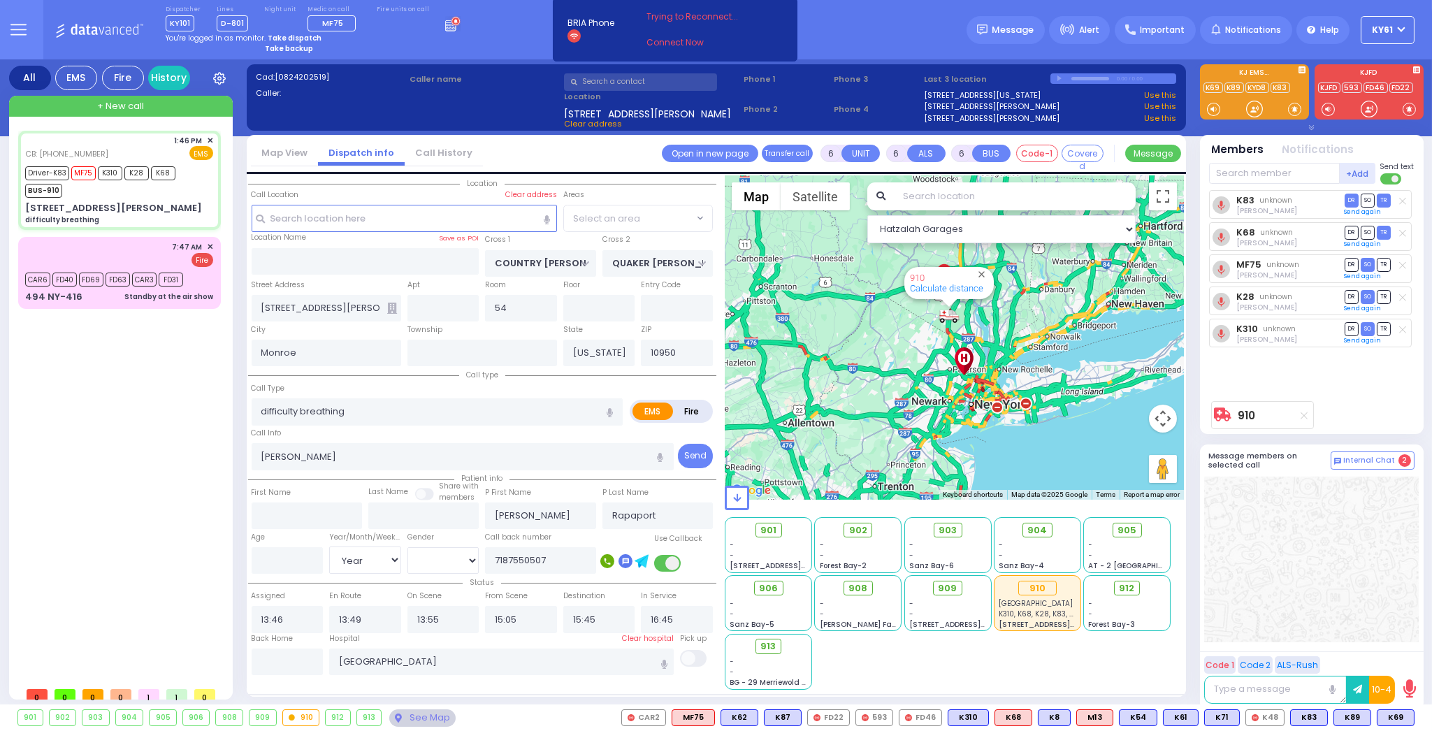
select select
radio input "true"
select select "Year"
select select "Hatzalah Garages"
select select
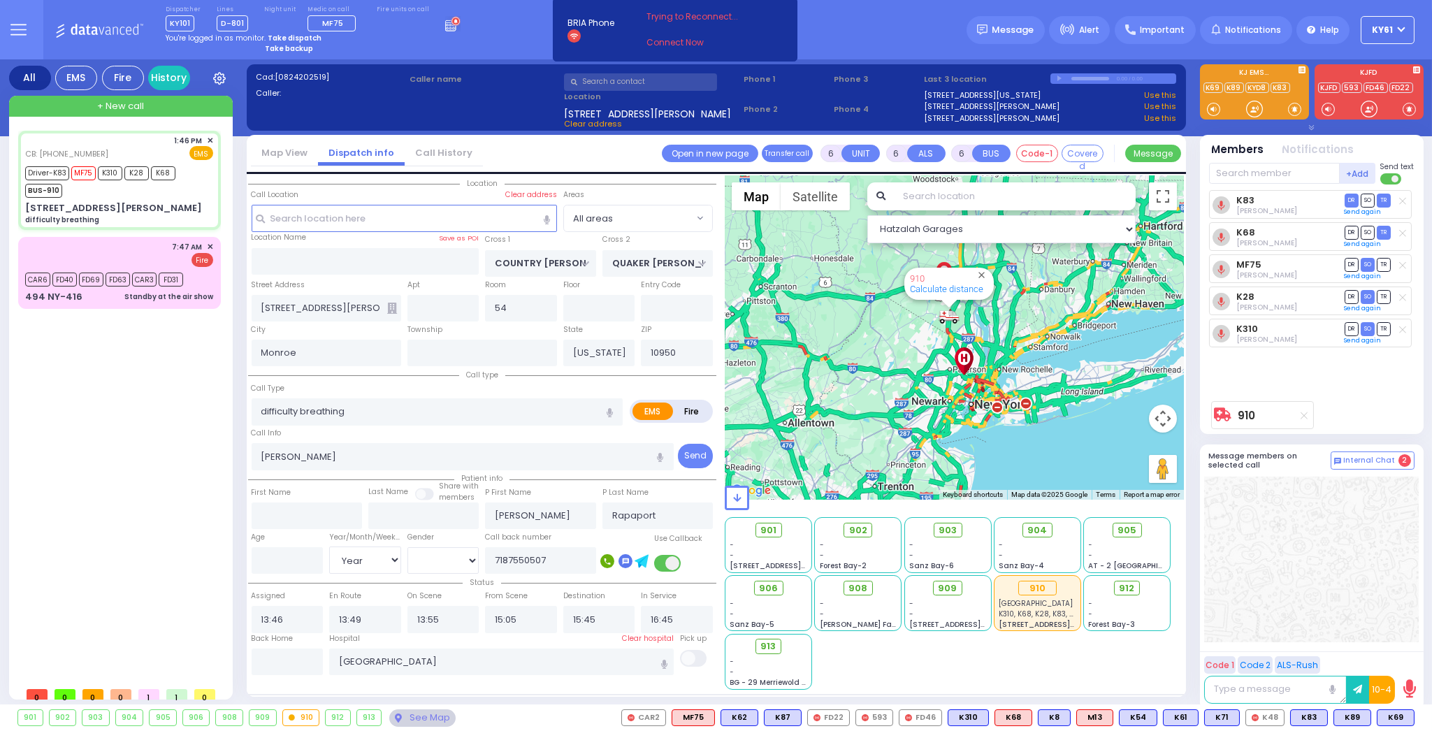
radio input "true"
type input "97"
select select "Year"
select select "[DEMOGRAPHIC_DATA]"
type input "14:00"
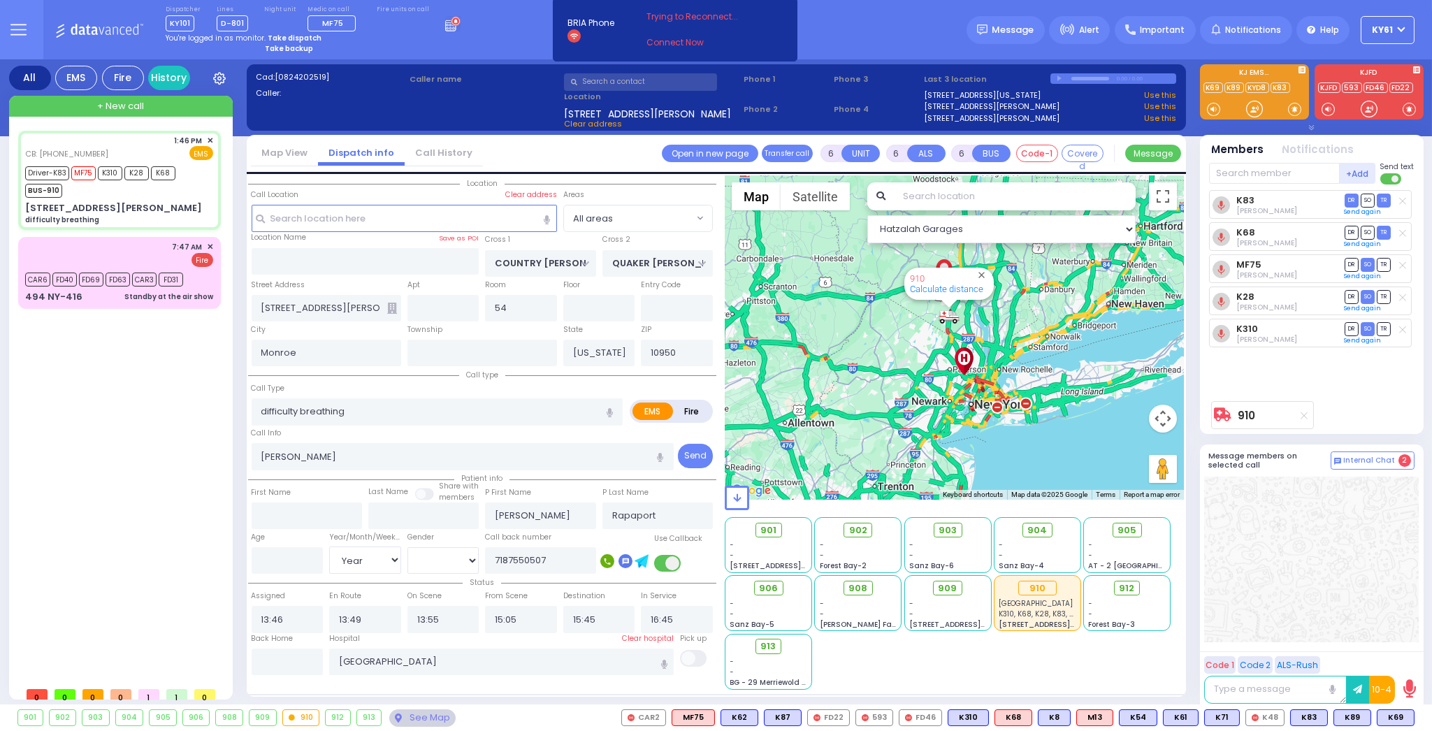
type input "14:05"
type input "14:20"
select select "Hatzalah Garages"
select select
radio input "true"
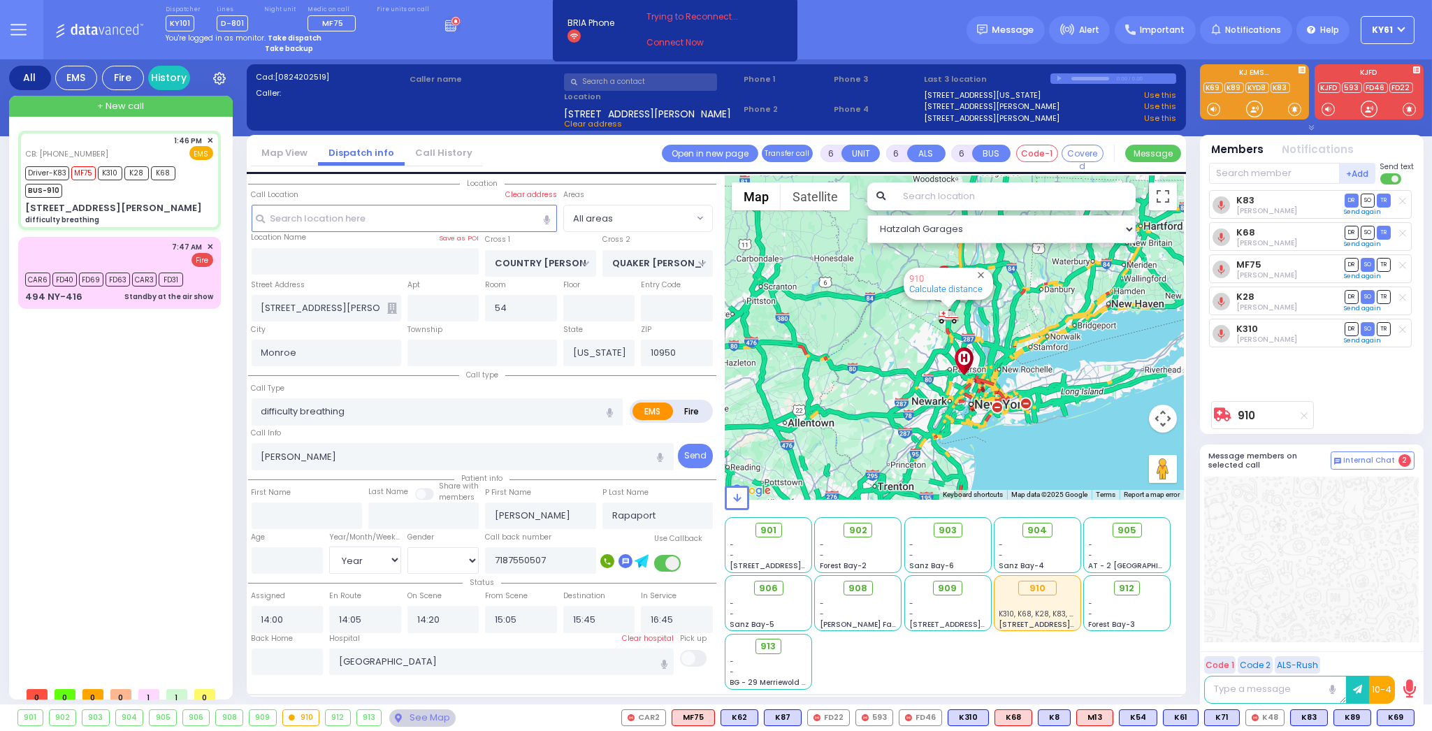
select select "Year"
select select "[DEMOGRAPHIC_DATA]"
type input "13:46"
type input "13:49"
type input "13:55"
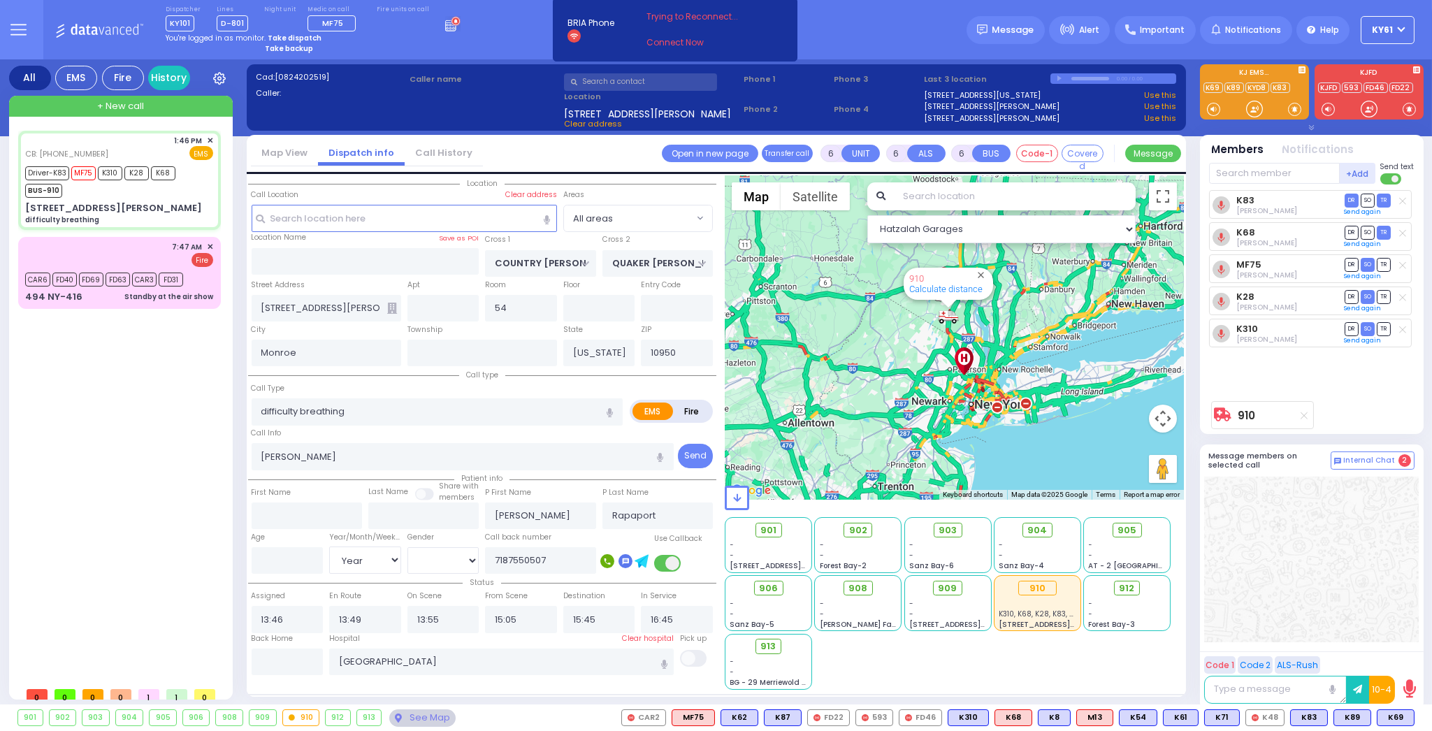
select select "Hatzalah Garages"
select select
radio input "true"
type input "97"
select select "Year"
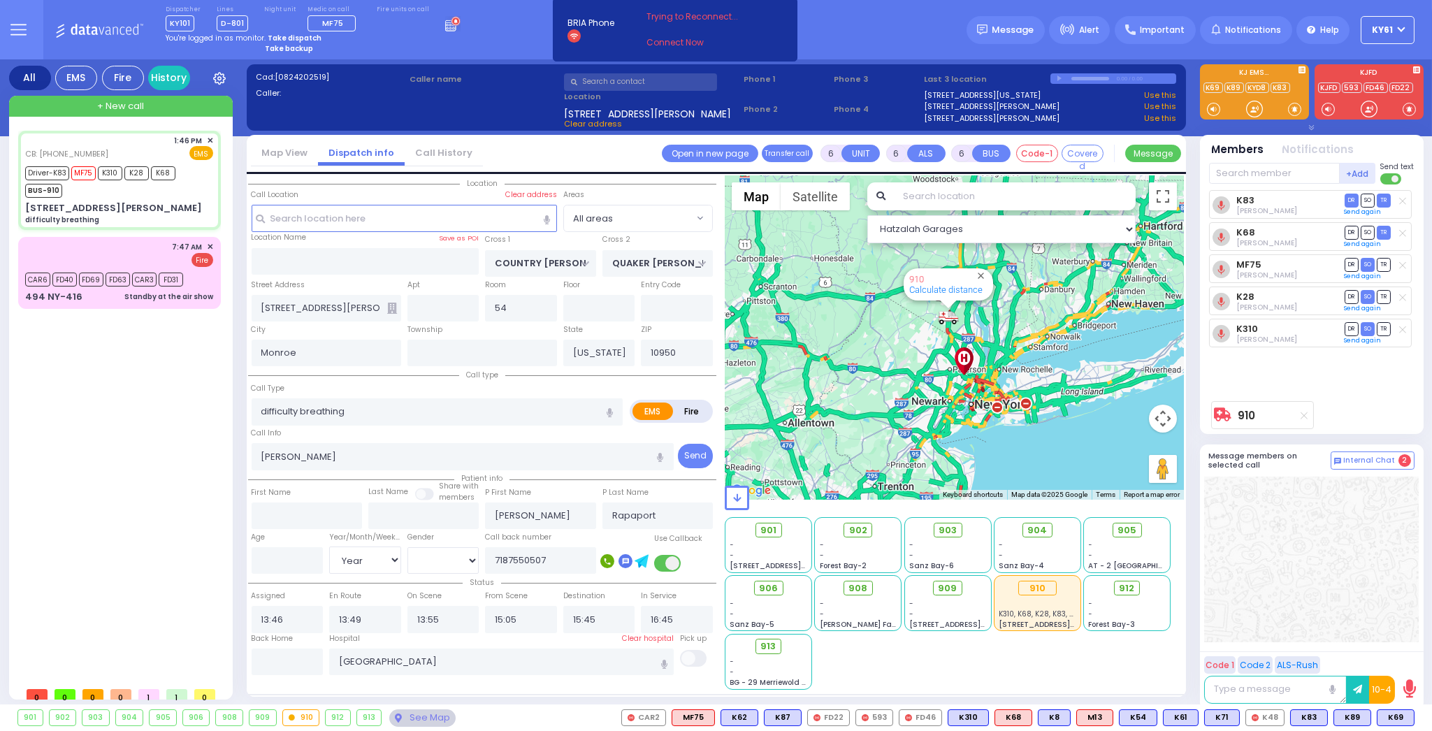
select select "[DEMOGRAPHIC_DATA]"
select select "Hatzalah Garages"
select select
radio input "true"
select select "Year"
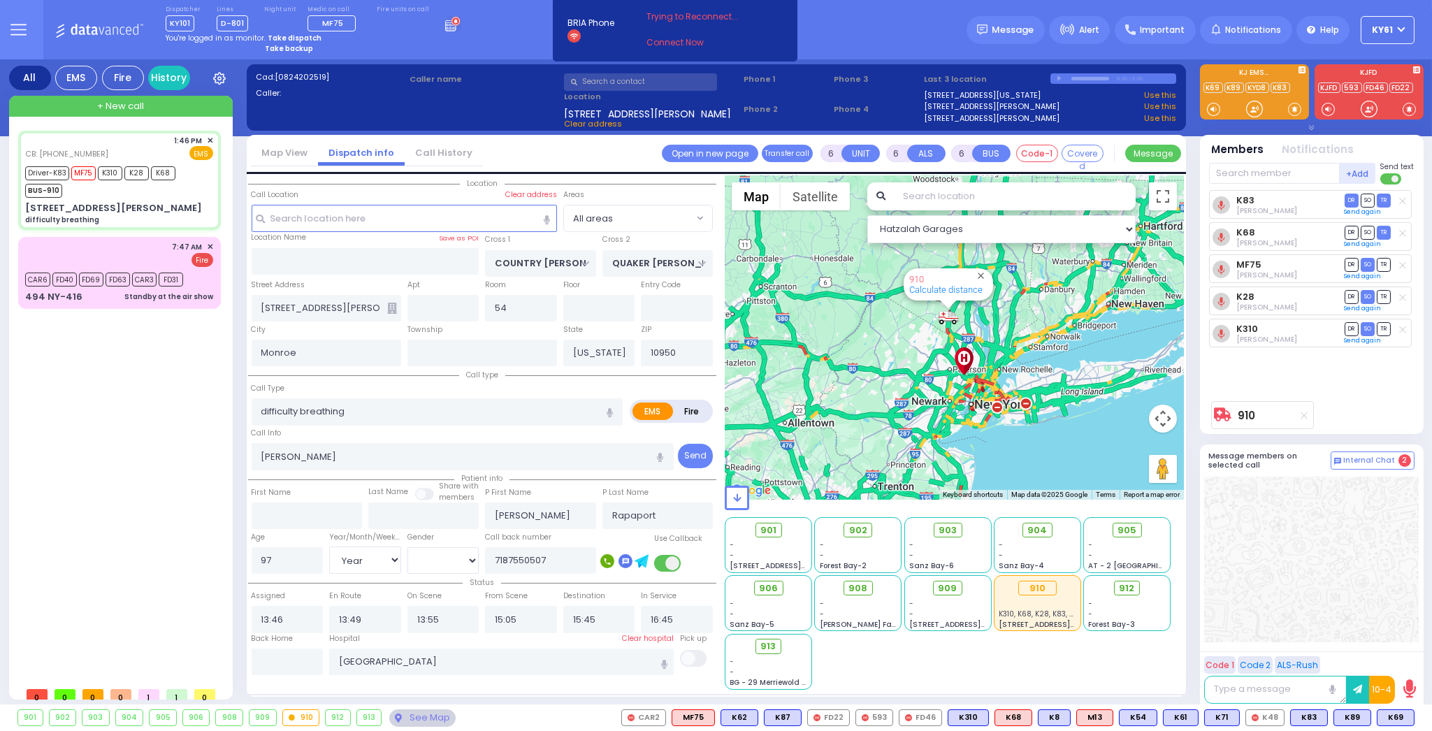
select select "[DEMOGRAPHIC_DATA]"
select select "Hatzalah Garages"
select select
radio input "true"
select select "Year"
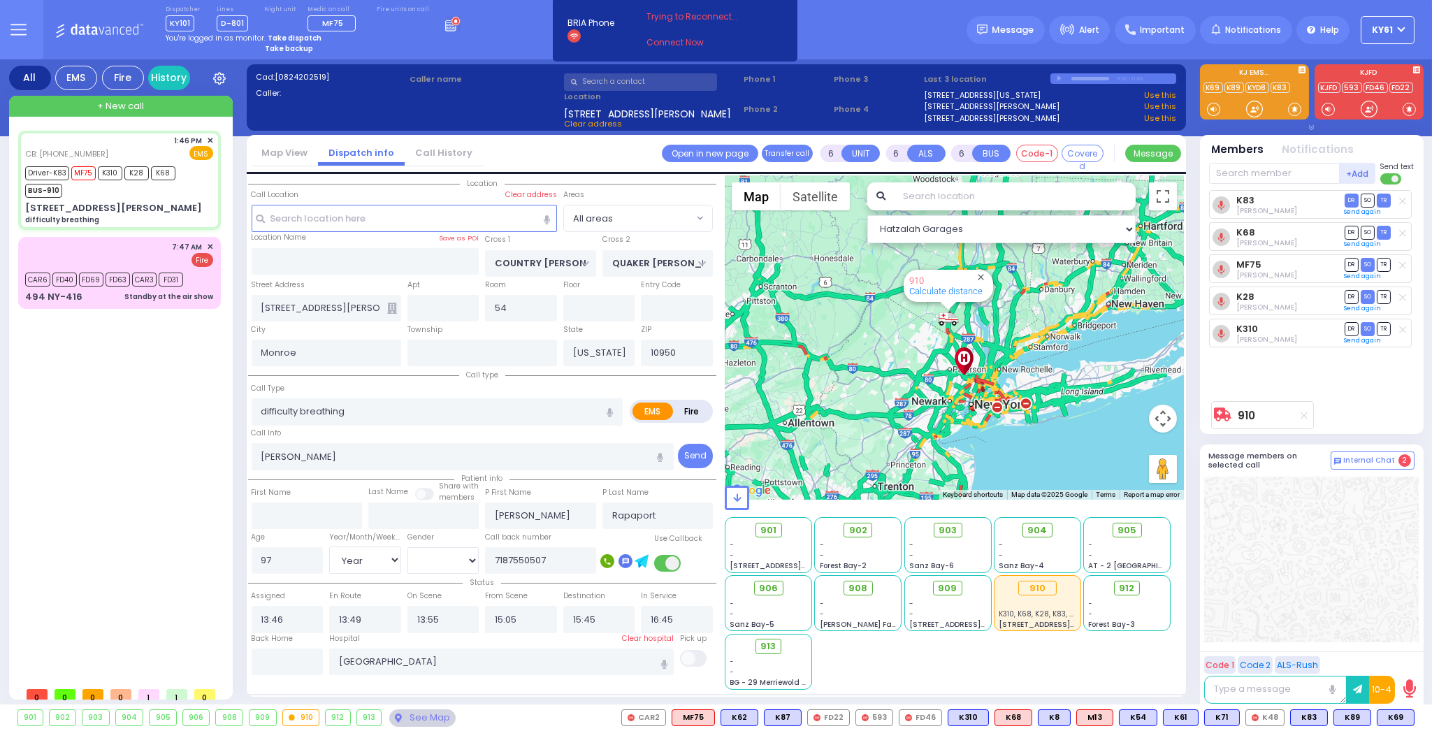
select select "[DEMOGRAPHIC_DATA]"
select select "Hatzalah Garages"
select select
radio input "true"
select select "Year"
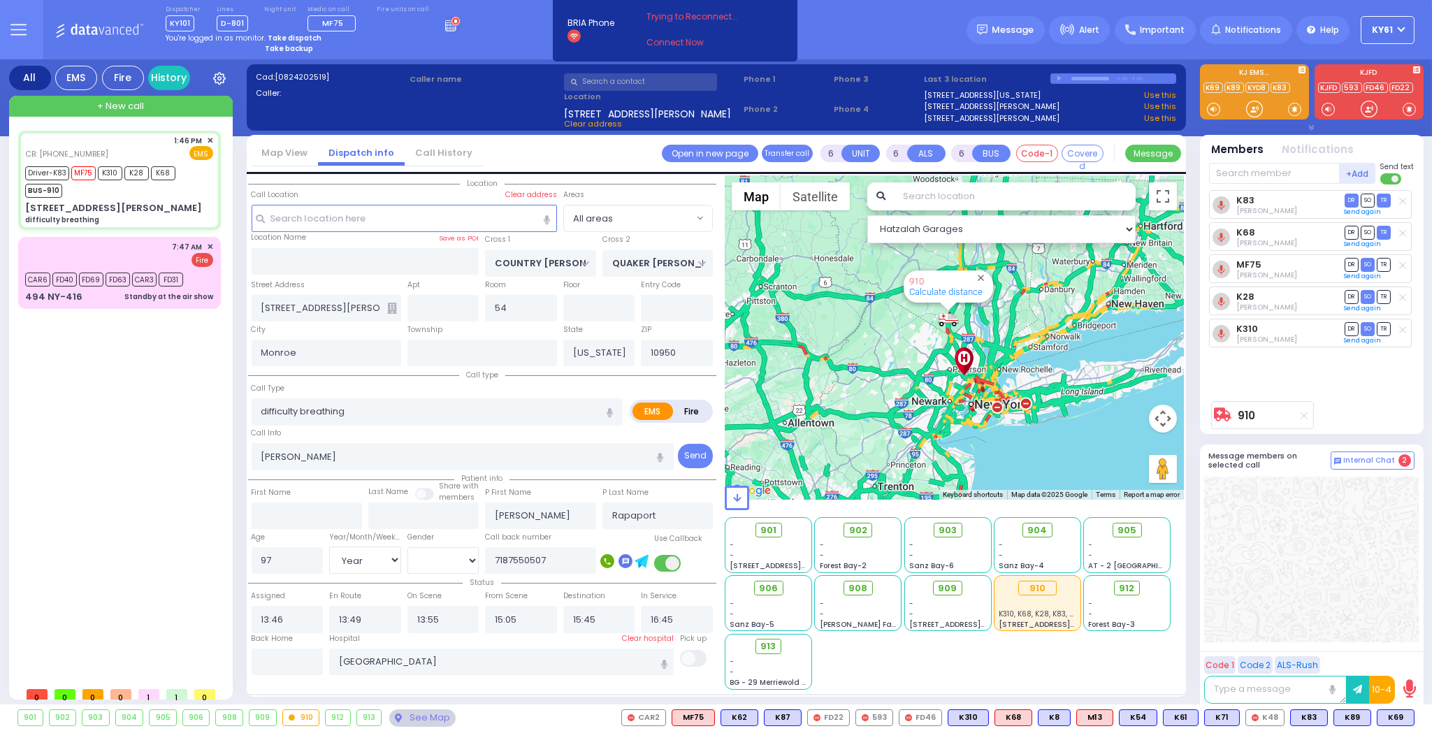
select select "[DEMOGRAPHIC_DATA]"
select select "Hatzalah Garages"
select select
radio input "true"
select select "Year"
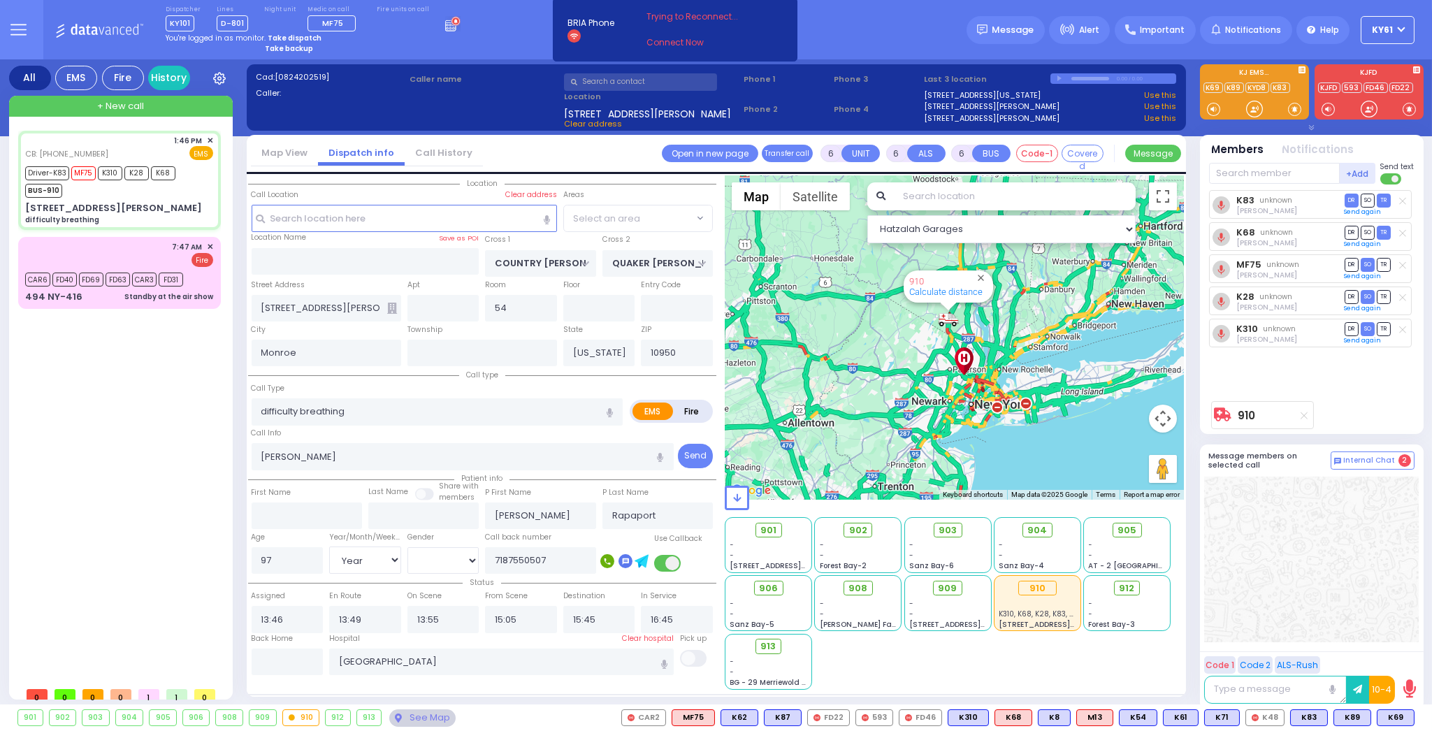
select select "[DEMOGRAPHIC_DATA]"
select select "Hatzalah Garages"
select select
radio input "true"
select select "Year"
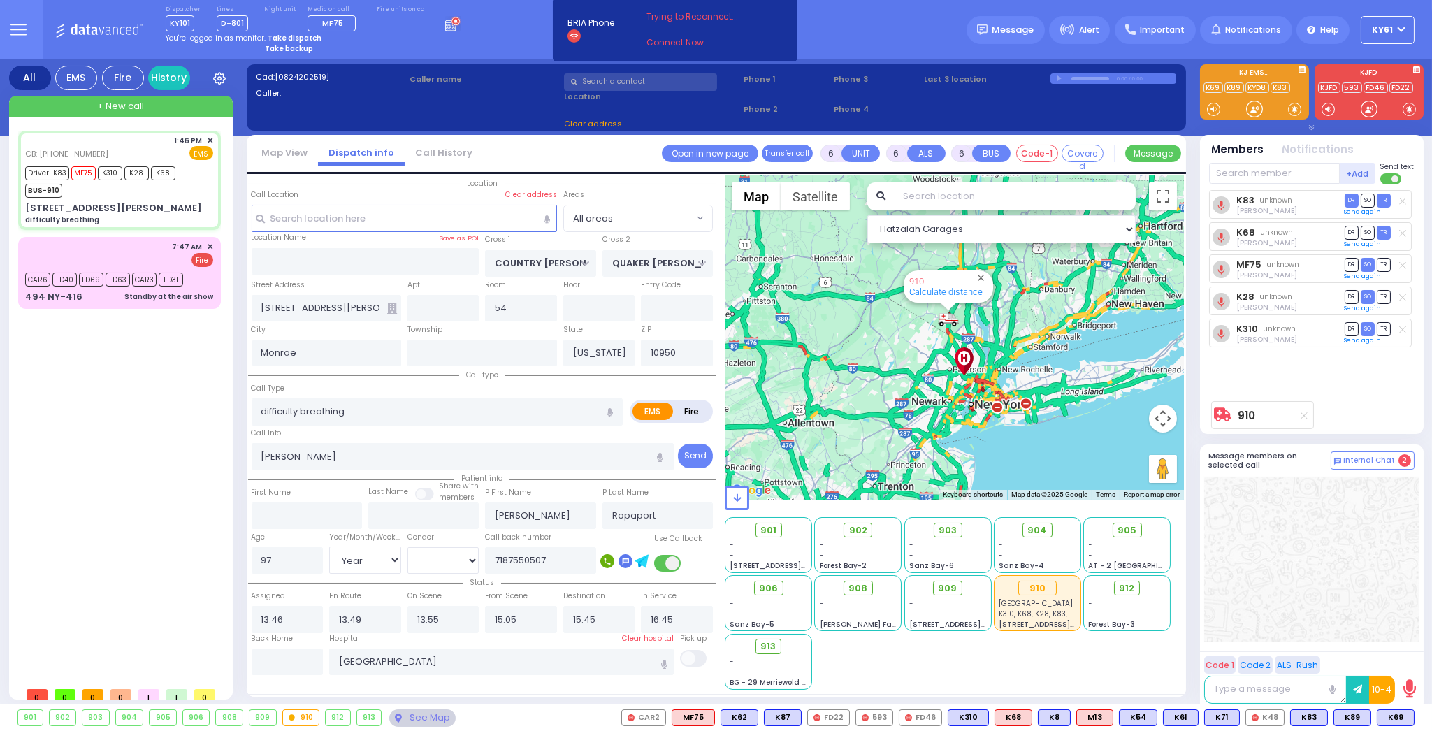
select select "[DEMOGRAPHIC_DATA]"
select select "Hatzalah Garages"
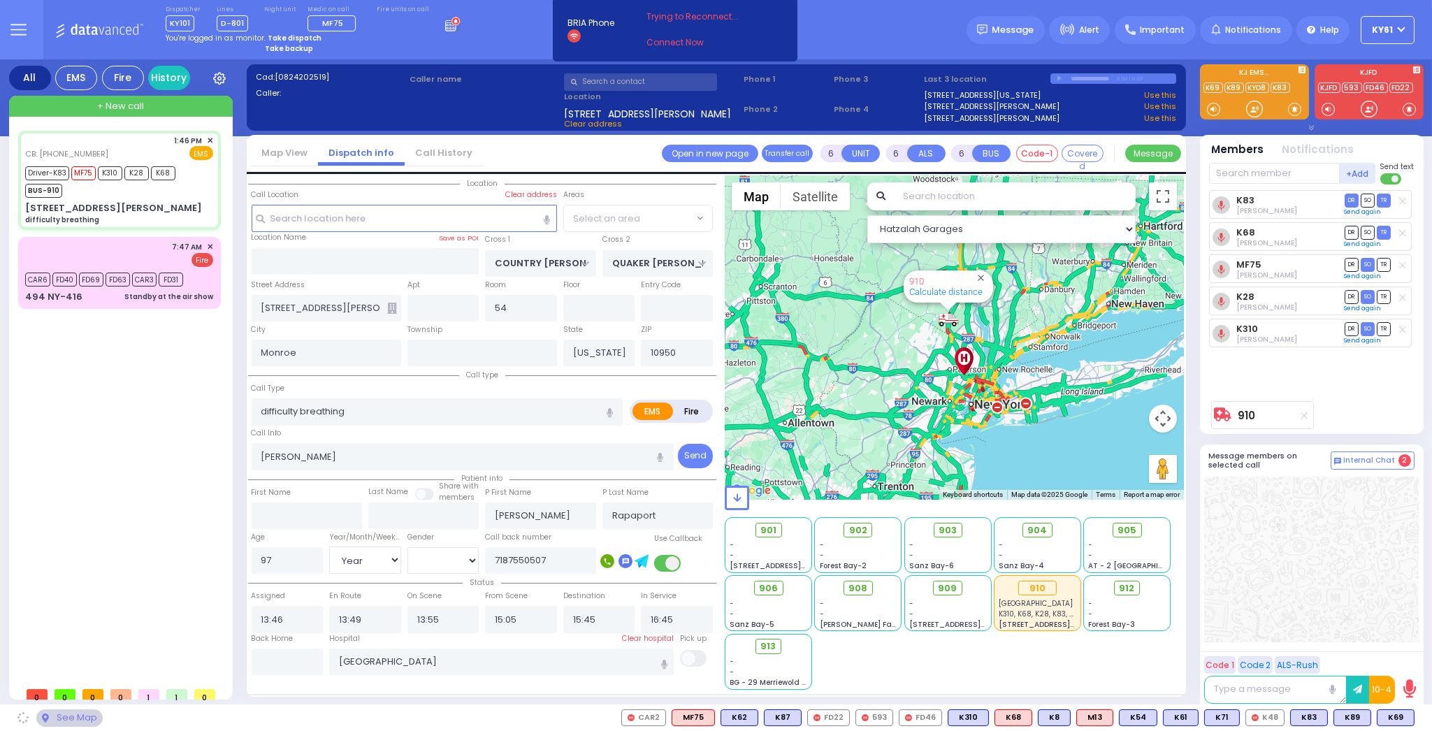
select select
radio input "true"
select select "Year"
select select "[DEMOGRAPHIC_DATA]"
select select "Hatzalah Garages"
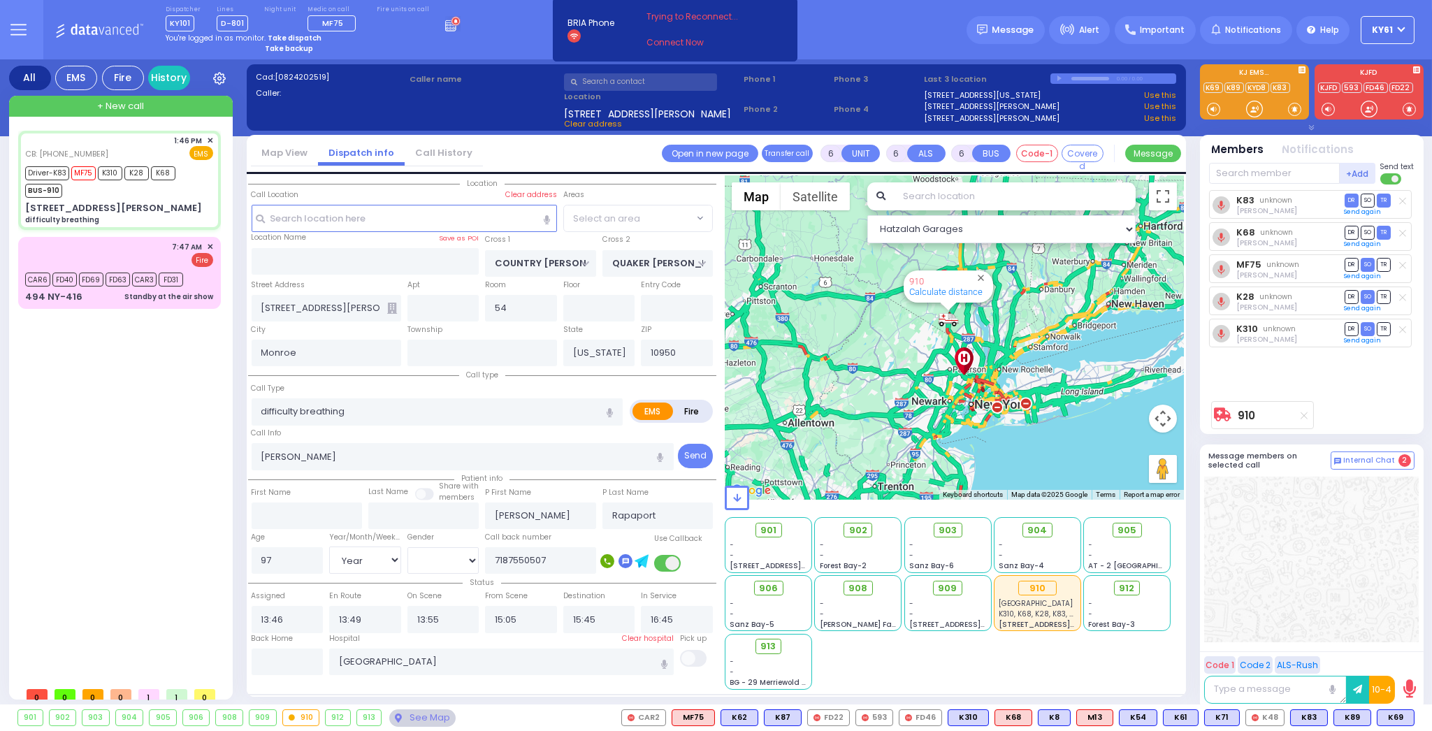
select select
radio input "true"
select select "Year"
select select "[DEMOGRAPHIC_DATA]"
select select "Hatzalah Garages"
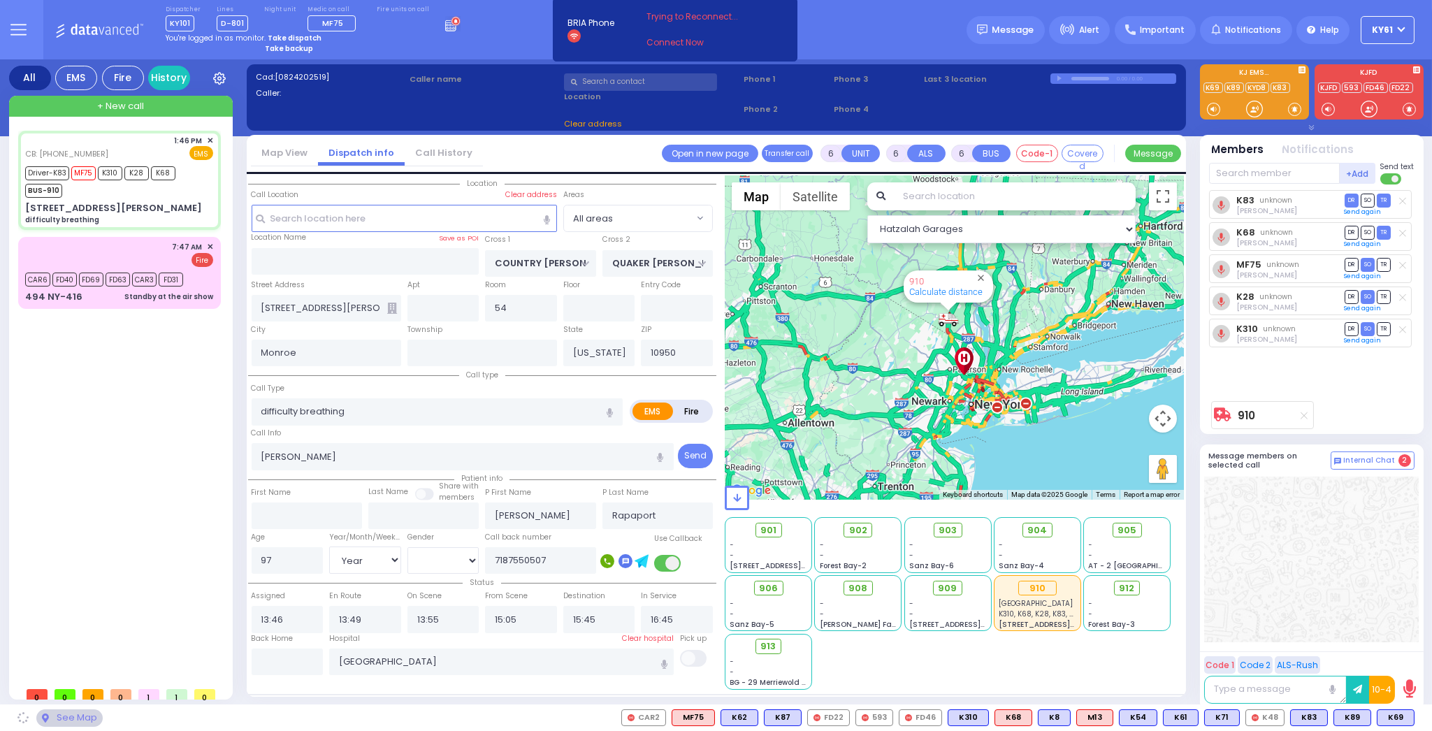
select select
radio input "true"
select select "Year"
select select "[DEMOGRAPHIC_DATA]"
select select "Hatzalah Garages"
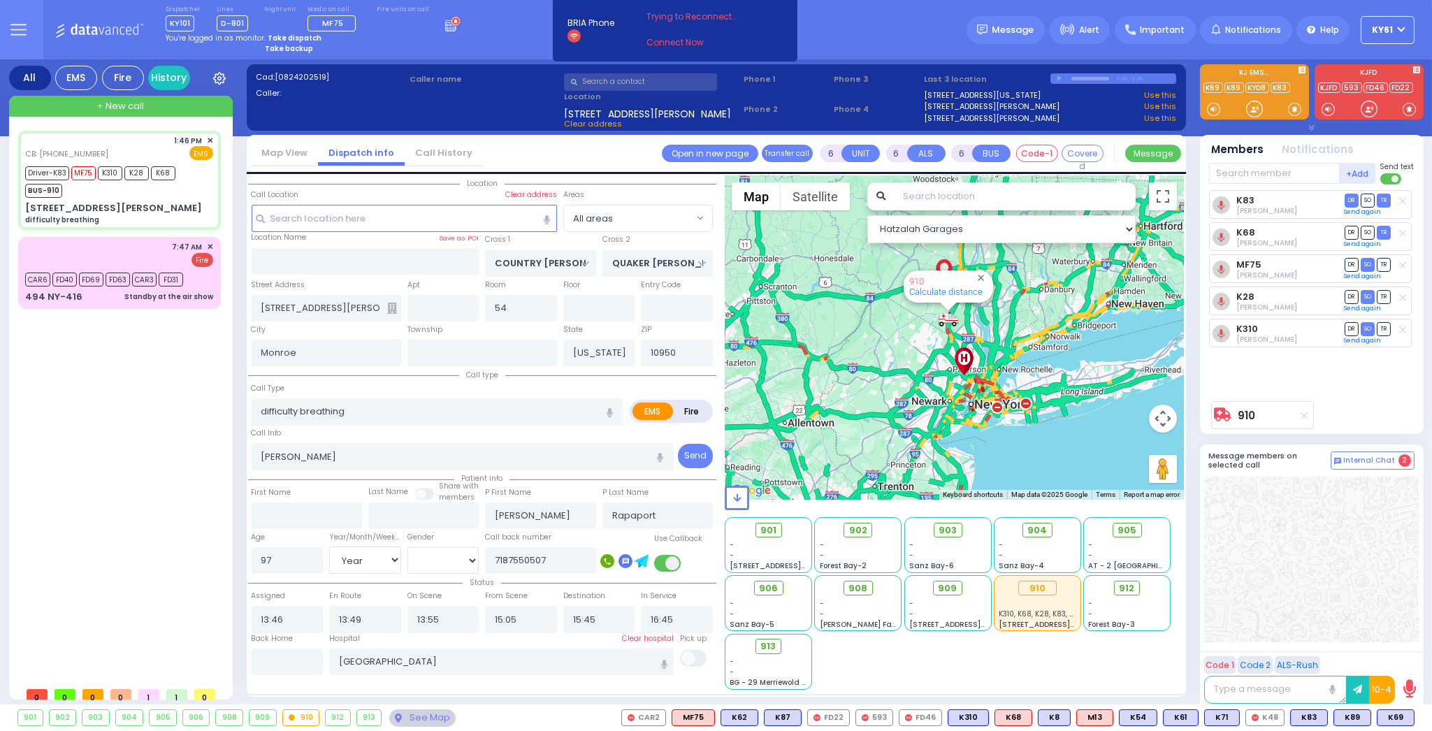
select select
radio input "true"
select select "Year"
select select "[DEMOGRAPHIC_DATA]"
type input "14:00"
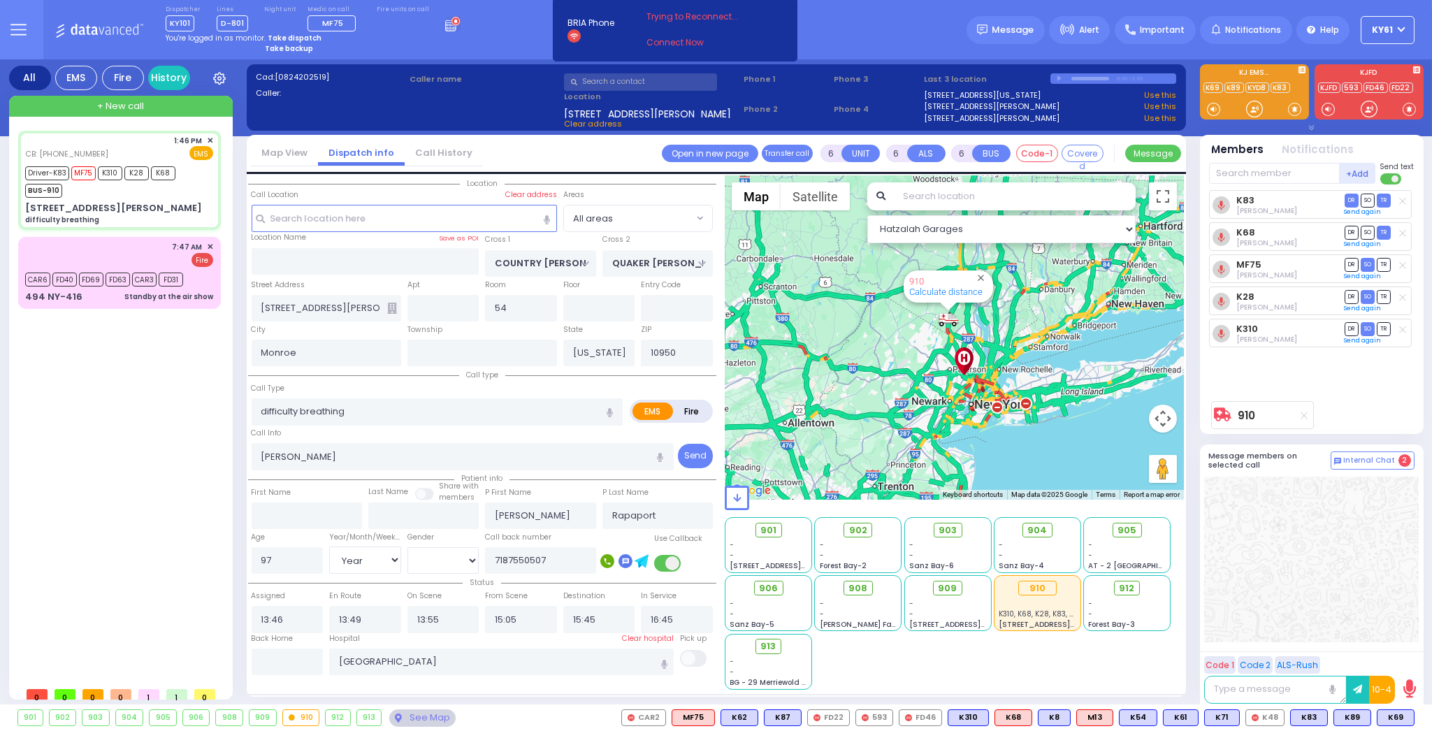
type input "14:05"
type input "14:20"
select select "Hatzalah Garages"
select select
radio input "true"
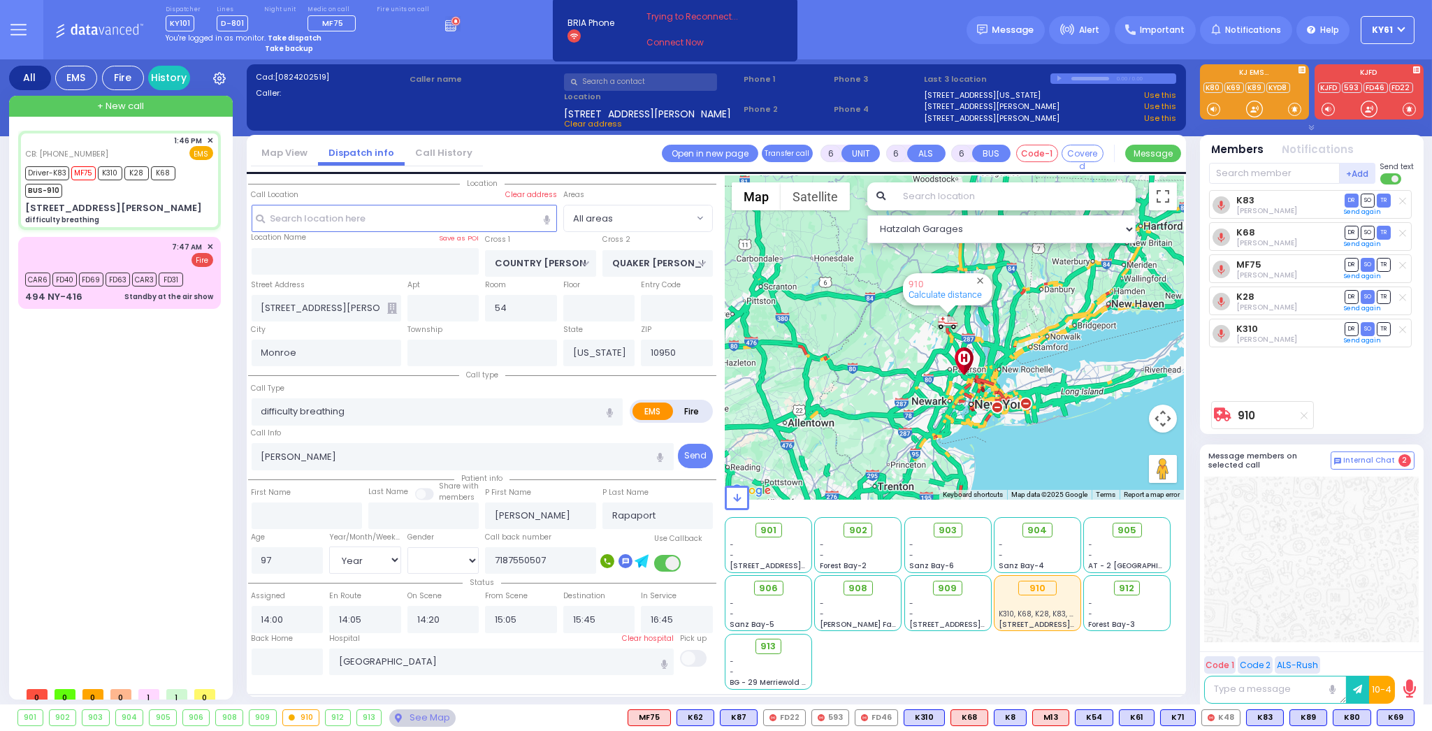
select select "Year"
select select "[DEMOGRAPHIC_DATA]"
type input "13:46"
type input "13:49"
type input "13:55"
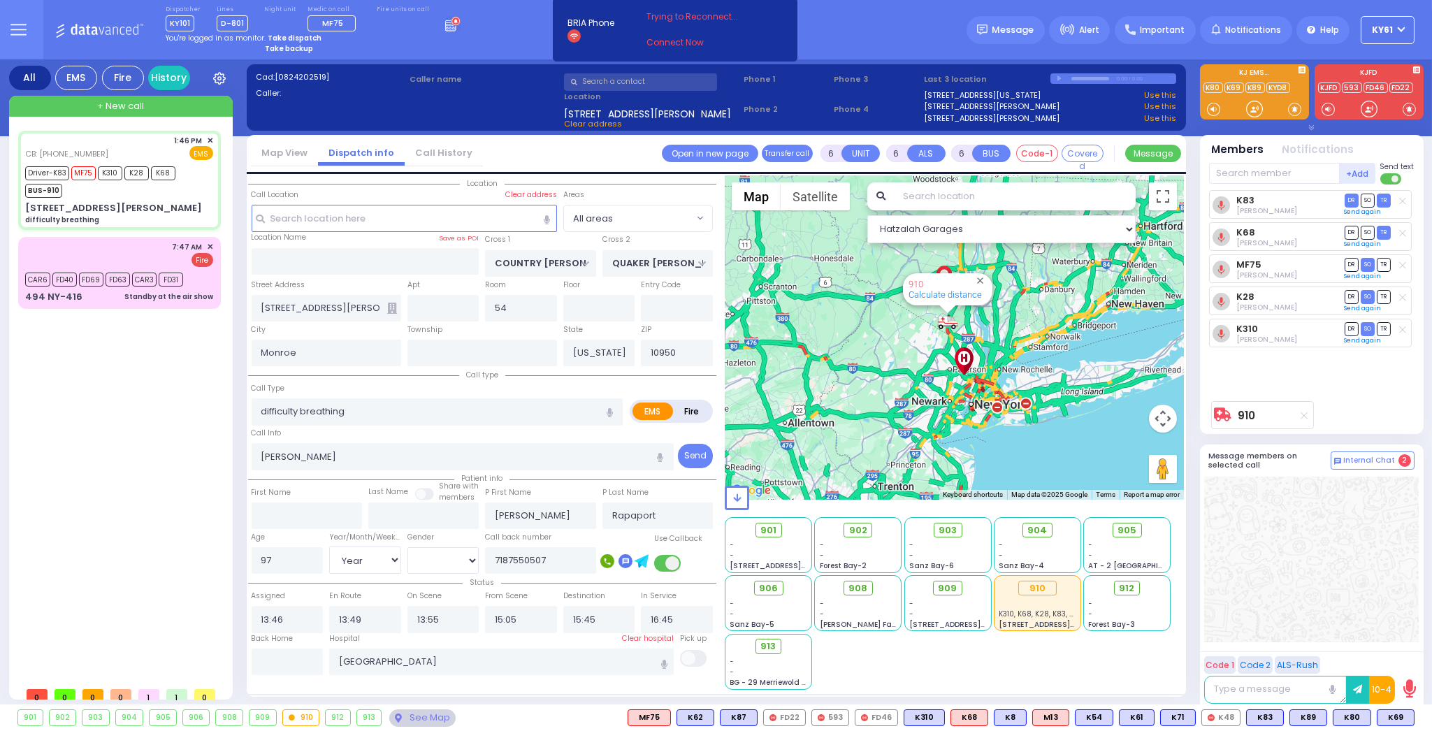
select select "Hatzalah Garages"
select select
radio input "true"
select select "Year"
select select "[DEMOGRAPHIC_DATA]"
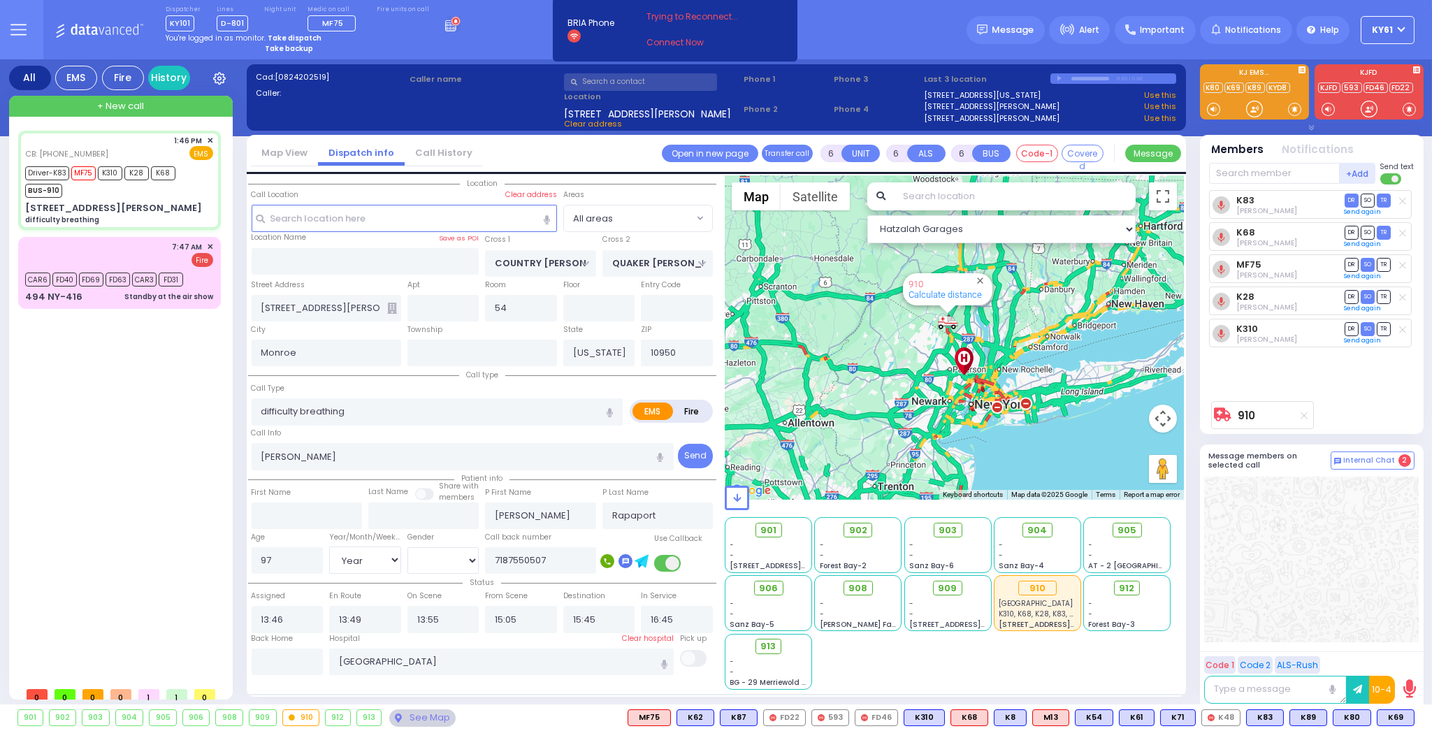
type input "14:00"
type input "14:05"
type input "14:20"
select select "Hatzalah Garages"
select select
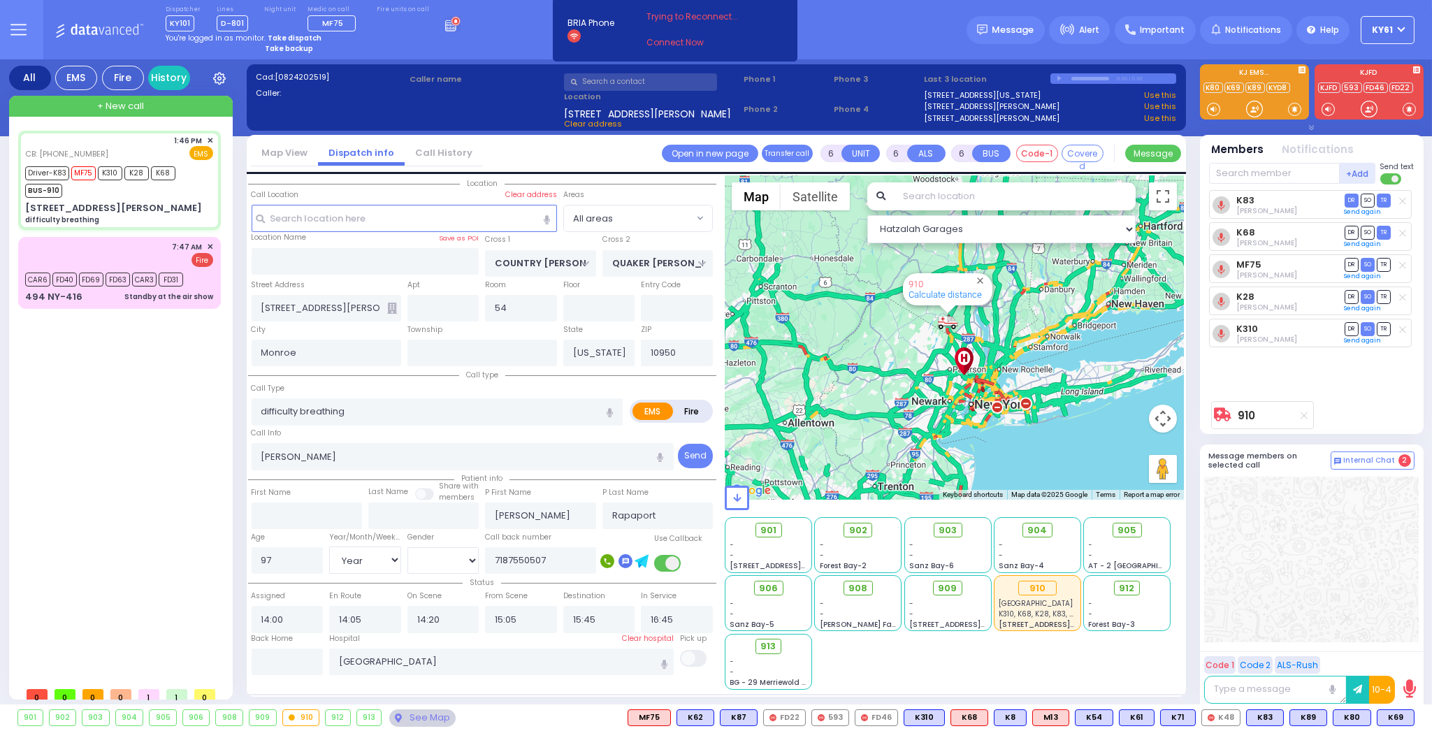
radio input "true"
select select "Year"
select select "[DEMOGRAPHIC_DATA]"
type input "13:46"
type input "13:49"
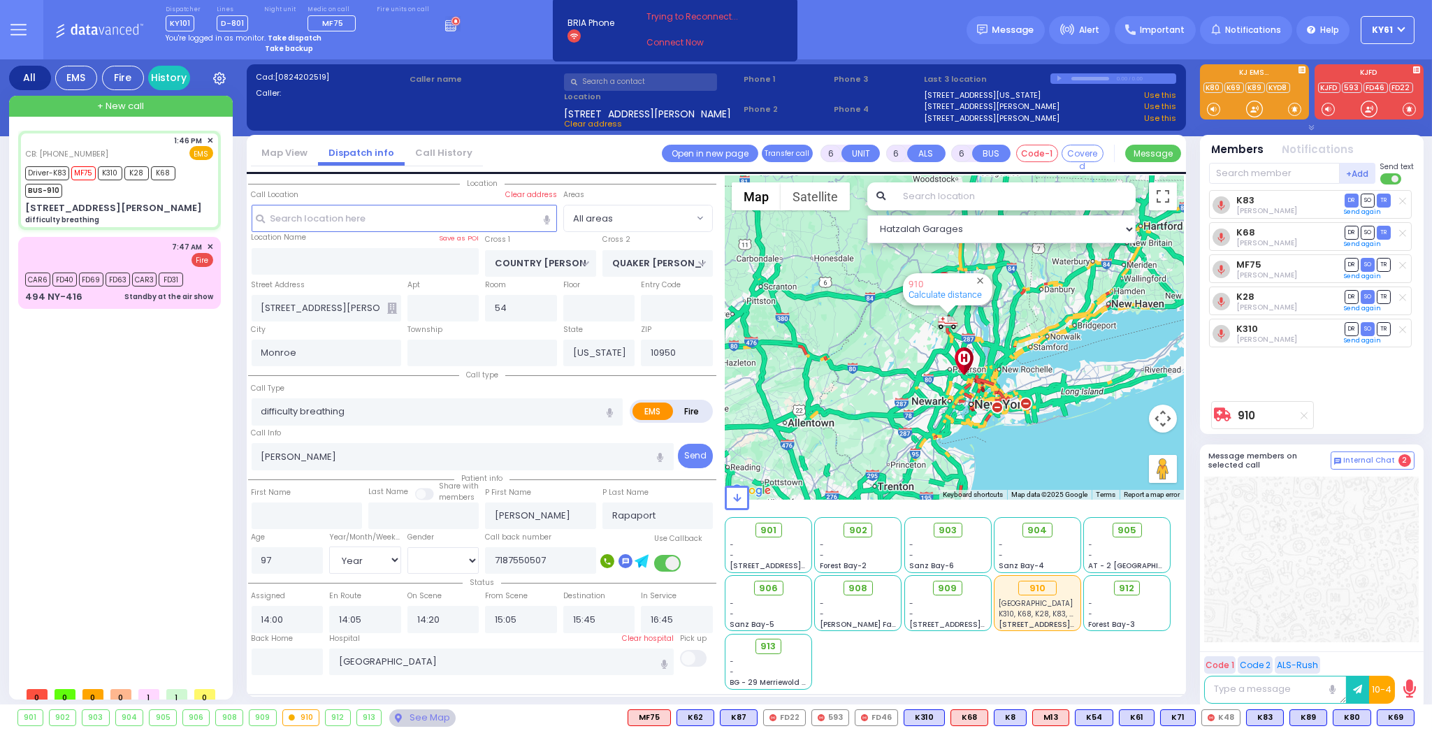
type input "13:55"
select select "Hatzalah Garages"
select select
radio input "true"
select select "Year"
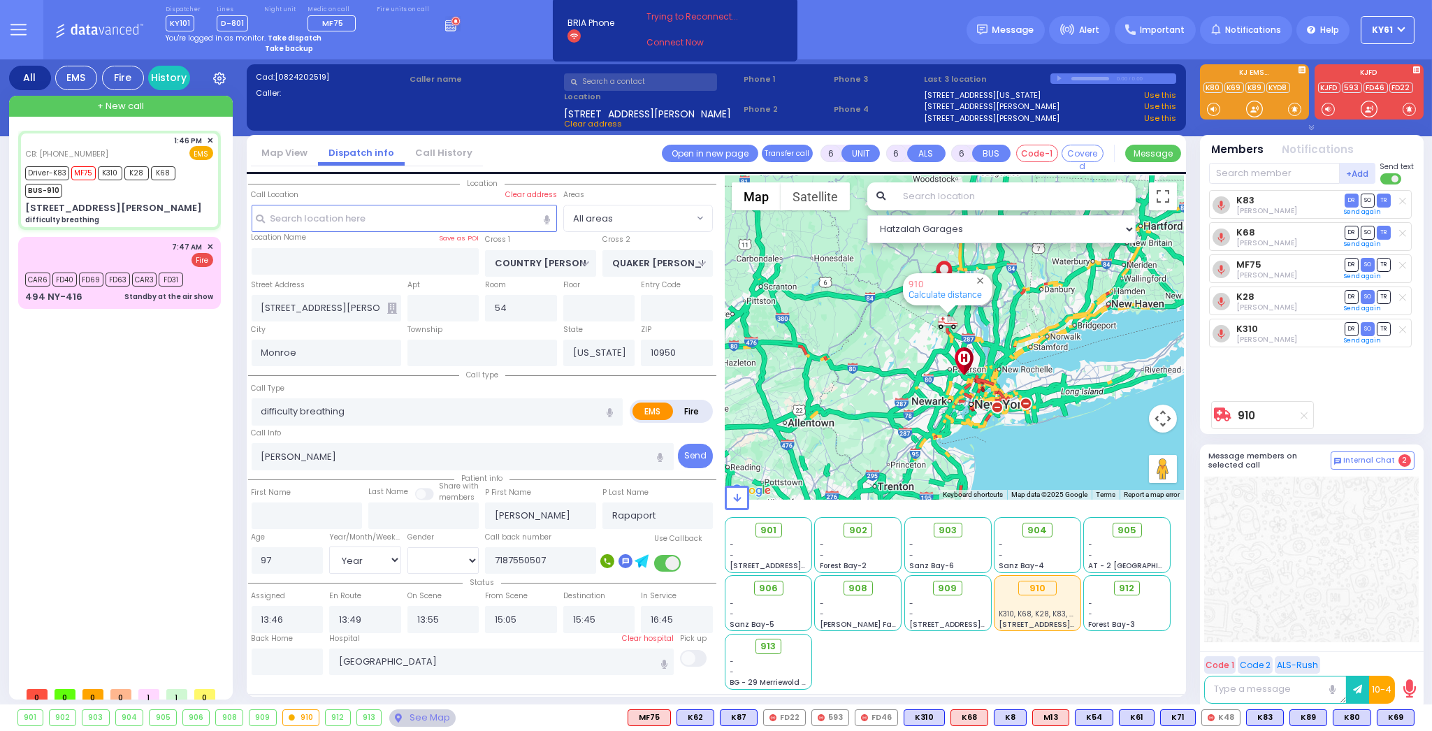
select select "[DEMOGRAPHIC_DATA]"
select select "Hatzalah Garages"
select select
radio input "true"
select select "Year"
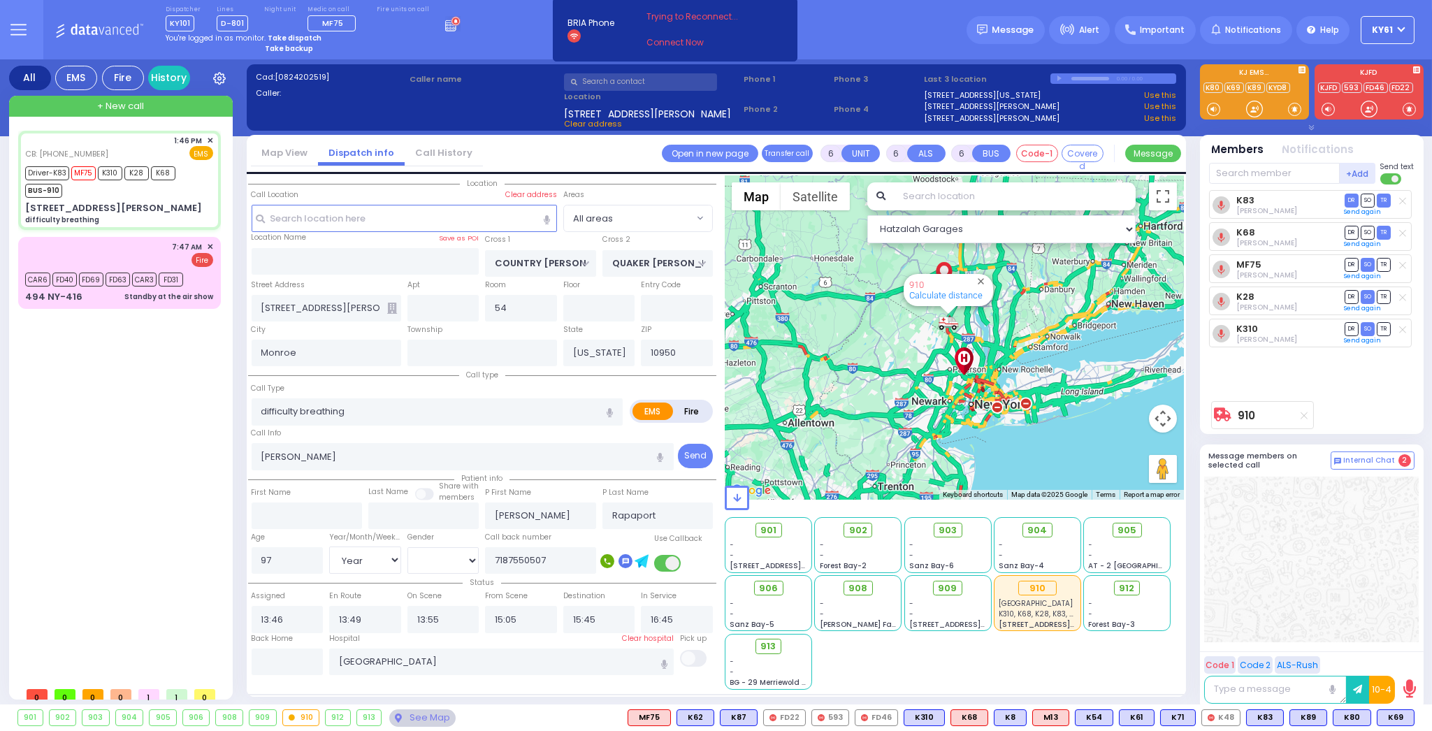
select select "[DEMOGRAPHIC_DATA]"
select select "Hatzalah Garages"
select select
radio input "true"
select select "Year"
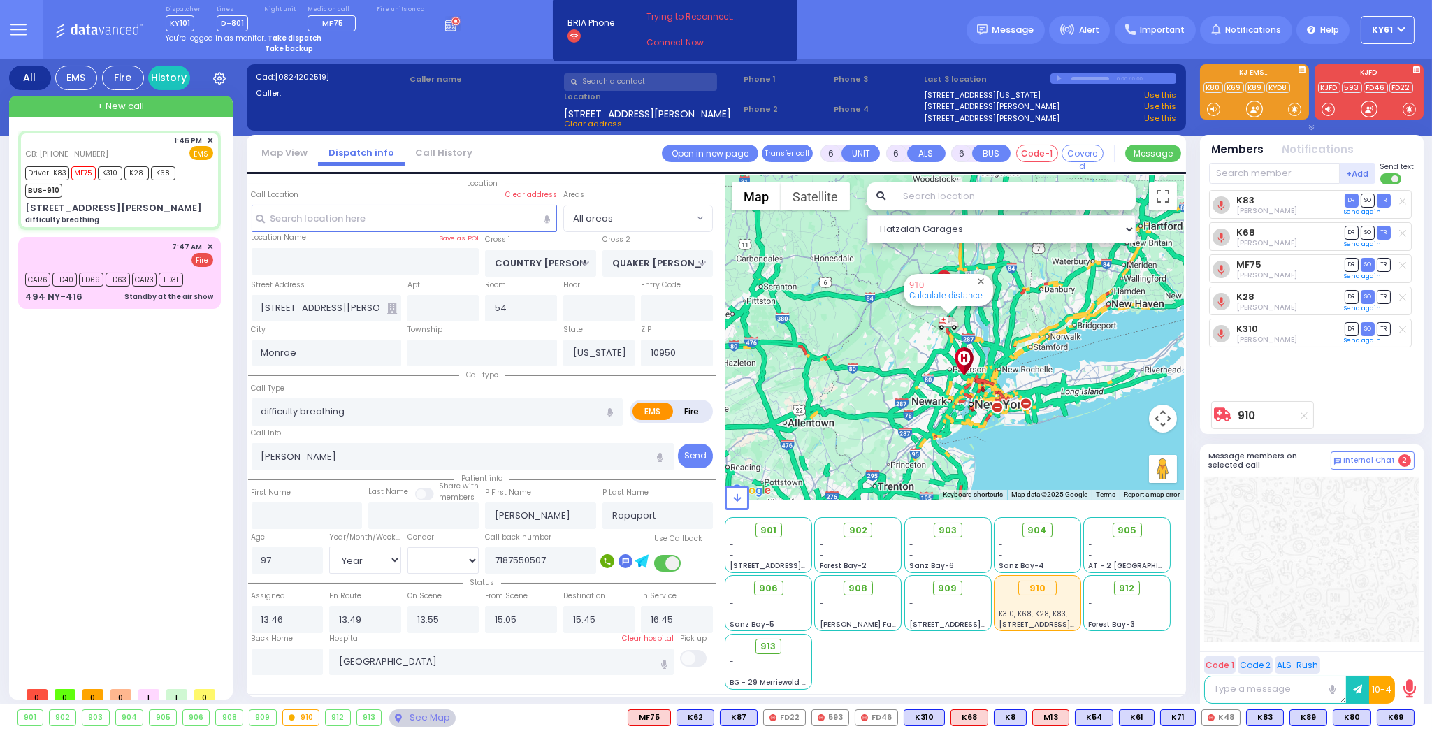
select select "[DEMOGRAPHIC_DATA]"
select select "Hatzalah Garages"
select select
radio input "true"
select select "Year"
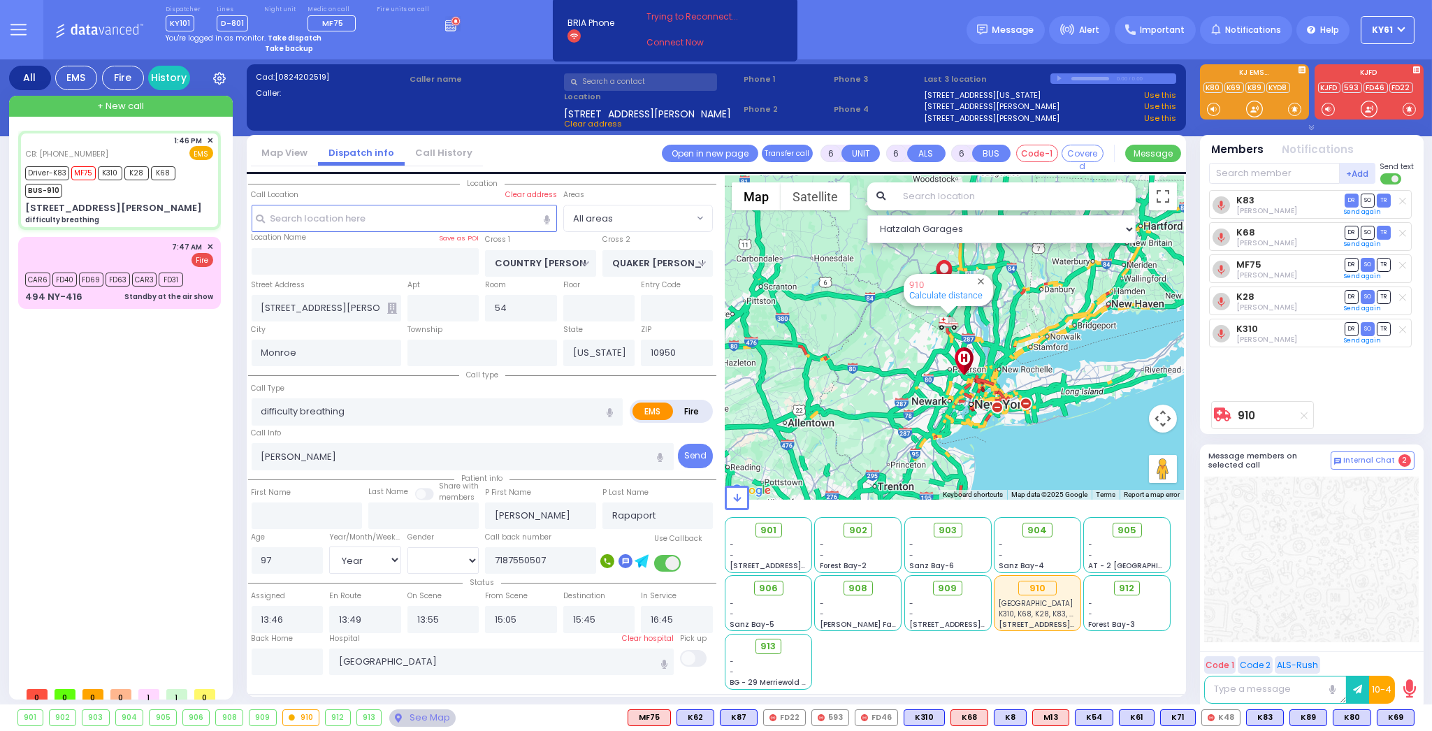
select select "[DEMOGRAPHIC_DATA]"
select select "Hatzalah Garages"
radio input "true"
select select "Year"
select select "[DEMOGRAPHIC_DATA]"
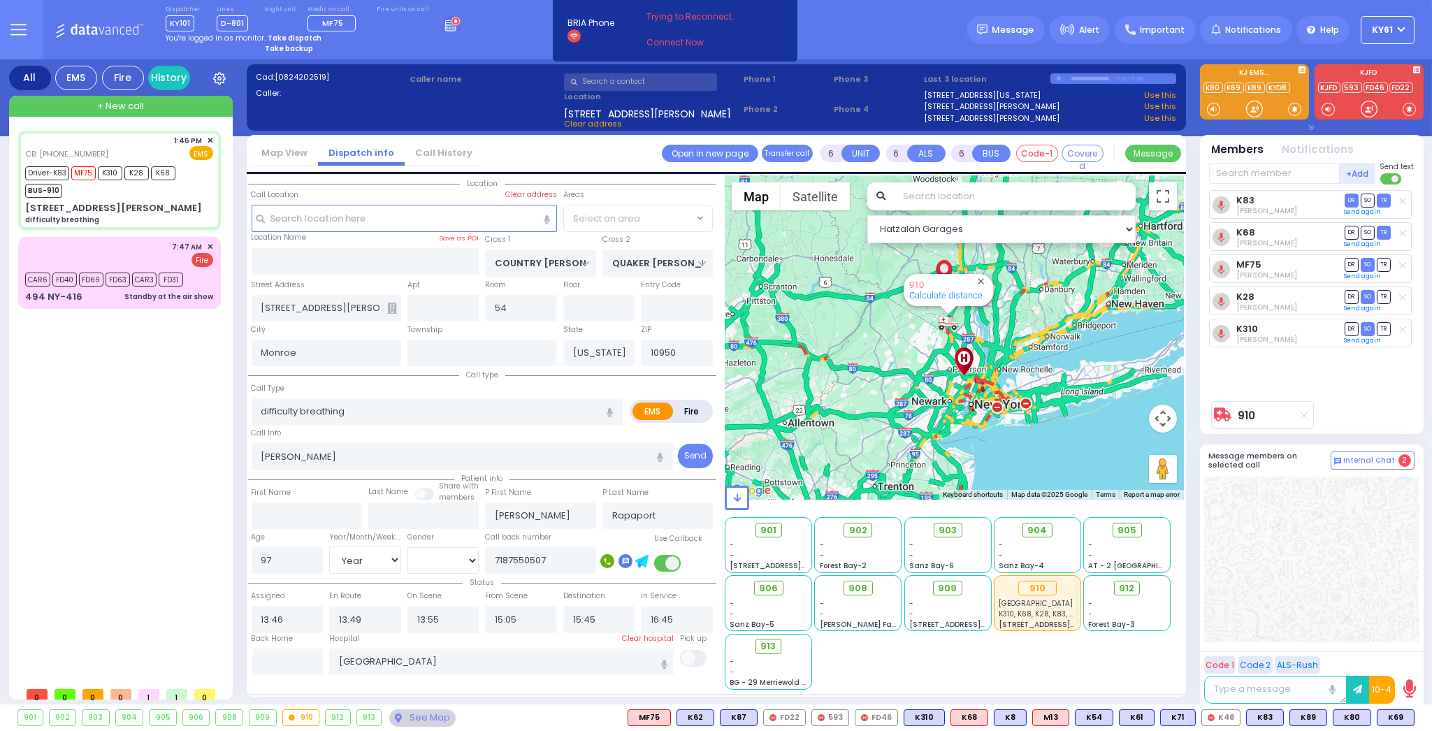
select select
select select "Hatzalah Garages"
select select
radio input "true"
select select "Year"
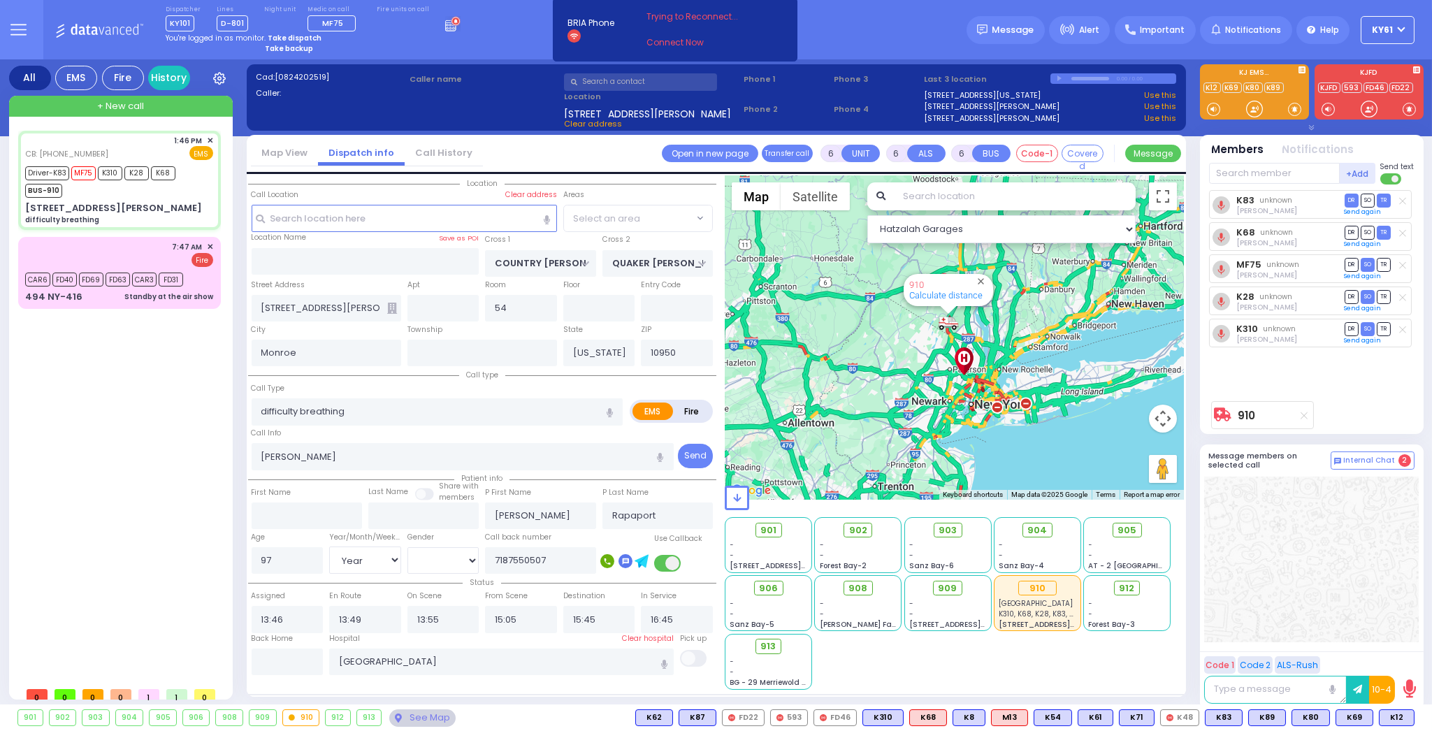
select select "[DEMOGRAPHIC_DATA]"
select select "Hatzalah Garages"
select select
radio input "true"
select select "Year"
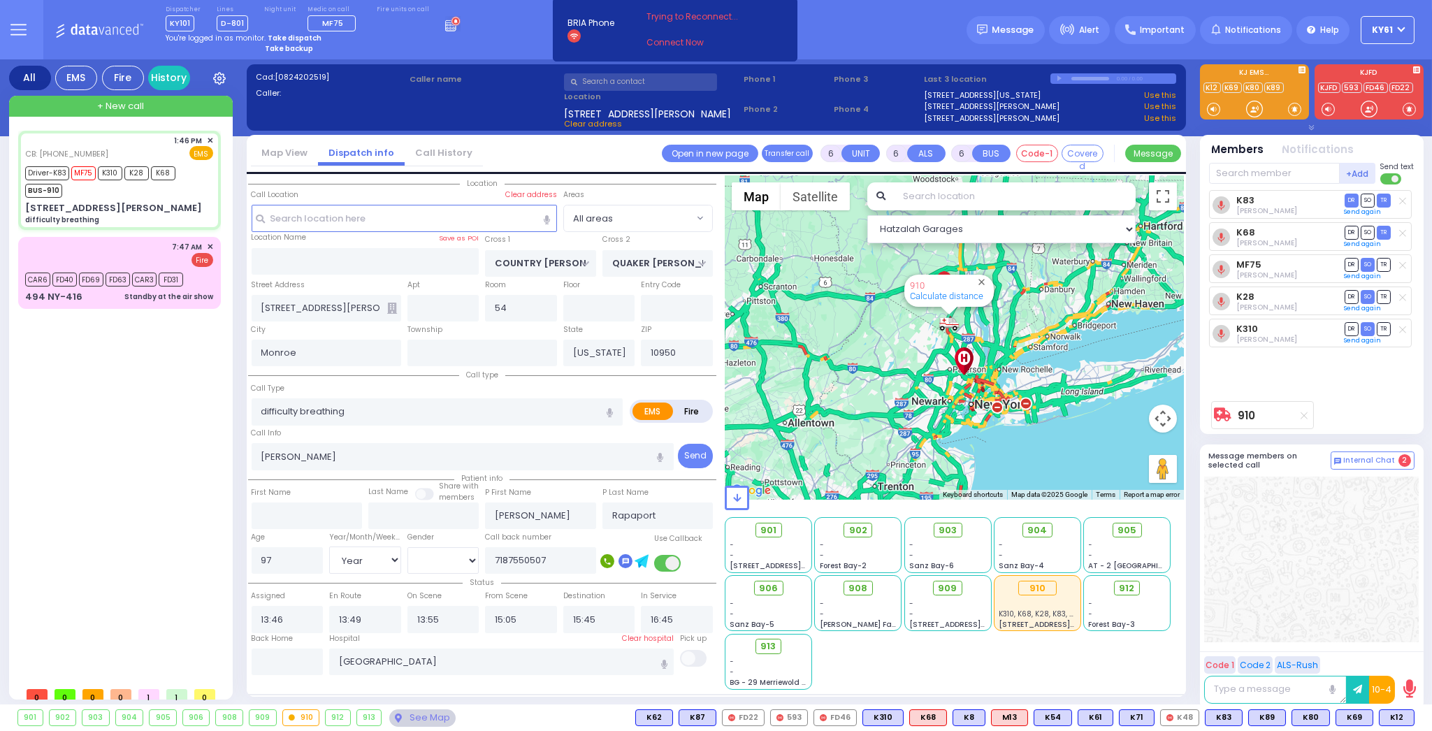
select select "[DEMOGRAPHIC_DATA]"
select select "Hatzalah Garages"
radio input "true"
select select "Year"
select select "[DEMOGRAPHIC_DATA]"
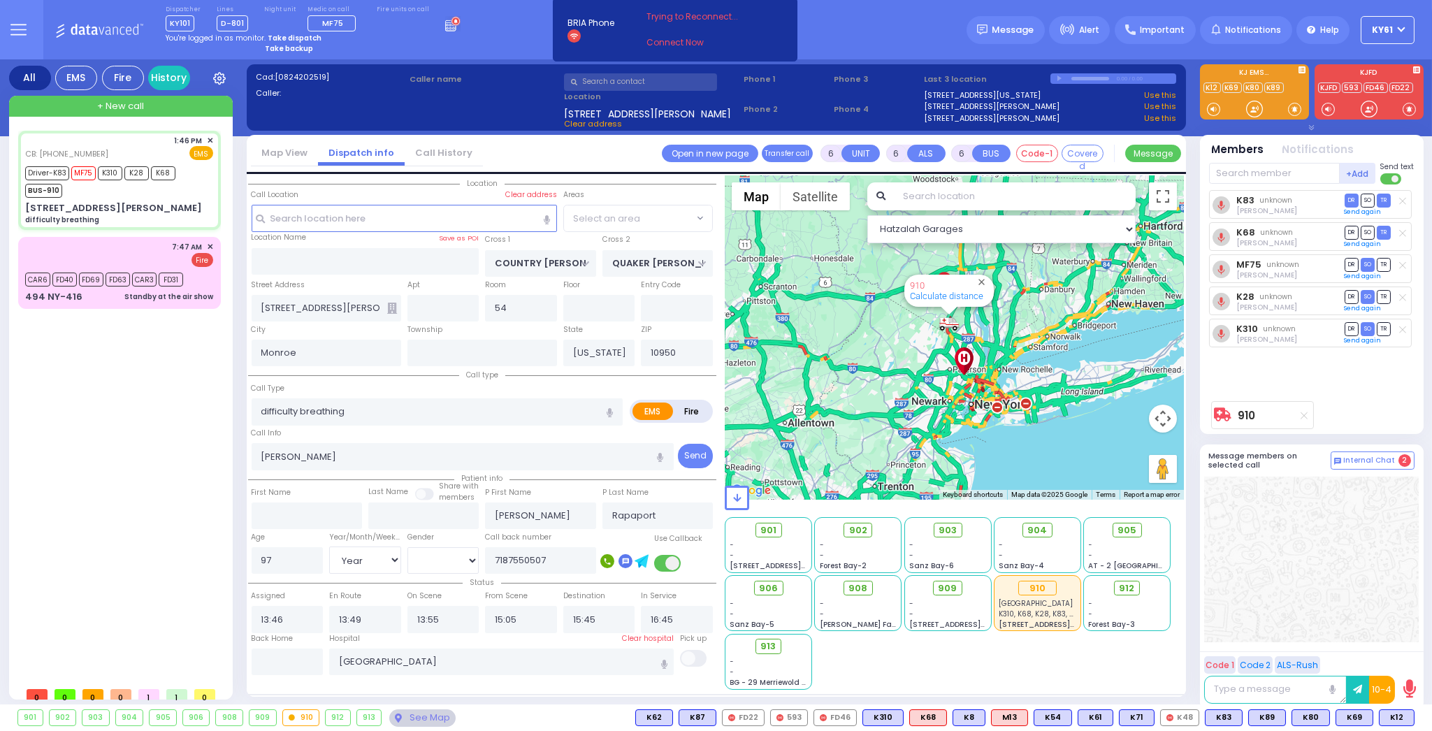
select select
select select "Hatzalah Garages"
select select
radio input "true"
select select "Year"
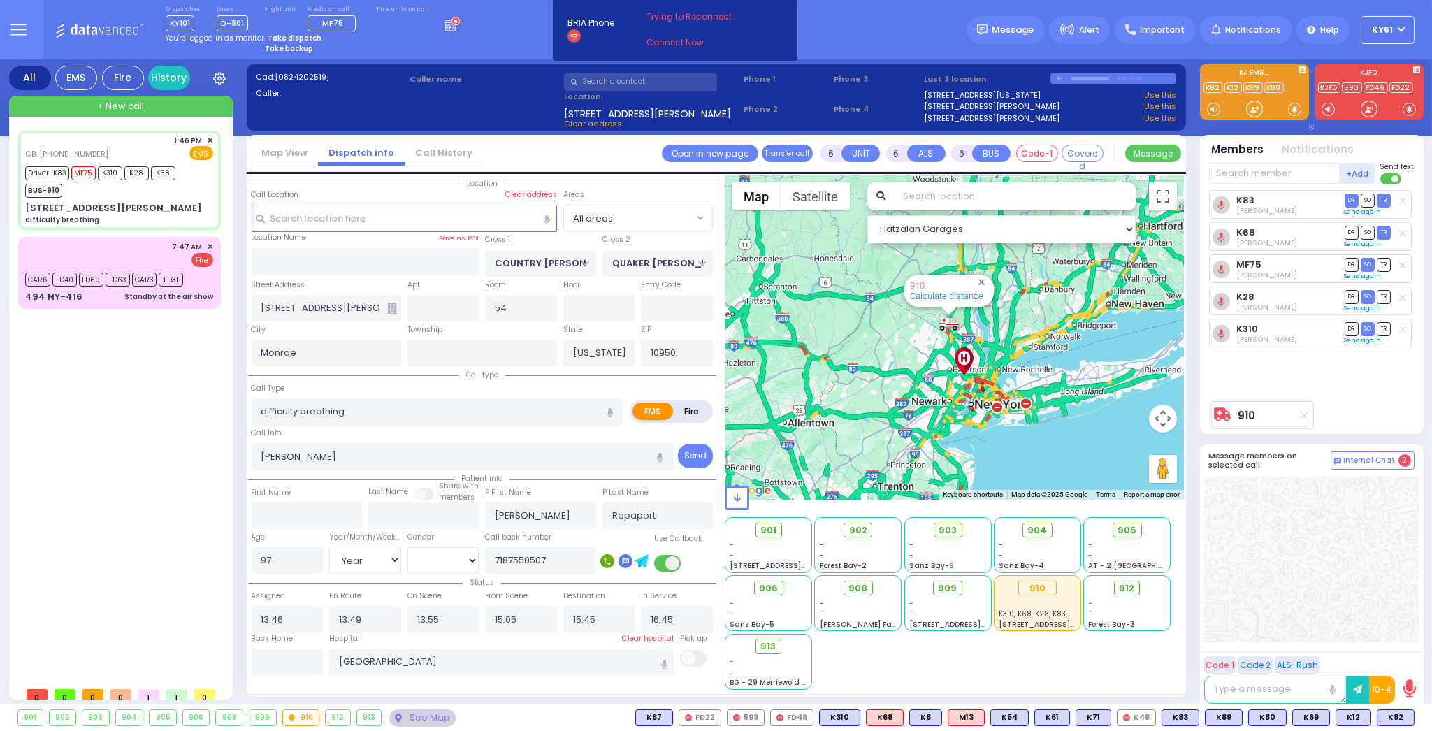
select select "[DEMOGRAPHIC_DATA]"
select select "Hatzalah Garages"
select select
radio input "true"
select select "Year"
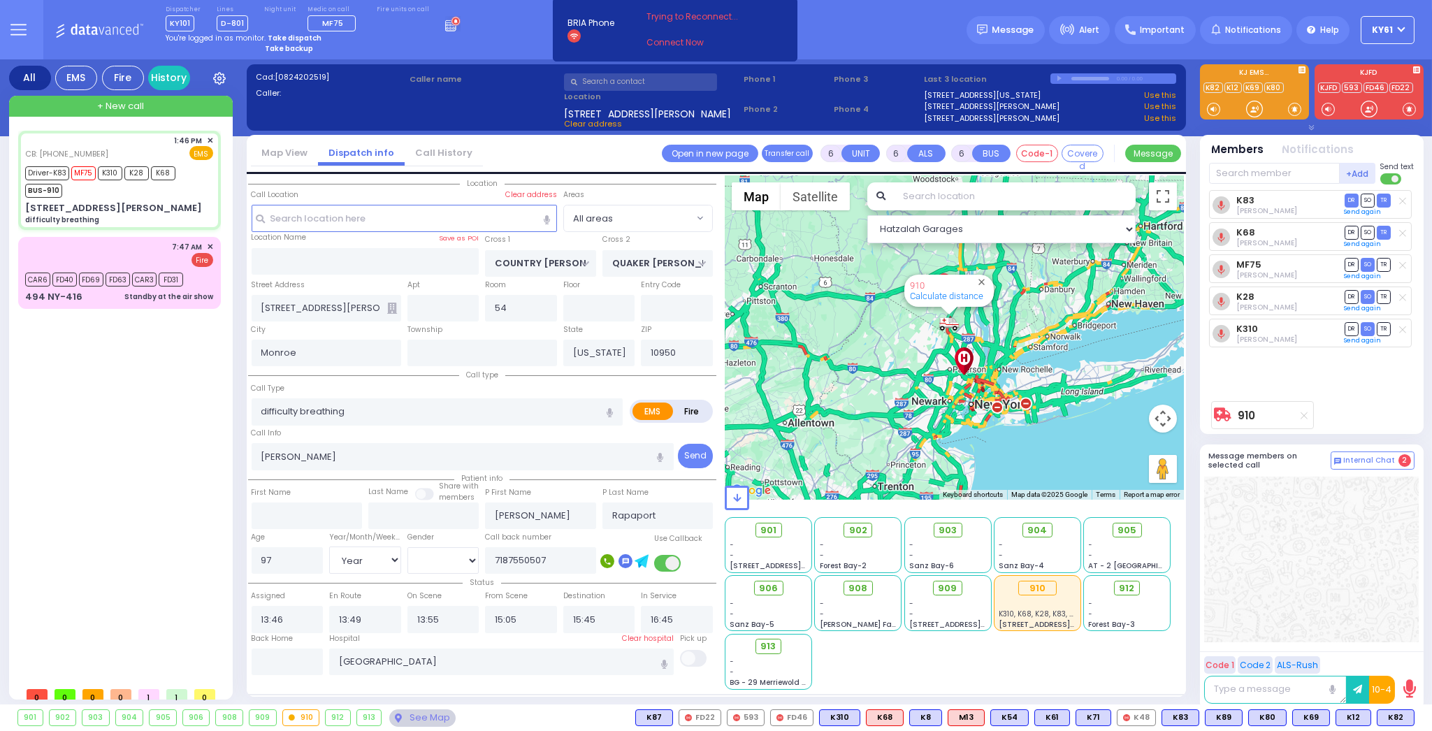
select select "[DEMOGRAPHIC_DATA]"
select select "Hatzalah Garages"
select select
radio input "true"
select select "Year"
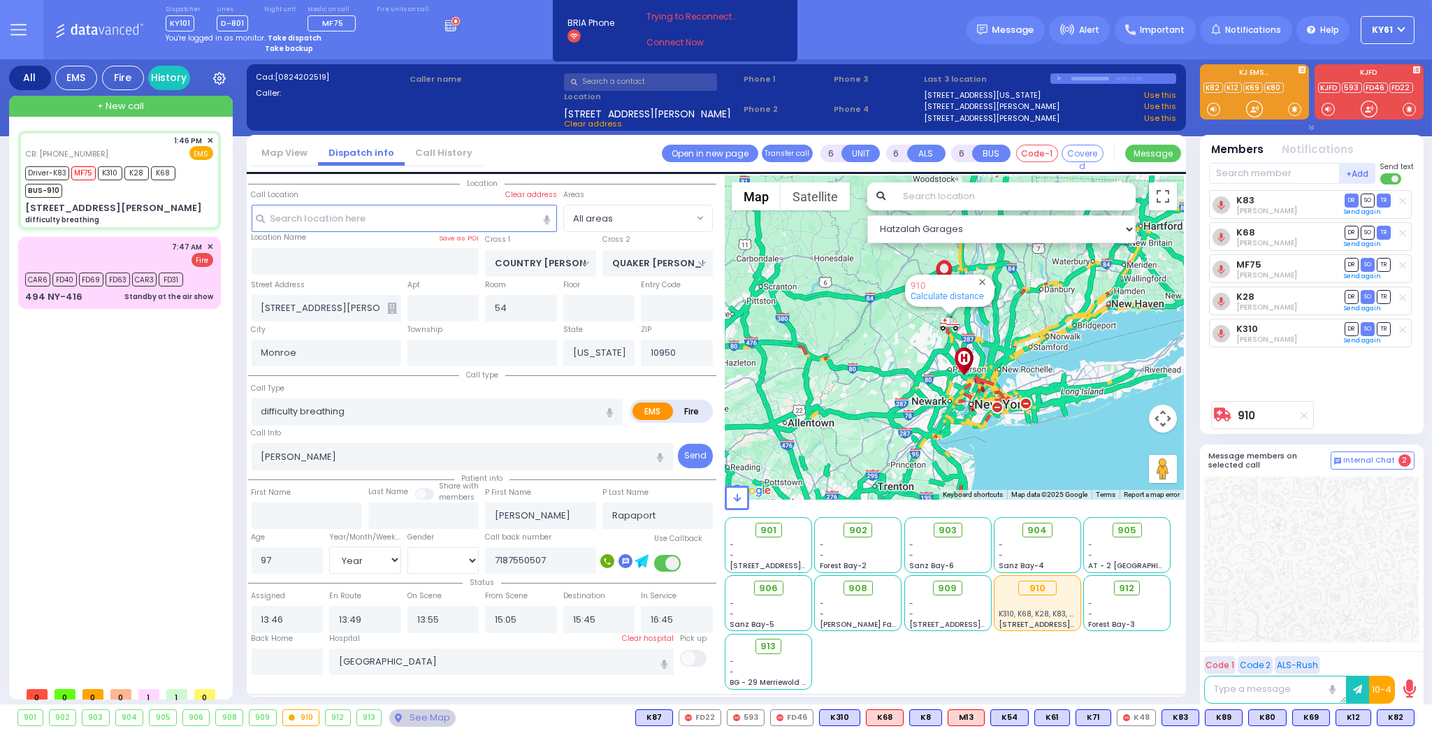
select select "[DEMOGRAPHIC_DATA]"
type input "14:00"
type input "14:05"
type input "14:20"
select select "Hatzalah Garages"
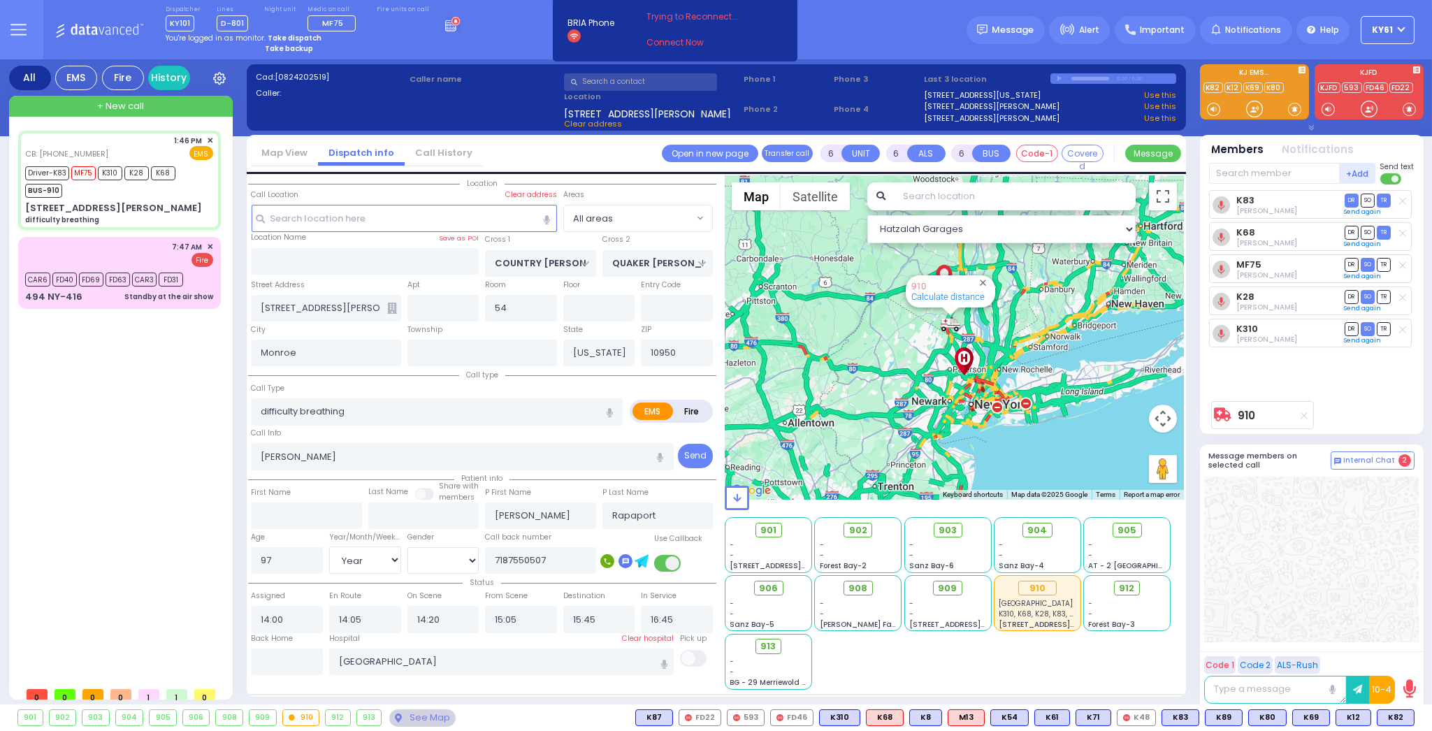
select select
radio input "true"
